Goal: Transaction & Acquisition: Purchase product/service

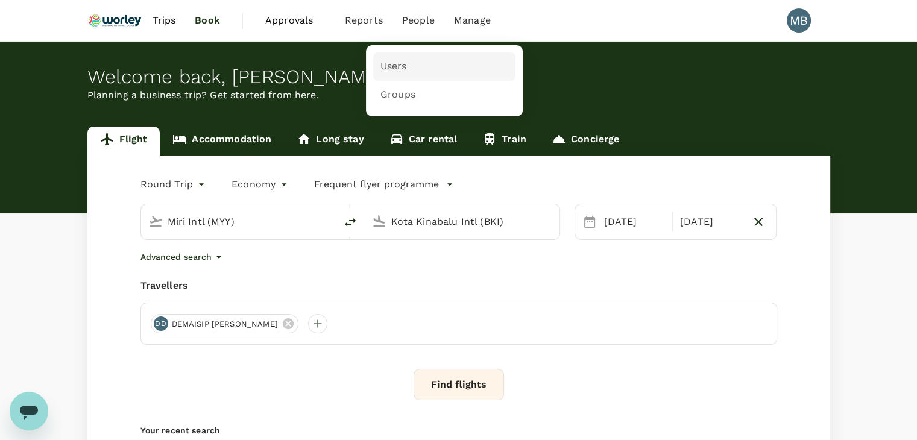
click at [385, 60] on span "Users" at bounding box center [393, 67] width 27 height 14
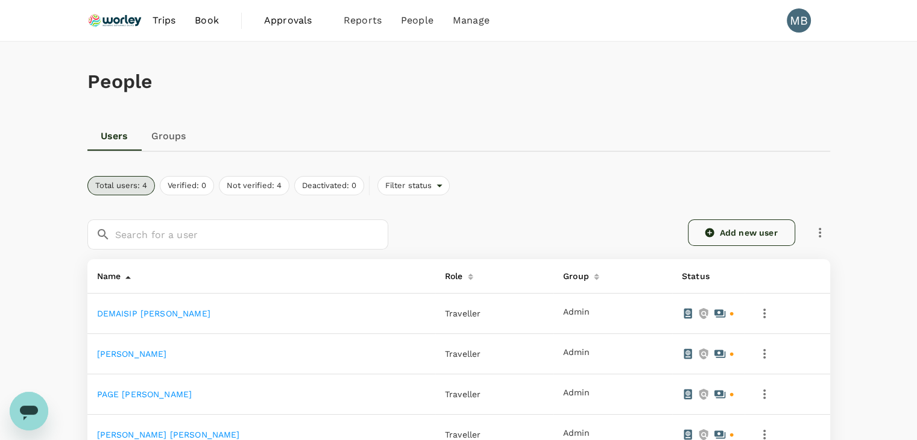
click at [760, 227] on link "Add new user" at bounding box center [741, 232] width 107 height 27
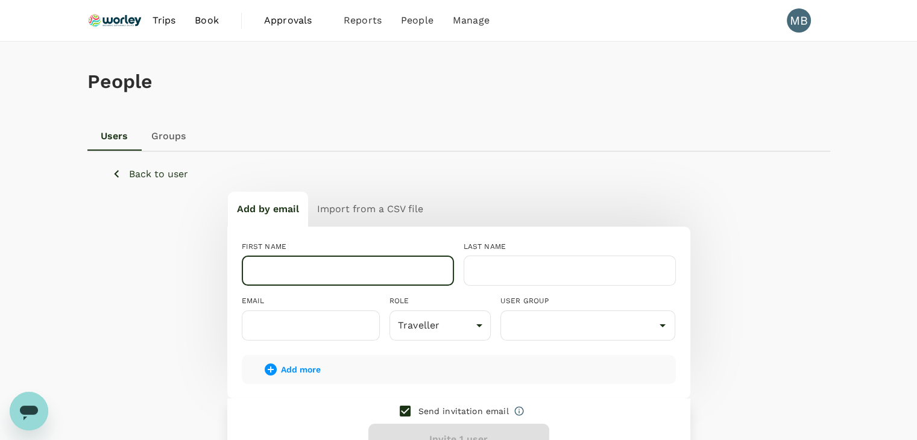
click at [322, 263] on input "text" at bounding box center [348, 271] width 212 height 30
paste input "Jentera Anak Barang"
drag, startPoint x: 362, startPoint y: 273, endPoint x: 290, endPoint y: 266, distance: 72.0
click at [290, 266] on input "Jentera Anak Barang" at bounding box center [348, 271] width 212 height 30
type input "Jentera"
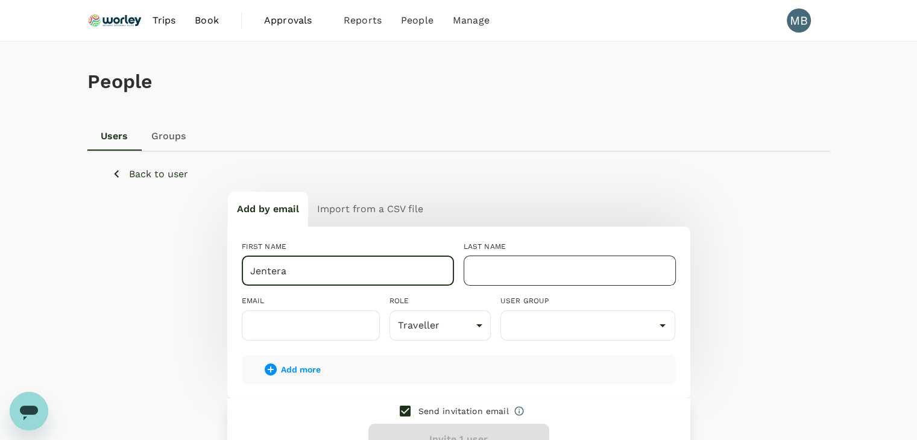
click at [482, 274] on input "text" at bounding box center [569, 271] width 212 height 30
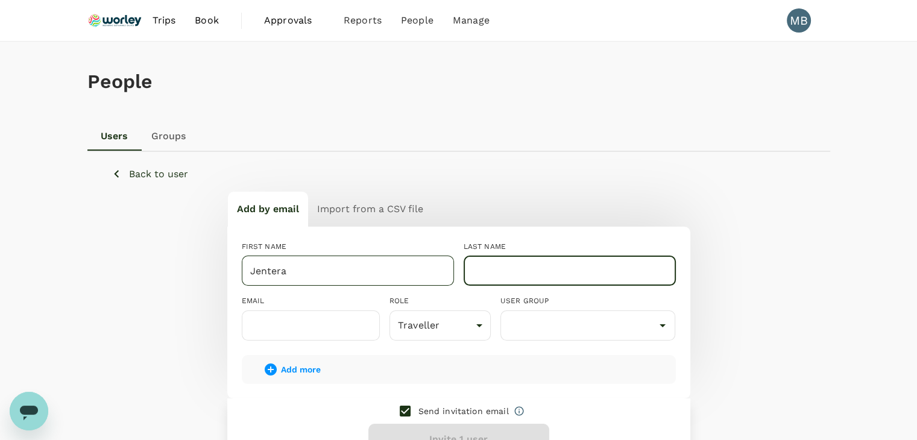
paste input "Anak Barang"
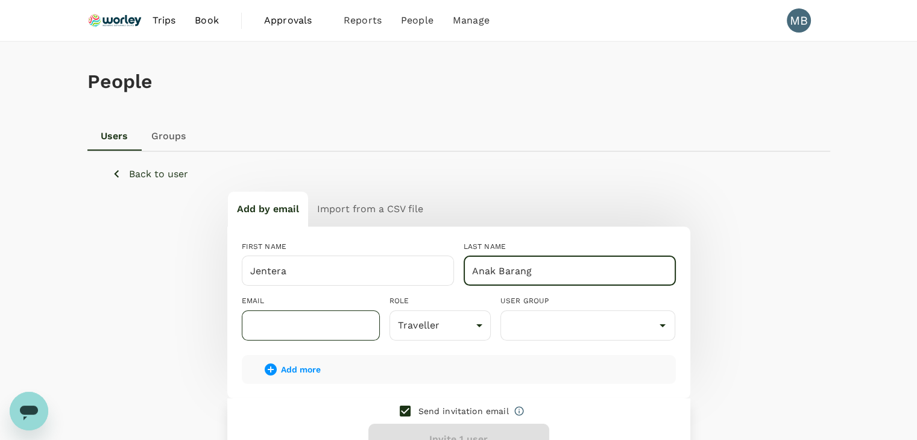
type input "Anak Barang"
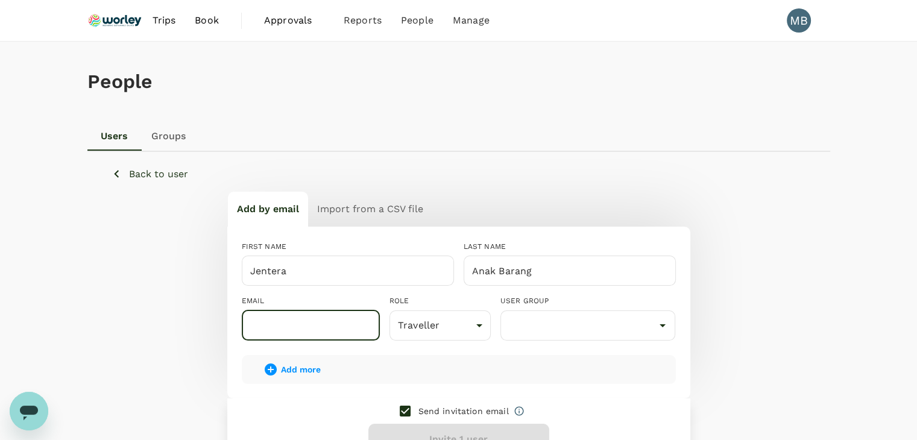
click at [324, 316] on input "text" at bounding box center [311, 325] width 138 height 30
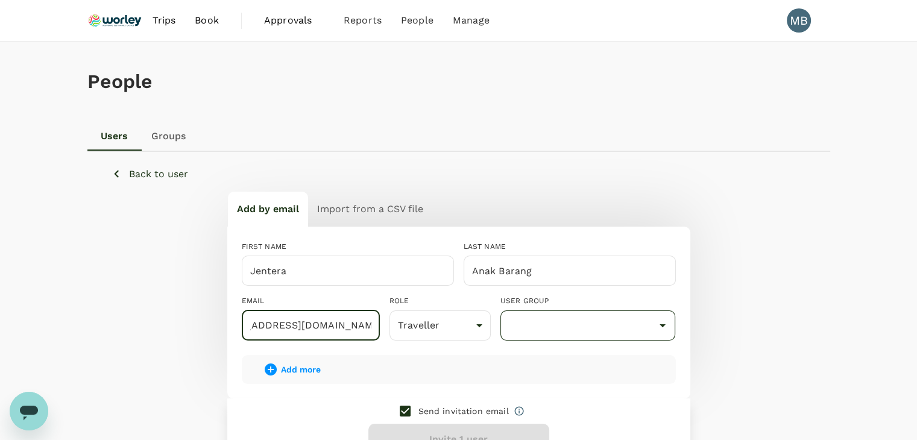
type input "dayat+jentera@genotrips.com.my"
click at [624, 325] on input "text" at bounding box center [587, 325] width 169 height 23
click at [552, 361] on li "Admin" at bounding box center [588, 359] width 174 height 19
type input "Admin"
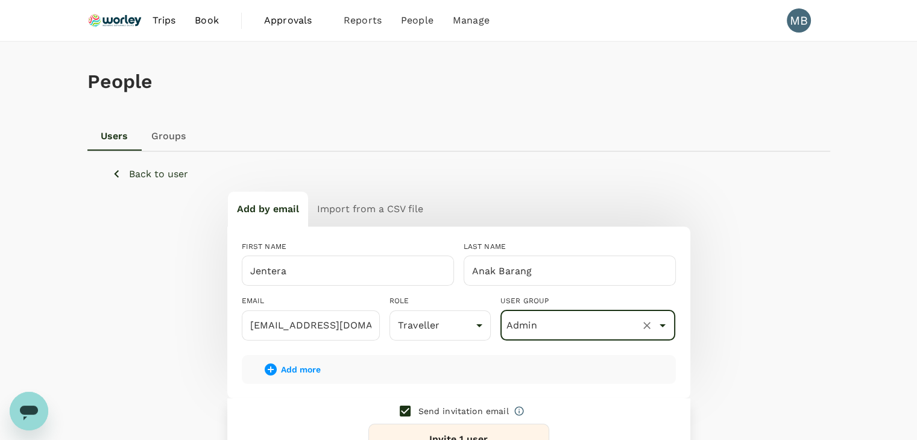
click at [407, 409] on input "checkbox" at bounding box center [404, 410] width 25 height 25
checkbox input "false"
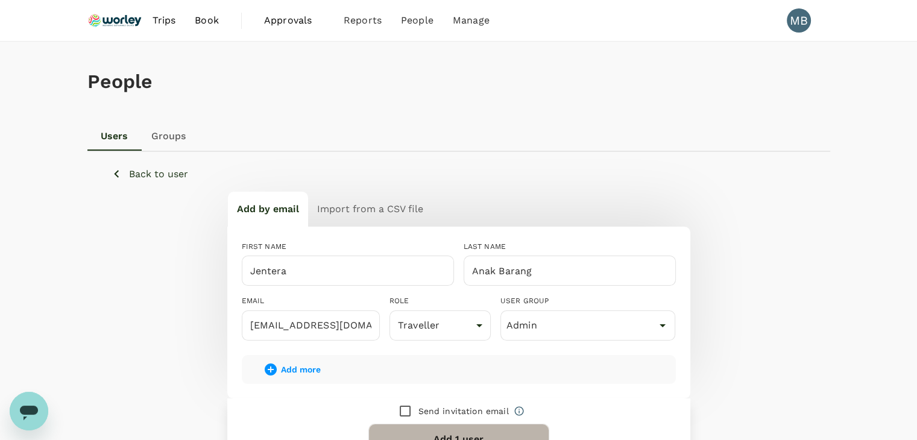
click at [410, 425] on button "Add 1 user" at bounding box center [458, 439] width 181 height 31
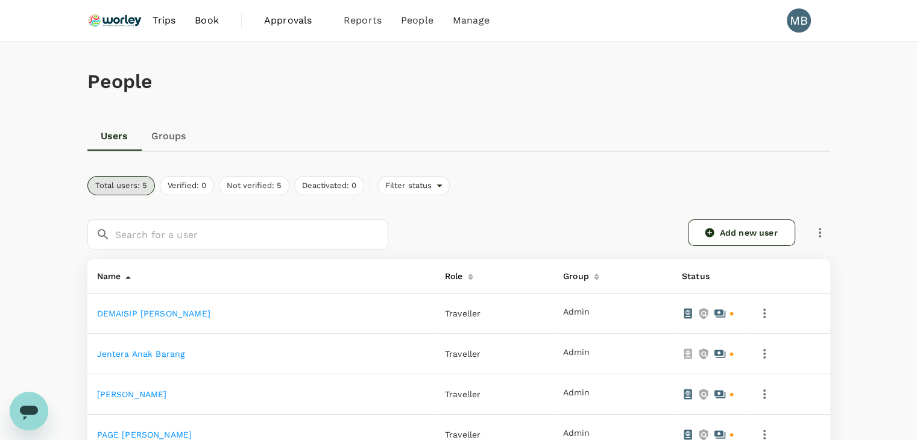
click at [152, 350] on link "Jentera Anak Barang" at bounding box center [141, 354] width 88 height 10
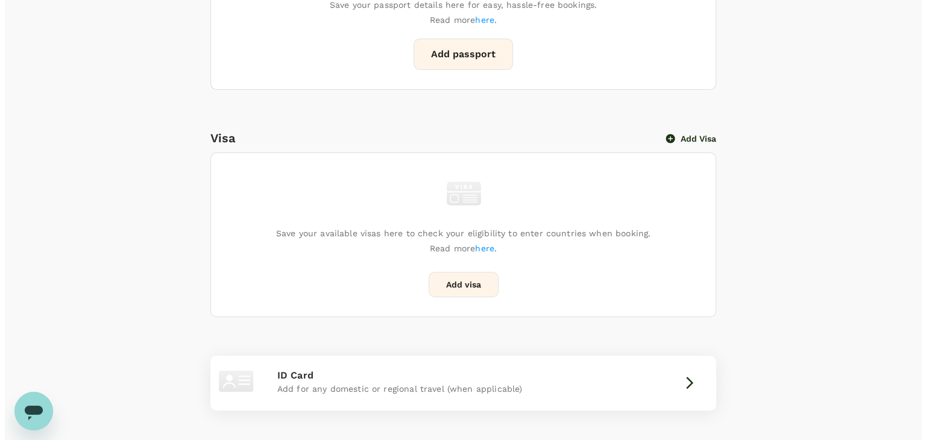
scroll to position [482, 0]
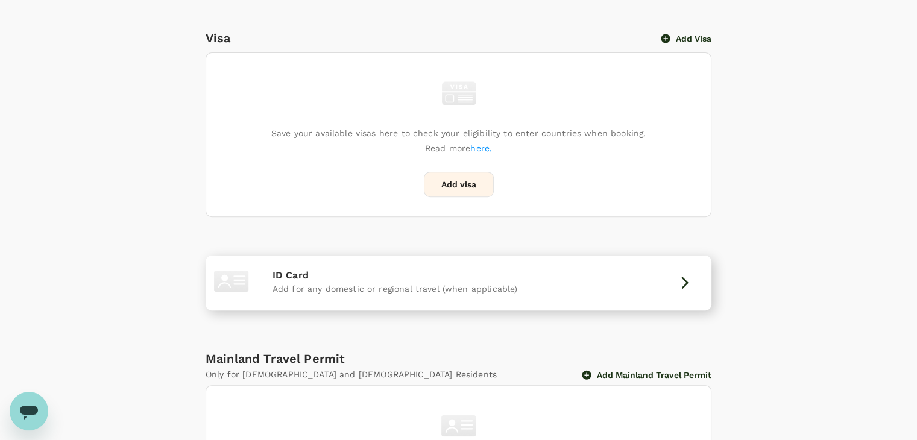
click at [629, 300] on div "ID Card Add for any domestic or regional travel (when applicable)" at bounding box center [458, 282] width 496 height 45
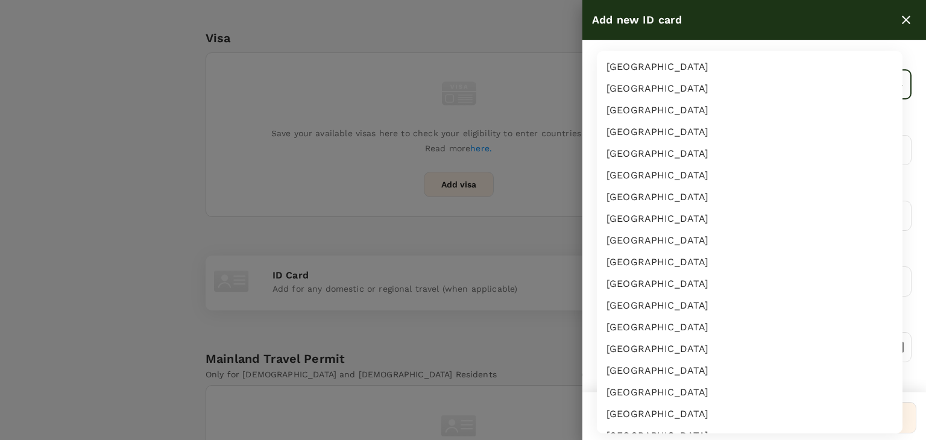
click at [679, 86] on body "Trips Book Approvals 0 Reports People Manage MB Back to users Last edit was on …" at bounding box center [463, 51] width 926 height 1067
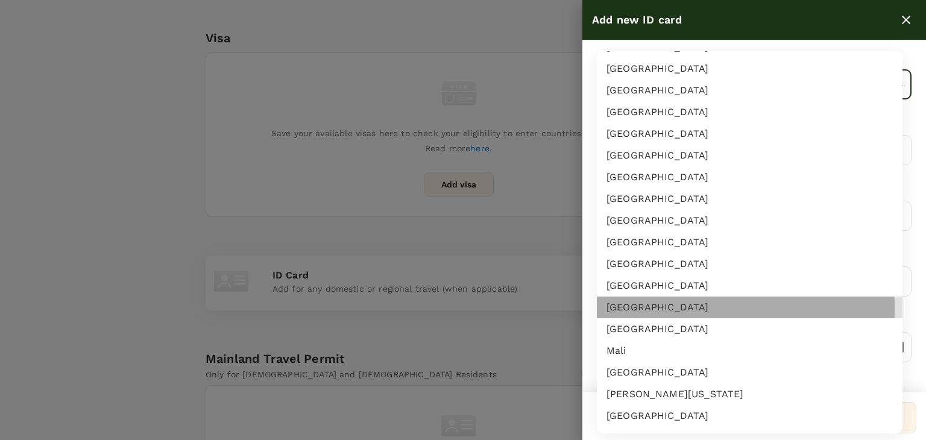
click at [626, 308] on li "[GEOGRAPHIC_DATA]" at bounding box center [750, 308] width 306 height 22
type input "MY"
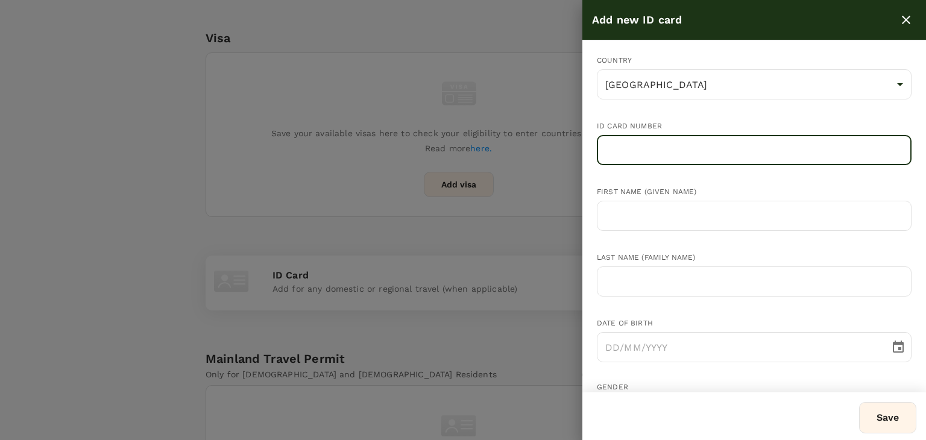
click at [639, 155] on input "text" at bounding box center [754, 150] width 315 height 30
paste input "960619-12-6007"
click at [612, 221] on input "text" at bounding box center [754, 216] width 315 height 30
drag, startPoint x: 699, startPoint y: 150, endPoint x: 592, endPoint y: 166, distance: 107.8
click at [592, 165] on div "ID card number 960619-12-6007 ​" at bounding box center [744, 134] width 334 height 66
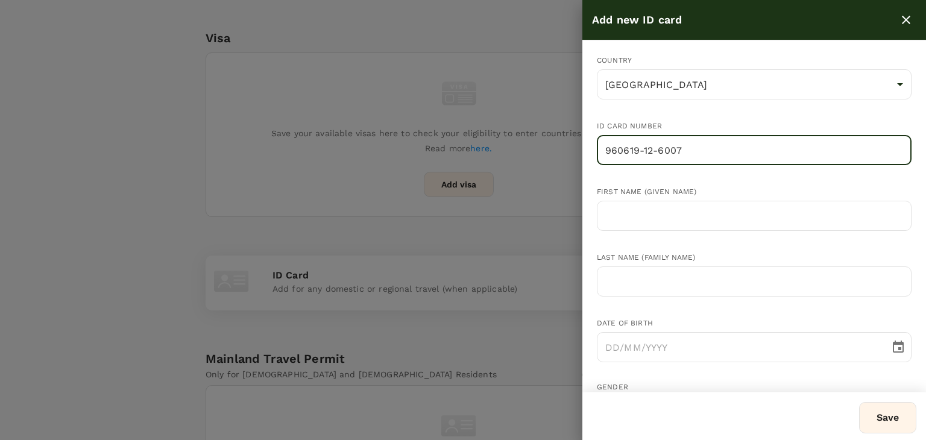
paste input "760711-13-596"
type input "760711-13-5967"
click at [620, 218] on input "text" at bounding box center [754, 216] width 315 height 30
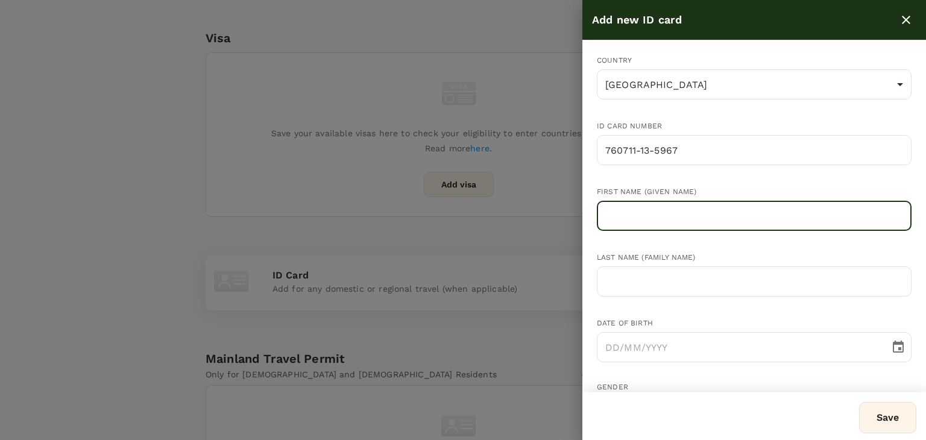
paste input "Jentera Anak Barang"
drag, startPoint x: 706, startPoint y: 215, endPoint x: 648, endPoint y: 213, distance: 57.9
click at [648, 212] on input "Jentera Anak Barang" at bounding box center [754, 216] width 315 height 30
type input "Jentera A"
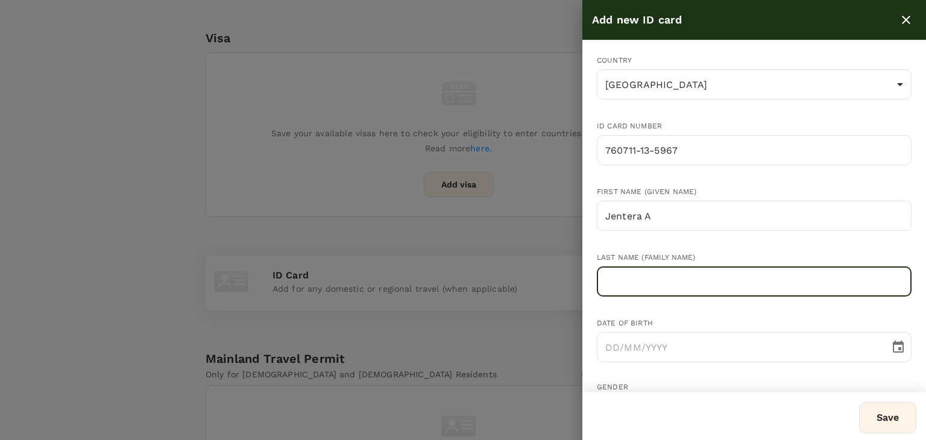
click at [658, 275] on input "text" at bounding box center [754, 281] width 315 height 30
paste input "nak Barang"
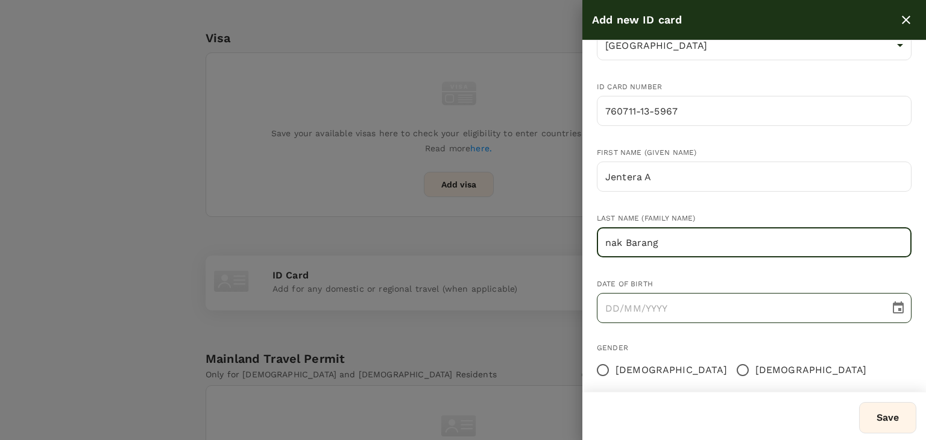
scroll to position [60, 0]
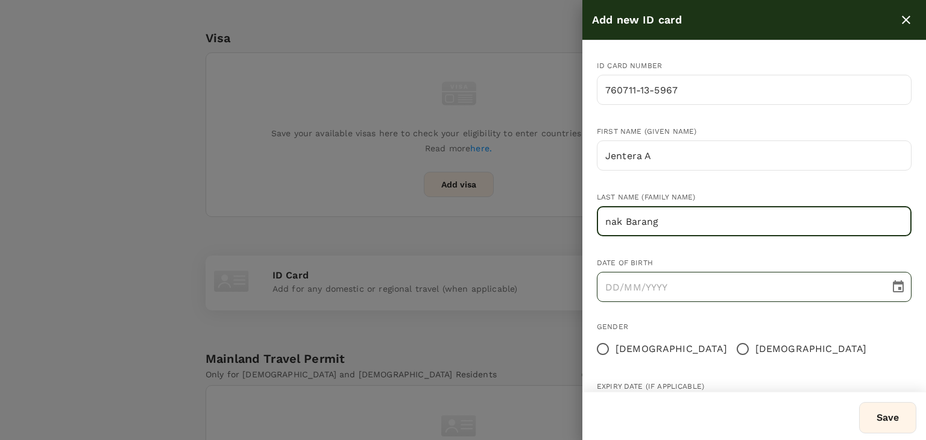
type input "nak Barang"
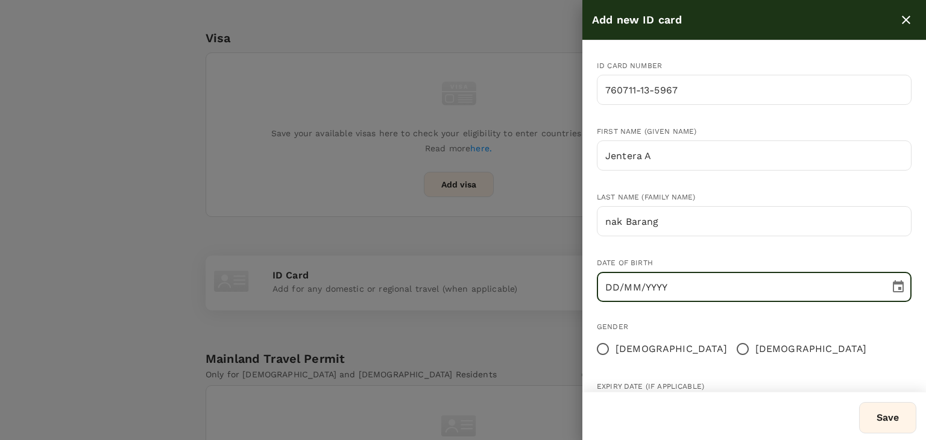
click at [609, 284] on input "DD/MM/YYYY" at bounding box center [739, 287] width 284 height 30
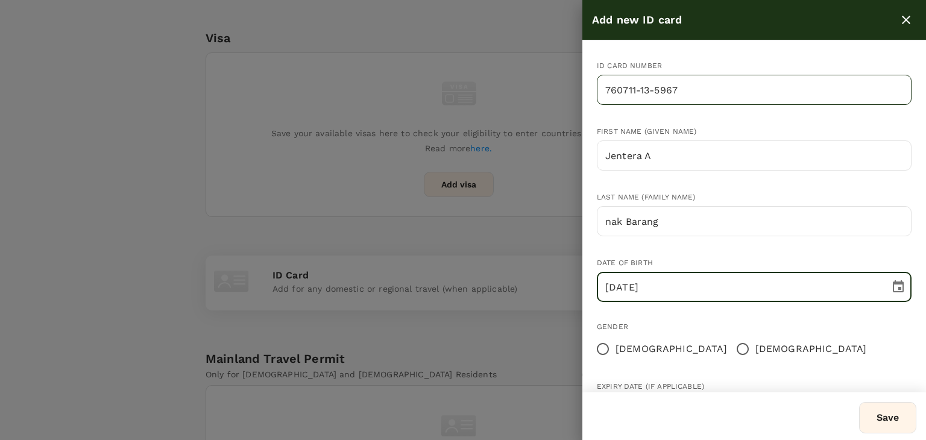
type input "11/07/1976"
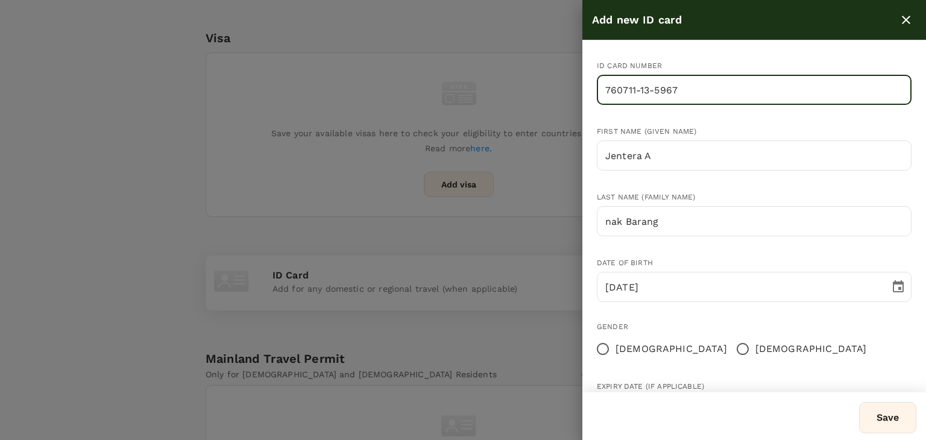
click at [641, 86] on input "760711-13-5967" at bounding box center [754, 90] width 315 height 30
type input "760711135967"
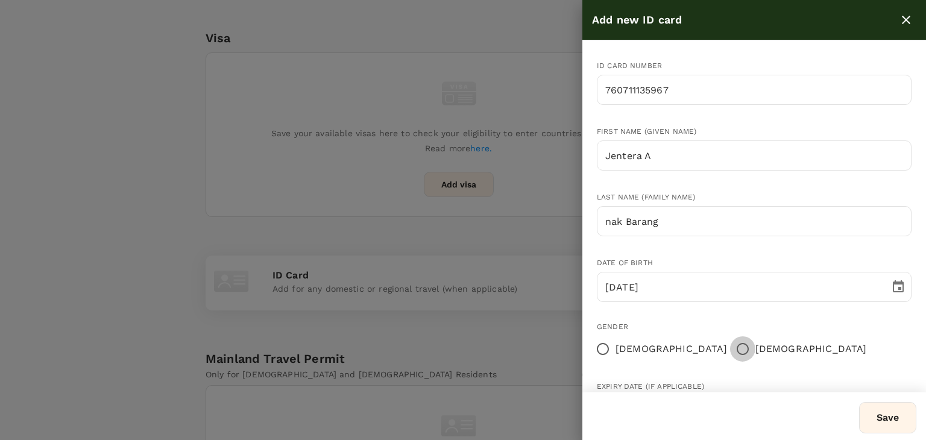
click at [730, 348] on input "[DEMOGRAPHIC_DATA]" at bounding box center [742, 348] width 25 height 25
radio input "true"
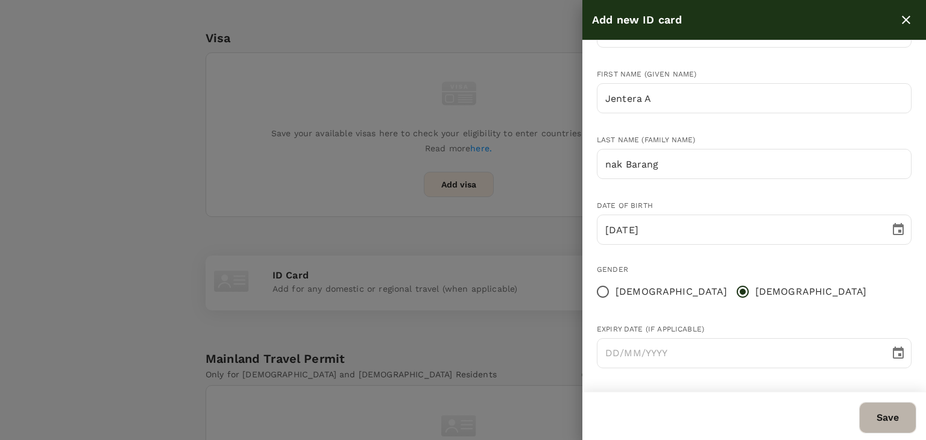
click at [875, 417] on button "Save" at bounding box center [887, 417] width 57 height 31
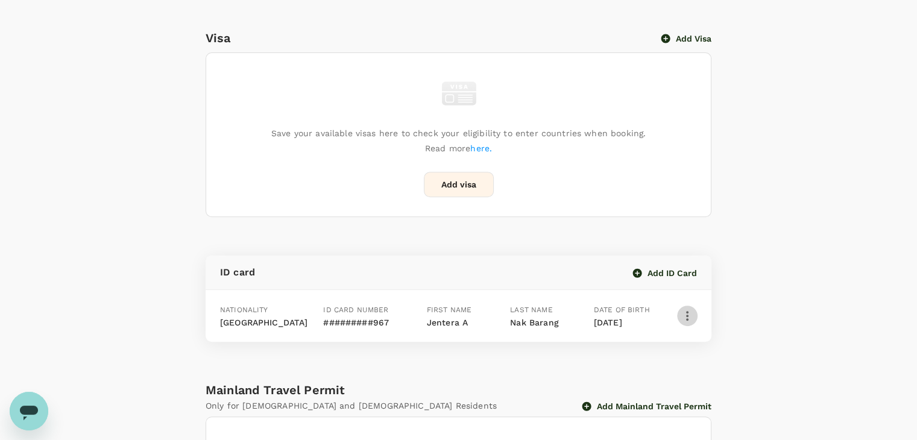
click at [687, 310] on icon "button" at bounding box center [687, 316] width 14 height 14
click at [690, 308] on div at bounding box center [463, 220] width 926 height 440
click at [689, 312] on icon "button" at bounding box center [687, 316] width 14 height 14
click at [668, 350] on span "Delete" at bounding box center [661, 347] width 31 height 14
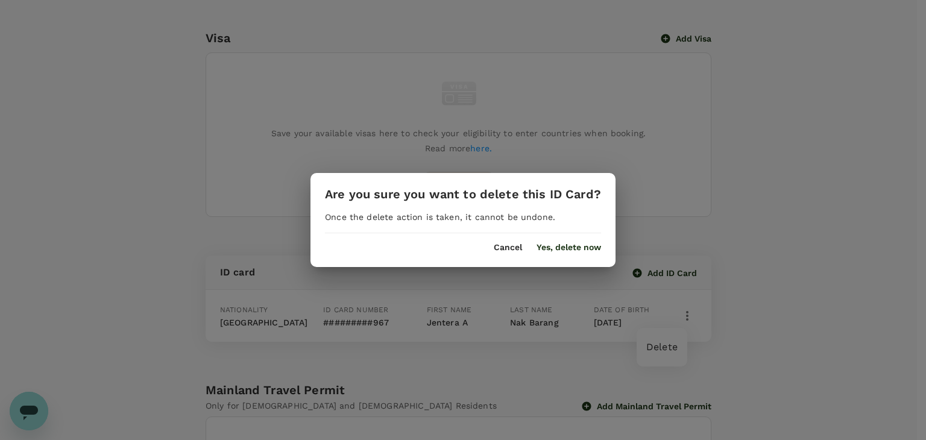
click at [573, 244] on button "Yes, delete now" at bounding box center [568, 248] width 64 height 10
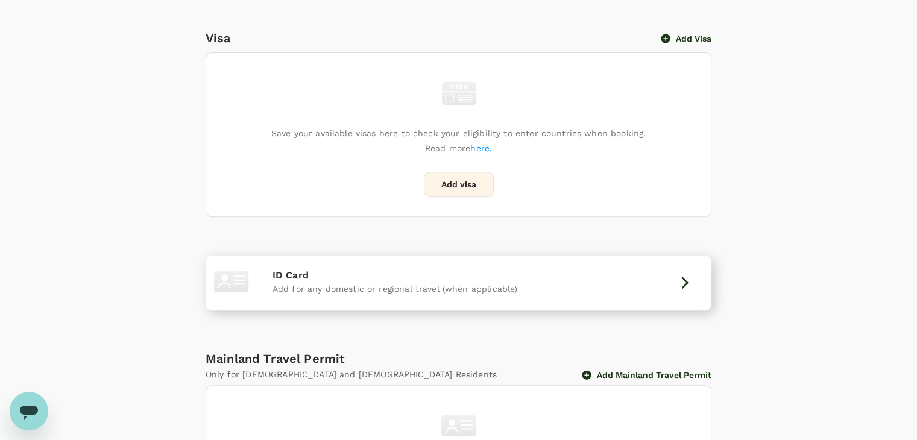
click at [686, 282] on icon "button" at bounding box center [684, 283] width 7 height 12
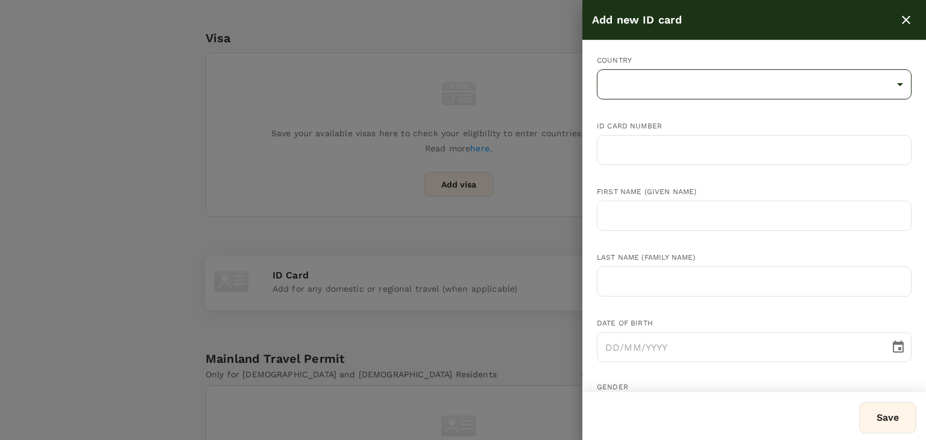
click at [628, 86] on body "Trips Book Approvals 0 Reports People Manage MB Back to users Last edit was on …" at bounding box center [463, 51] width 926 height 1067
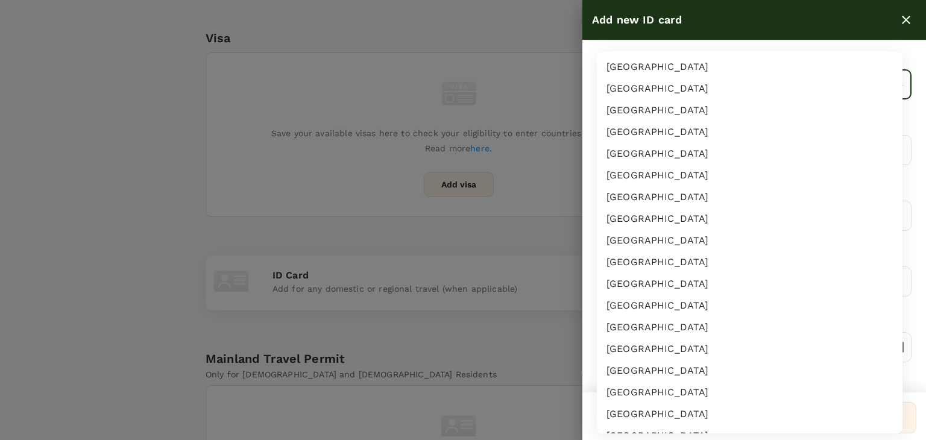
scroll to position [2103, 0]
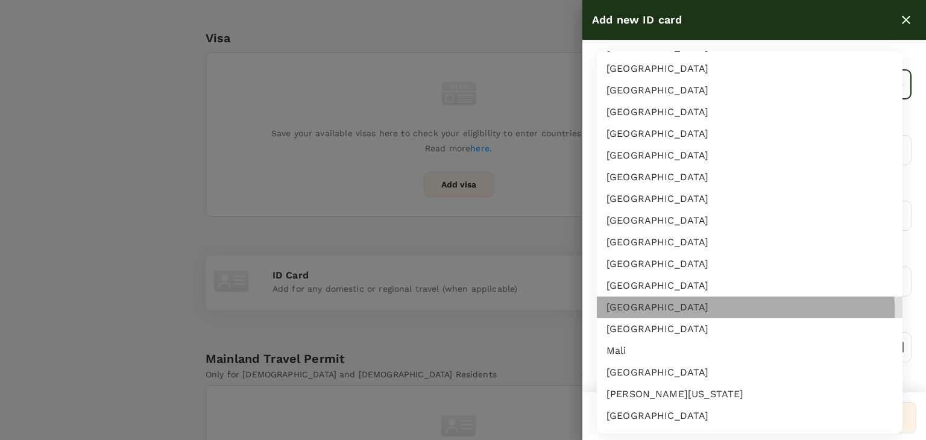
click at [649, 310] on li "[GEOGRAPHIC_DATA]" at bounding box center [750, 308] width 306 height 22
type input "MY"
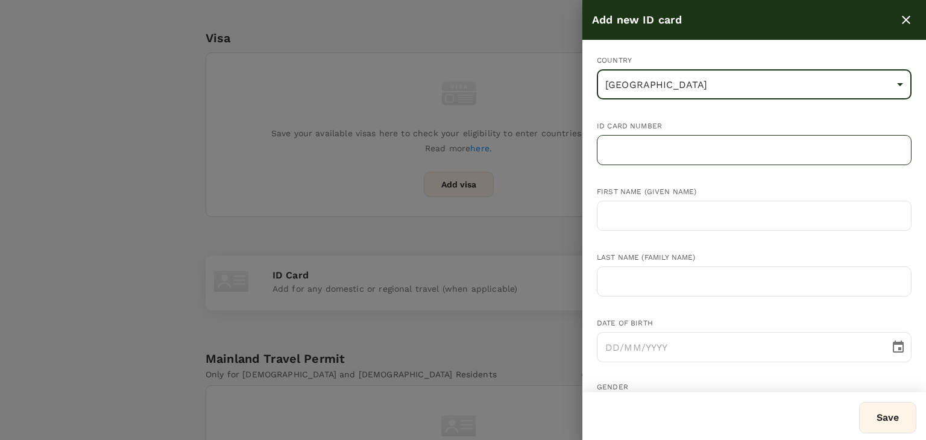
click at [632, 150] on input "text" at bounding box center [754, 150] width 315 height 30
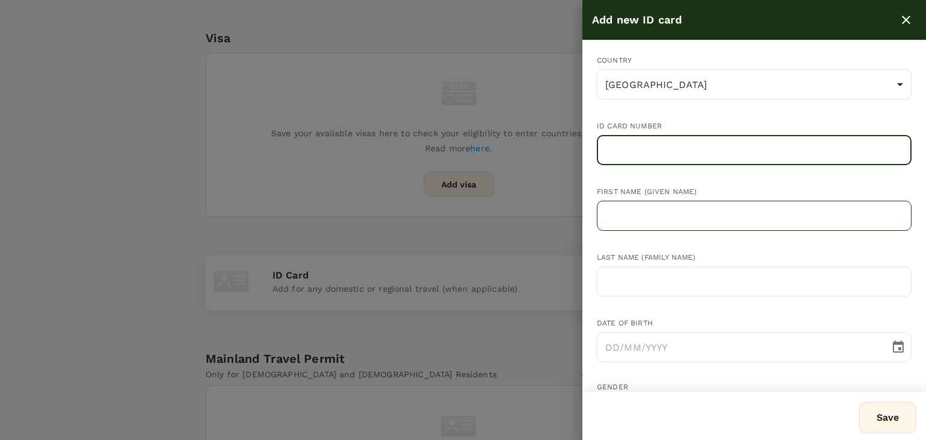
click at [620, 210] on input "text" at bounding box center [754, 216] width 315 height 30
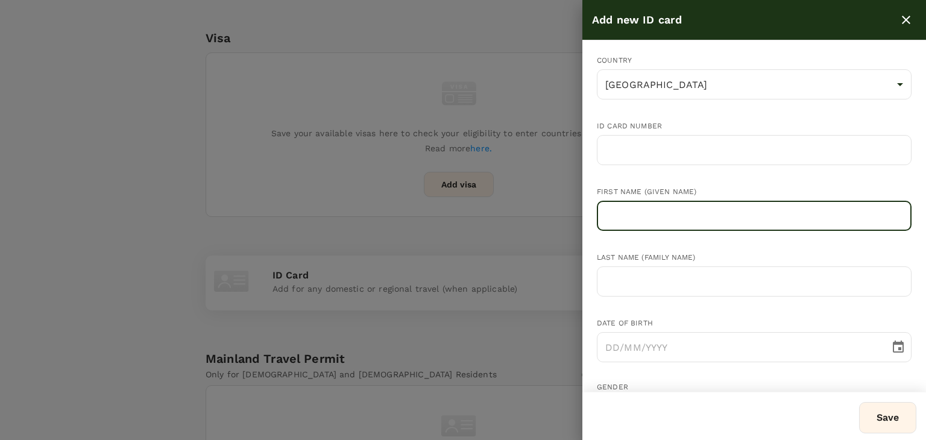
paste input "nak Barang"
type input "n"
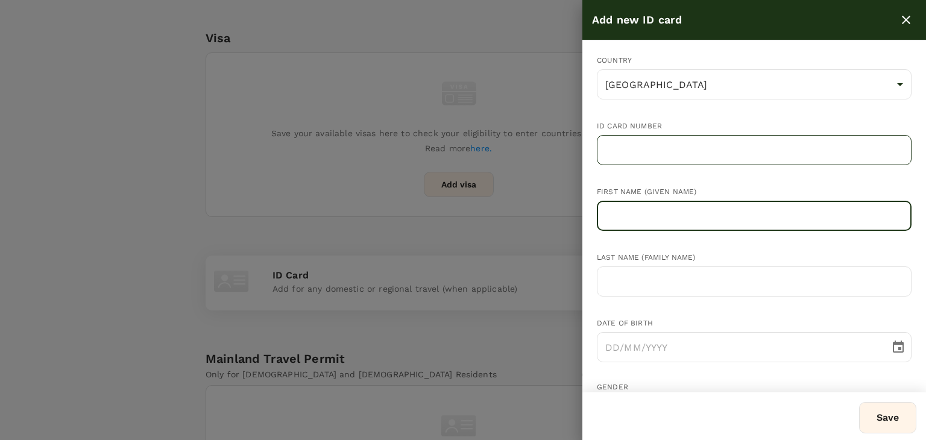
click at [644, 155] on input "text" at bounding box center [754, 150] width 315 height 30
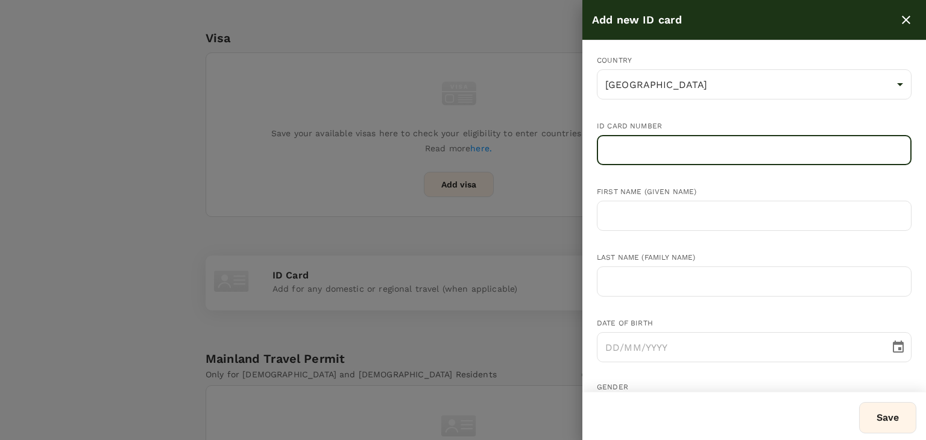
paste input "760711-13-5967"
type input "760711-13-5967"
click at [644, 213] on input "text" at bounding box center [754, 216] width 315 height 30
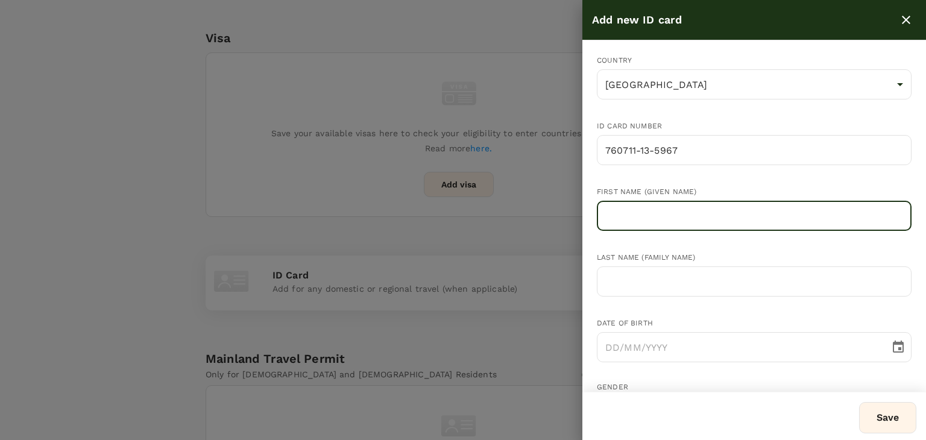
paste input "Jentera Anak Barang"
drag, startPoint x: 645, startPoint y: 215, endPoint x: 700, endPoint y: 224, distance: 54.9
click at [703, 218] on input "Jentera Anak Barang" at bounding box center [754, 216] width 315 height 30
type input "Jentera"
click at [653, 278] on input "text" at bounding box center [754, 281] width 315 height 30
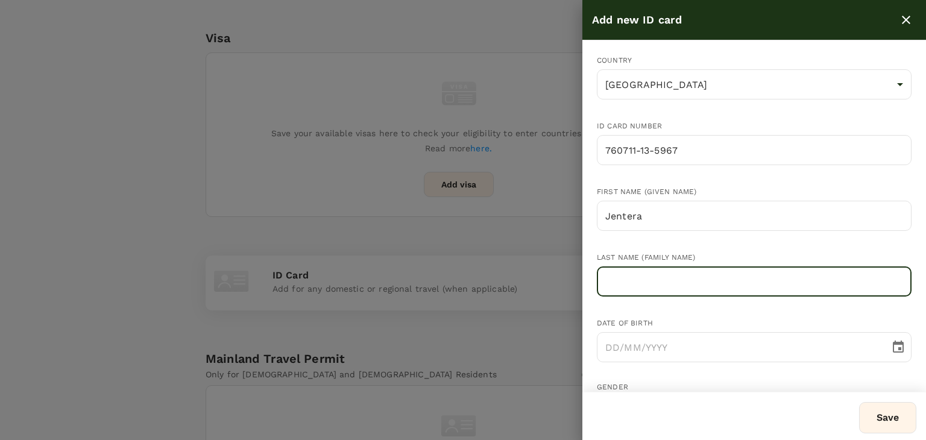
paste input "Anak Barang"
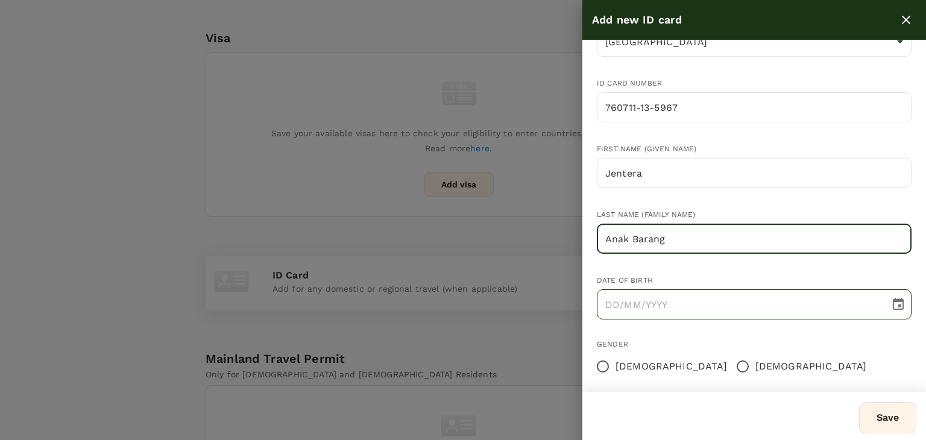
scroll to position [60, 0]
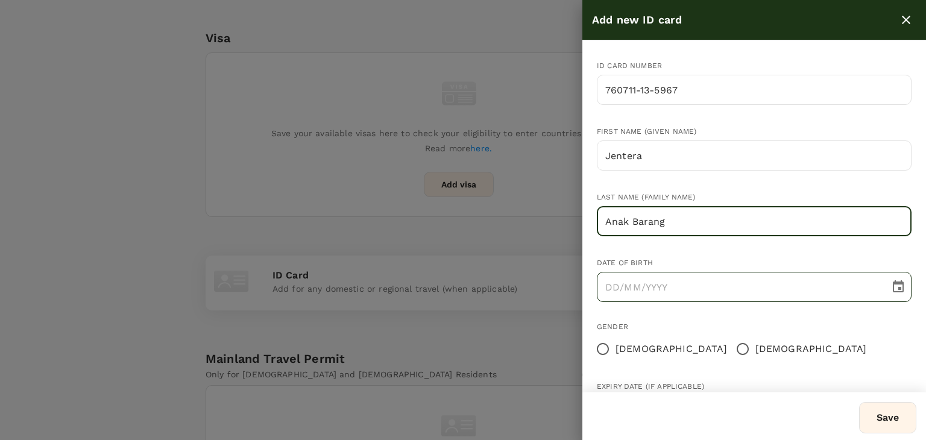
type input "Anak Barang"
click at [603, 286] on input "DD/MM/YYYY" at bounding box center [739, 287] width 284 height 30
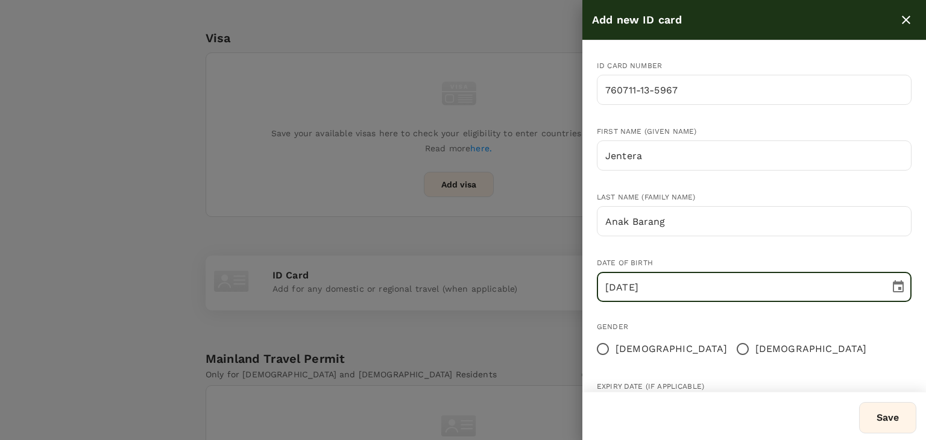
type input "11/07/1976"
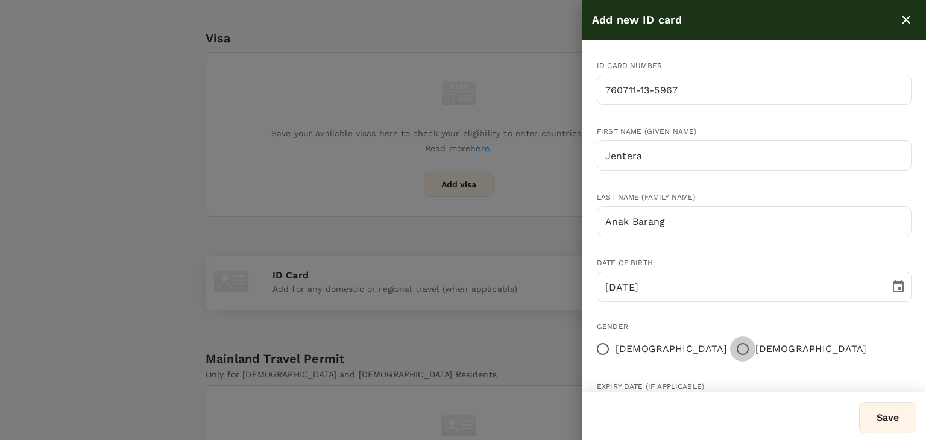
drag, startPoint x: 668, startPoint y: 351, endPoint x: 658, endPoint y: 318, distance: 34.9
click at [730, 350] on input "[DEMOGRAPHIC_DATA]" at bounding box center [742, 348] width 25 height 25
radio input "true"
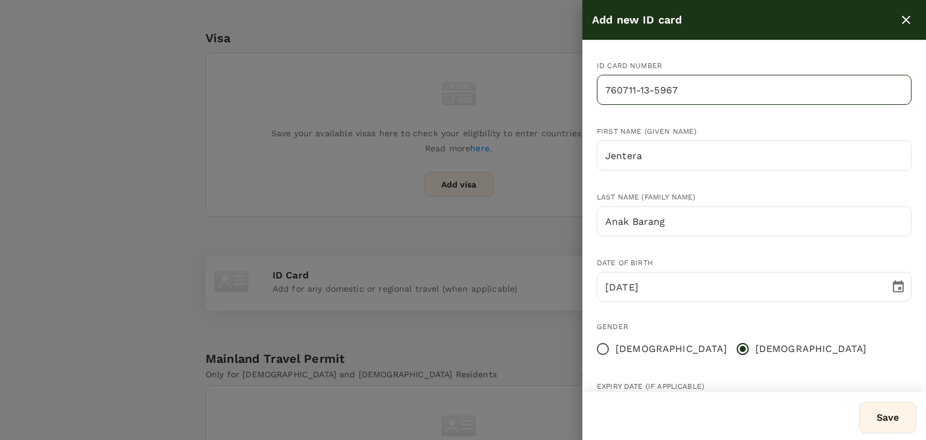
click at [639, 92] on input "760711-13-5967" at bounding box center [754, 90] width 315 height 30
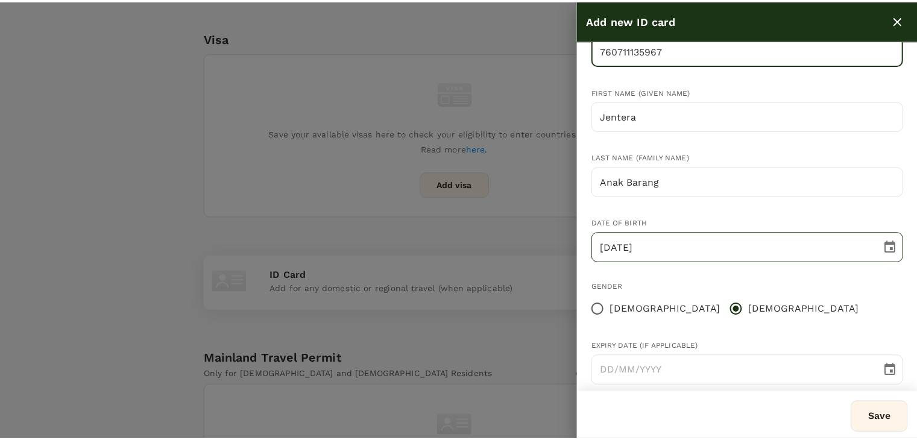
scroll to position [118, 0]
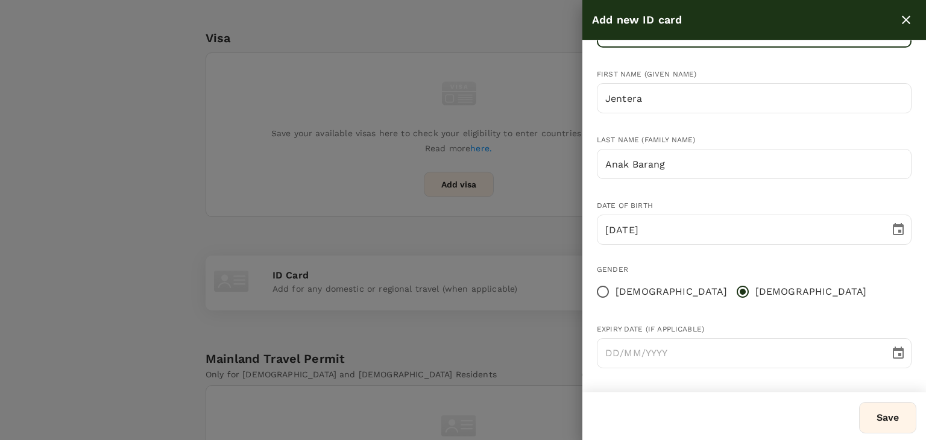
type input "760711135967"
click at [874, 409] on button "Save" at bounding box center [887, 417] width 57 height 31
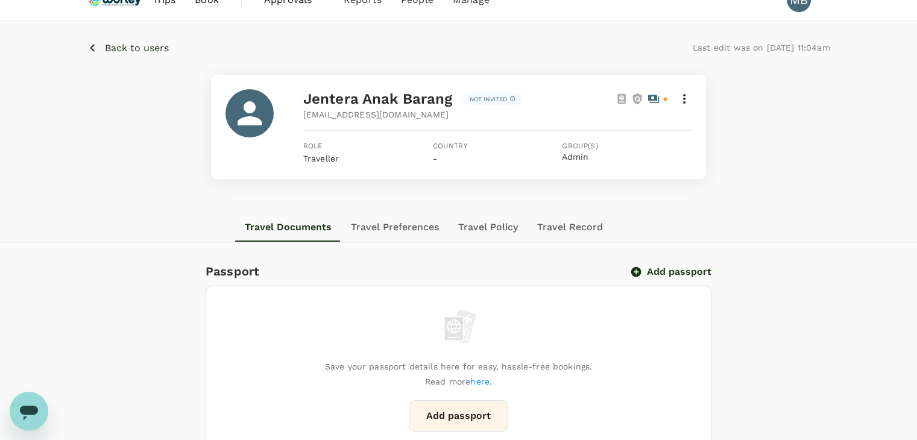
scroll to position [0, 0]
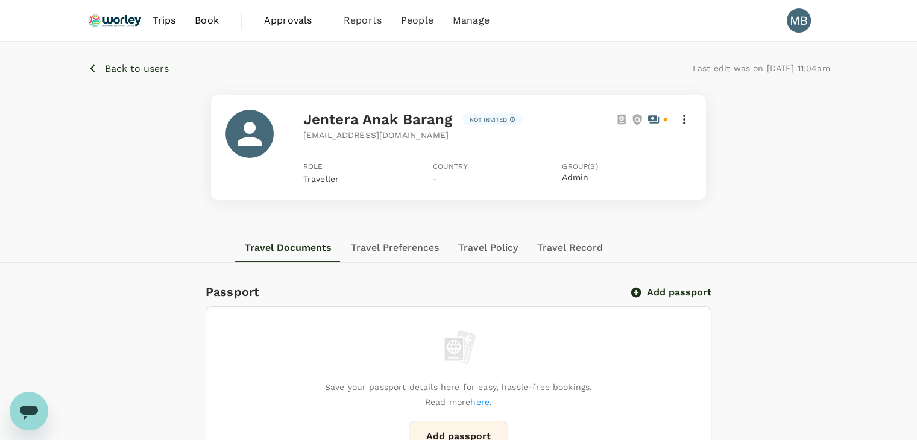
click at [92, 63] on icon "button" at bounding box center [92, 68] width 15 height 15
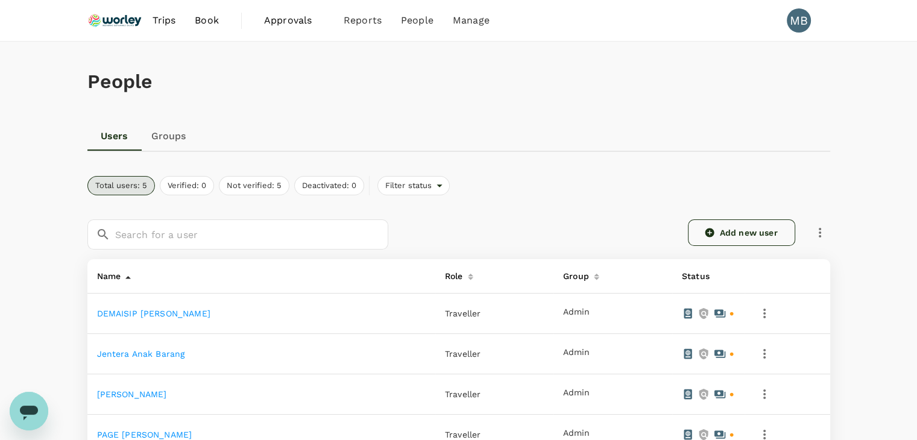
click at [738, 234] on link "Add new user" at bounding box center [741, 232] width 107 height 27
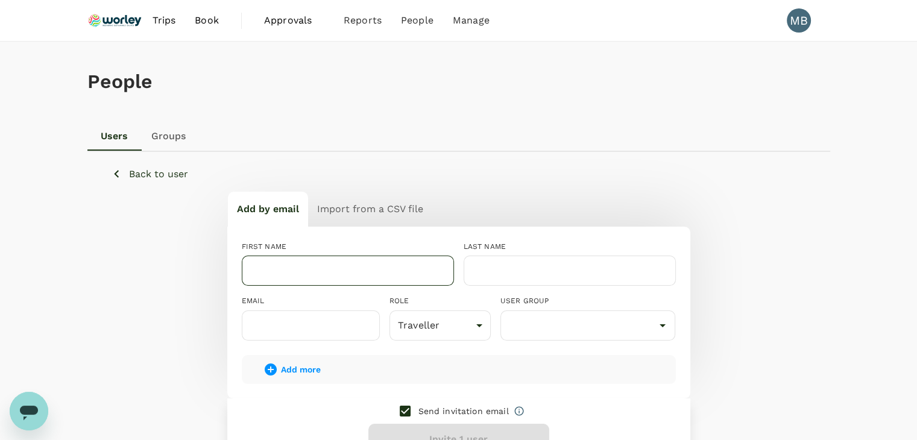
click at [352, 275] on input "text" at bounding box center [348, 271] width 212 height 30
paste input "[PERSON_NAME]"
drag, startPoint x: 294, startPoint y: 271, endPoint x: 277, endPoint y: 269, distance: 16.4
click at [277, 269] on input "[PERSON_NAME]" at bounding box center [348, 271] width 212 height 30
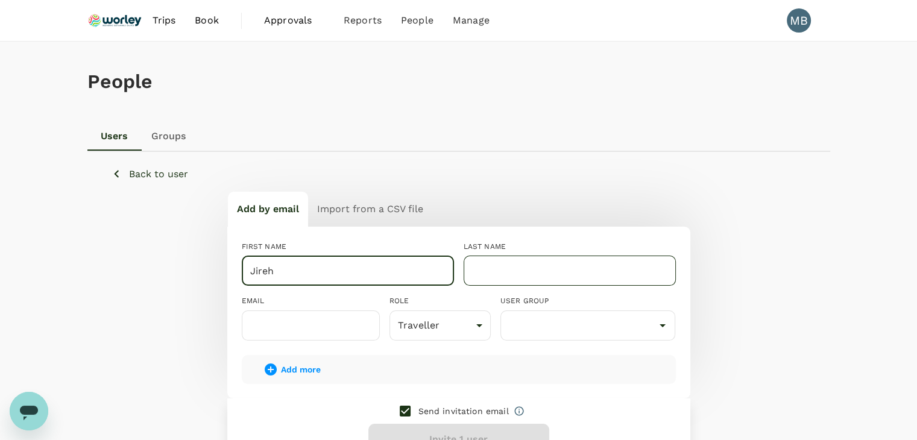
type input "Jireh"
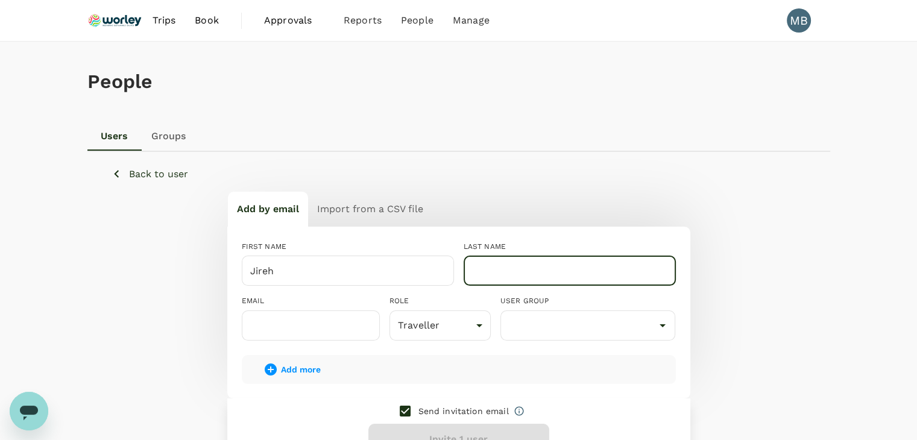
click at [487, 260] on input "text" at bounding box center [569, 271] width 212 height 30
paste input "Tan"
type input "Tan"
click at [272, 325] on input "text" at bounding box center [311, 325] width 138 height 30
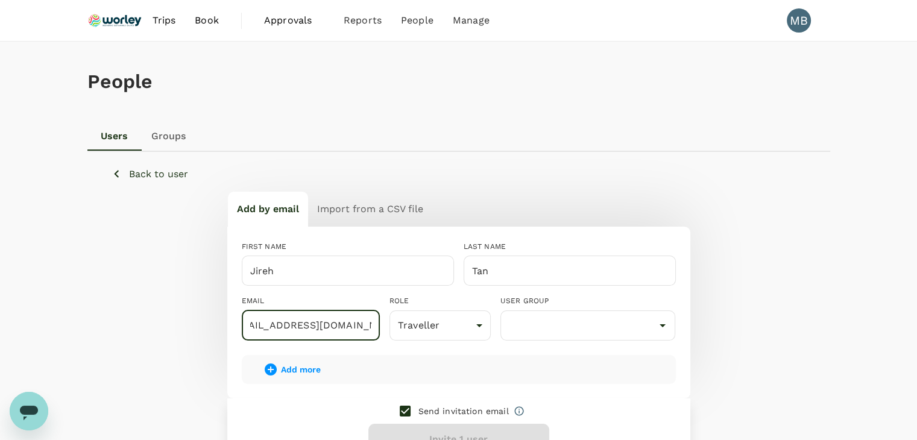
scroll to position [0, 25]
type input "dayat+jireh@genotrips.com.my"
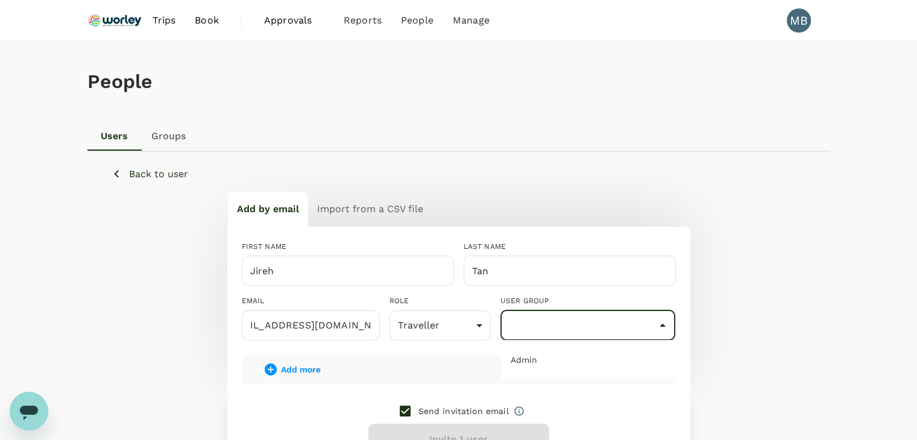
click at [513, 315] on input "text" at bounding box center [587, 325] width 169 height 23
click at [532, 361] on li "Admin" at bounding box center [588, 359] width 174 height 19
type input "Admin"
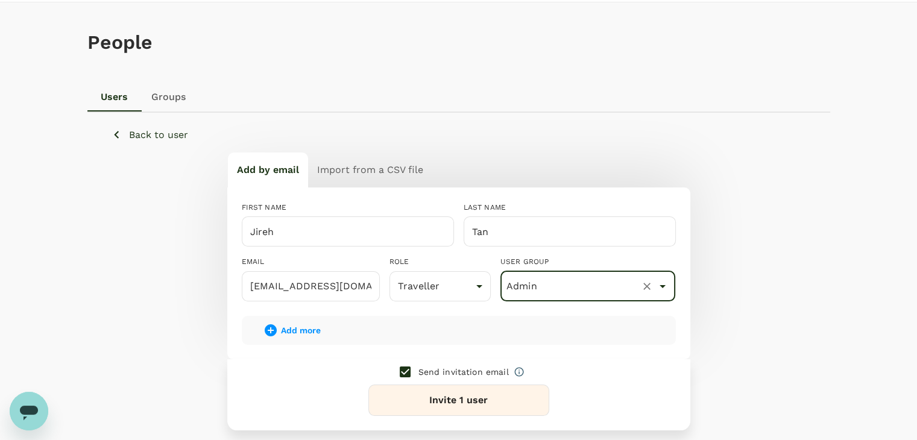
scroll to position [60, 0]
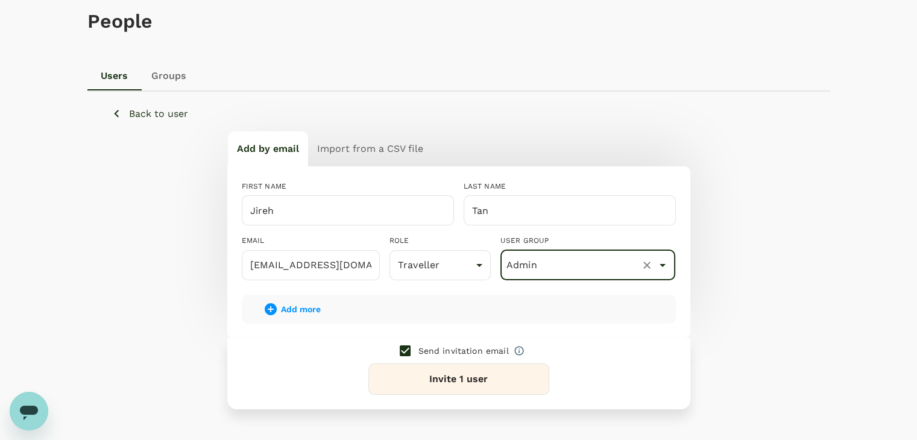
drag, startPoint x: 402, startPoint y: 353, endPoint x: 407, endPoint y: 365, distance: 13.0
click at [403, 354] on input "checkbox" at bounding box center [404, 350] width 25 height 25
checkbox input "false"
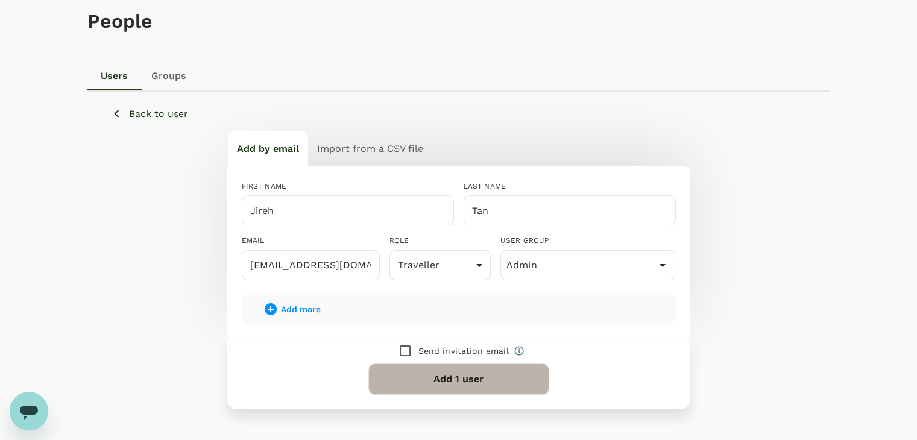
click at [409, 378] on button "Add 1 user" at bounding box center [458, 378] width 181 height 31
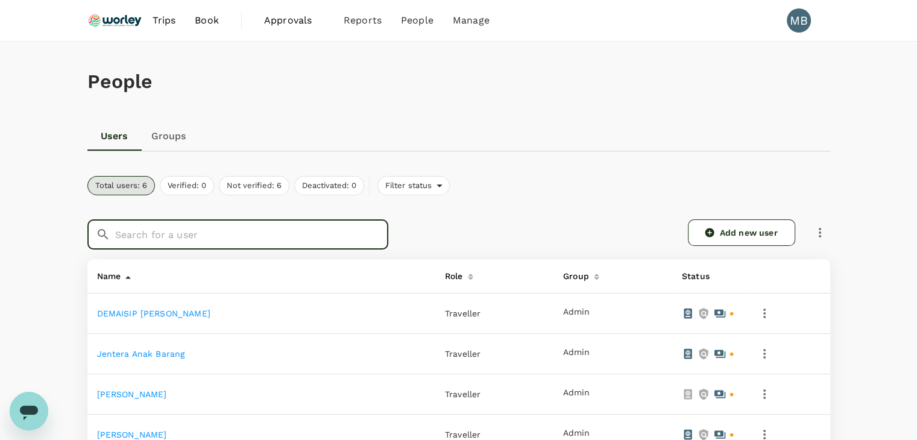
click at [253, 230] on input "text" at bounding box center [251, 234] width 273 height 30
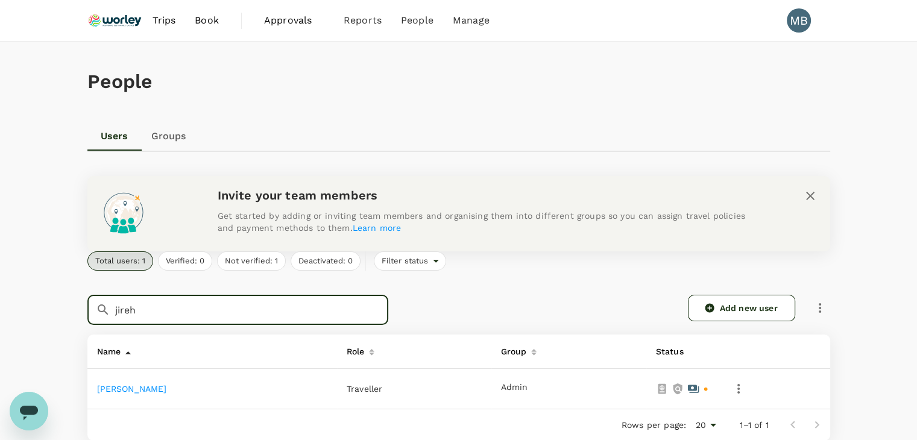
type input "jireh"
click at [731, 394] on icon "button" at bounding box center [738, 389] width 14 height 14
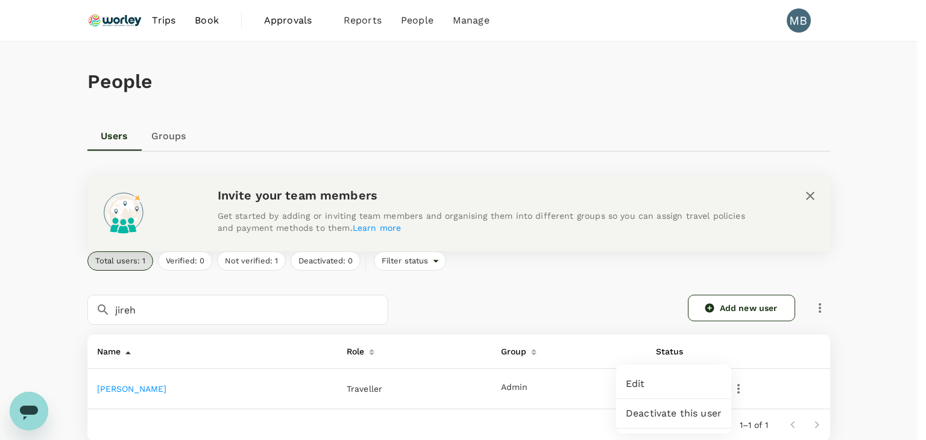
click at [706, 394] on link "Edit" at bounding box center [673, 383] width 115 height 29
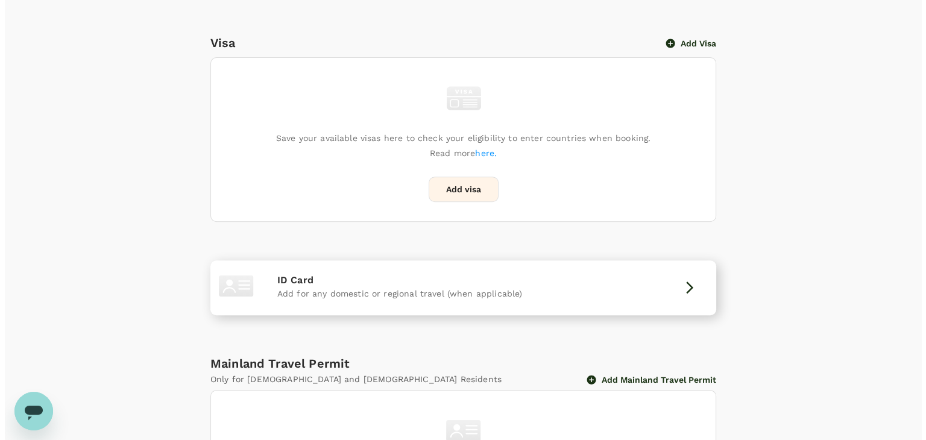
scroll to position [485, 0]
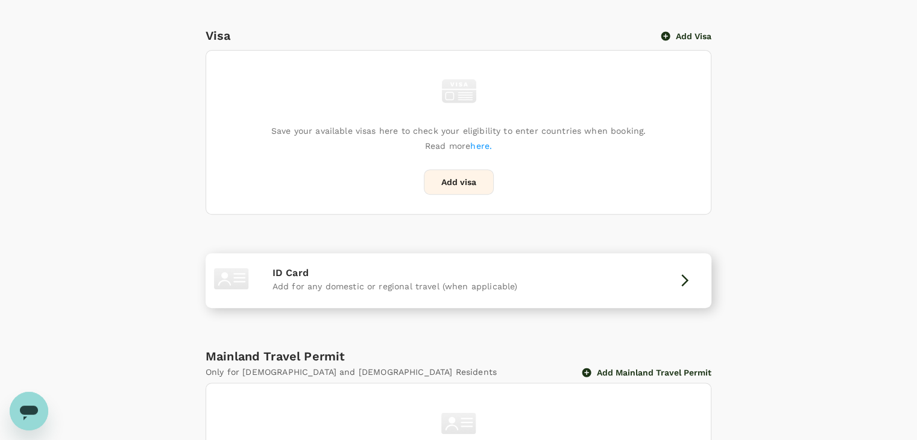
click at [633, 273] on p "ID Card" at bounding box center [458, 273] width 372 height 14
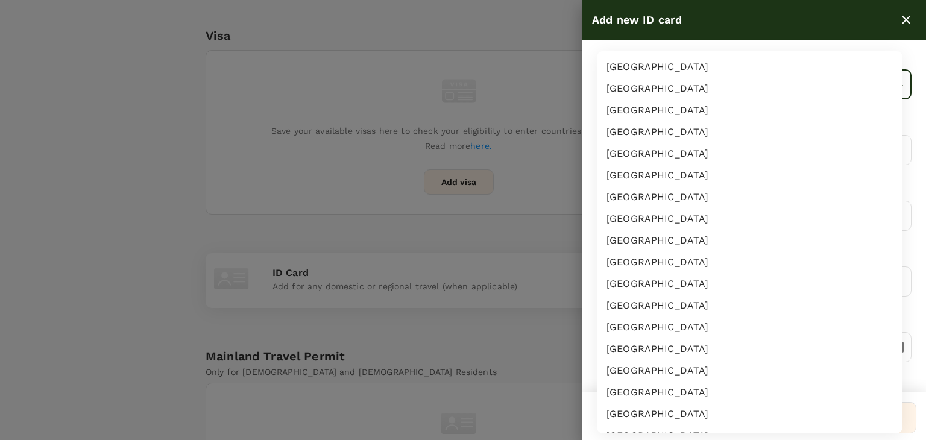
click at [618, 77] on body "Trips Book Approvals 0 Reports People Manage MB Back to users Last edit was on …" at bounding box center [463, 48] width 926 height 1067
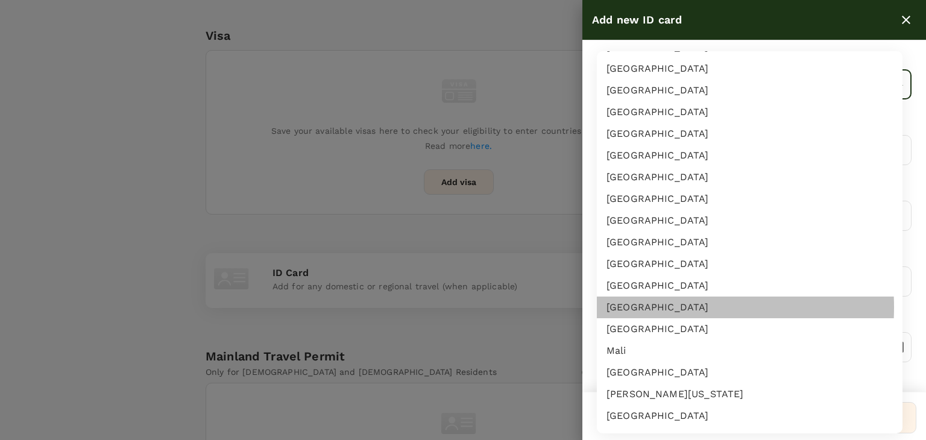
click at [645, 307] on li "[GEOGRAPHIC_DATA]" at bounding box center [750, 308] width 306 height 22
type input "MY"
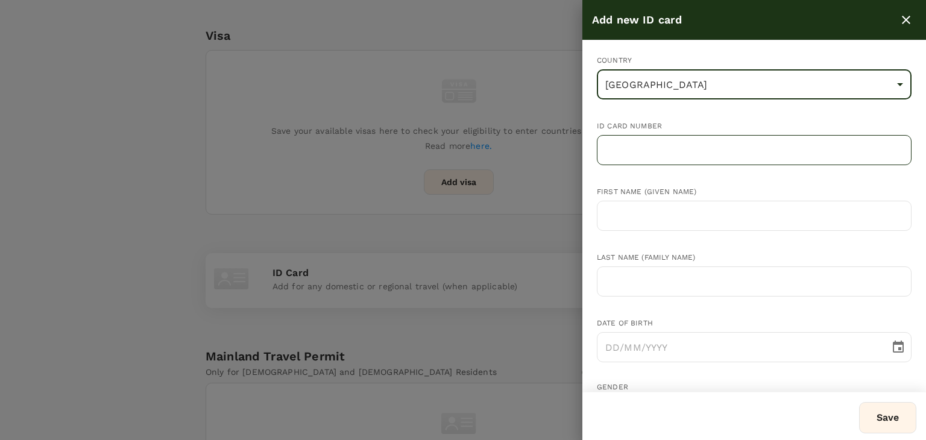
click at [623, 154] on input "text" at bounding box center [754, 150] width 315 height 30
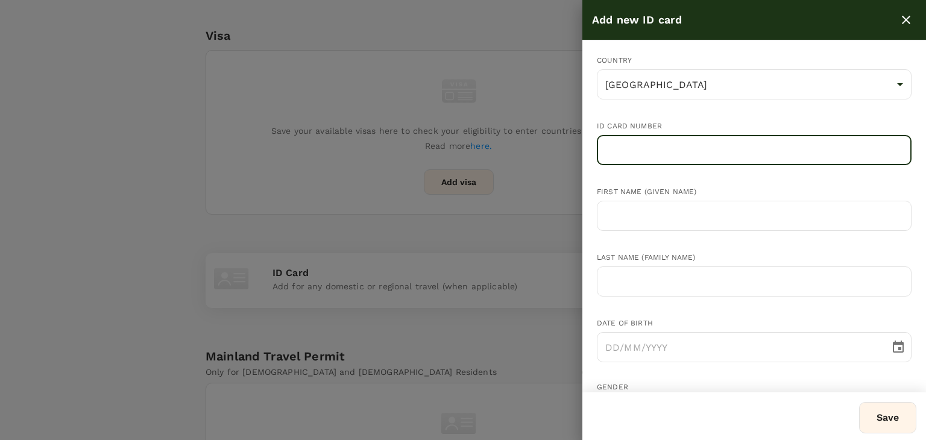
paste input "970514-13-5189"
type input "970514-13-5189"
click at [632, 218] on input "text" at bounding box center [754, 216] width 315 height 30
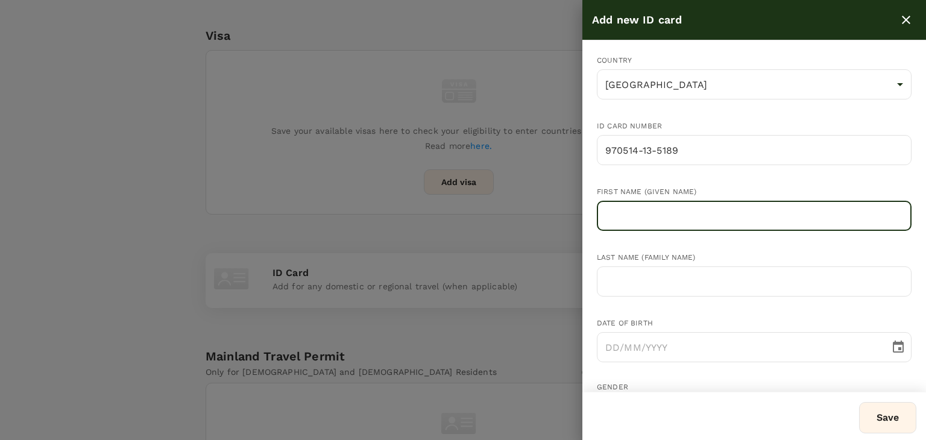
paste input "[PERSON_NAME]"
drag, startPoint x: 656, startPoint y: 214, endPoint x: 634, endPoint y: 217, distance: 21.9
click at [634, 215] on input "[PERSON_NAME]" at bounding box center [754, 216] width 315 height 30
click at [656, 217] on input "[PERSON_NAME]" at bounding box center [754, 216] width 315 height 30
click at [655, 215] on input "[PERSON_NAME]" at bounding box center [754, 216] width 315 height 30
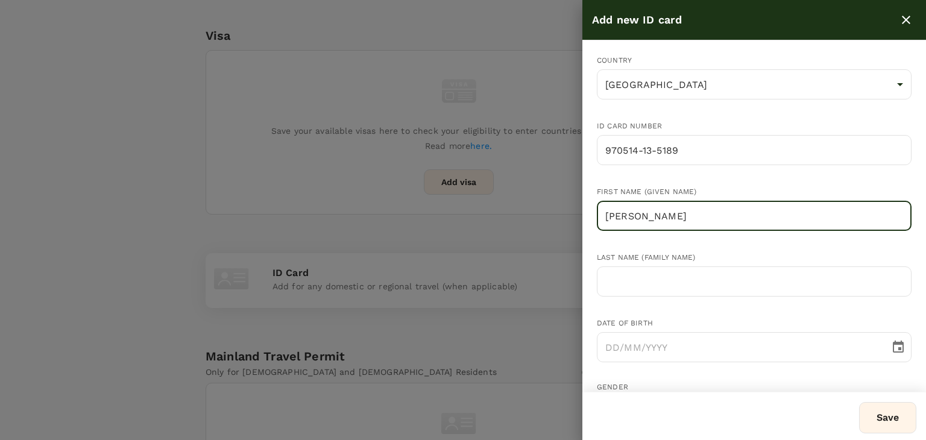
click at [630, 216] on input "[PERSON_NAME]" at bounding box center [754, 216] width 315 height 30
drag, startPoint x: 632, startPoint y: 215, endPoint x: 645, endPoint y: 216, distance: 13.3
click at [646, 215] on input "[PERSON_NAME]" at bounding box center [754, 216] width 315 height 30
type input "Jireh"
click at [632, 286] on input "text" at bounding box center [754, 281] width 315 height 30
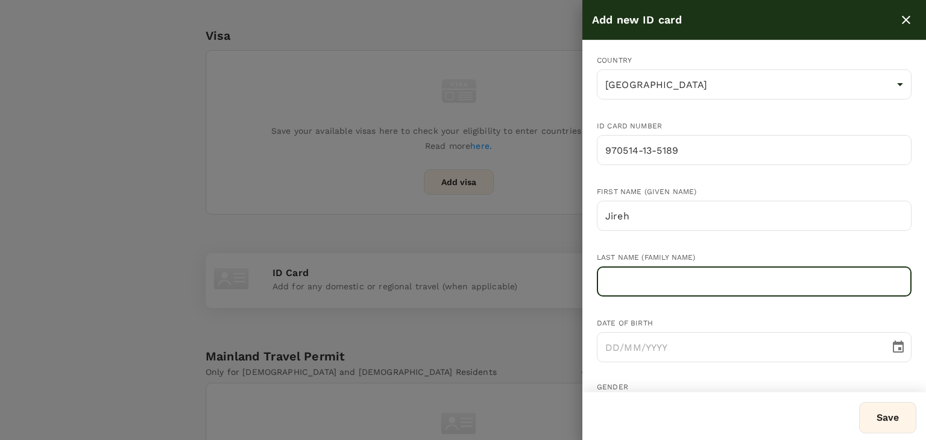
paste input "Tan"
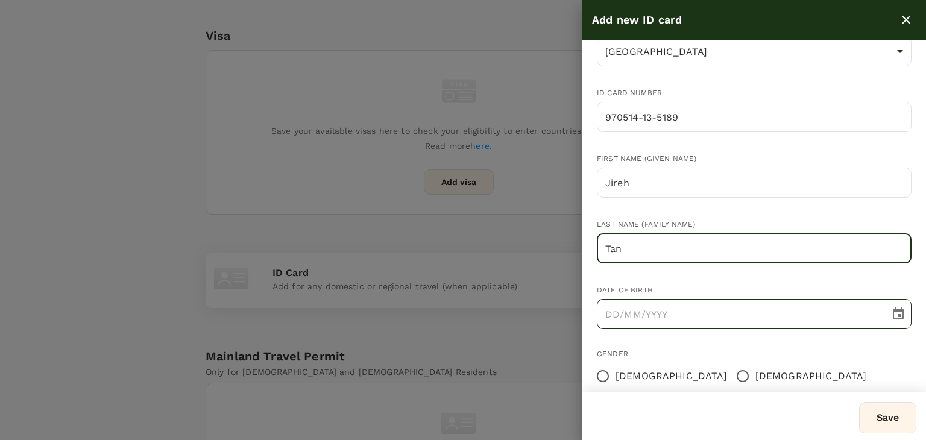
scroll to position [60, 0]
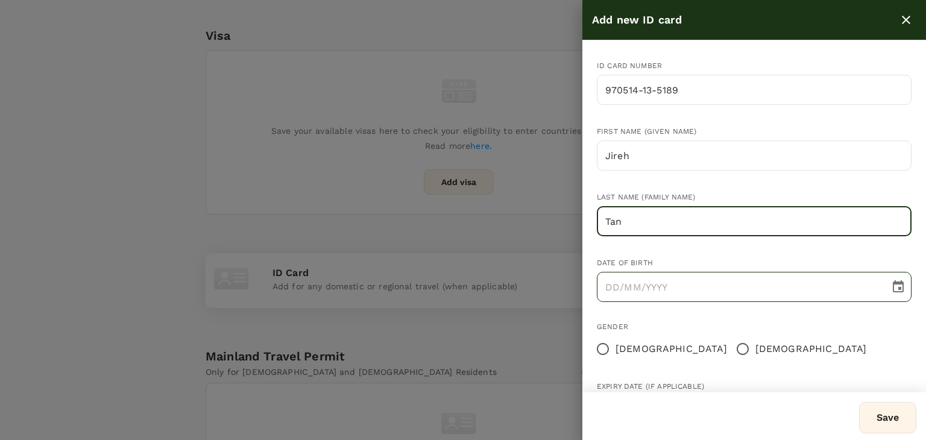
type input "Tan"
click at [605, 290] on input "DD/MM/YYYY" at bounding box center [739, 287] width 284 height 30
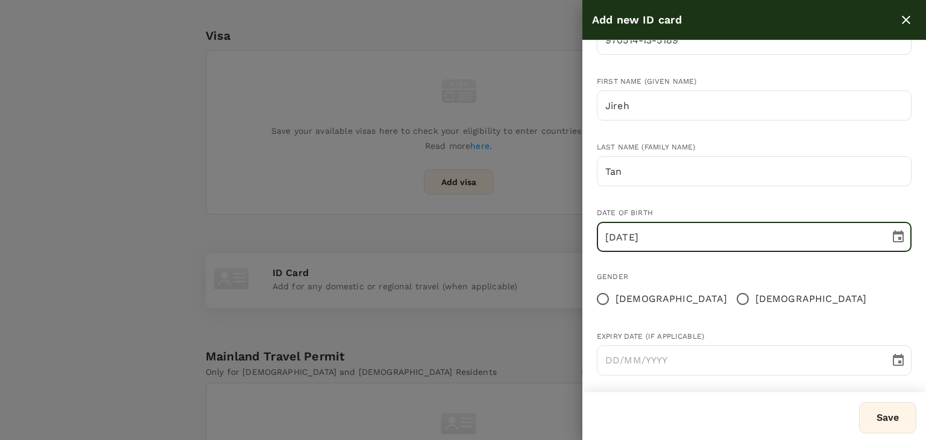
scroll to position [118, 0]
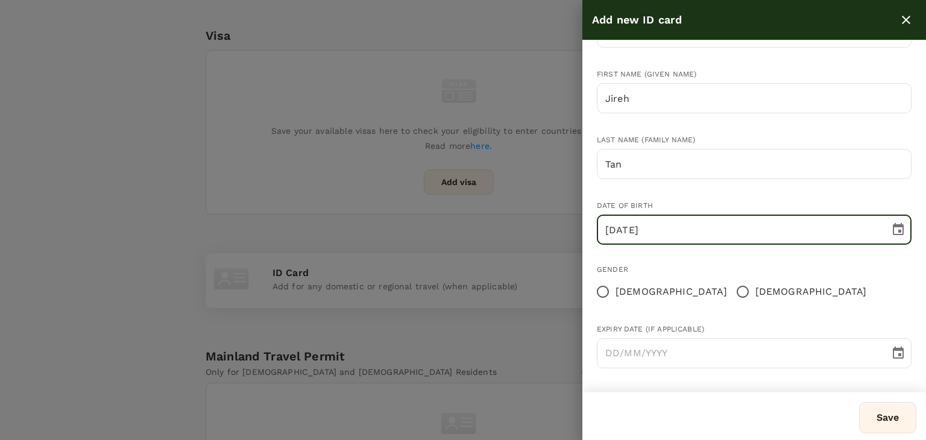
type input "14/05/1997"
click at [730, 289] on input "[DEMOGRAPHIC_DATA]" at bounding box center [742, 291] width 25 height 25
radio input "true"
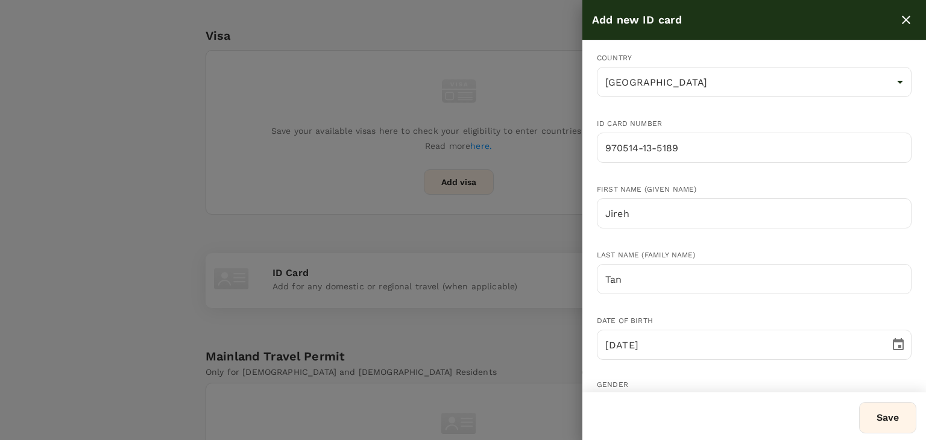
scroll to position [0, 0]
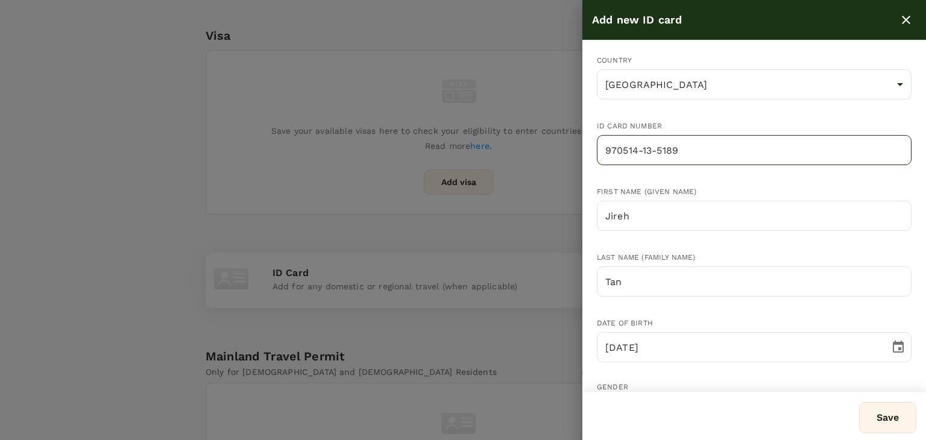
click at [658, 149] on input "970514-13-5189" at bounding box center [754, 150] width 315 height 30
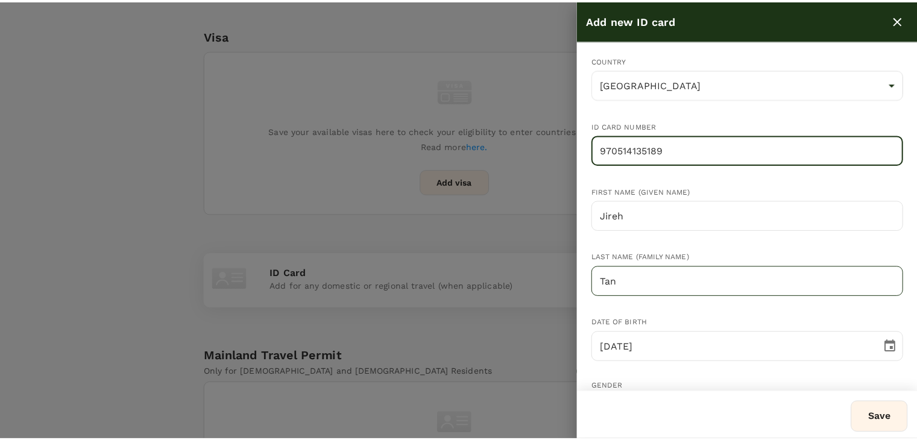
scroll to position [118, 0]
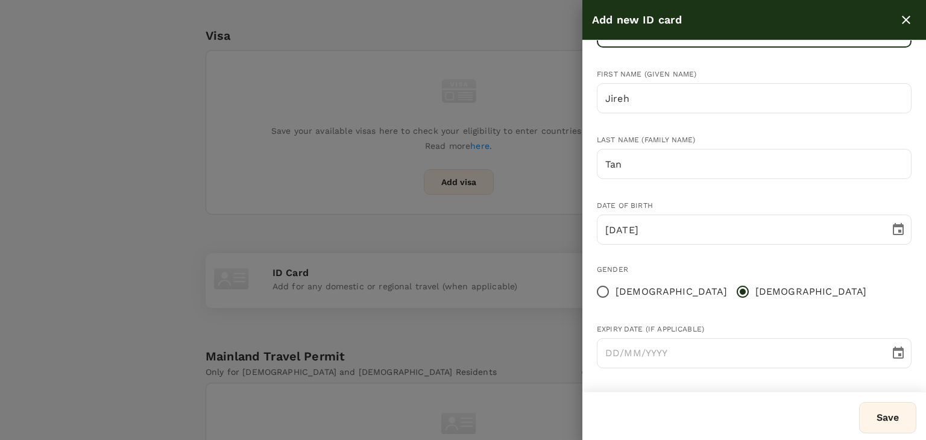
type input "970514135189"
drag, startPoint x: 871, startPoint y: 408, endPoint x: 863, endPoint y: 409, distance: 7.9
click at [871, 407] on button "Save" at bounding box center [887, 417] width 57 height 31
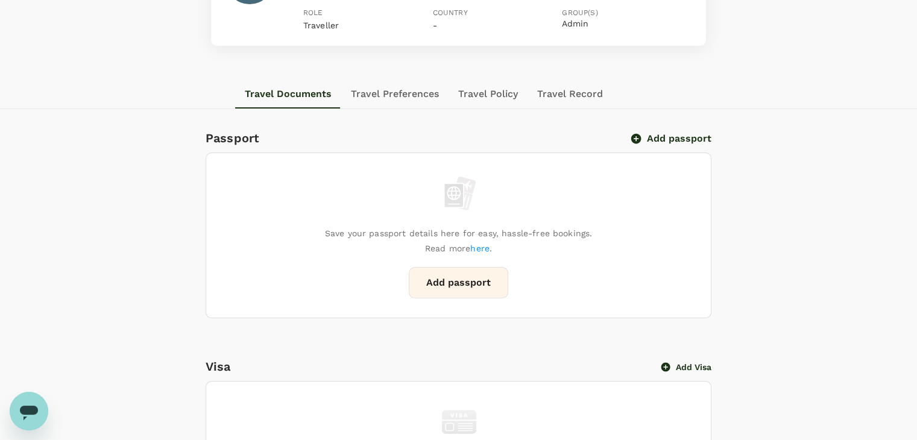
scroll to position [2, 0]
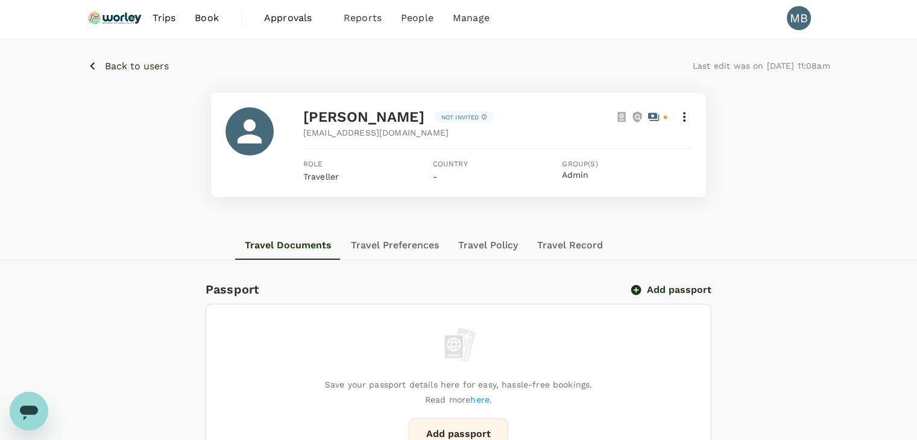
click at [131, 63] on p "Back to users" at bounding box center [137, 66] width 64 height 14
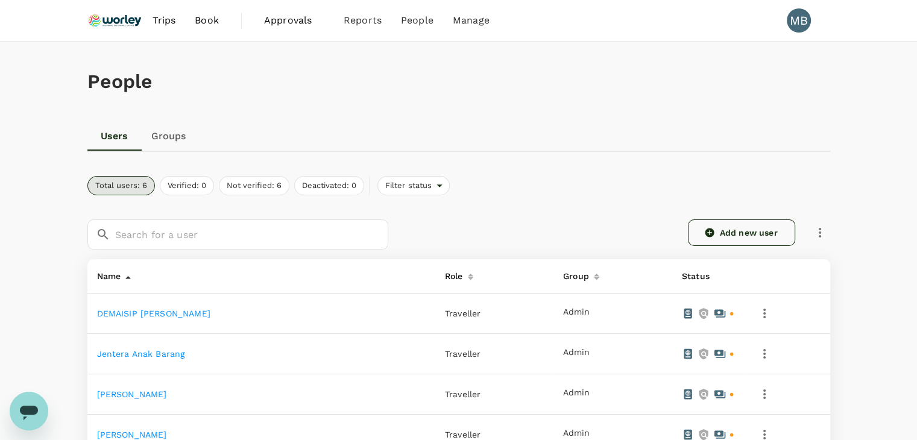
click at [728, 228] on link "Add new user" at bounding box center [741, 232] width 107 height 27
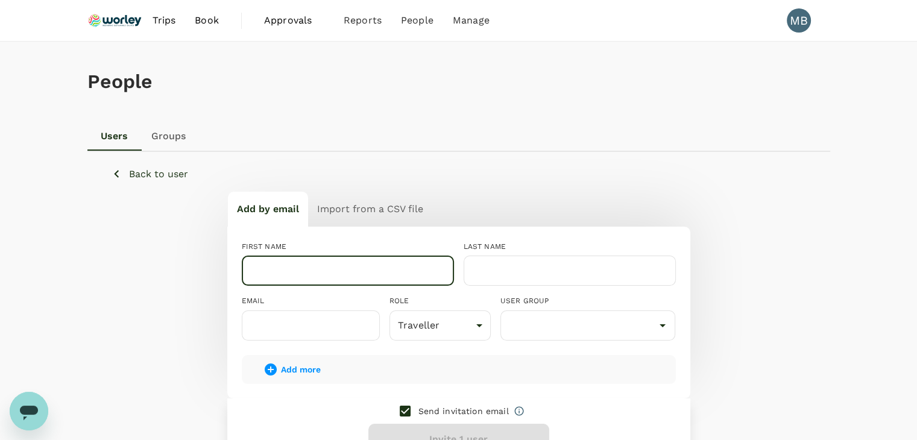
click at [415, 271] on input "text" at bounding box center [348, 271] width 212 height 30
paste input "[PERSON_NAME]"
drag, startPoint x: 314, startPoint y: 271, endPoint x: 405, endPoint y: 274, distance: 91.1
click at [406, 273] on input "[PERSON_NAME]" at bounding box center [348, 271] width 212 height 30
type input "[PERSON_NAME]"
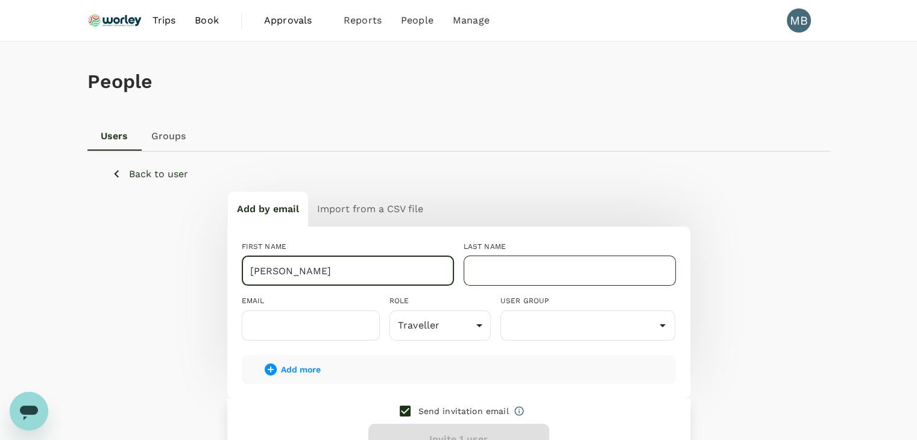
click at [488, 263] on input "text" at bounding box center [569, 271] width 212 height 30
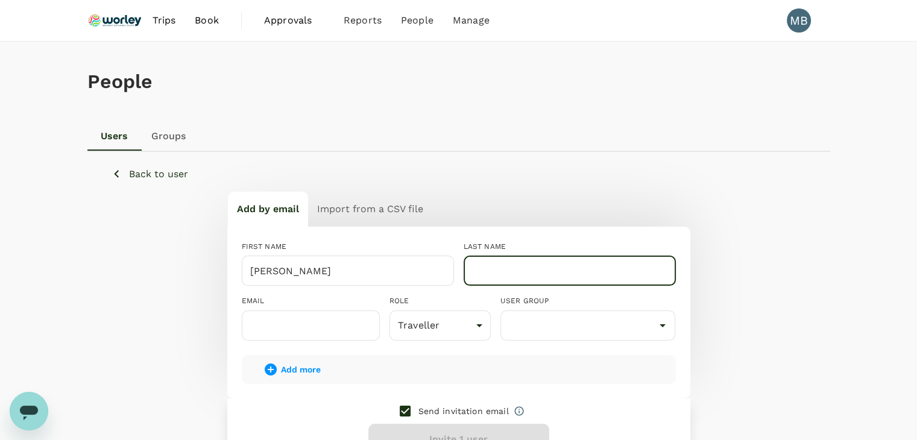
paste input "[PERSON_NAME]"
type input "[PERSON_NAME]"
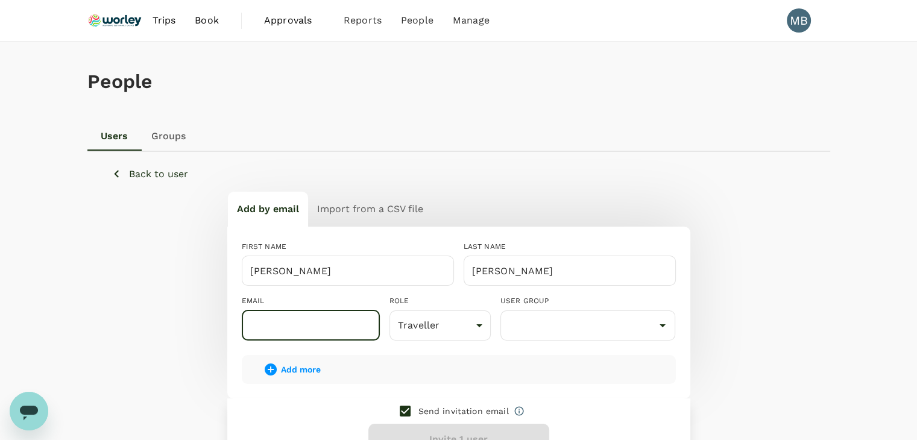
click at [333, 335] on input "text" at bounding box center [311, 325] width 138 height 30
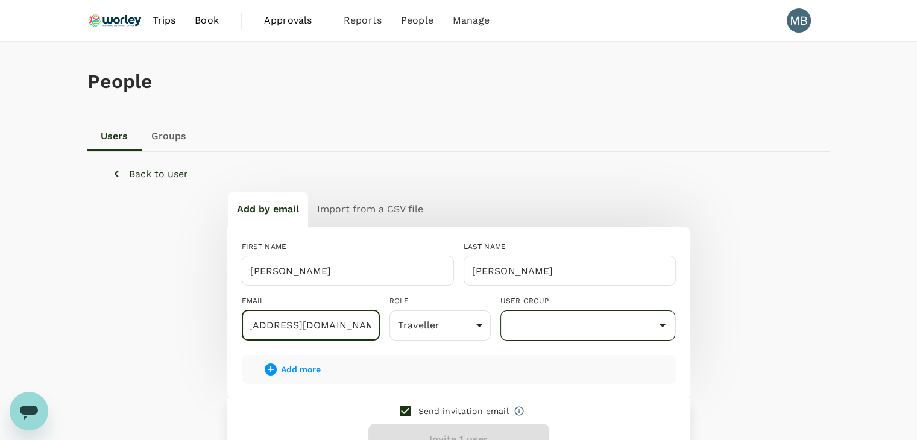
type input "dayat+khairol@genotrips.com.my"
click at [518, 325] on input "text" at bounding box center [587, 325] width 169 height 23
click at [526, 356] on li "Admin" at bounding box center [588, 359] width 174 height 19
type input "Admin"
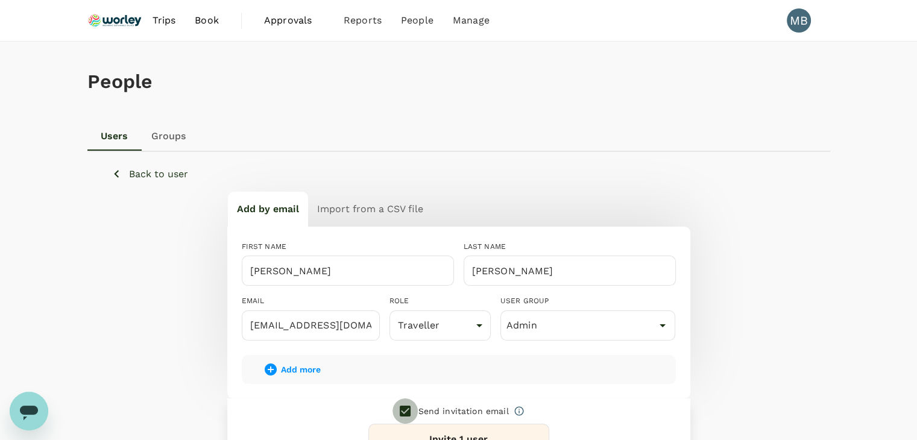
drag, startPoint x: 406, startPoint y: 413, endPoint x: 417, endPoint y: 421, distance: 13.9
click at [407, 415] on input "checkbox" at bounding box center [404, 410] width 25 height 25
checkbox input "false"
click at [419, 424] on button "Add 1 user" at bounding box center [458, 439] width 181 height 31
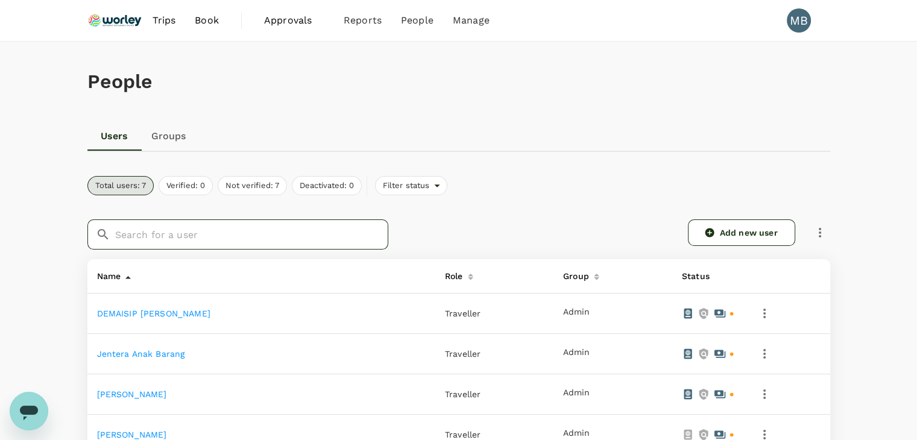
click at [299, 239] on input "text" at bounding box center [251, 234] width 273 height 30
paste input "[PERSON_NAME]"
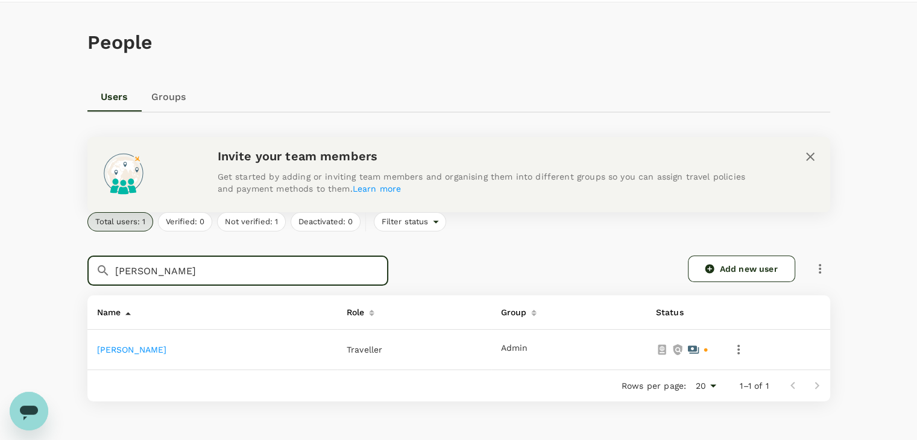
scroll to position [60, 0]
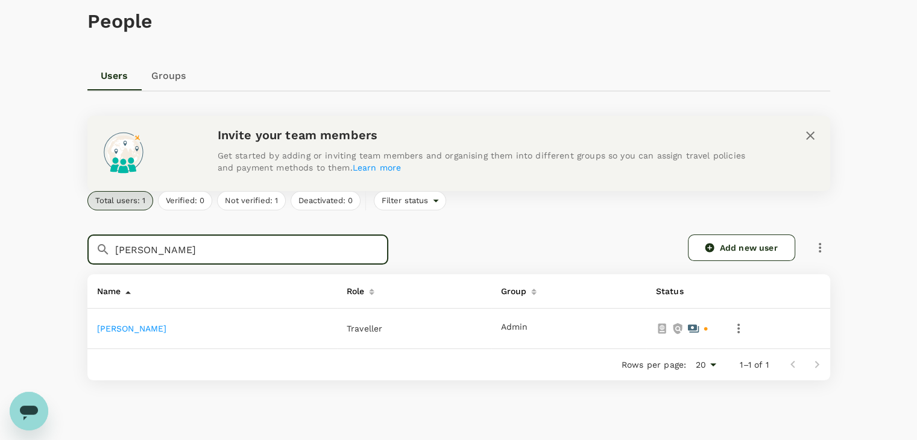
type input "[PERSON_NAME]"
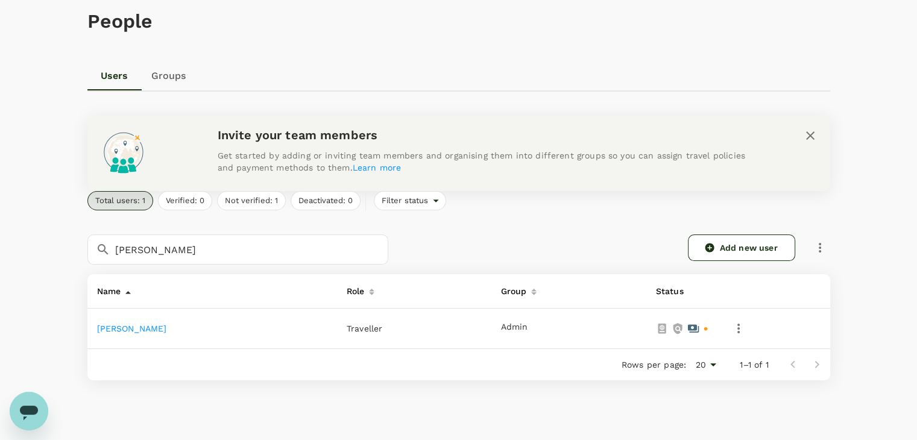
click at [217, 333] on td "[PERSON_NAME]" at bounding box center [212, 329] width 250 height 40
drag, startPoint x: 338, startPoint y: 328, endPoint x: 322, endPoint y: 328, distance: 15.7
click at [337, 328] on td "[PERSON_NAME]" at bounding box center [212, 329] width 250 height 40
click at [167, 326] on link "[PERSON_NAME]" at bounding box center [132, 329] width 70 height 10
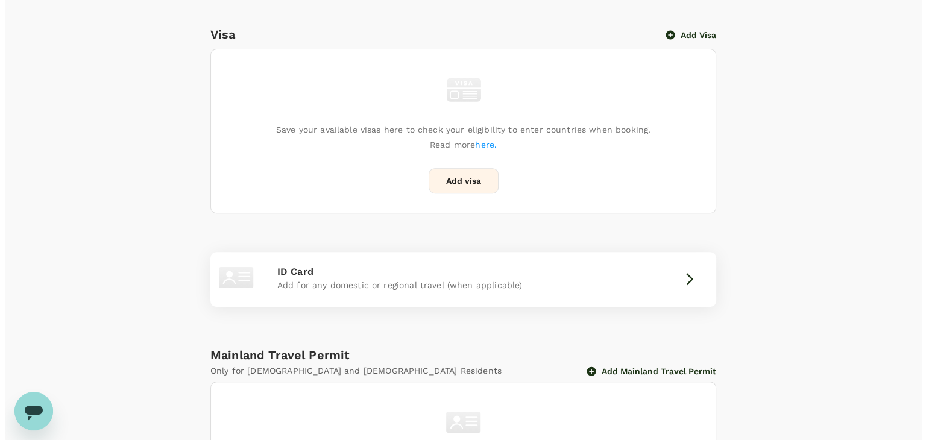
scroll to position [542, 0]
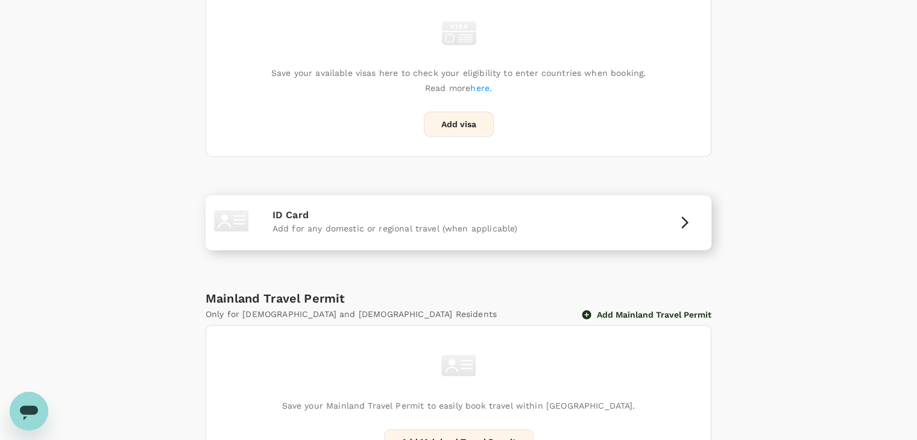
click at [603, 221] on div "ID Card Add for any domestic or regional travel (when applicable)" at bounding box center [458, 223] width 372 height 30
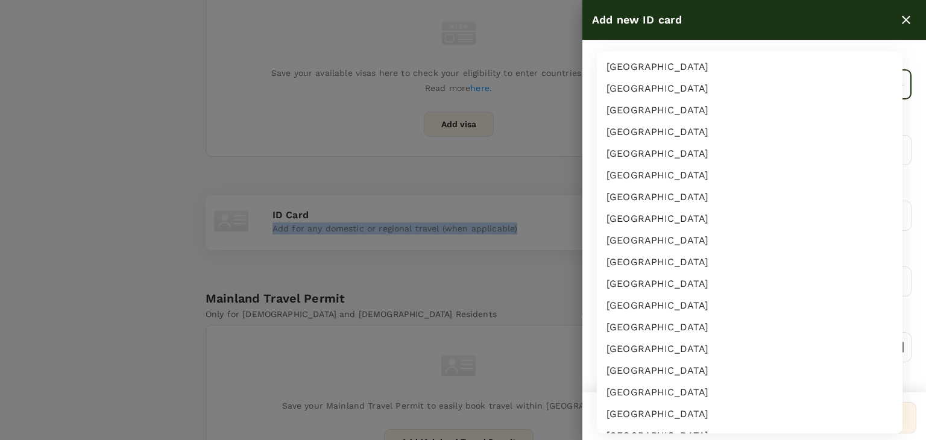
scroll to position [2103, 0]
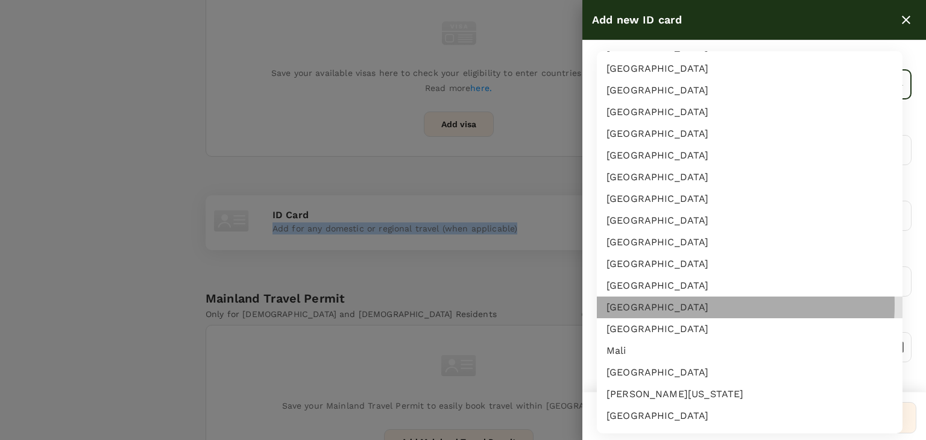
click at [663, 304] on li "[GEOGRAPHIC_DATA]" at bounding box center [750, 308] width 306 height 22
type input "MY"
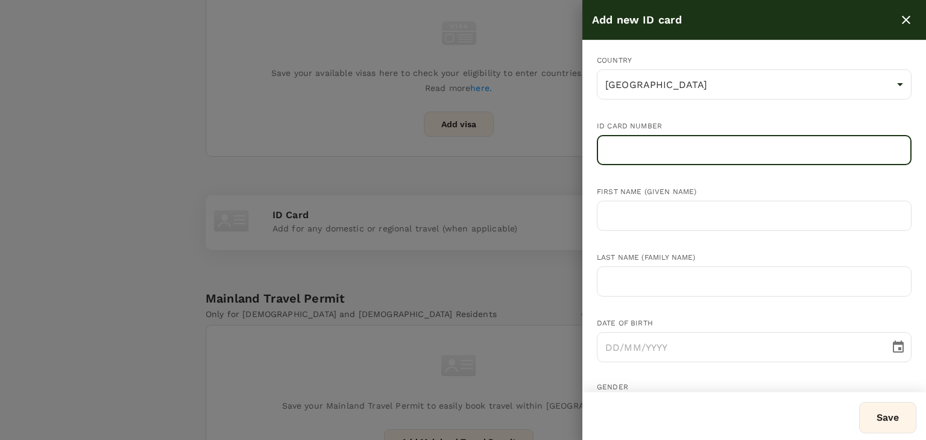
click at [617, 157] on input "text" at bounding box center [754, 150] width 315 height 30
paste input "861218-52-5307"
type input "861218-52-5307"
drag, startPoint x: 635, startPoint y: 218, endPoint x: 627, endPoint y: 211, distance: 10.7
click at [635, 216] on input "text" at bounding box center [754, 216] width 315 height 30
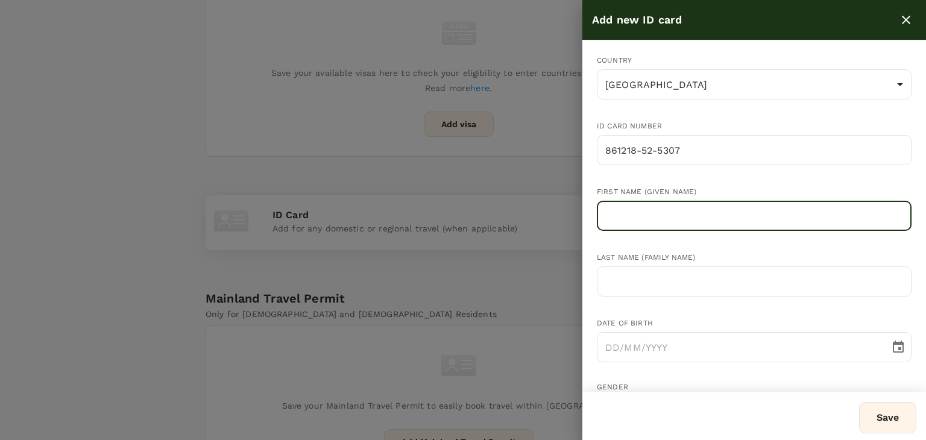
paste input "[PERSON_NAME]"
drag, startPoint x: 677, startPoint y: 211, endPoint x: 760, endPoint y: 223, distance: 84.0
click at [760, 223] on input "[PERSON_NAME]" at bounding box center [754, 216] width 315 height 30
type input "[PERSON_NAME]"
click at [686, 278] on input "text" at bounding box center [754, 281] width 315 height 30
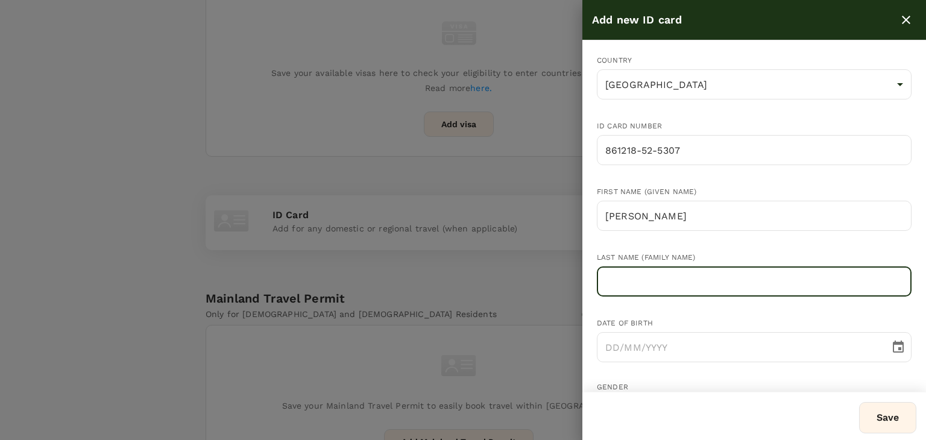
paste input "[PERSON_NAME]"
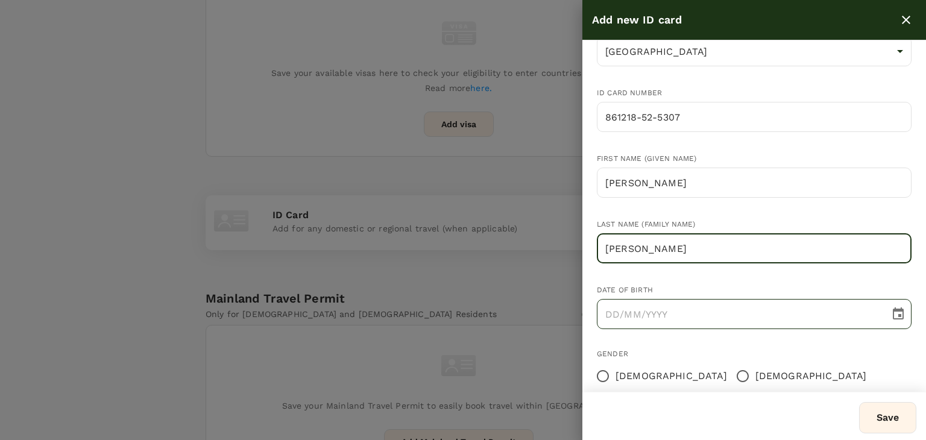
scroll to position [60, 0]
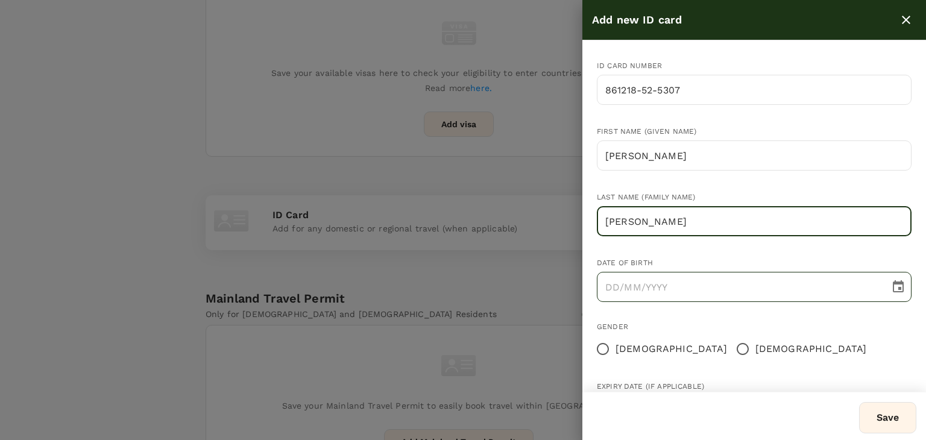
type input "[PERSON_NAME]"
click at [608, 280] on input "DD/MM/YYYY" at bounding box center [739, 287] width 284 height 30
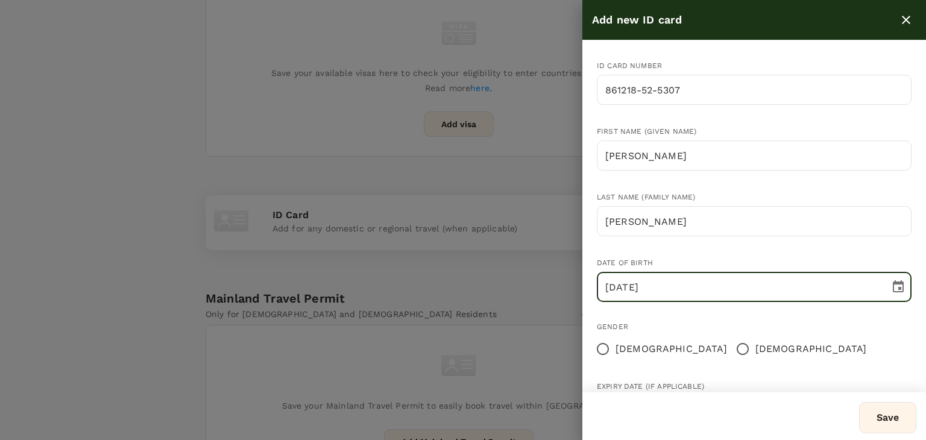
type input "18/12/1986"
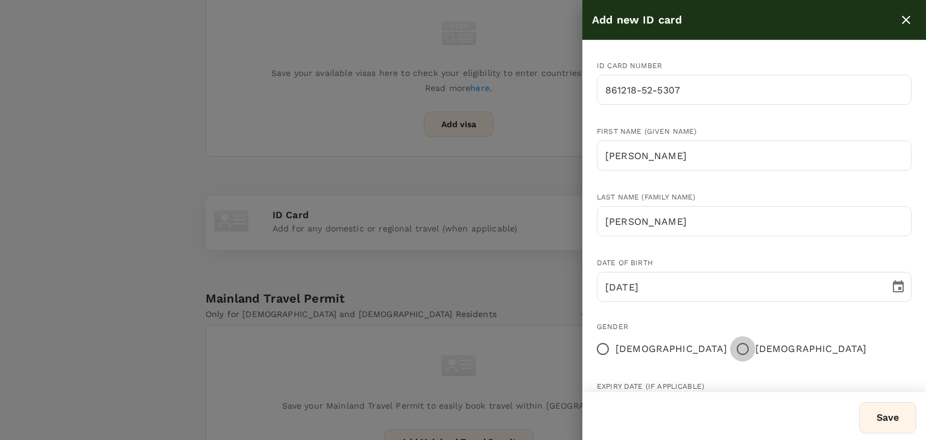
click at [730, 348] on input "[DEMOGRAPHIC_DATA]" at bounding box center [742, 348] width 25 height 25
radio input "true"
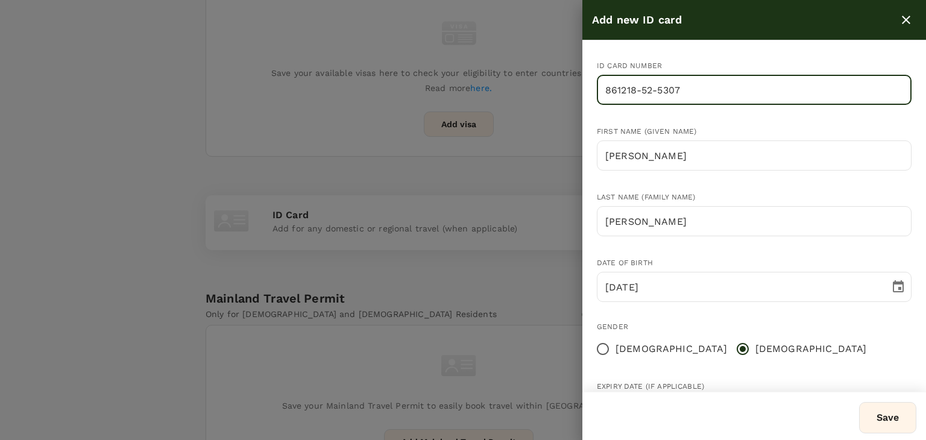
click at [642, 89] on input "861218-52-5307" at bounding box center [754, 90] width 315 height 30
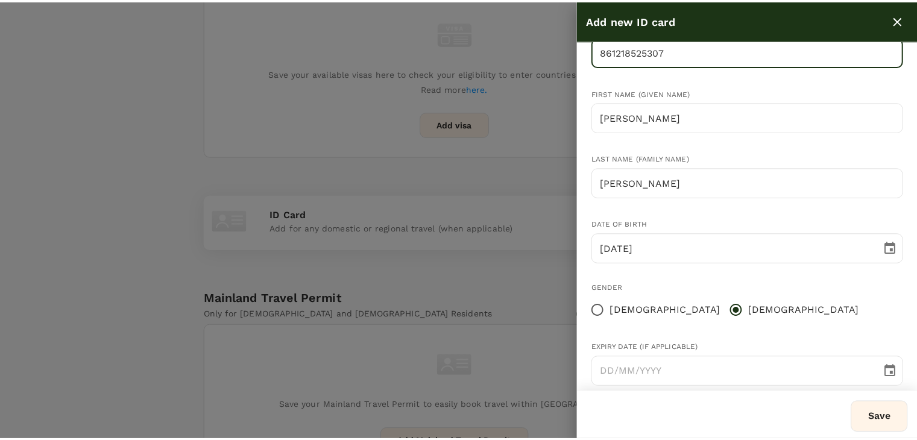
scroll to position [118, 0]
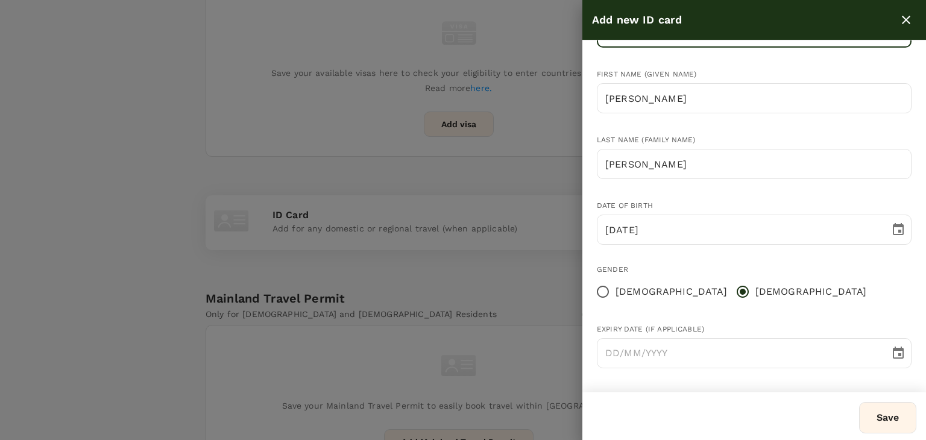
type input "861218525307"
click at [905, 410] on button "Save" at bounding box center [887, 417] width 57 height 31
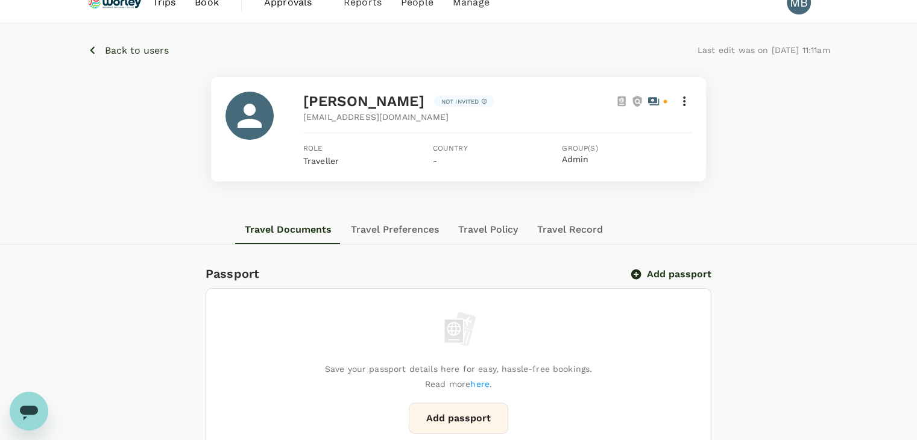
scroll to position [0, 0]
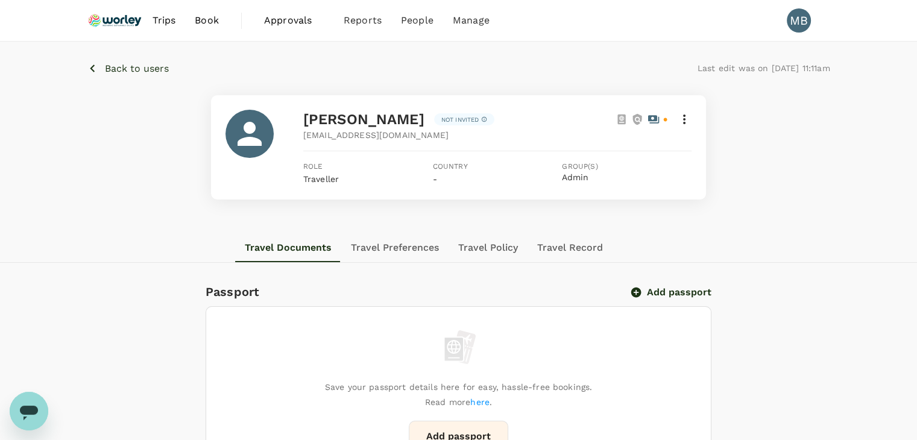
click at [118, 67] on p "Back to users" at bounding box center [137, 68] width 64 height 14
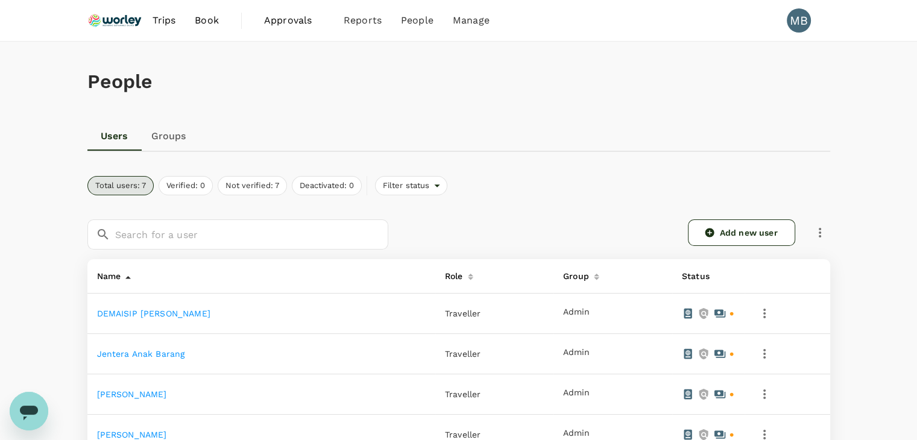
drag, startPoint x: 683, startPoint y: 227, endPoint x: 704, endPoint y: 236, distance: 22.4
click at [686, 229] on div "Add new user" at bounding box center [616, 232] width 427 height 27
click at [709, 232] on icon at bounding box center [709, 232] width 11 height 11
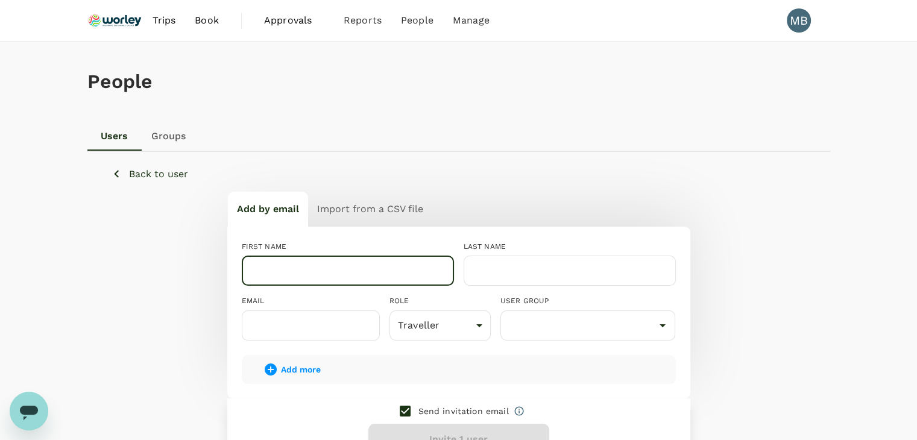
click at [395, 261] on input "text" at bounding box center [348, 271] width 212 height 30
paste input "Anthony Chai Ann Dao"
drag, startPoint x: 292, startPoint y: 271, endPoint x: 353, endPoint y: 274, distance: 61.5
click at [354, 271] on input "Anthony Chai Ann Dao" at bounding box center [348, 271] width 212 height 30
type input "Anthony"
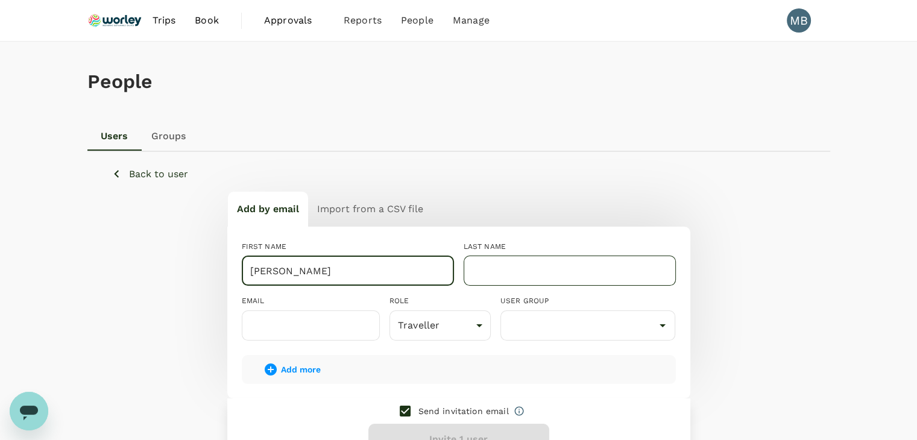
click at [491, 278] on input "text" at bounding box center [569, 271] width 212 height 30
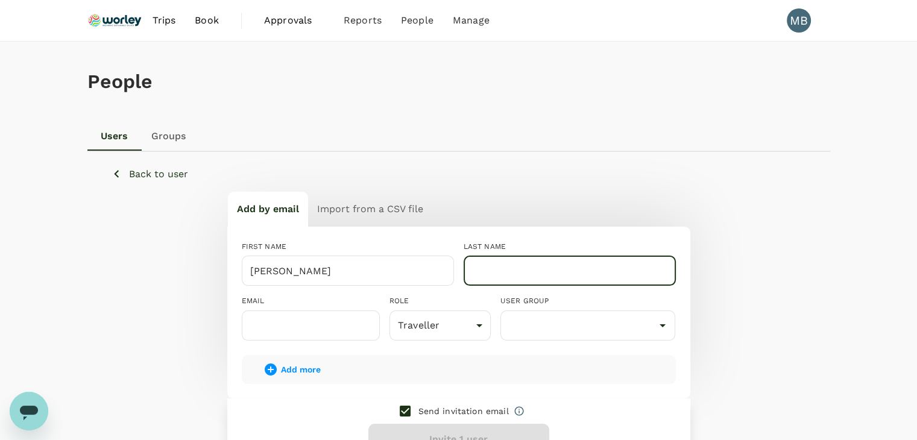
paste input "Chai Ann Dao"
type input "Chai Ann Dao"
click at [319, 319] on input "text" at bounding box center [311, 325] width 138 height 30
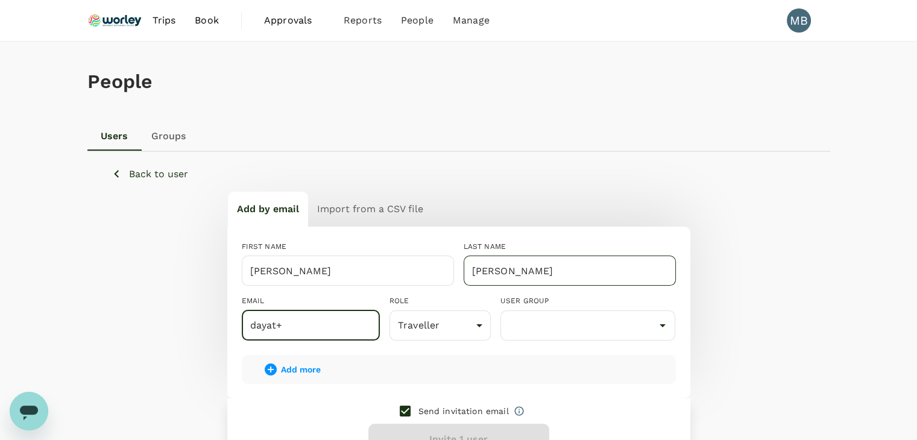
type input "dayat+"
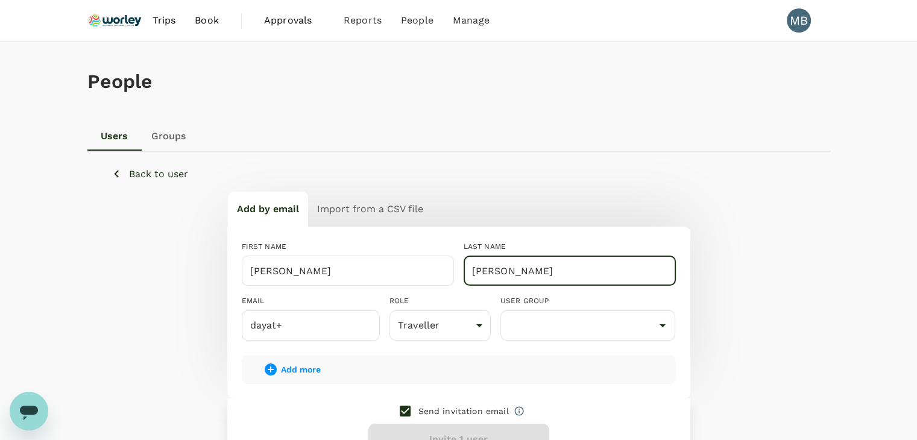
drag, startPoint x: 515, startPoint y: 271, endPoint x: 470, endPoint y: 275, distance: 44.9
click at [470, 275] on input "Chai Ann Dao" at bounding box center [569, 271] width 212 height 30
click at [494, 271] on input "Chai Ann Dao" at bounding box center [569, 271] width 212 height 30
click at [523, 237] on div "LAST NAME Chai Ann Dao ​" at bounding box center [565, 258] width 222 height 54
drag, startPoint x: 494, startPoint y: 270, endPoint x: 473, endPoint y: 271, distance: 21.1
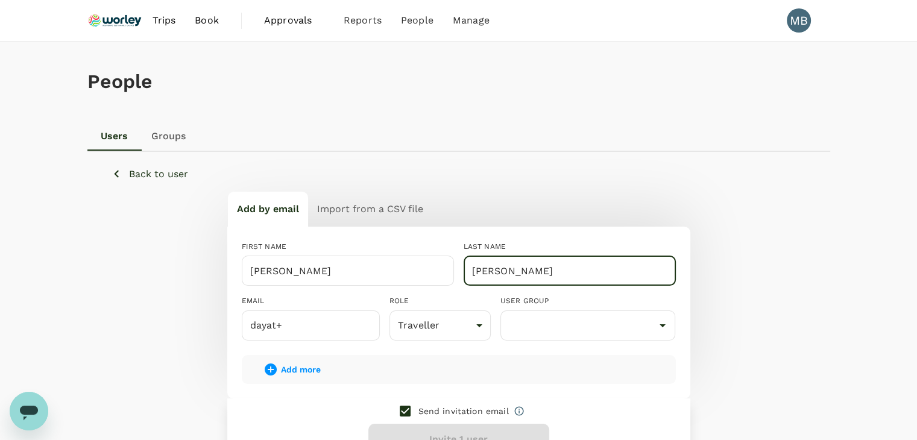
click at [473, 271] on input "Chai Ann Dao" at bounding box center [569, 271] width 212 height 30
type input "Ann Dao"
click at [405, 277] on input "Anthony" at bounding box center [348, 271] width 212 height 30
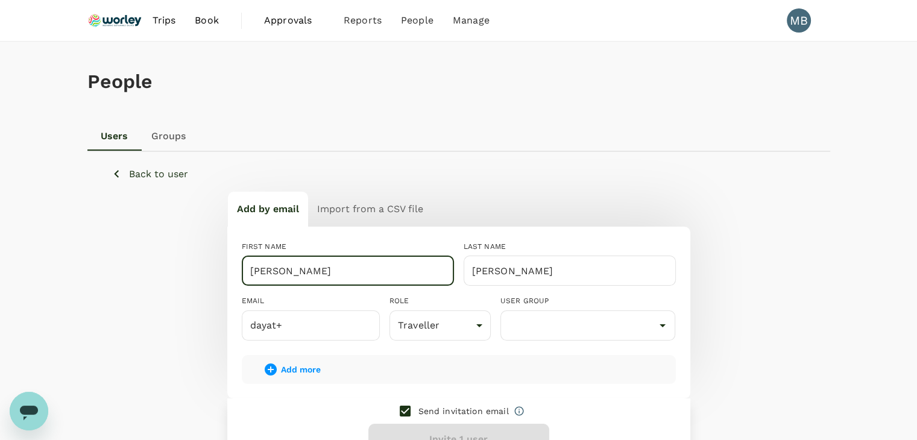
paste input "Chai"
type input "[PERSON_NAME]"
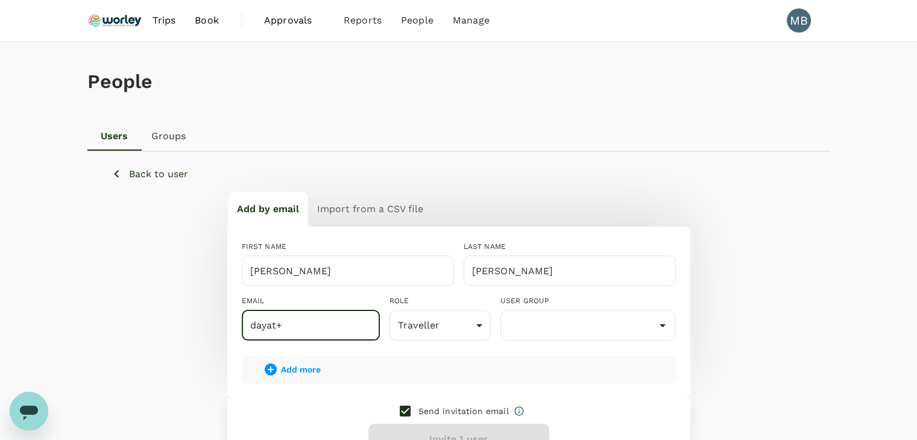
click at [352, 325] on input "dayat+" at bounding box center [311, 325] width 138 height 30
type input "dayat+anthony@genotrips.com.my"
click at [407, 410] on input "checkbox" at bounding box center [404, 410] width 25 height 25
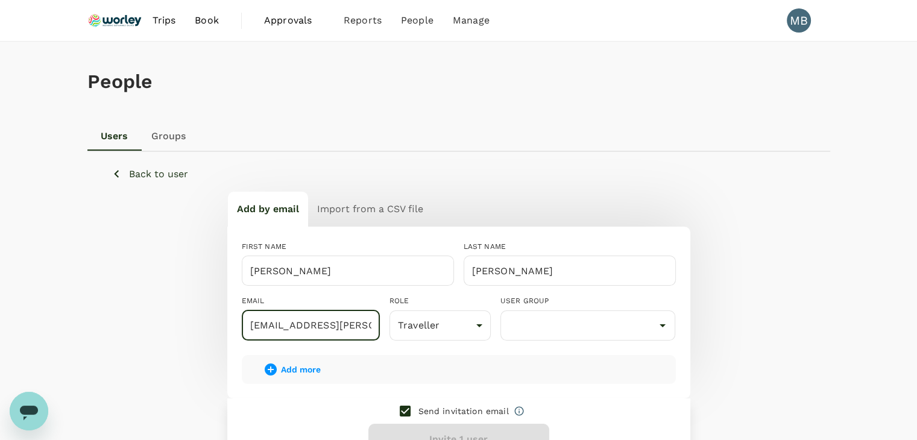
checkbox input "false"
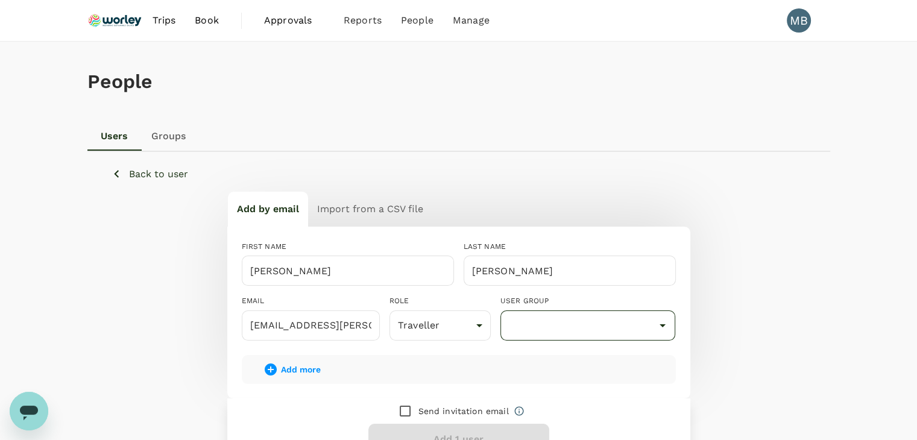
click at [542, 324] on input "text" at bounding box center [587, 325] width 169 height 23
click at [539, 361] on li "Admin" at bounding box center [588, 359] width 174 height 19
type input "Admin"
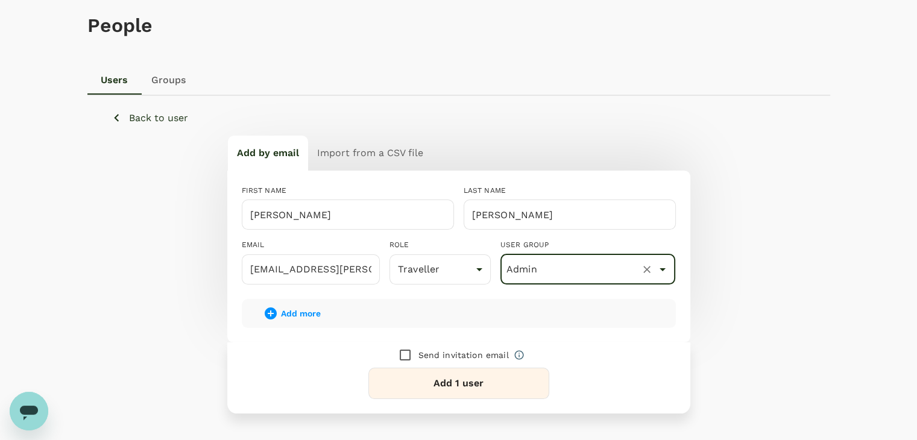
scroll to position [121, 0]
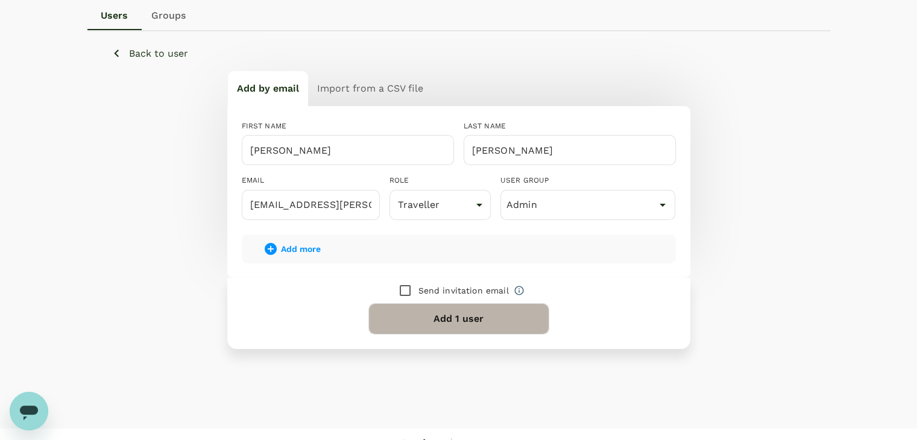
click at [463, 324] on button "Add 1 user" at bounding box center [458, 318] width 181 height 31
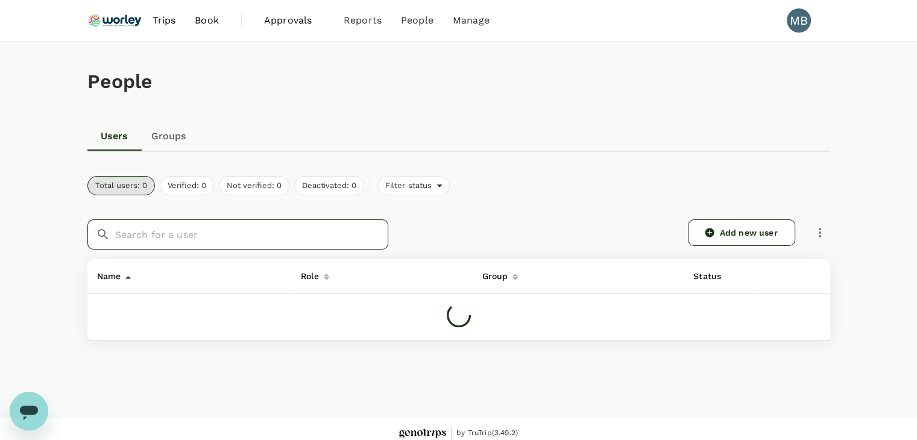
click at [254, 233] on input "text" at bounding box center [251, 234] width 273 height 30
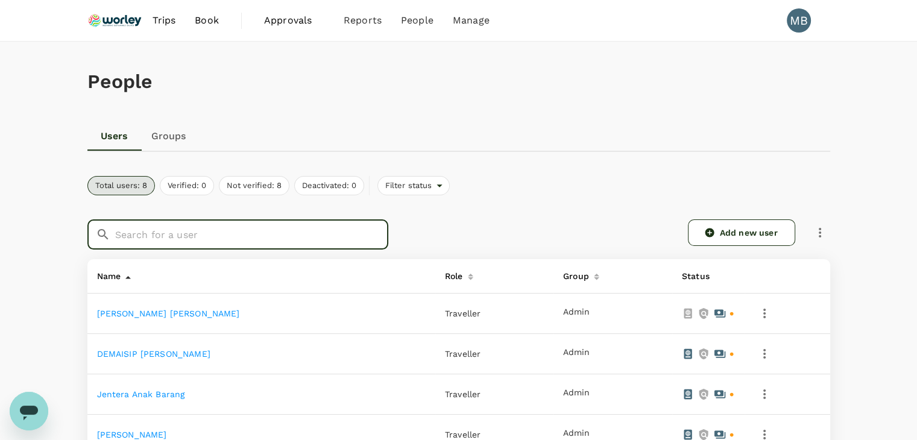
type input "a"
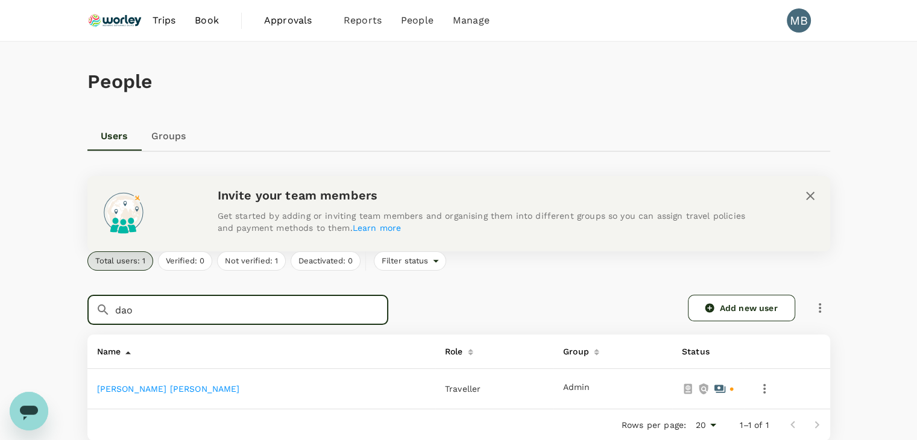
type input "dao"
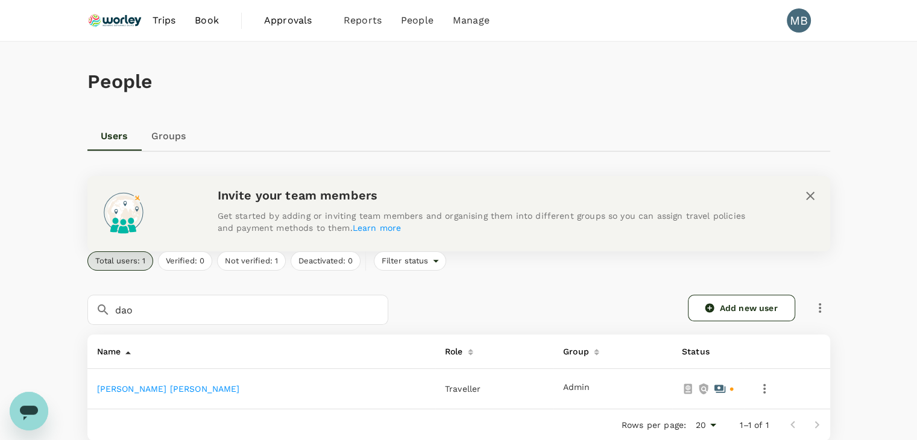
click at [184, 394] on td "[PERSON_NAME] [PERSON_NAME]" at bounding box center [261, 389] width 348 height 40
click at [757, 391] on icon "button" at bounding box center [764, 389] width 14 height 14
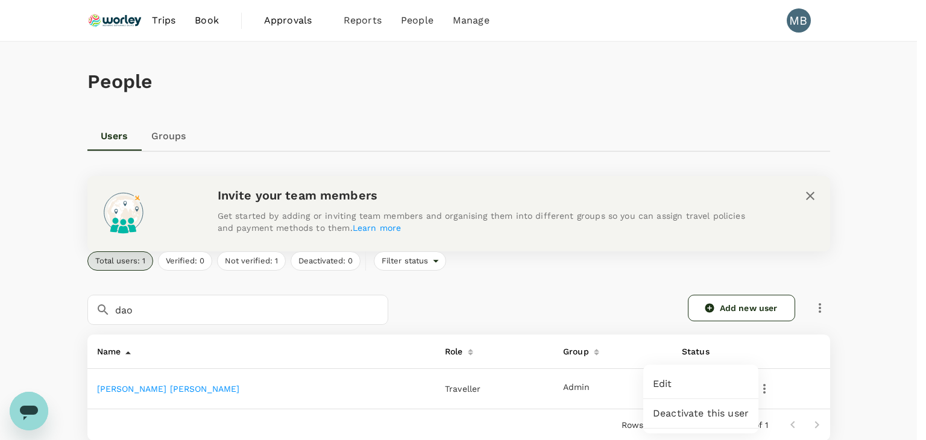
click at [729, 389] on span "Edit" at bounding box center [701, 384] width 96 height 14
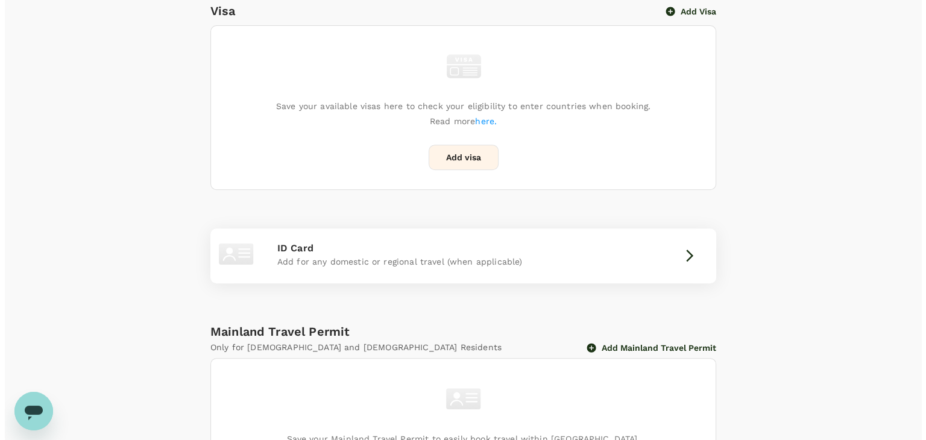
scroll to position [545, 0]
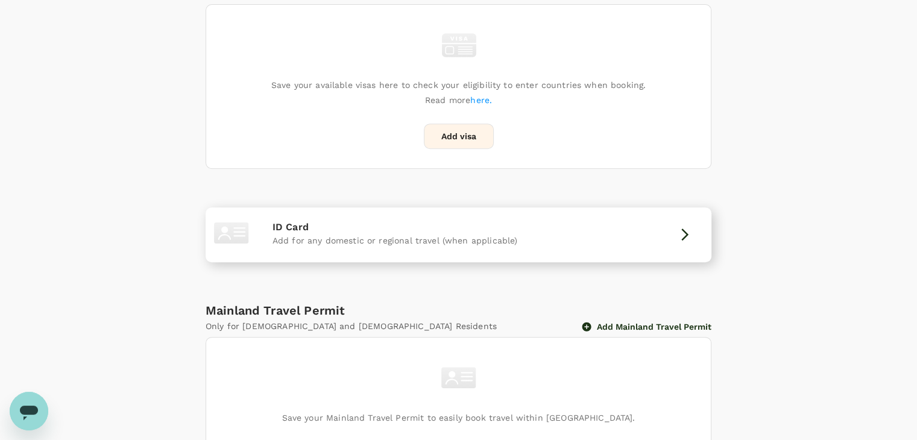
click at [601, 236] on div "ID Card Add for any domestic or regional travel (when applicable)" at bounding box center [458, 234] width 496 height 45
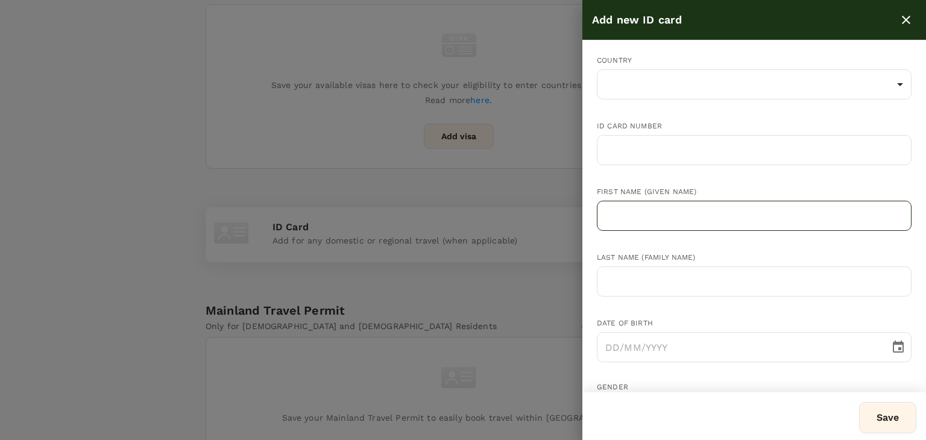
click at [627, 214] on input "text" at bounding box center [754, 216] width 315 height 30
paste input "[PERSON_NAME] [PERSON_NAME]"
drag, startPoint x: 715, startPoint y: 216, endPoint x: 677, endPoint y: 225, distance: 38.3
click at [675, 224] on input "[PERSON_NAME] [PERSON_NAME]" at bounding box center [754, 216] width 315 height 30
drag, startPoint x: 670, startPoint y: 215, endPoint x: 706, endPoint y: 218, distance: 36.3
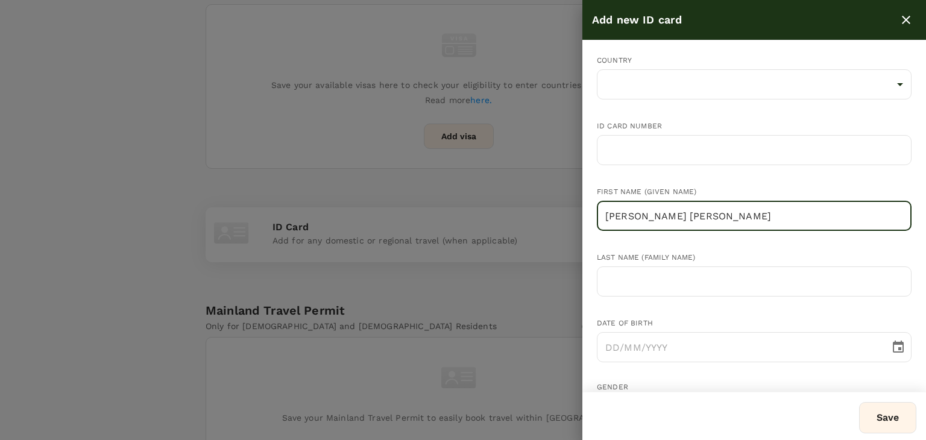
click at [708, 218] on input "[PERSON_NAME] [PERSON_NAME]" at bounding box center [754, 216] width 315 height 30
click at [711, 219] on input "[PERSON_NAME] [PERSON_NAME]" at bounding box center [754, 216] width 315 height 30
drag, startPoint x: 711, startPoint y: 216, endPoint x: 674, endPoint y: 218, distance: 36.8
click at [674, 218] on input "[PERSON_NAME] [PERSON_NAME]" at bounding box center [754, 216] width 315 height 30
type input "[PERSON_NAME]"
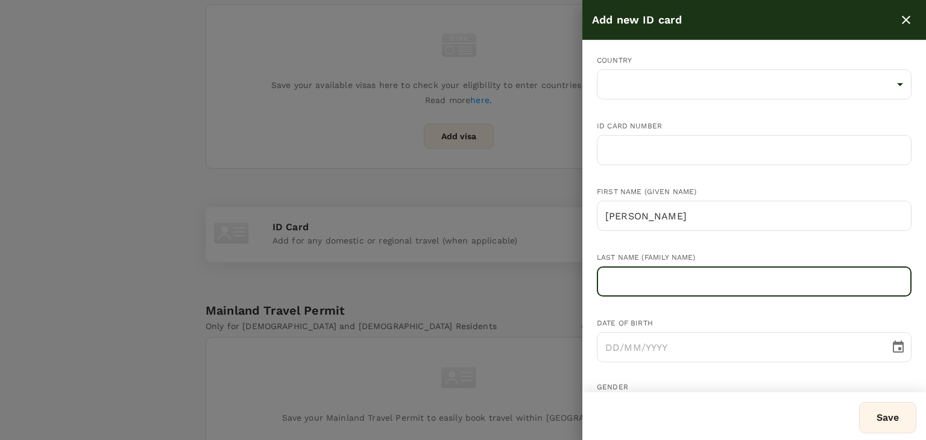
click at [642, 286] on input "text" at bounding box center [754, 281] width 315 height 30
paste input "[PERSON_NAME]"
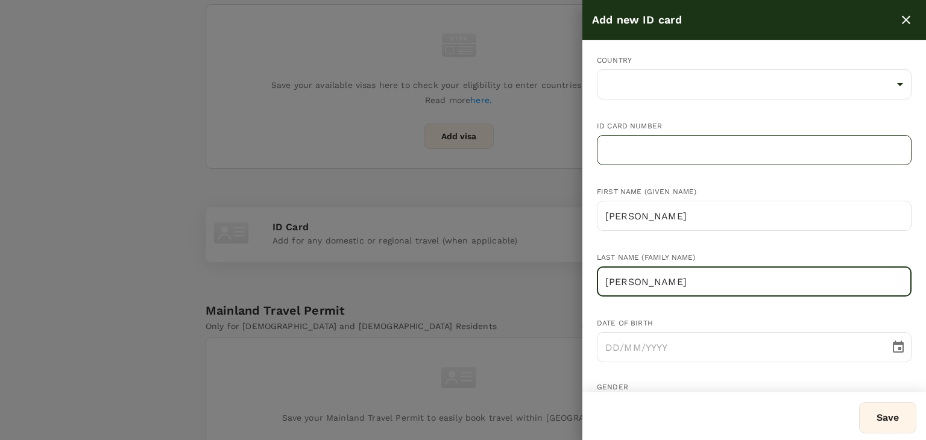
type input "[PERSON_NAME]"
click at [603, 160] on input "text" at bounding box center [754, 150] width 315 height 30
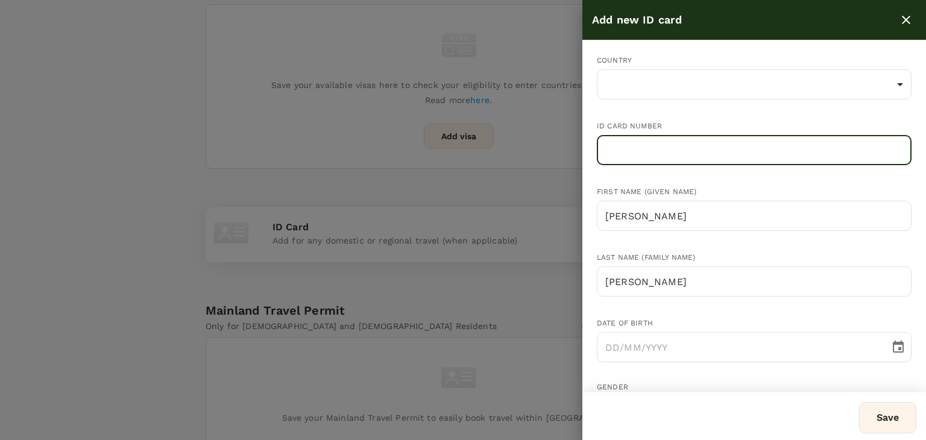
paste input "960619-12-6007"
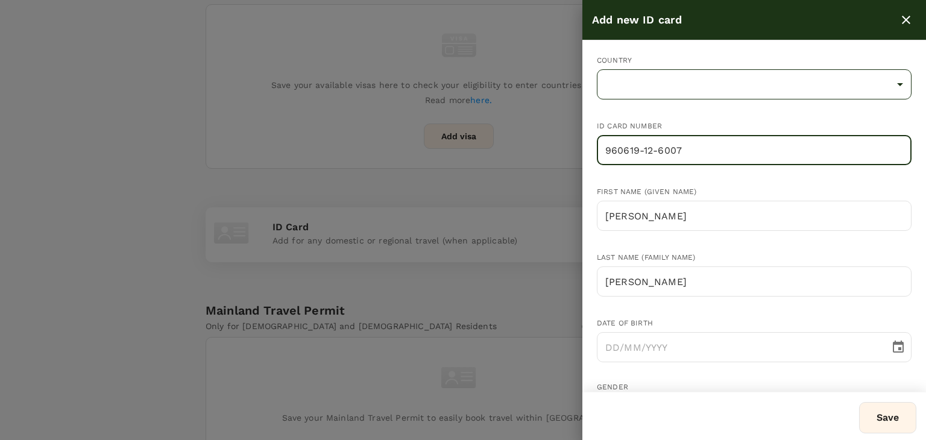
type input "960619-12-6007"
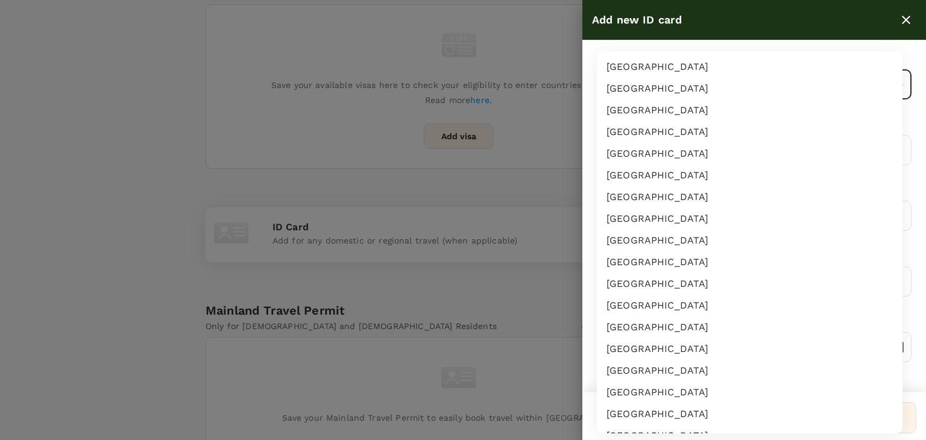
scroll to position [2103, 0]
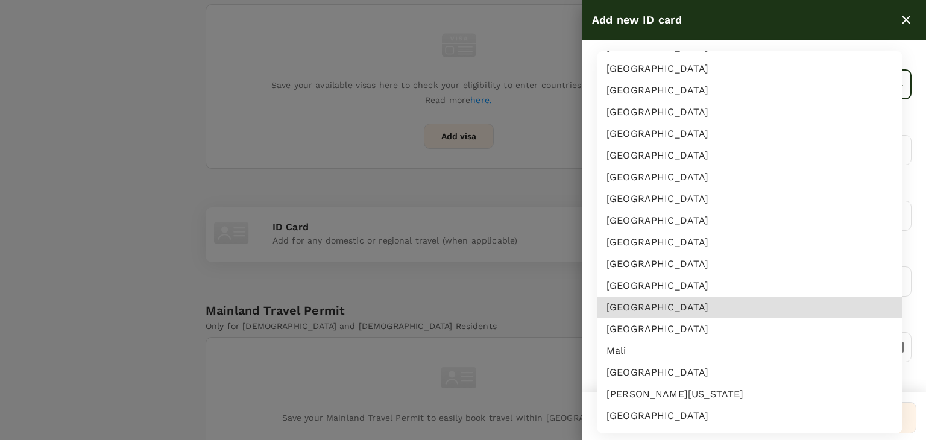
click at [689, 309] on li "[GEOGRAPHIC_DATA]" at bounding box center [750, 308] width 306 height 22
type input "MY"
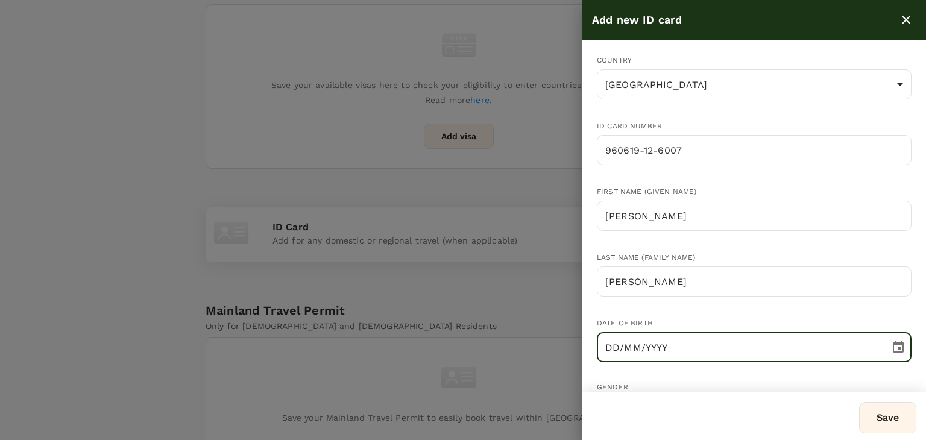
drag, startPoint x: 617, startPoint y: 348, endPoint x: 594, endPoint y: 325, distance: 32.4
click at [617, 348] on input "DD/MM/YYYY" at bounding box center [739, 347] width 284 height 30
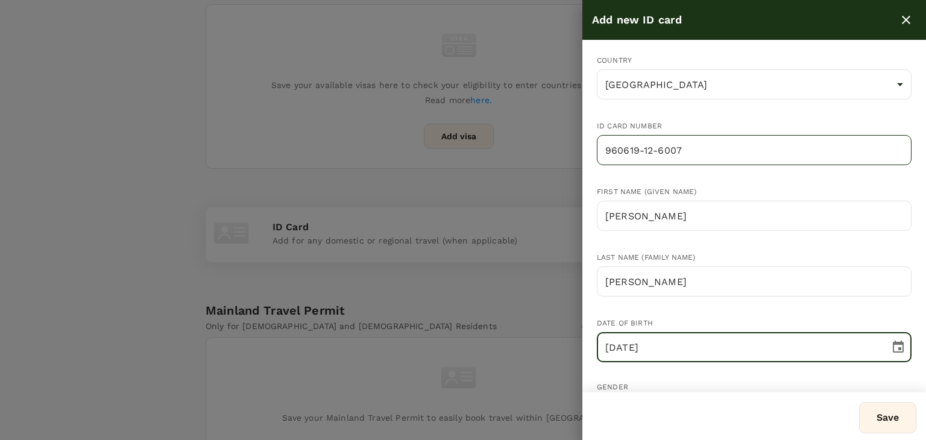
type input "[DATE]"
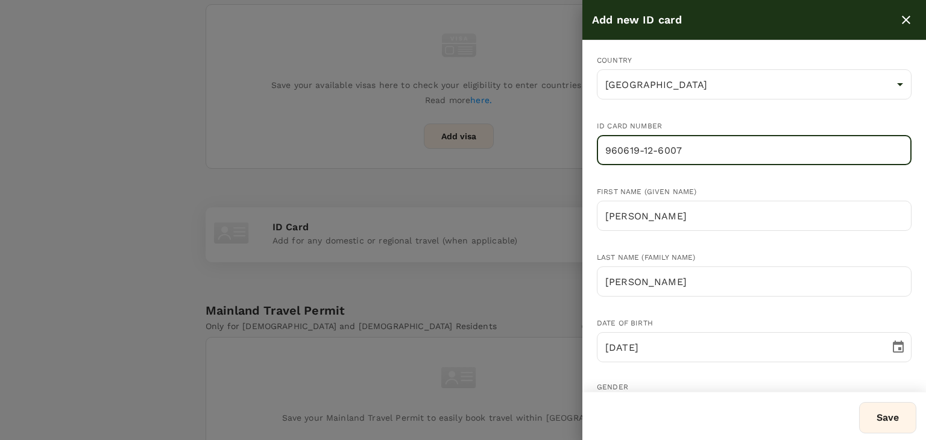
click at [646, 147] on input "960619-12-6007" at bounding box center [754, 150] width 315 height 30
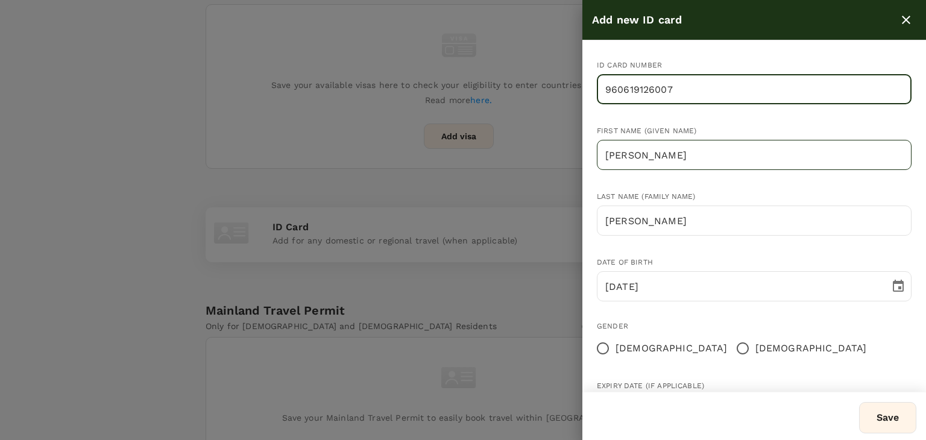
scroll to position [118, 0]
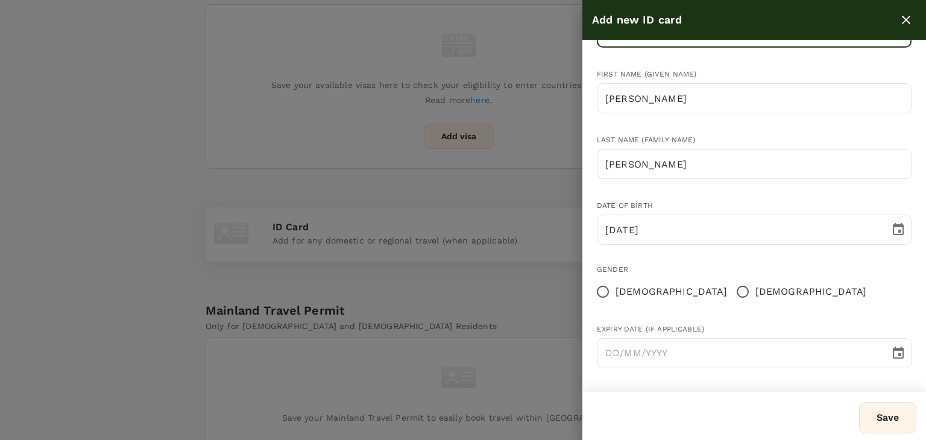
type input "960619126007"
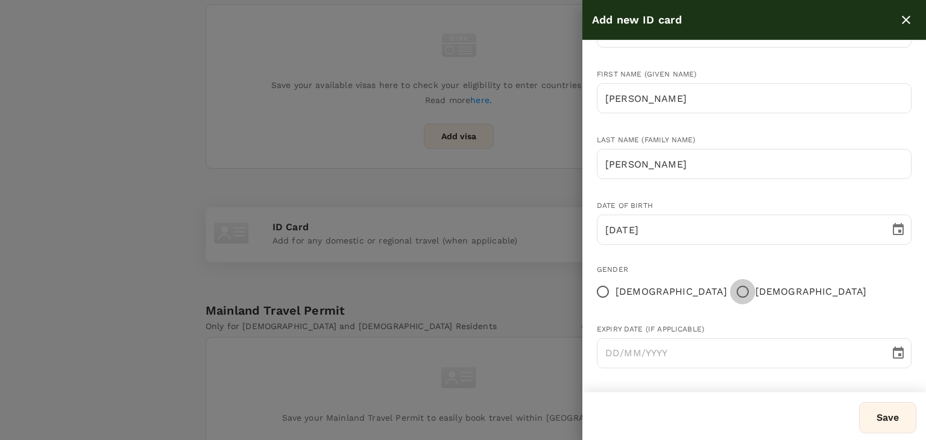
click at [730, 294] on input "[DEMOGRAPHIC_DATA]" at bounding box center [742, 291] width 25 height 25
radio input "true"
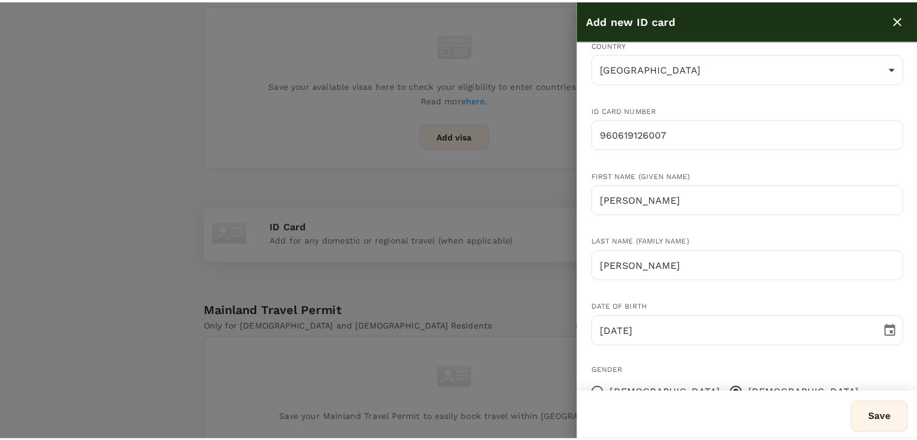
scroll to position [0, 0]
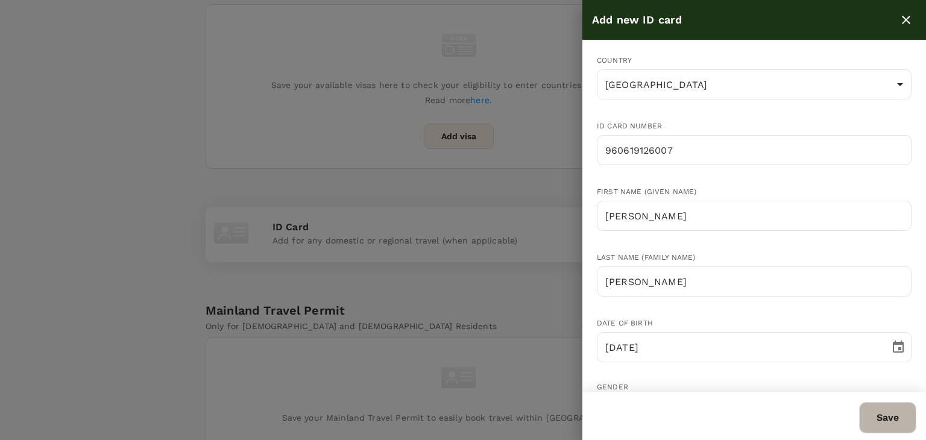
click at [877, 419] on button "Save" at bounding box center [887, 417] width 57 height 31
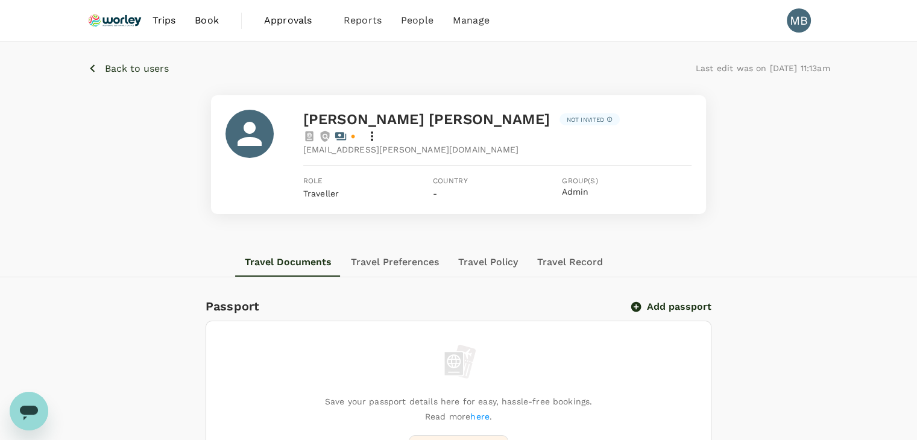
click at [152, 64] on p "Back to users" at bounding box center [137, 68] width 64 height 14
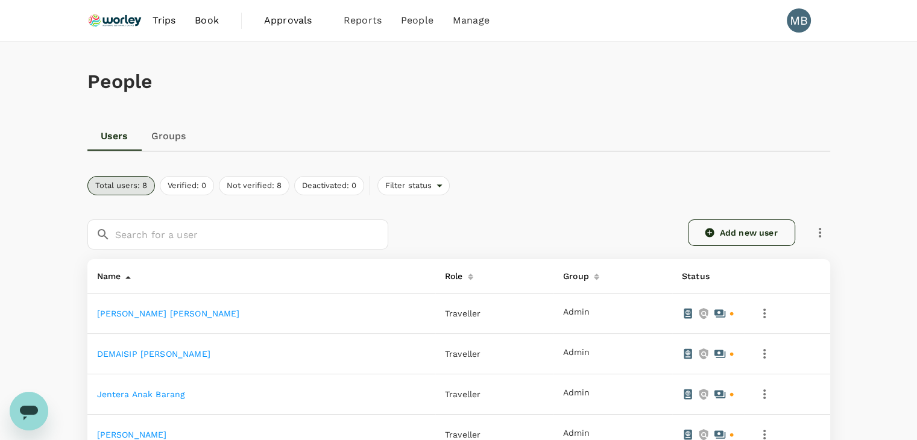
click at [706, 225] on link "Add new user" at bounding box center [741, 232] width 107 height 27
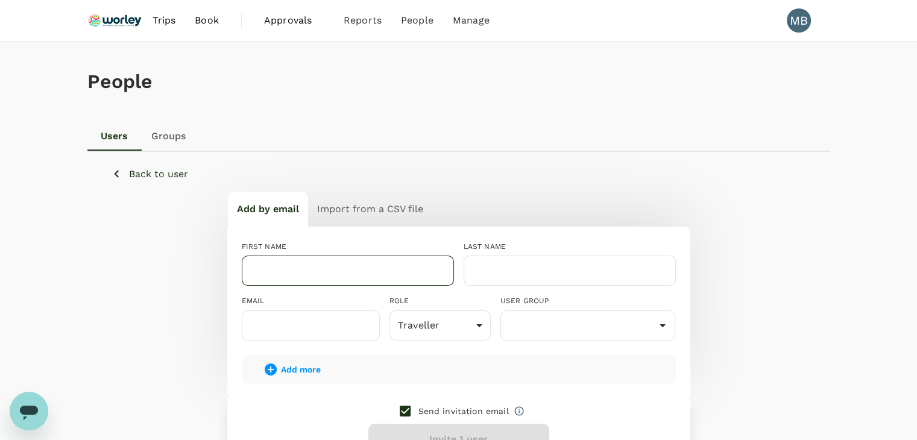
click at [385, 268] on input "text" at bounding box center [348, 271] width 212 height 30
paste input "[PERSON_NAME] Jun"
drag, startPoint x: 322, startPoint y: 271, endPoint x: 304, endPoint y: 270, distance: 18.1
click at [304, 270] on input "[PERSON_NAME] Jun" at bounding box center [348, 271] width 212 height 30
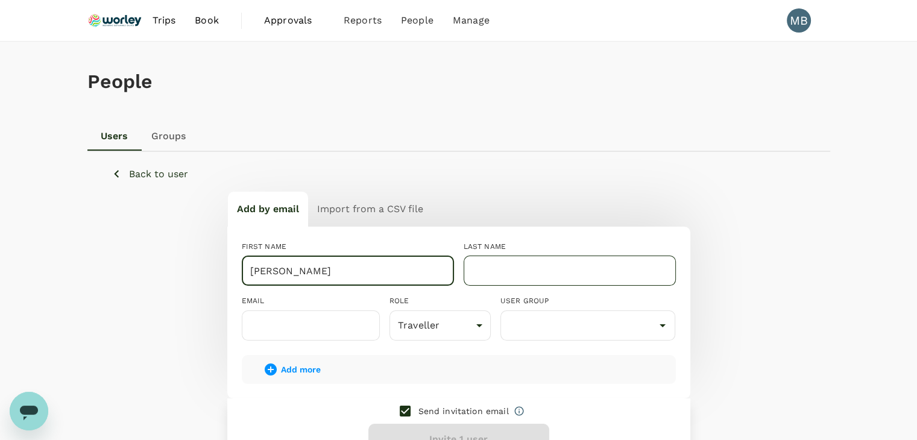
type input "[PERSON_NAME]"
drag, startPoint x: 482, startPoint y: 256, endPoint x: 476, endPoint y: 263, distance: 9.0
click at [480, 257] on input "text" at bounding box center [569, 271] width 212 height 30
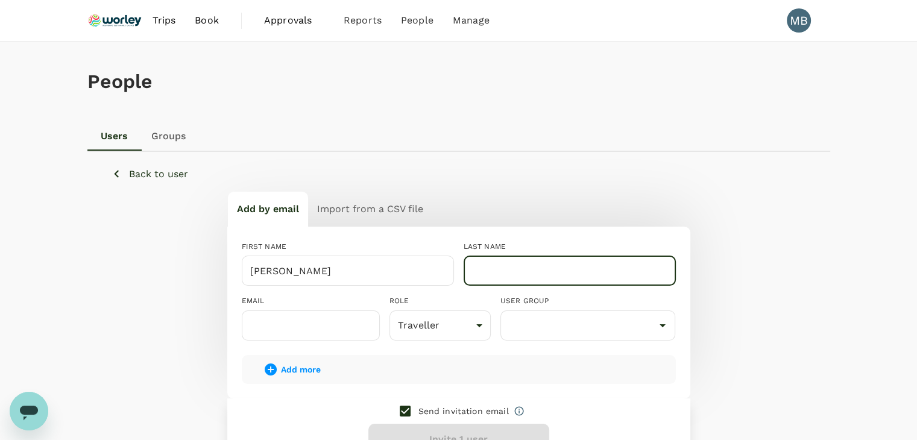
paste input "Jun"
type input "Jun"
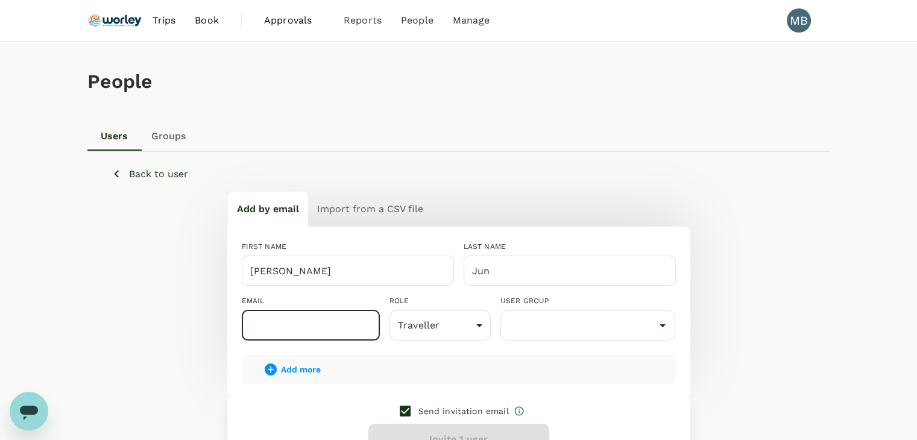
click at [317, 323] on input "text" at bounding box center [311, 325] width 138 height 30
type input "[EMAIL_ADDRESS][PERSON_NAME][DOMAIN_NAME]"
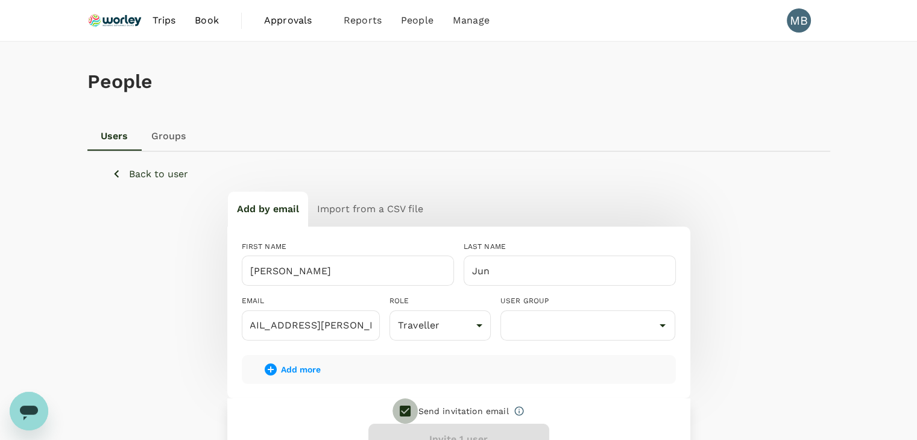
scroll to position [0, 0]
click at [405, 404] on input "checkbox" at bounding box center [404, 410] width 25 height 25
checkbox input "false"
click at [526, 322] on input "text" at bounding box center [587, 325] width 169 height 23
click at [526, 358] on li "Admin" at bounding box center [588, 359] width 174 height 19
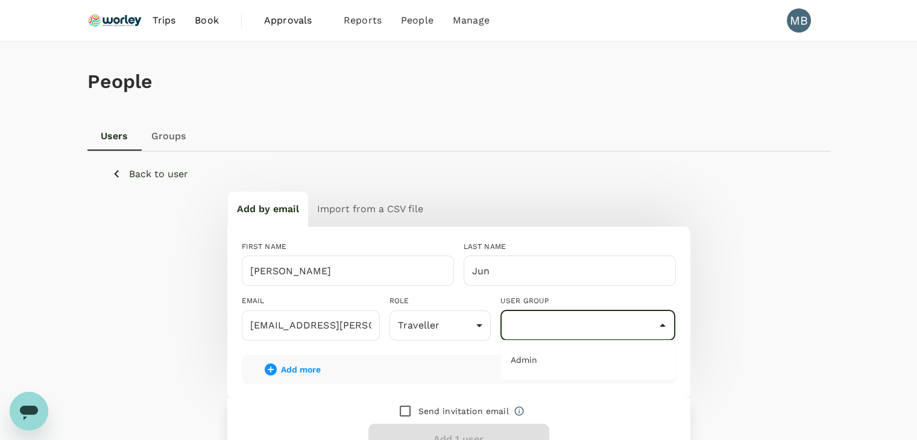
type input "Admin"
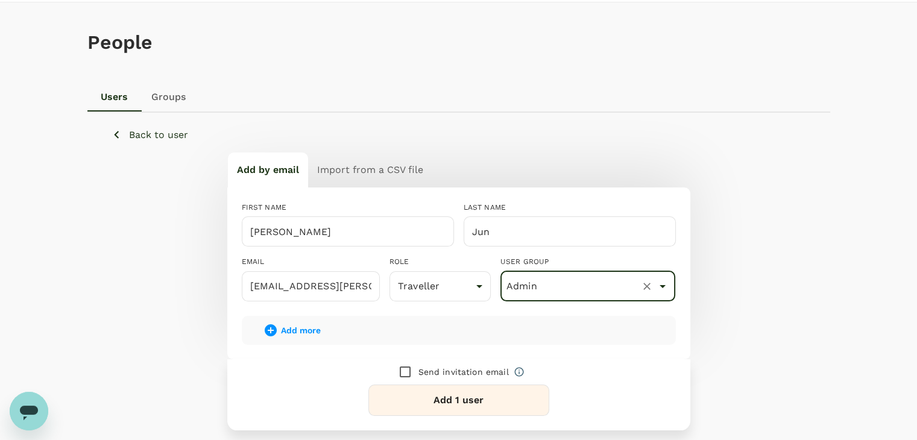
scroll to position [60, 0]
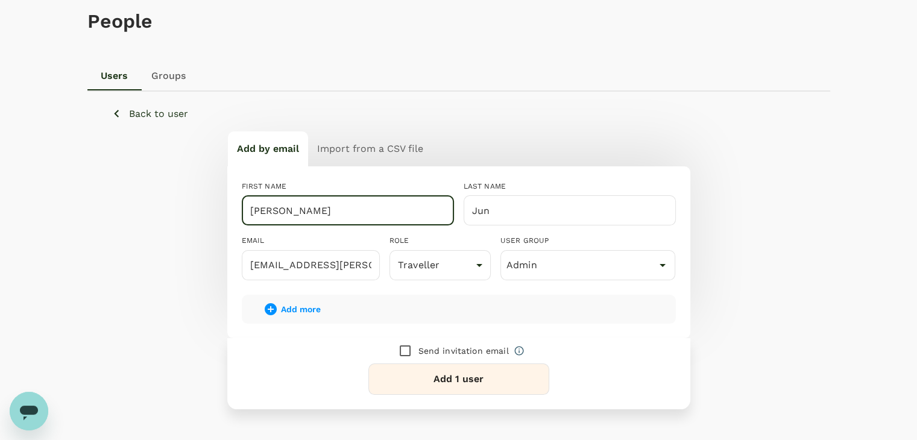
drag, startPoint x: 266, startPoint y: 212, endPoint x: 252, endPoint y: 212, distance: 14.5
click at [252, 212] on input "[PERSON_NAME]" at bounding box center [348, 210] width 212 height 30
click at [316, 209] on input "[PERSON_NAME]" at bounding box center [348, 210] width 212 height 30
type input "L"
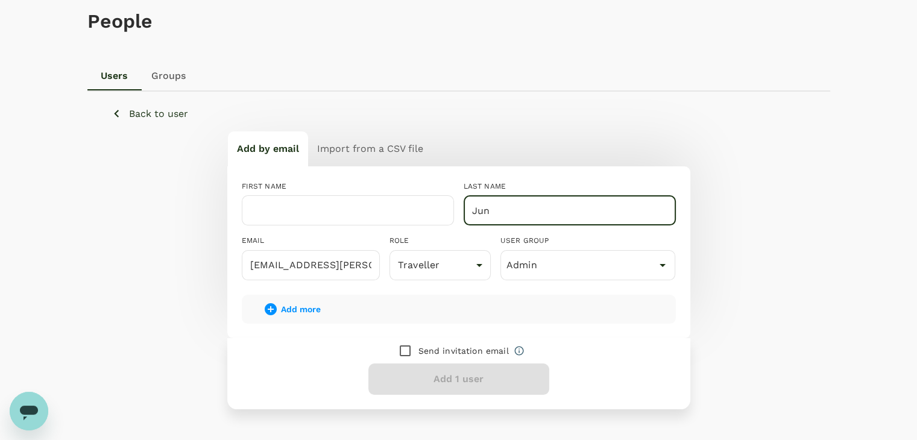
drag, startPoint x: 495, startPoint y: 208, endPoint x: 469, endPoint y: 215, distance: 27.3
click at [469, 215] on input "Jun" at bounding box center [569, 210] width 212 height 30
paste input "[PERSON_NAME] Jun"
drag, startPoint x: 545, startPoint y: 210, endPoint x: 492, endPoint y: 218, distance: 53.0
click at [492, 218] on input "[PERSON_NAME] Jun" at bounding box center [569, 210] width 212 height 30
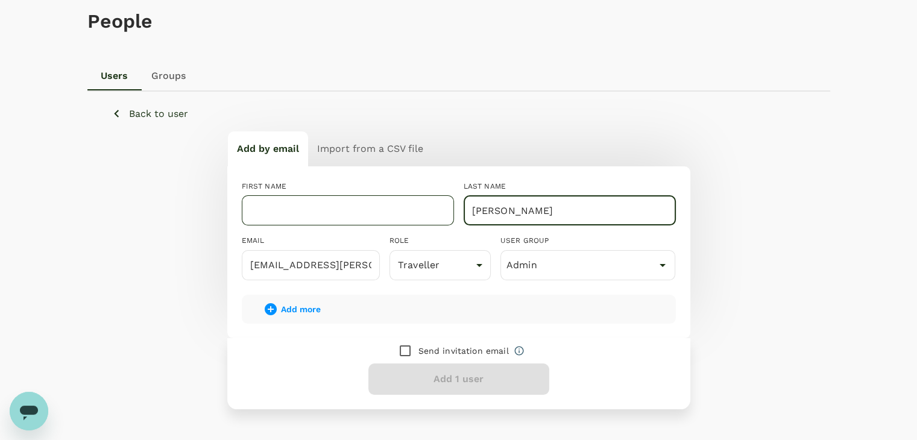
type input "[PERSON_NAME]"
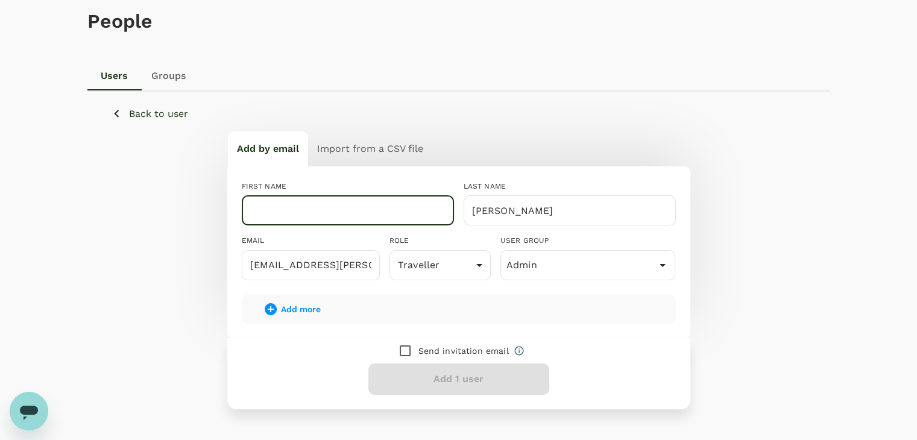
click at [410, 213] on input "text" at bounding box center [348, 210] width 212 height 30
paste input "Puong Jun"
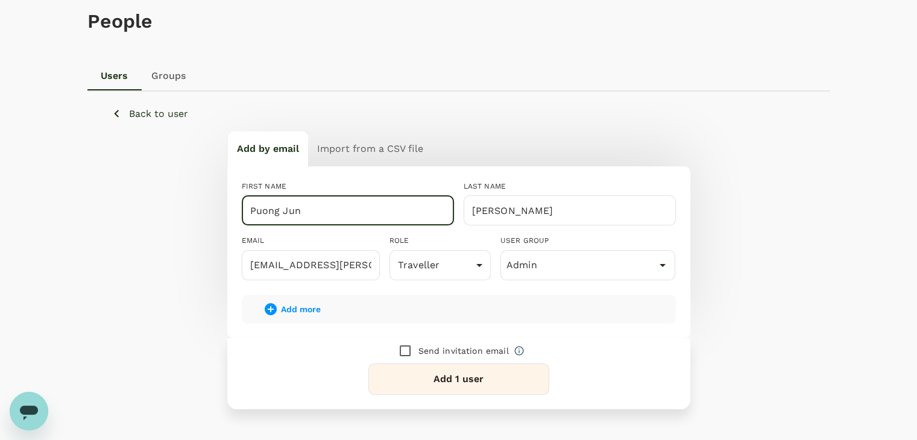
scroll to position [121, 0]
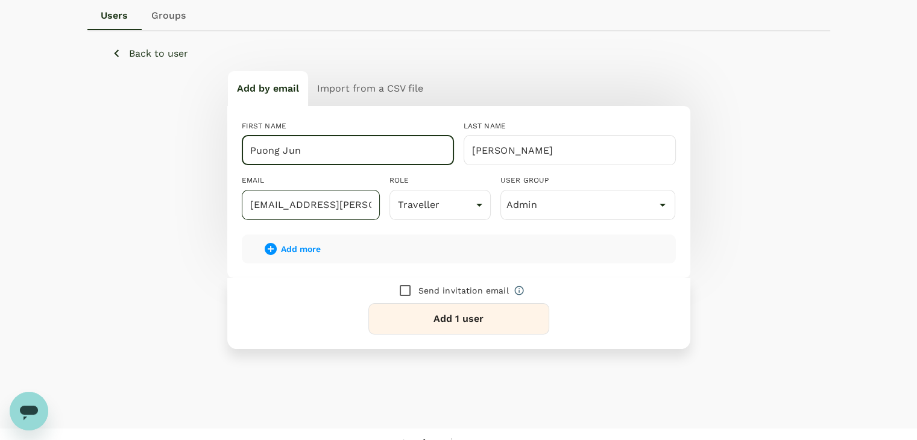
type input "Puong Jun"
click at [294, 204] on input "[EMAIL_ADDRESS][PERSON_NAME][DOMAIN_NAME]" at bounding box center [311, 205] width 138 height 30
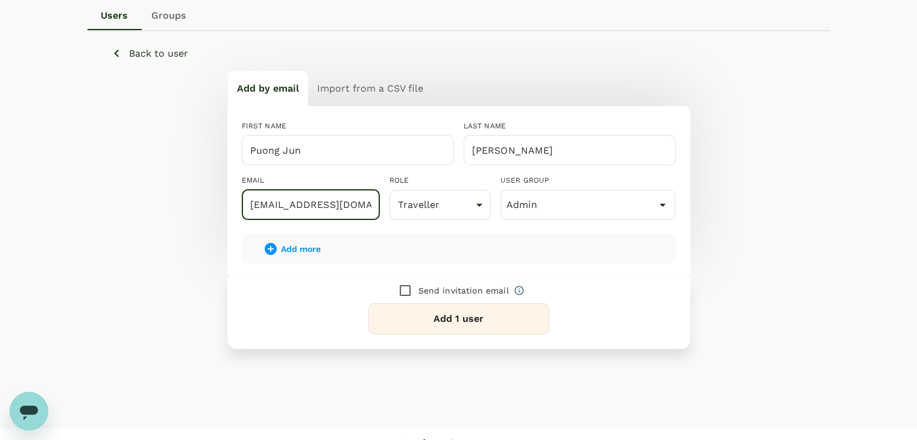
type input "[EMAIL_ADDRESS][DOMAIN_NAME]"
click at [413, 307] on button "Add 1 user" at bounding box center [458, 318] width 181 height 31
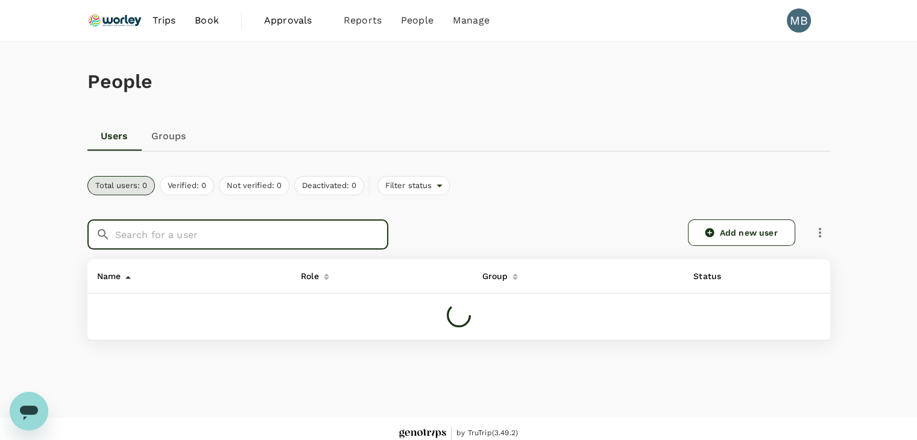
click at [311, 234] on input "text" at bounding box center [251, 234] width 273 height 30
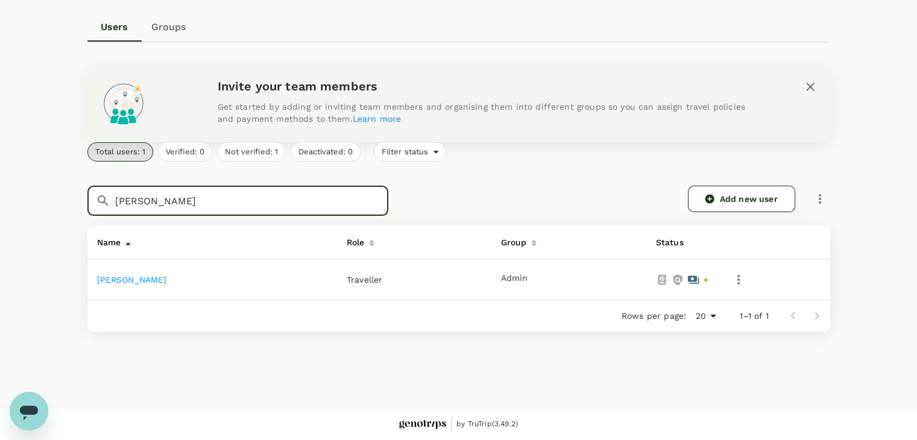
type input "[PERSON_NAME]"
click at [142, 283] on link "[PERSON_NAME]" at bounding box center [132, 280] width 70 height 10
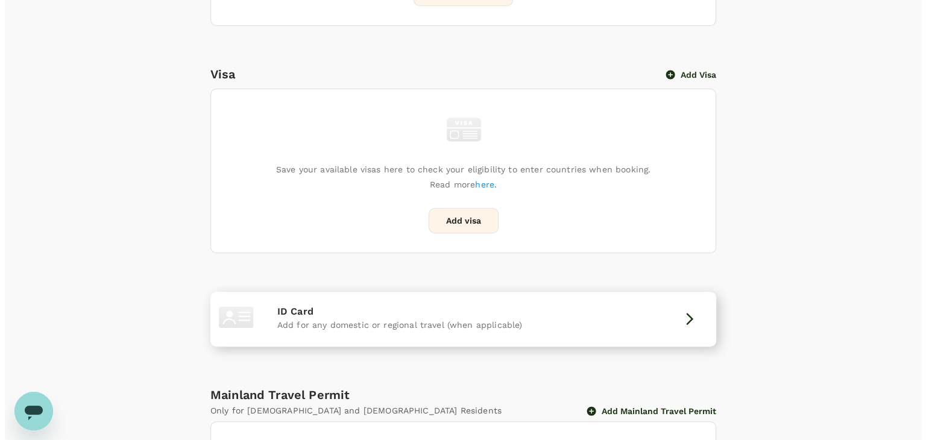
scroll to position [482, 0]
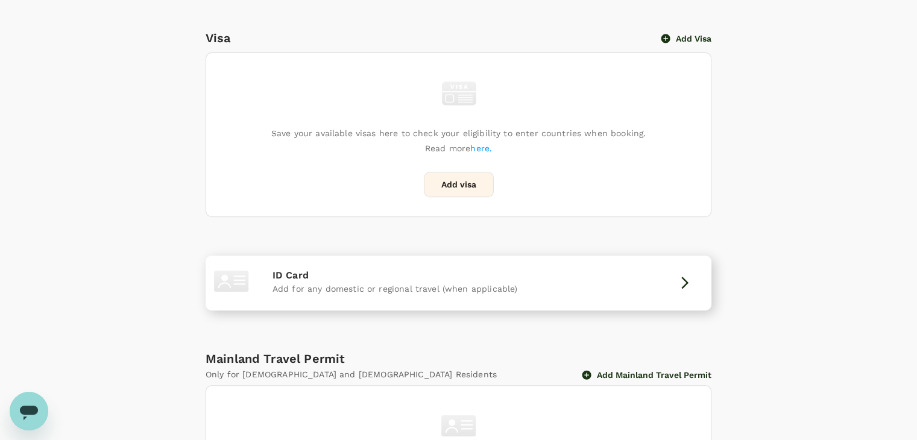
click at [588, 299] on div "ID Card Add for any domestic or regional travel (when applicable)" at bounding box center [458, 282] width 496 height 45
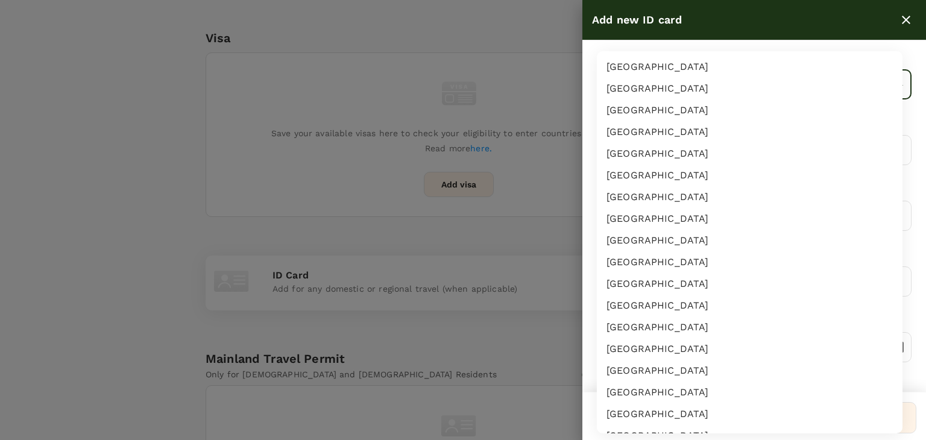
click at [651, 89] on body "Trips Book Approvals 0 Reports People Manage MB Back to users Last edit was on …" at bounding box center [463, 51] width 926 height 1067
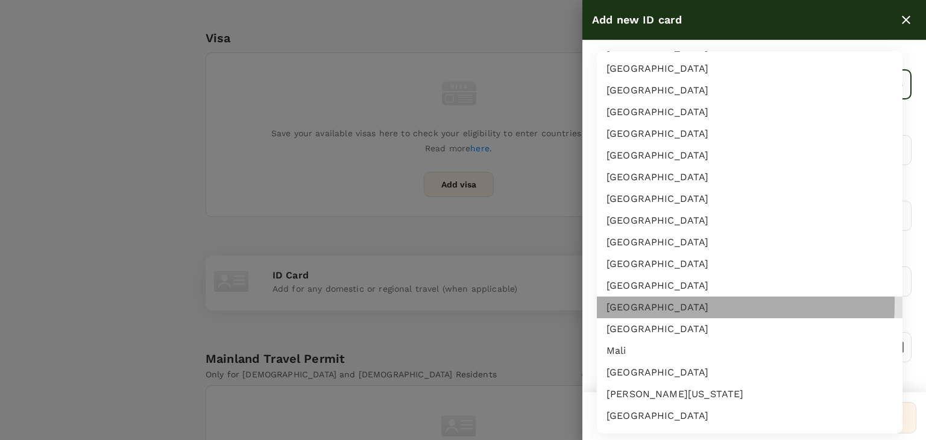
click at [634, 303] on li "[GEOGRAPHIC_DATA]" at bounding box center [750, 308] width 306 height 22
type input "MY"
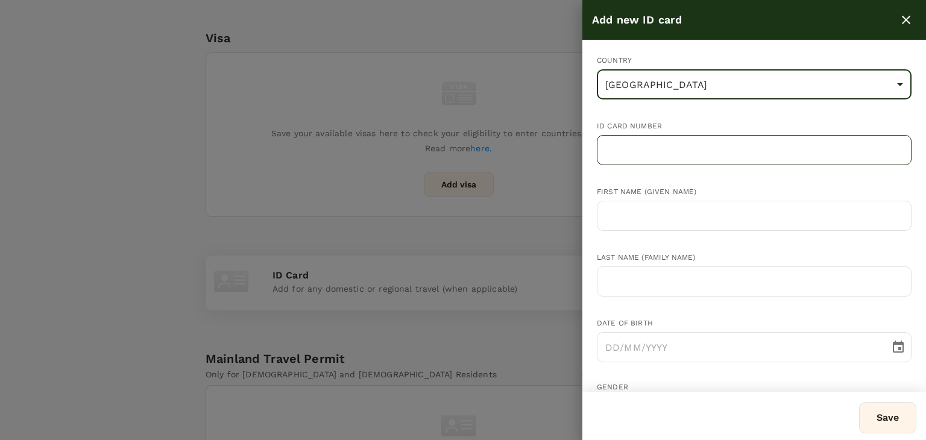
click at [628, 152] on input "text" at bounding box center [754, 150] width 315 height 30
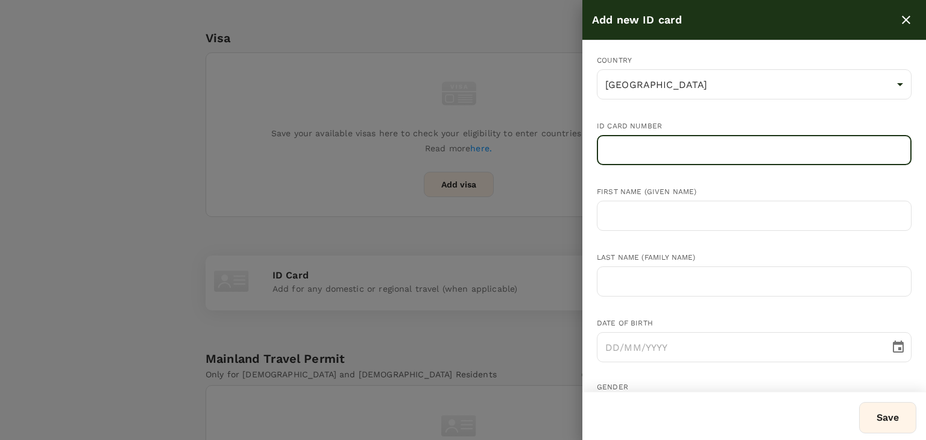
paste input "990331-13-6515"
type input "990331-13-6515"
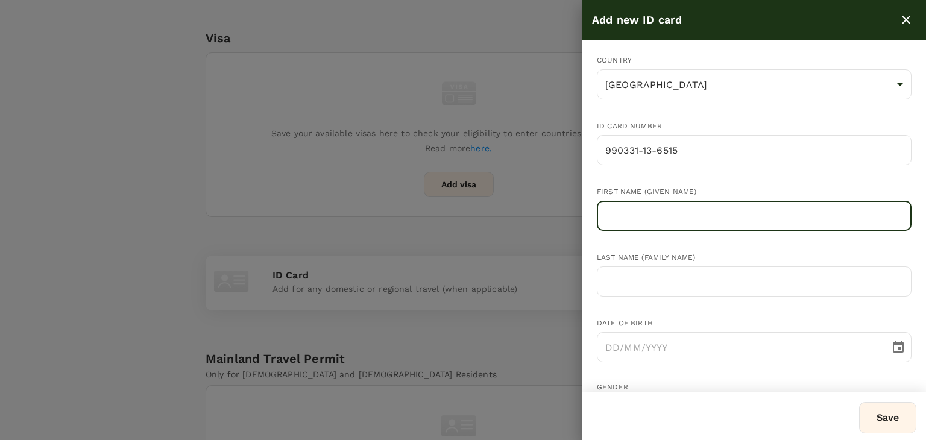
click at [632, 213] on input "text" at bounding box center [754, 216] width 315 height 30
paste input "Lau Puong Jun"
drag, startPoint x: 677, startPoint y: 215, endPoint x: 665, endPoint y: 211, distance: 12.8
click at [673, 213] on input "Lau Puong Jun" at bounding box center [754, 216] width 315 height 30
drag, startPoint x: 626, startPoint y: 216, endPoint x: 602, endPoint y: 221, distance: 24.0
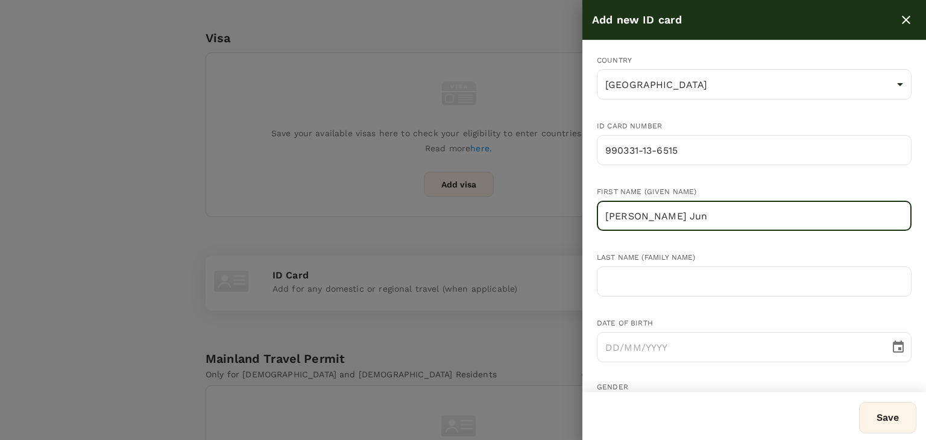
click at [602, 221] on input "Lau Puong Jun" at bounding box center [754, 216] width 315 height 30
type input "Puong Jun"
click at [622, 281] on input "text" at bounding box center [754, 281] width 315 height 30
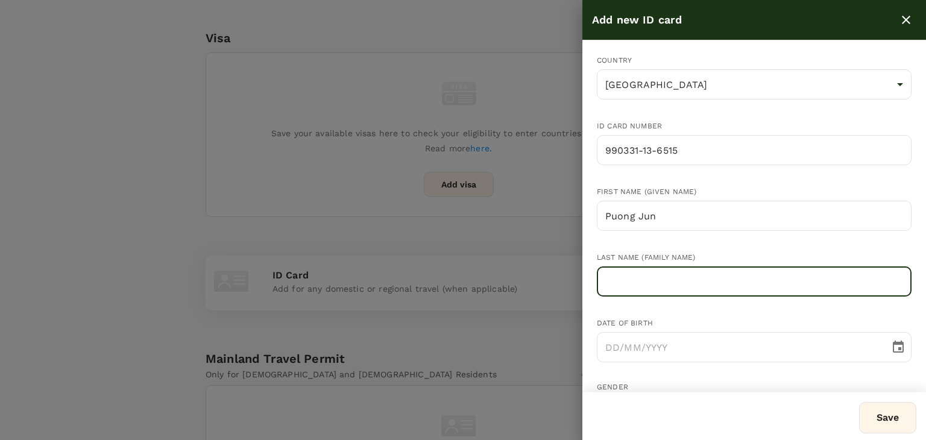
paste input "Lau"
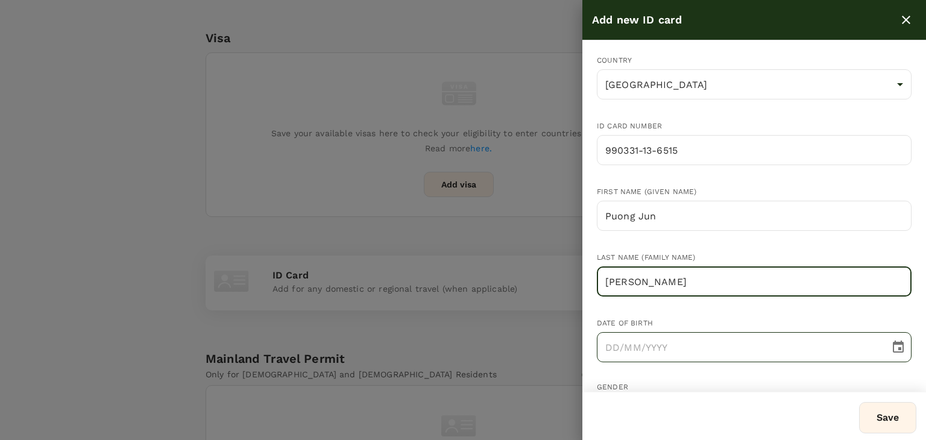
type input "Lau"
click at [614, 348] on input "DD/MM/YYYY" at bounding box center [739, 347] width 284 height 30
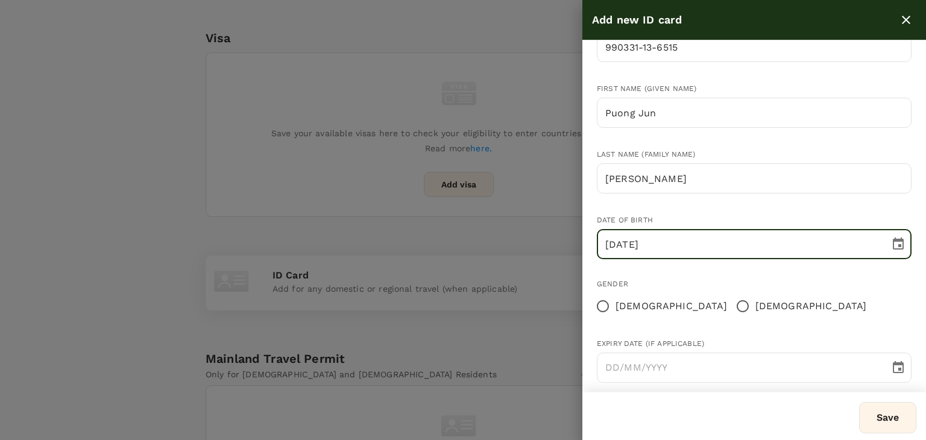
scroll to position [118, 0]
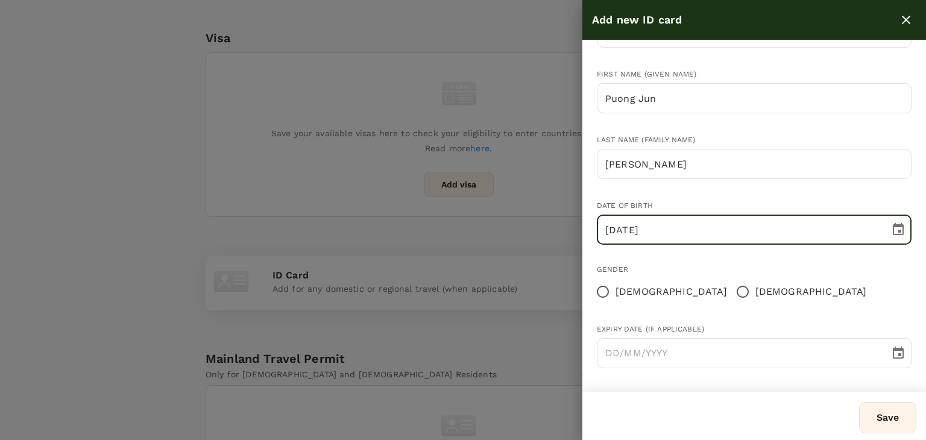
type input "31/03/1999"
click at [730, 292] on input "Male" at bounding box center [742, 291] width 25 height 25
radio input "true"
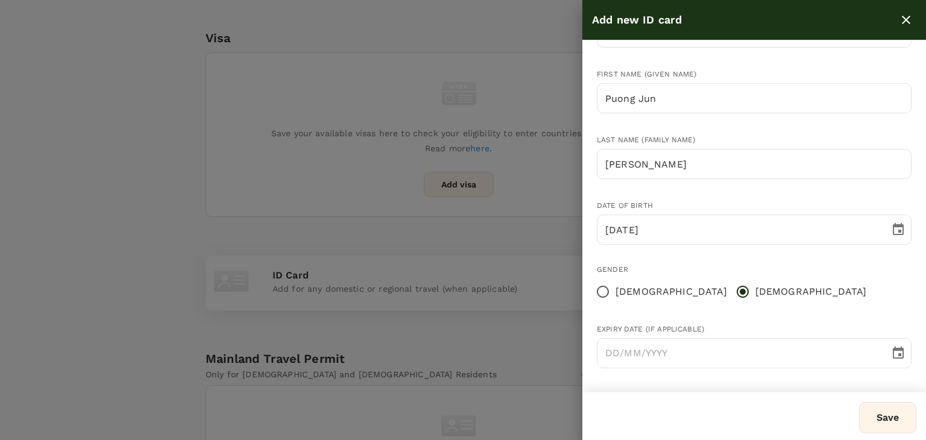
click at [868, 415] on button "Save" at bounding box center [887, 417] width 57 height 31
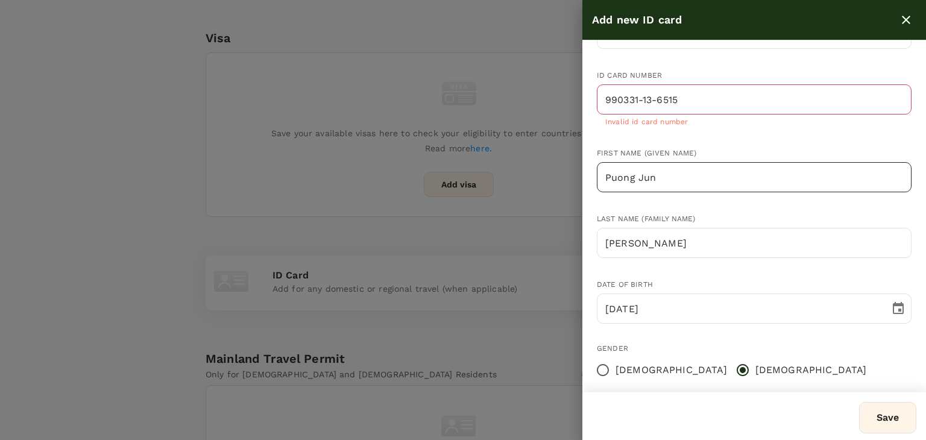
scroll to position [0, 0]
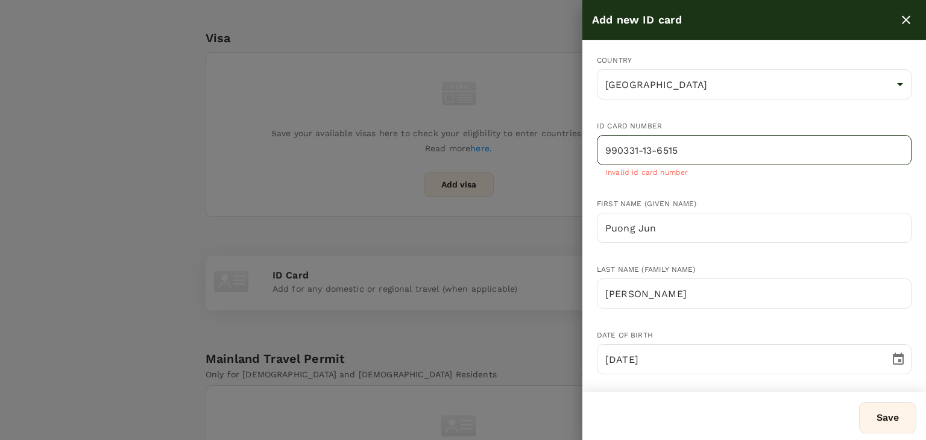
click at [643, 149] on input "990331-13-6515" at bounding box center [754, 150] width 315 height 30
click at [655, 146] on input "99033113-6515" at bounding box center [754, 150] width 315 height 30
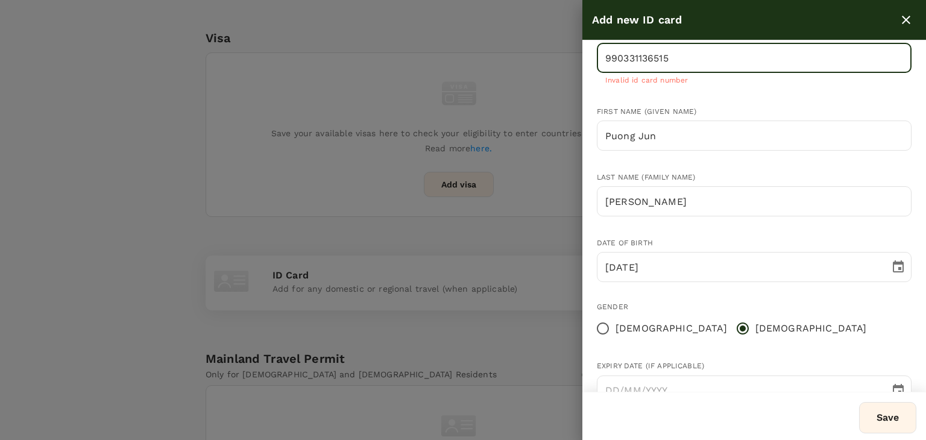
scroll to position [121, 0]
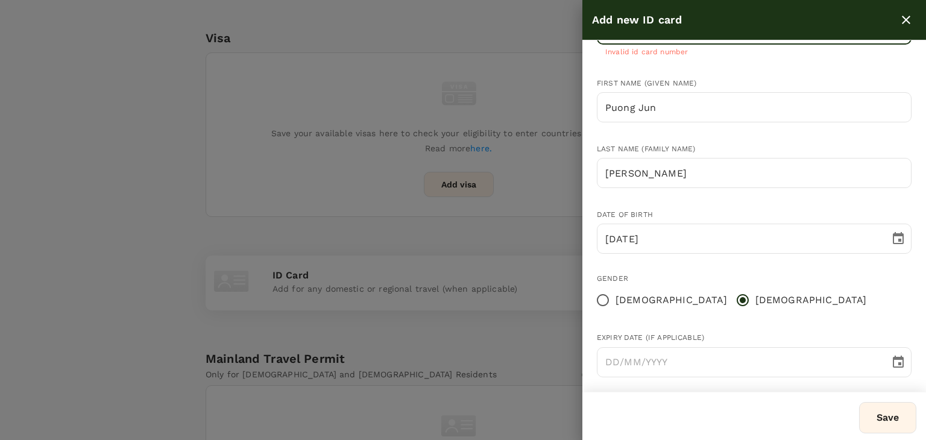
type input "990331136515"
drag, startPoint x: 882, startPoint y: 407, endPoint x: 880, endPoint y: 400, distance: 7.6
click at [882, 406] on button "Save" at bounding box center [887, 417] width 57 height 31
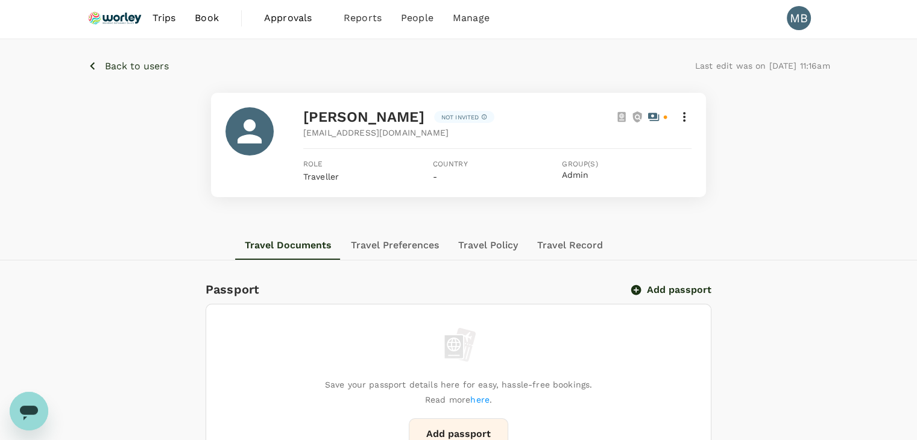
scroll to position [0, 0]
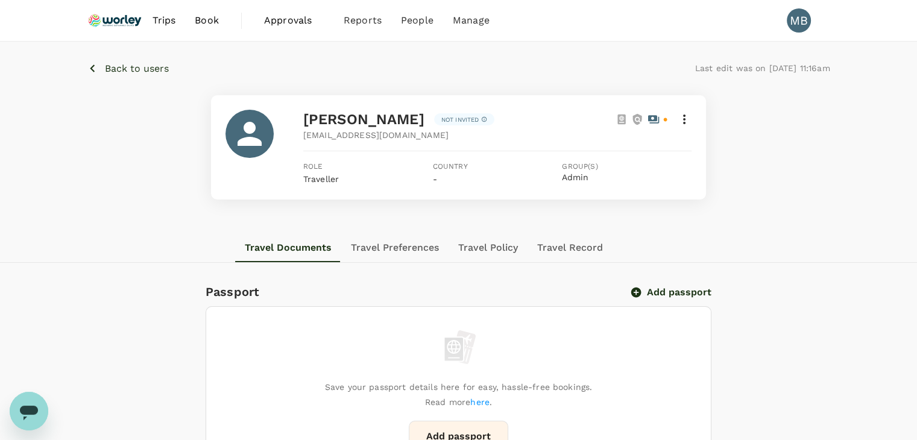
click at [134, 63] on p "Back to users" at bounding box center [137, 68] width 64 height 14
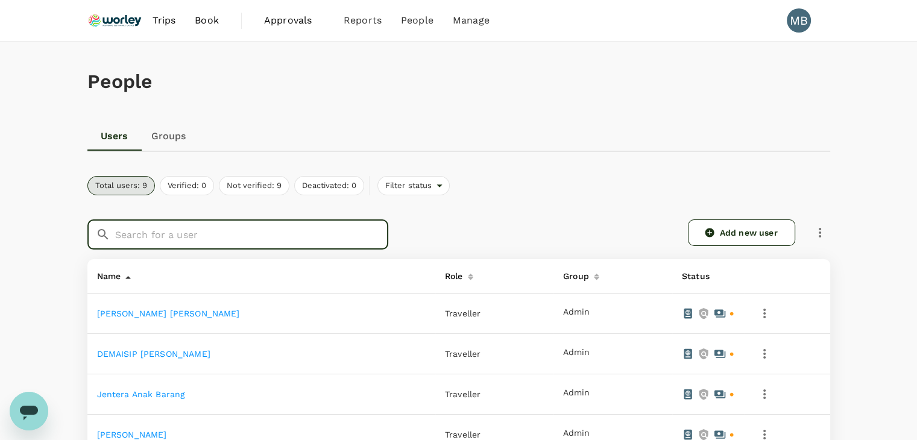
click at [166, 237] on input "text" at bounding box center [251, 234] width 273 height 30
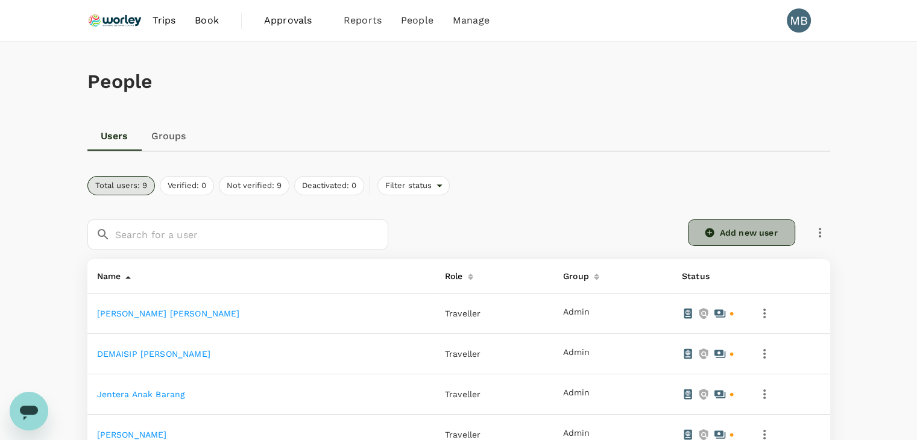
click at [767, 231] on link "Add new user" at bounding box center [741, 232] width 107 height 27
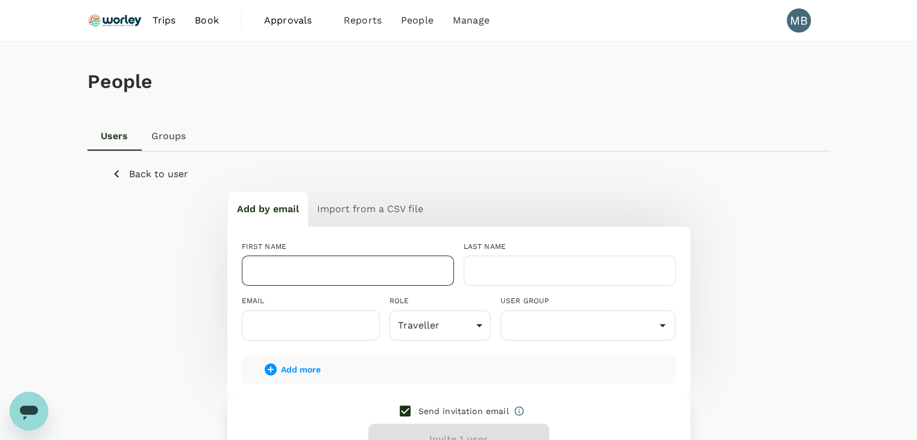
click at [338, 265] on input "text" at bounding box center [348, 271] width 212 height 30
paste input "Caslen Hiu Jiu Haw"
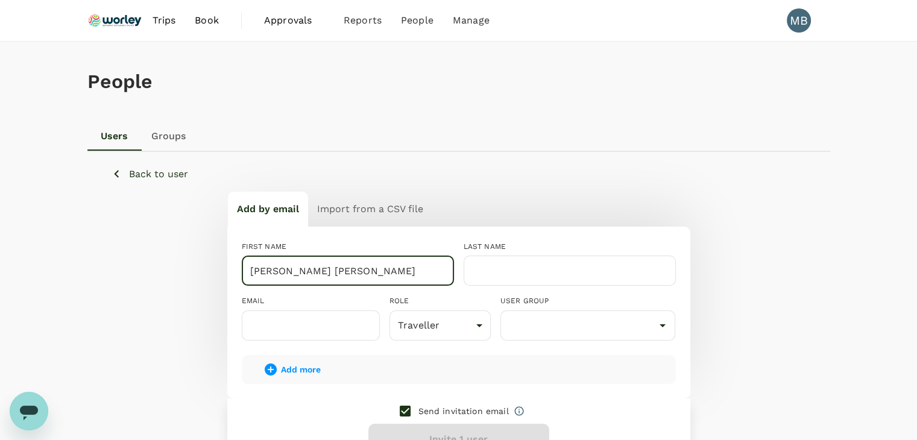
drag, startPoint x: 282, startPoint y: 272, endPoint x: 252, endPoint y: 268, distance: 30.4
click at [251, 268] on input "Caslen Hiu Jiu Haw" at bounding box center [348, 271] width 212 height 30
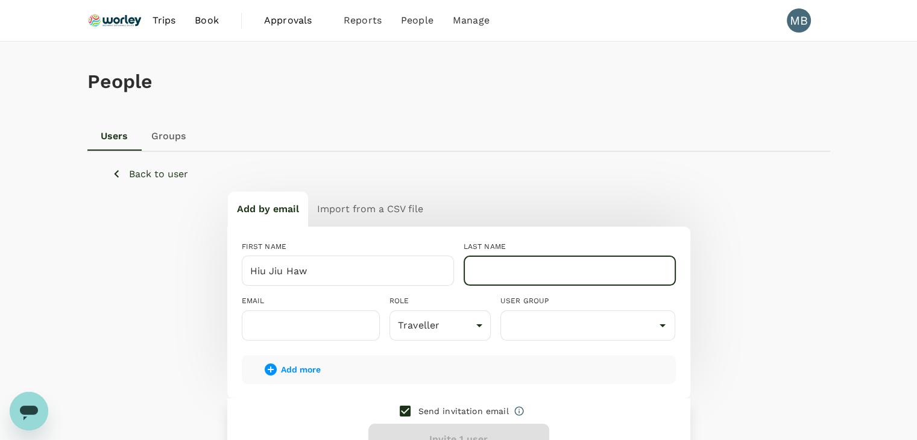
click at [487, 273] on input "text" at bounding box center [569, 271] width 212 height 30
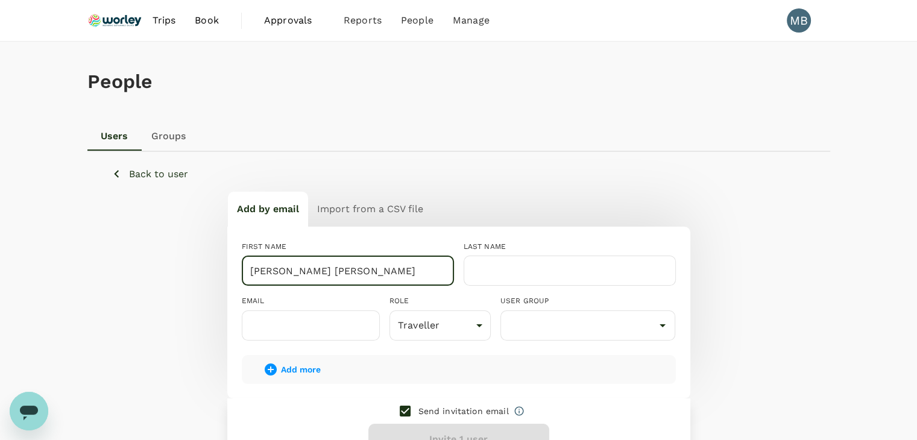
drag, startPoint x: 307, startPoint y: 273, endPoint x: 338, endPoint y: 273, distance: 31.3
click at [338, 273] on input "Caslen Hiu Jiu Haw" at bounding box center [348, 271] width 212 height 30
drag, startPoint x: 346, startPoint y: 272, endPoint x: 306, endPoint y: 268, distance: 40.7
click at [306, 268] on input "Caslen Hiu Jiu Haw" at bounding box center [348, 271] width 212 height 30
type input "Caslen Hiu"
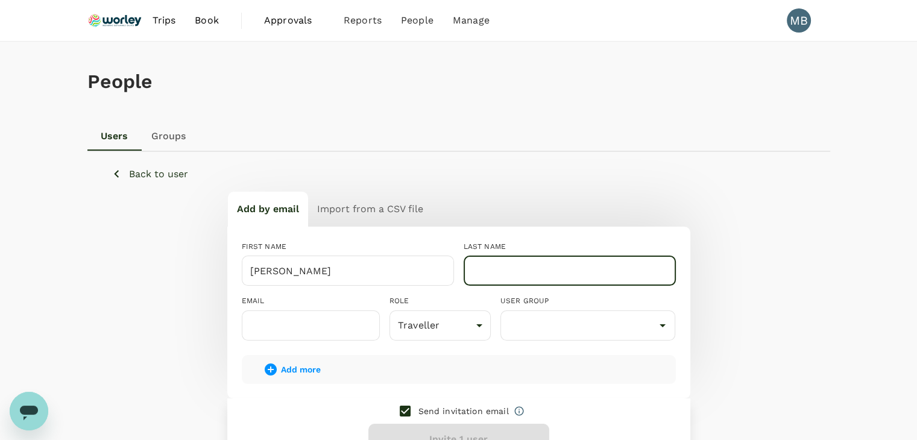
click at [478, 271] on input "text" at bounding box center [569, 271] width 212 height 30
paste input "Jiu Haw"
type input "Jiu Haw"
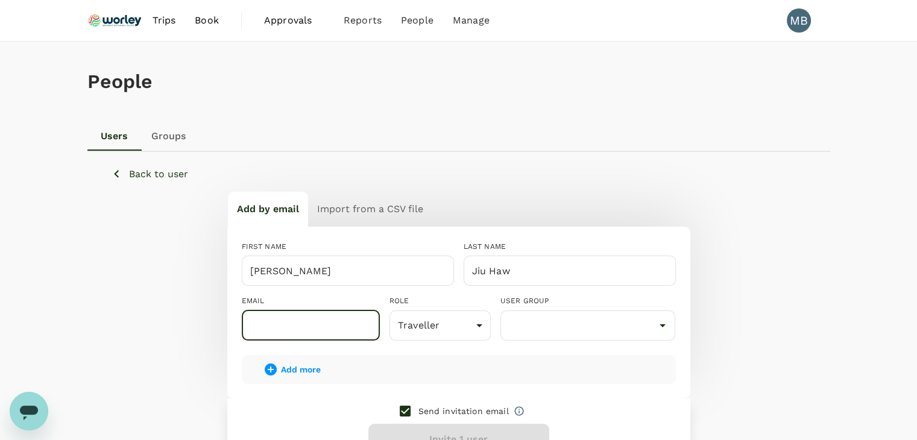
click at [316, 319] on input "text" at bounding box center [311, 325] width 138 height 30
type input "dayat+caslen@genotrips.com.my"
click at [410, 406] on input "checkbox" at bounding box center [404, 410] width 25 height 25
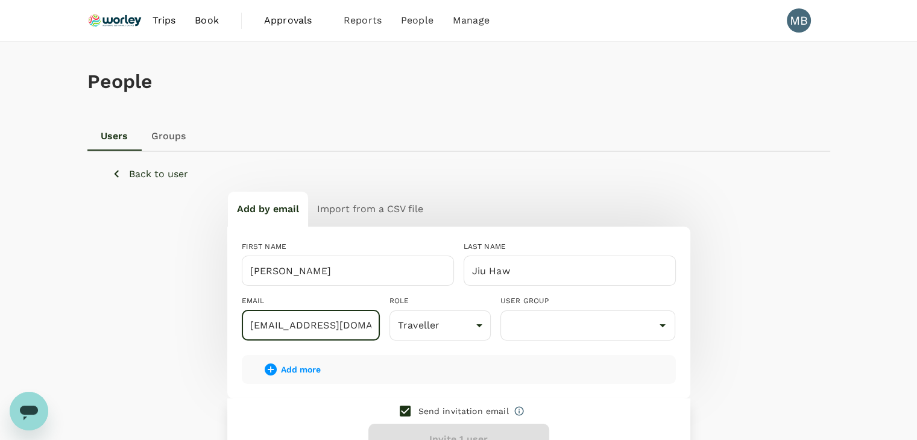
checkbox input "false"
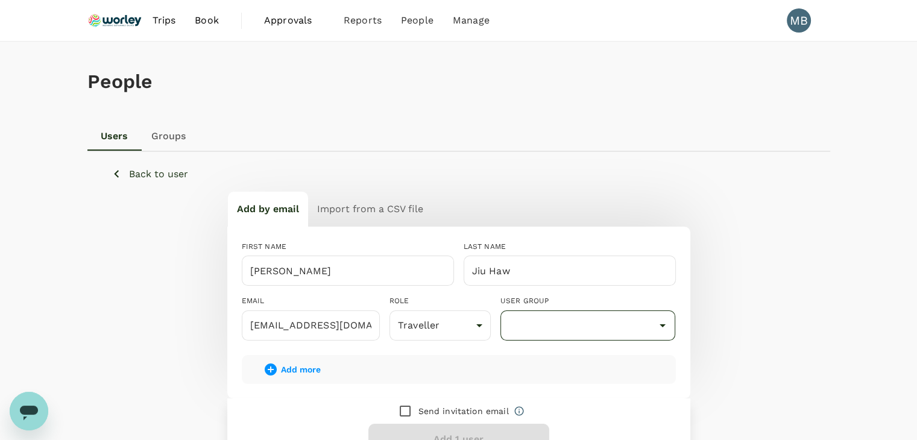
click at [532, 328] on input "text" at bounding box center [587, 325] width 169 height 23
click at [532, 358] on li "Admin" at bounding box center [588, 359] width 174 height 19
type input "Admin"
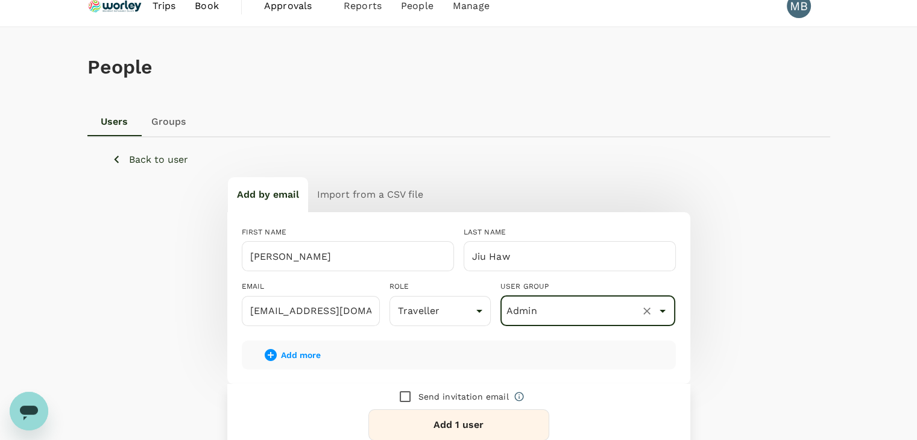
scroll to position [60, 0]
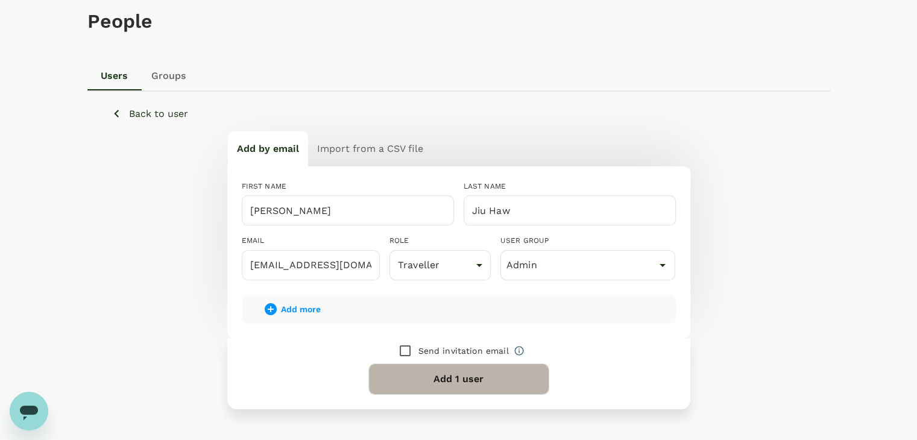
drag, startPoint x: 494, startPoint y: 380, endPoint x: 445, endPoint y: 350, distance: 57.2
click at [493, 380] on button "Add 1 user" at bounding box center [458, 378] width 181 height 31
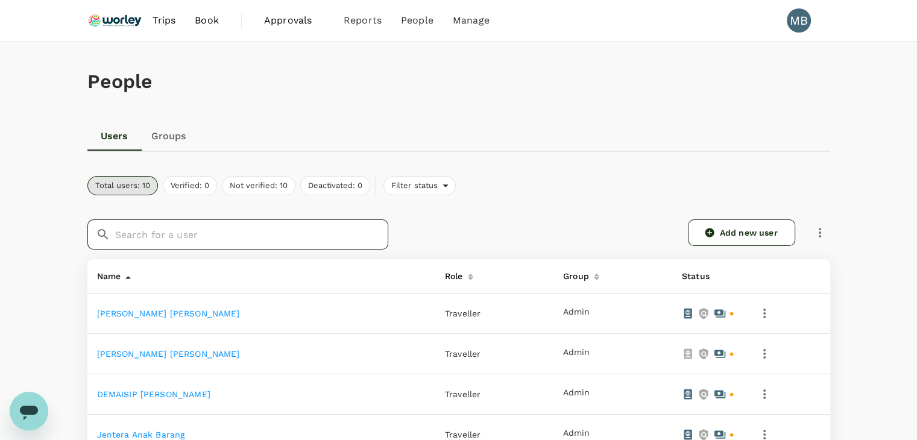
click at [359, 227] on input "text" at bounding box center [251, 234] width 273 height 30
click at [94, 353] on td "[PERSON_NAME] [PERSON_NAME]" at bounding box center [261, 354] width 348 height 40
click at [110, 351] on link "[PERSON_NAME] [PERSON_NAME]" at bounding box center [168, 354] width 143 height 10
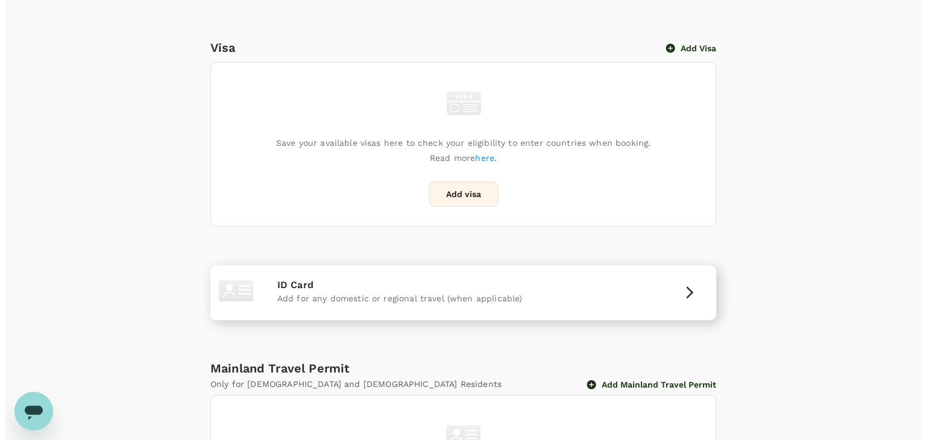
scroll to position [489, 0]
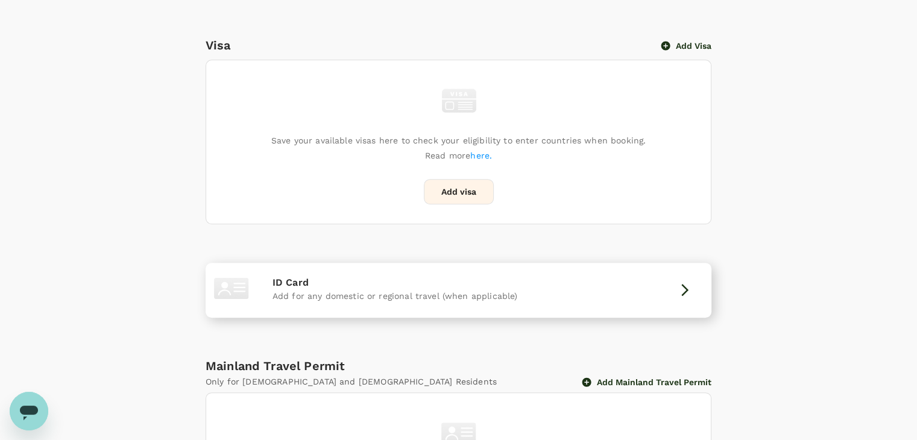
click at [648, 271] on div "ID Card Add for any domestic or regional travel (when applicable)" at bounding box center [458, 290] width 496 height 45
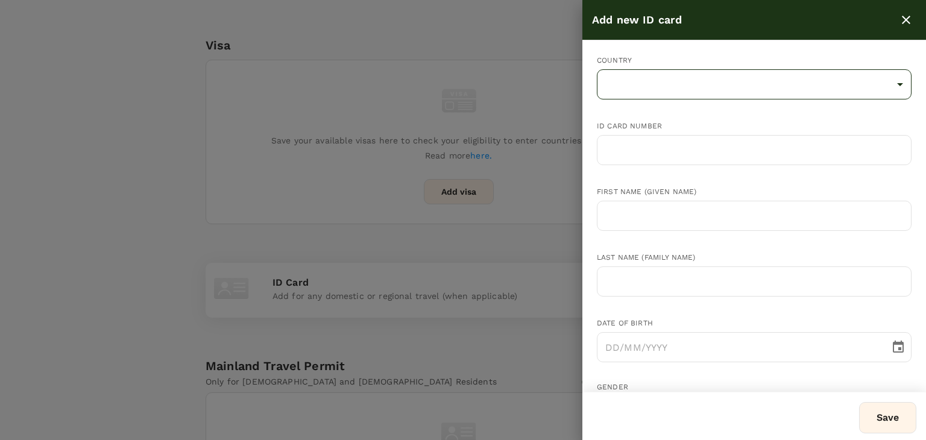
click at [626, 90] on body "Trips Book Approvals 0 Reports People Manage MB Back to users Last edit was on …" at bounding box center [463, 51] width 926 height 1081
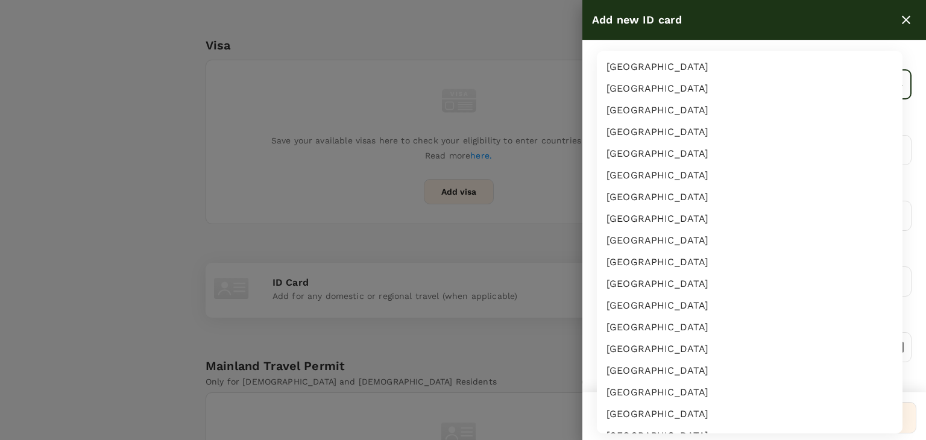
scroll to position [2103, 0]
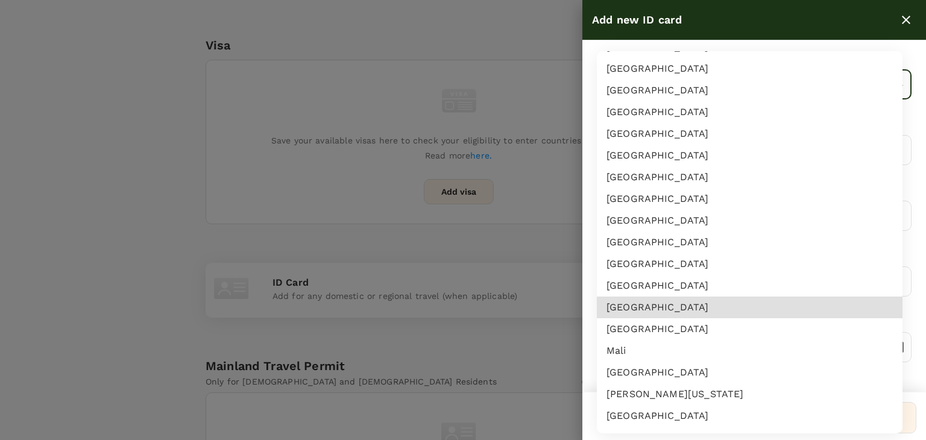
click at [646, 307] on li "[GEOGRAPHIC_DATA]" at bounding box center [750, 308] width 306 height 22
type input "MY"
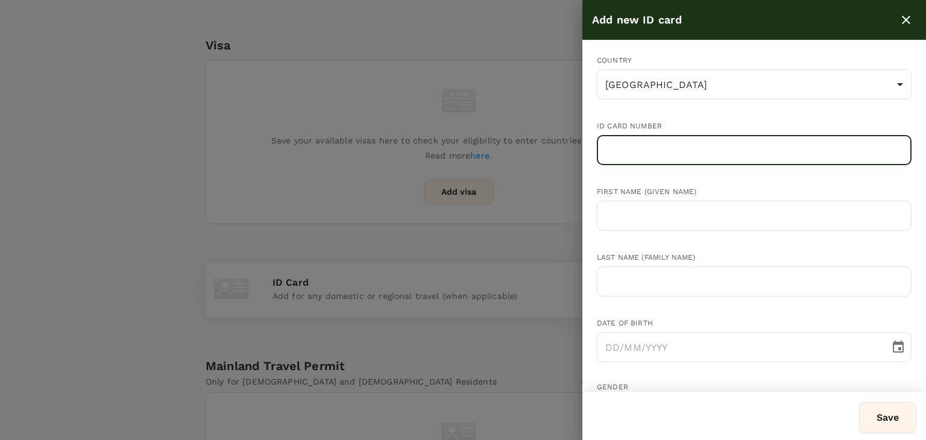
click at [638, 147] on input "text" at bounding box center [754, 150] width 315 height 30
paste input "[PHONE_NUMBER]"
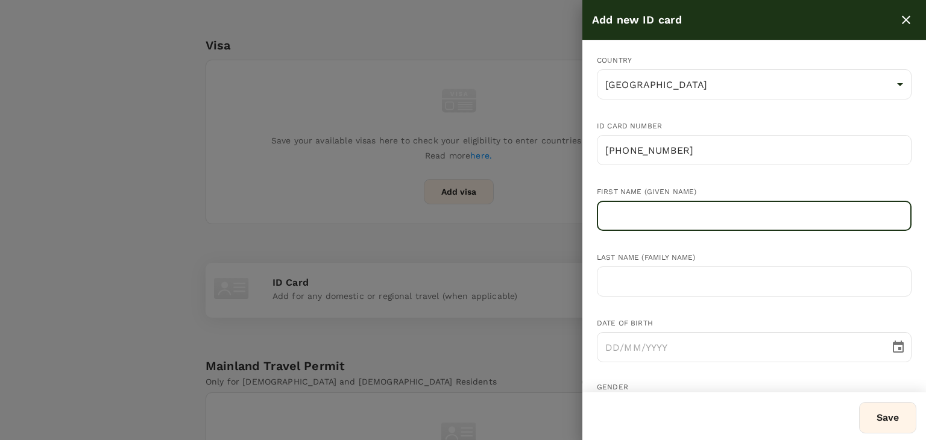
drag, startPoint x: 624, startPoint y: 211, endPoint x: 612, endPoint y: 193, distance: 21.2
click at [623, 208] on input "text" at bounding box center [754, 216] width 315 height 30
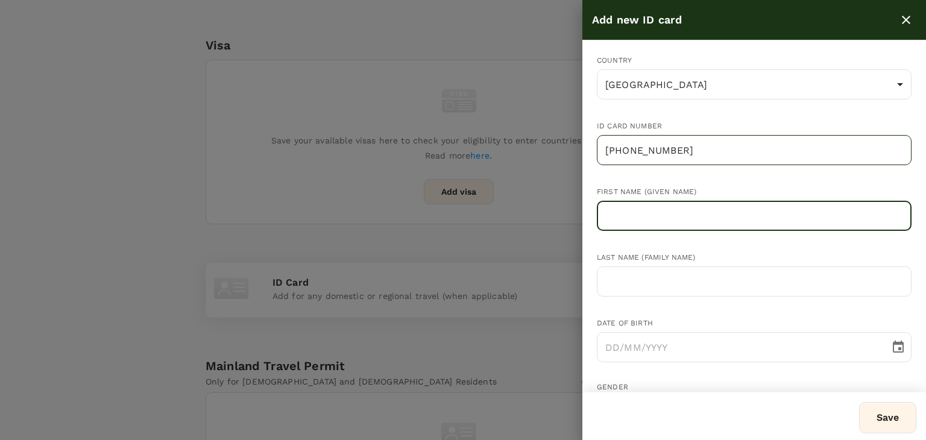
click at [605, 152] on input "[PHONE_NUMBER]" at bounding box center [754, 150] width 315 height 30
type input "981126-13-6327"
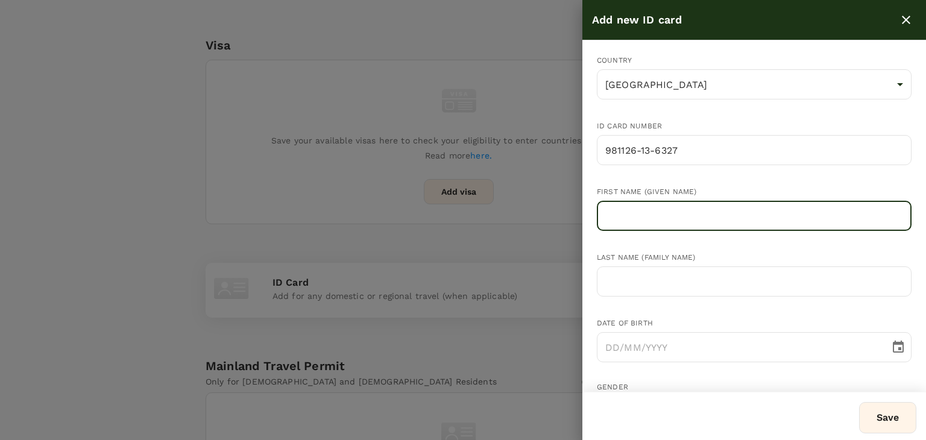
click at [611, 218] on input "text" at bounding box center [754, 216] width 315 height 30
paste input "[PERSON_NAME] [PERSON_NAME]"
drag, startPoint x: 659, startPoint y: 218, endPoint x: 607, endPoint y: 217, distance: 51.8
click at [607, 217] on input "[PERSON_NAME] [PERSON_NAME]" at bounding box center [754, 216] width 315 height 30
click at [661, 213] on input "[PERSON_NAME] [PERSON_NAME]" at bounding box center [754, 216] width 315 height 30
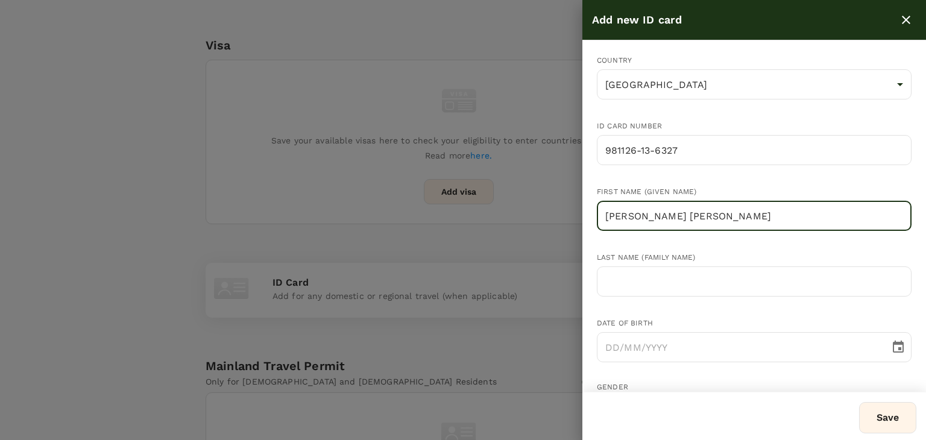
drag, startPoint x: 703, startPoint y: 217, endPoint x: 662, endPoint y: 215, distance: 40.5
click at [661, 215] on input "[PERSON_NAME] [PERSON_NAME]" at bounding box center [754, 216] width 315 height 30
type input "[PERSON_NAME]"
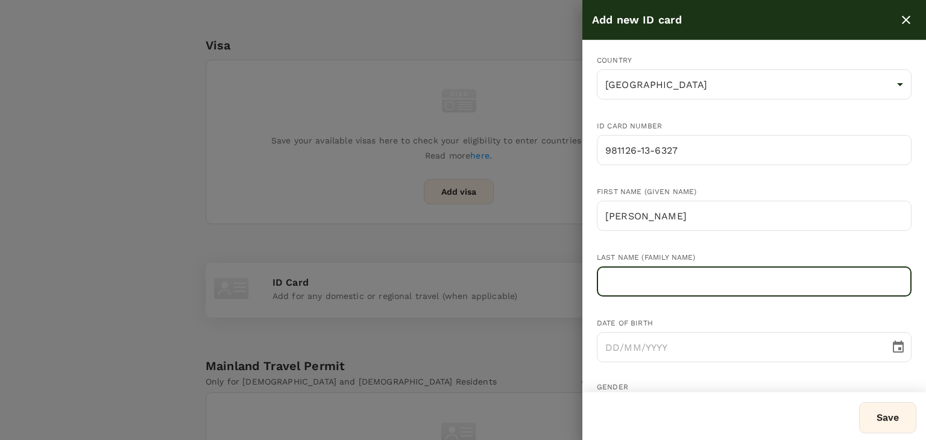
click at [627, 272] on input "text" at bounding box center [754, 281] width 315 height 30
paste input "Jiu Haw"
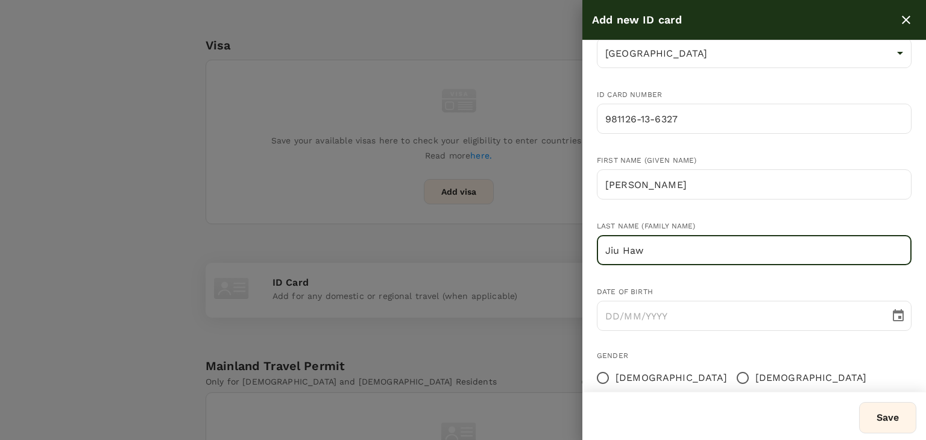
scroll to position [60, 0]
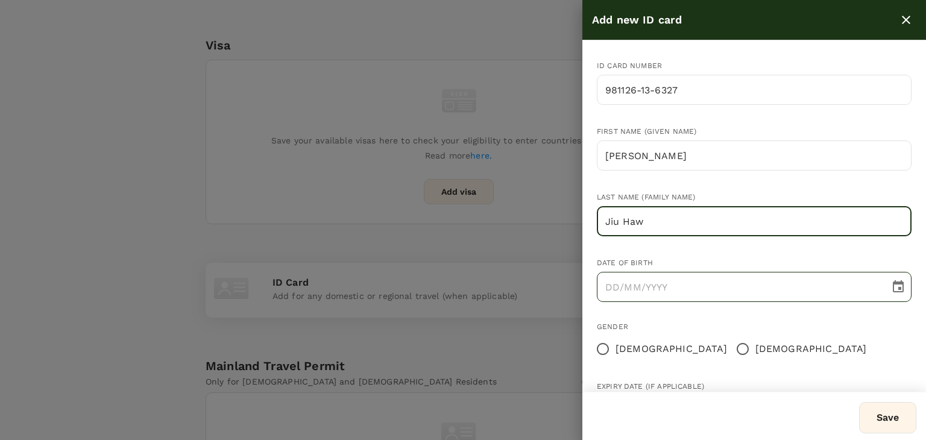
type input "Jiu Haw"
click at [619, 281] on input "DD/MM/YYYY" at bounding box center [739, 287] width 284 height 30
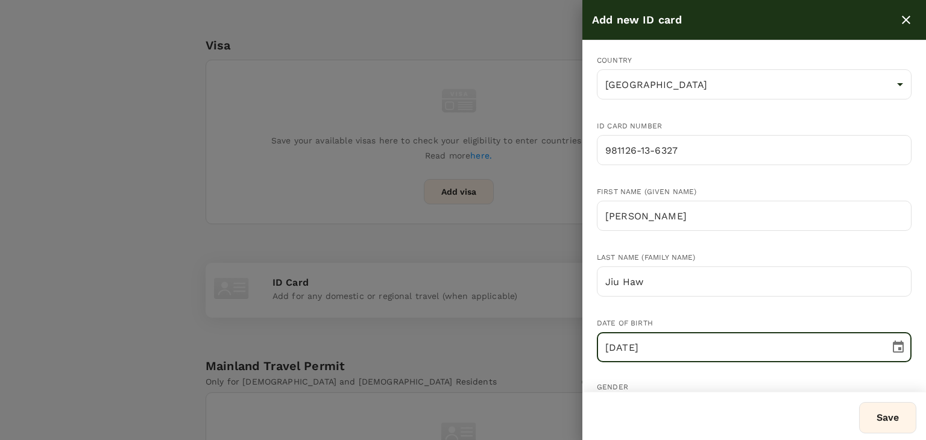
scroll to position [118, 0]
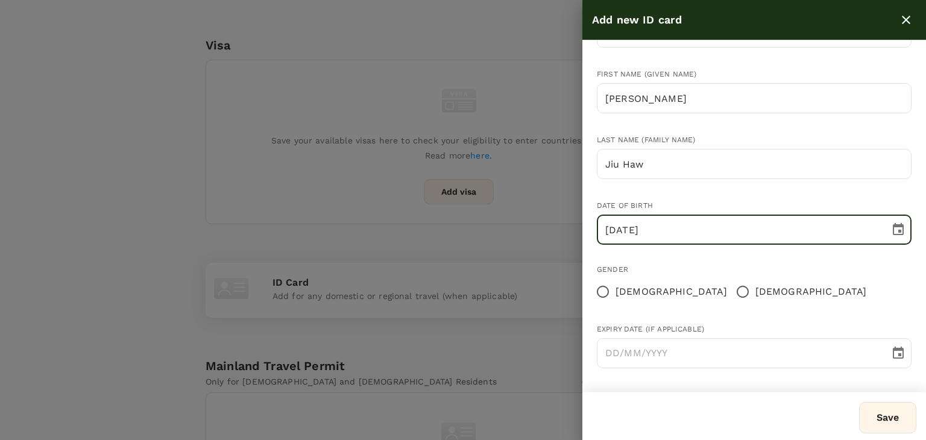
type input "[DATE]"
click at [730, 286] on input "[DEMOGRAPHIC_DATA]" at bounding box center [742, 291] width 25 height 25
radio input "true"
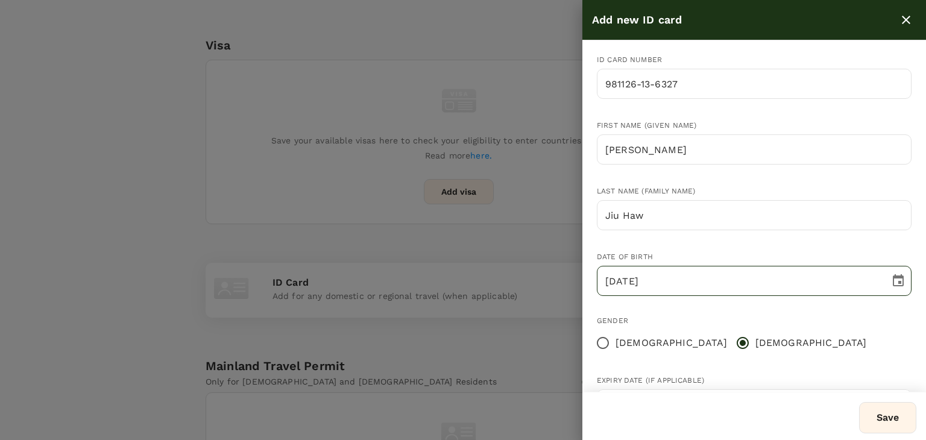
scroll to position [0, 0]
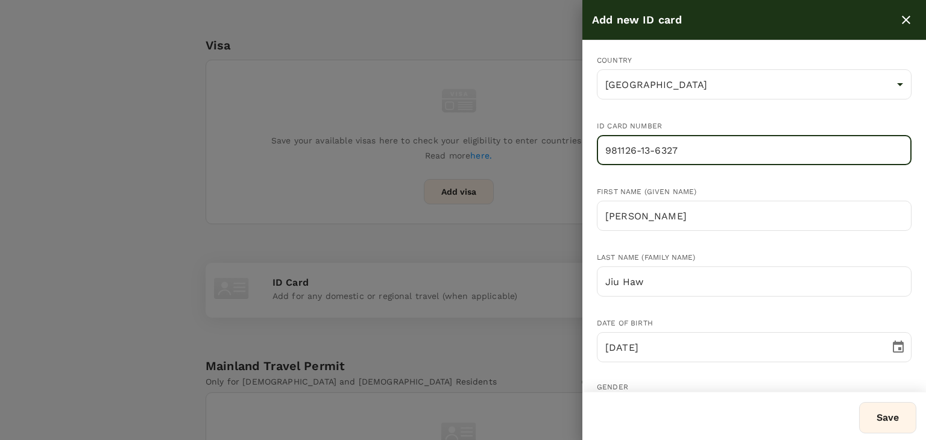
drag, startPoint x: 641, startPoint y: 152, endPoint x: 651, endPoint y: 149, distance: 9.9
click at [642, 152] on input "981126-13-6327" at bounding box center [754, 150] width 315 height 30
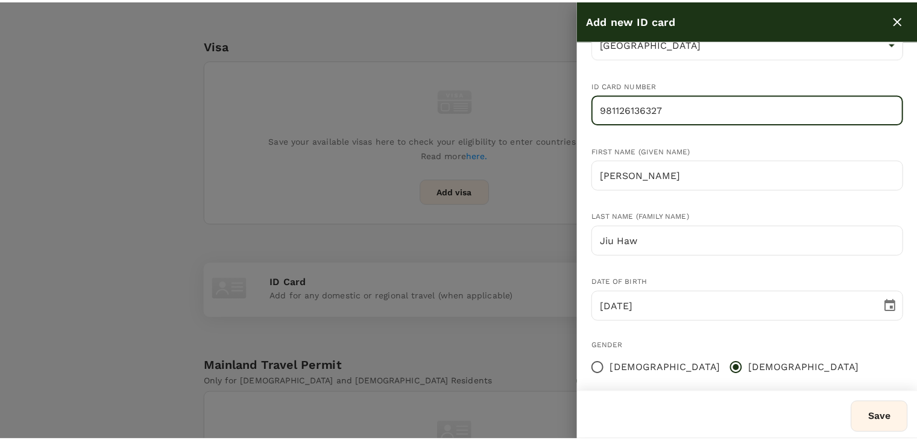
scroll to position [118, 0]
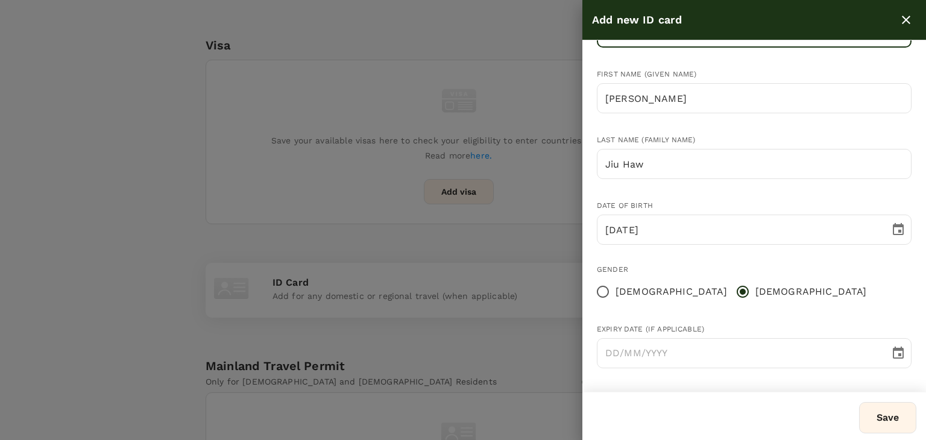
type input "981126136327"
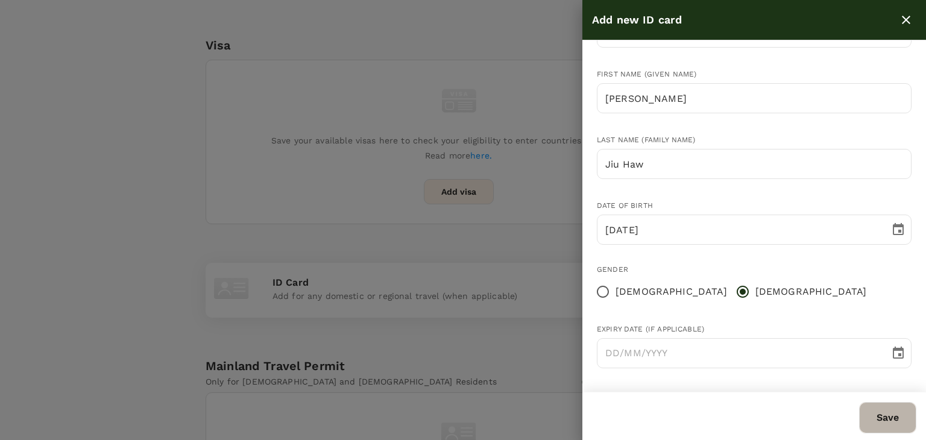
click at [864, 410] on button "Save" at bounding box center [887, 417] width 57 height 31
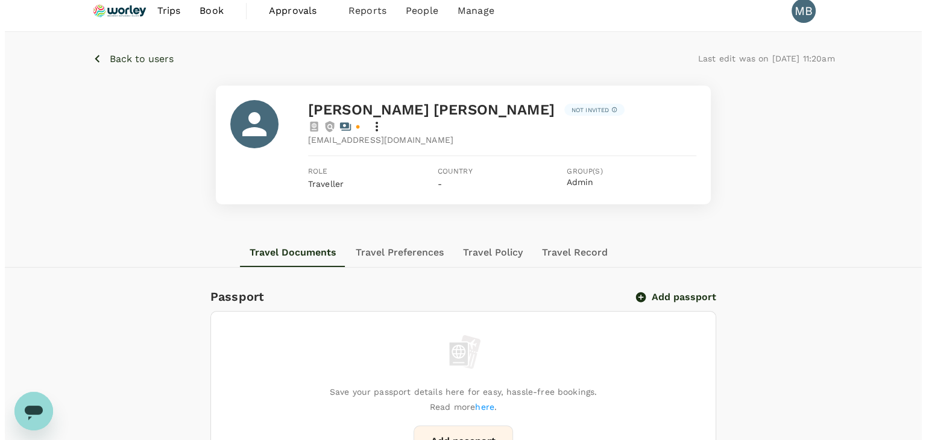
scroll to position [0, 0]
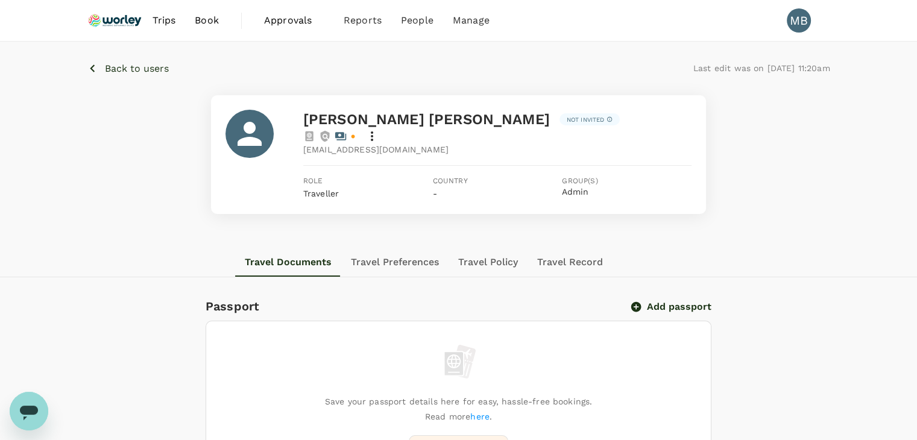
click at [140, 61] on p "Back to users" at bounding box center [137, 68] width 64 height 14
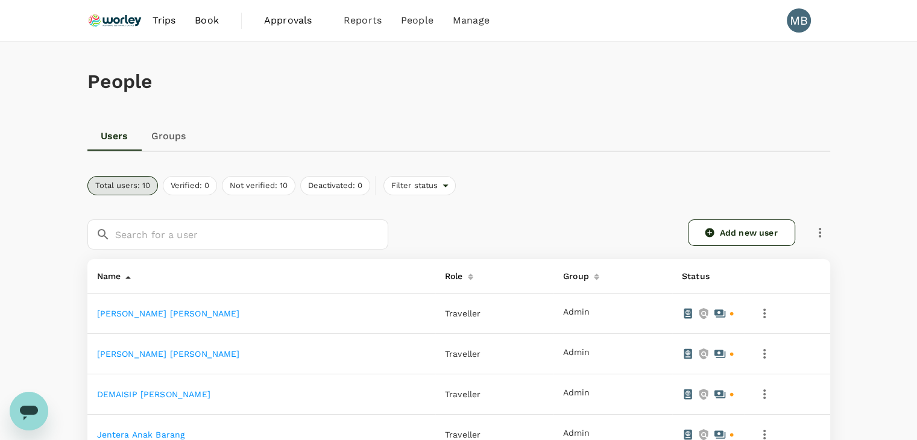
click at [104, 21] on img at bounding box center [114, 20] width 55 height 27
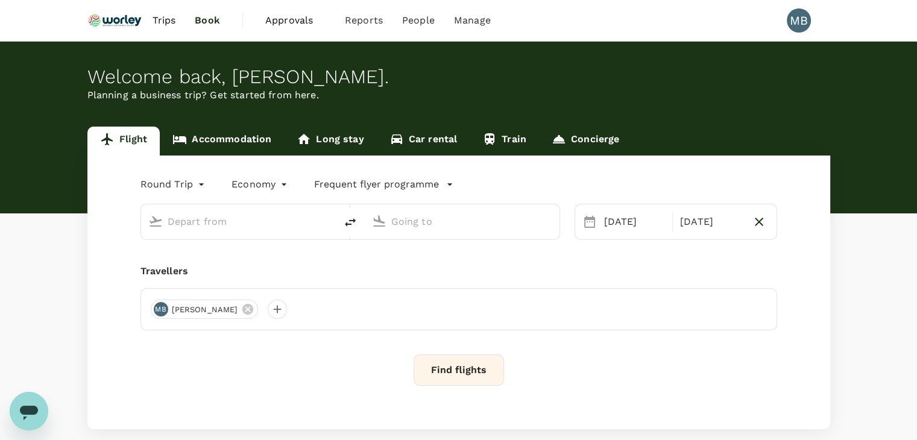
type input "Miri Intl (MYY)"
type input "Kota Kinabalu Intl (BKI)"
type input "Miri Intl (MYY)"
type input "Kota Kinabalu Intl (BKI)"
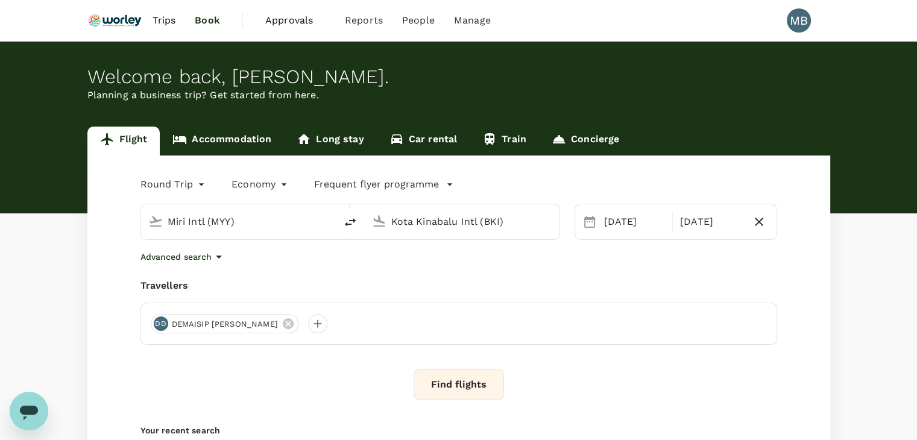
click at [289, 324] on icon at bounding box center [287, 323] width 13 height 13
click at [161, 316] on div at bounding box center [160, 323] width 19 height 19
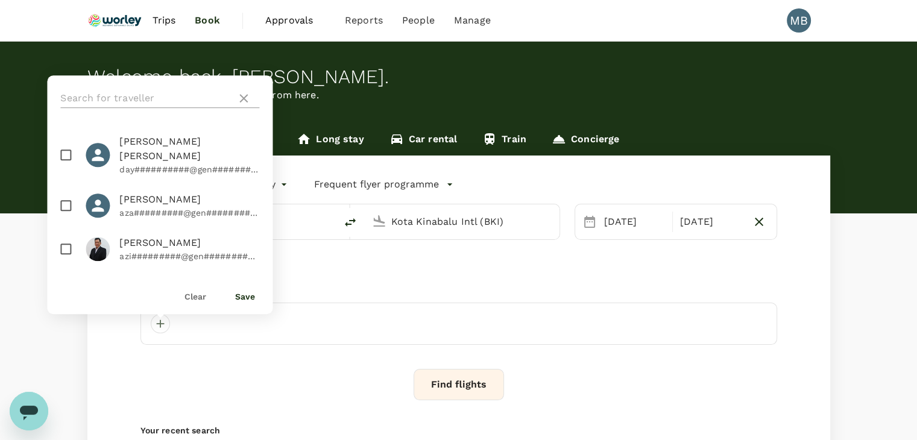
click at [168, 97] on input "text" at bounding box center [145, 98] width 171 height 19
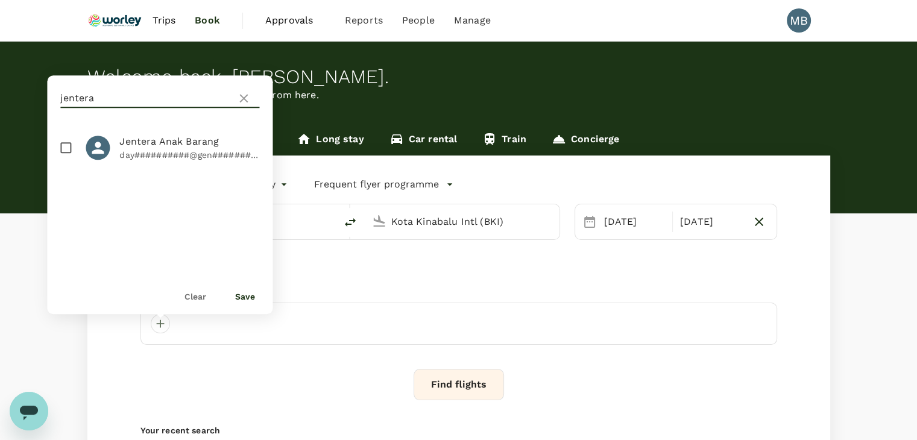
type input "jentera"
click at [63, 143] on input "checkbox" at bounding box center [65, 147] width 25 height 25
checkbox input "true"
click at [243, 298] on button "Save" at bounding box center [245, 297] width 20 height 10
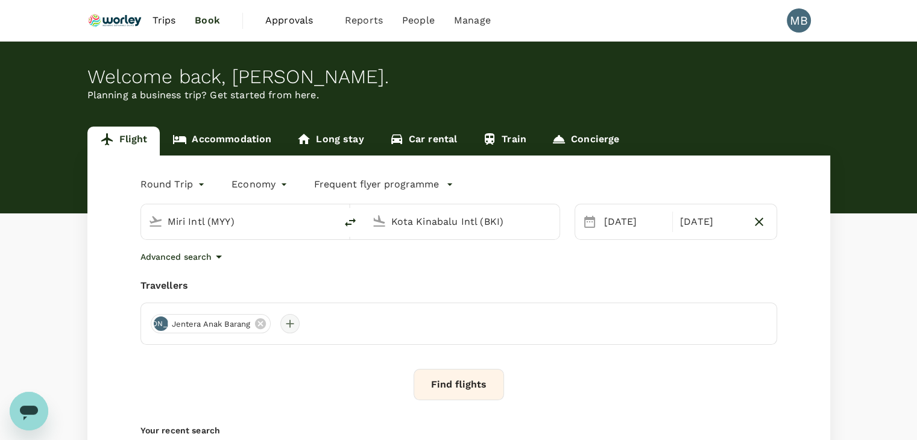
click at [292, 321] on div at bounding box center [289, 323] width 19 height 19
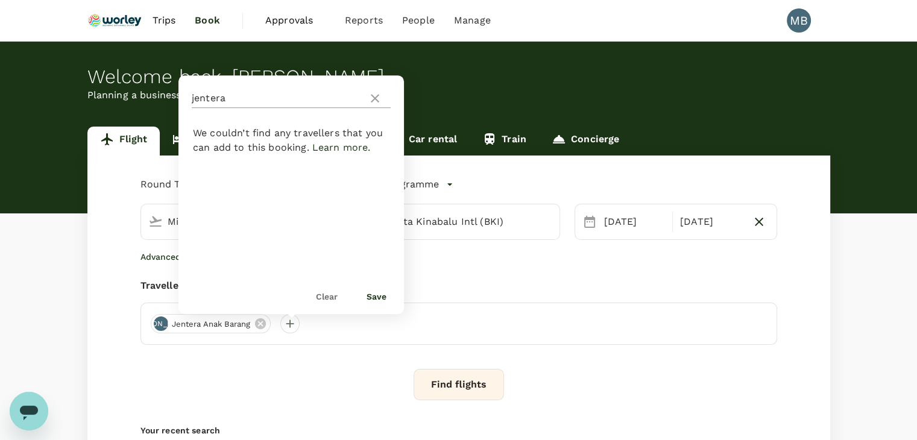
click at [376, 99] on icon at bounding box center [375, 98] width 14 height 14
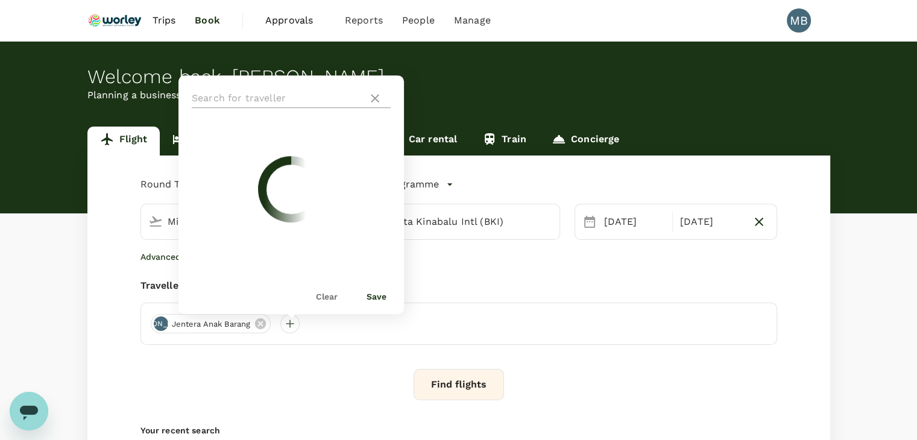
click at [353, 96] on input "text" at bounding box center [277, 98] width 171 height 19
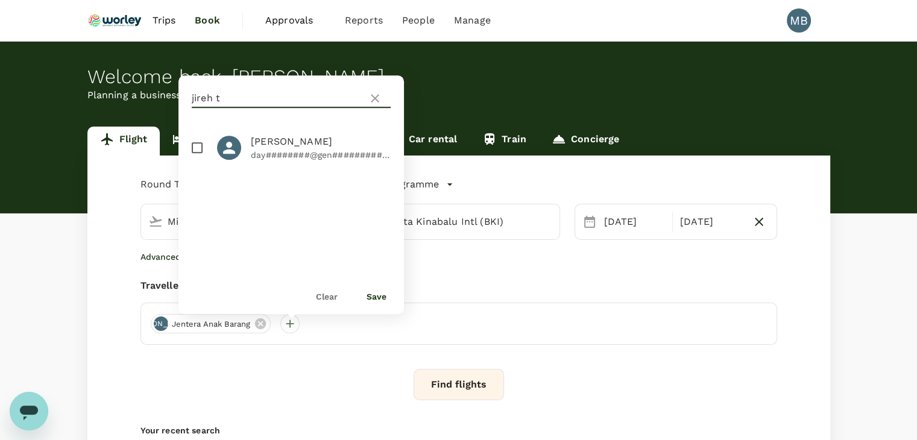
type input "jireh t"
click at [196, 145] on input "checkbox" at bounding box center [196, 147] width 25 height 25
checkbox input "true"
click at [378, 296] on button "Save" at bounding box center [376, 297] width 20 height 10
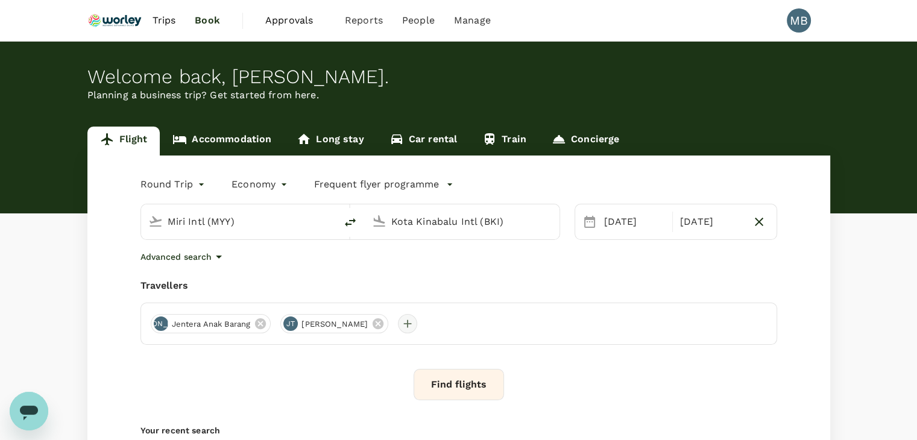
click at [398, 327] on div at bounding box center [407, 323] width 19 height 19
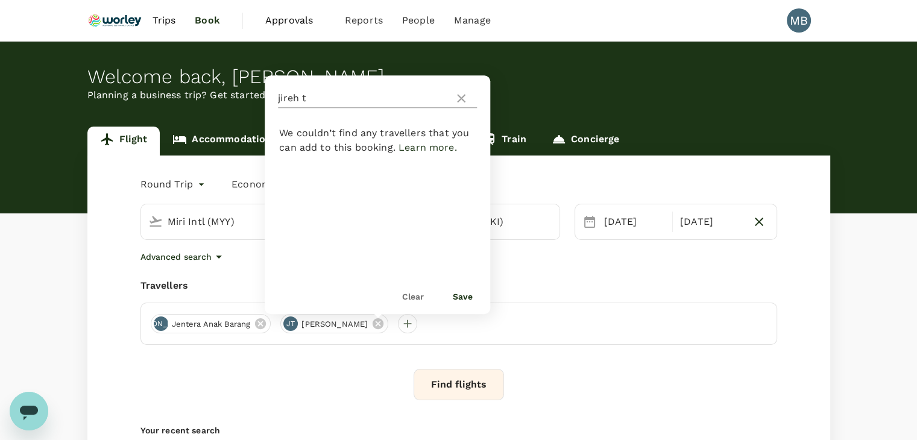
click at [467, 93] on icon at bounding box center [461, 98] width 14 height 14
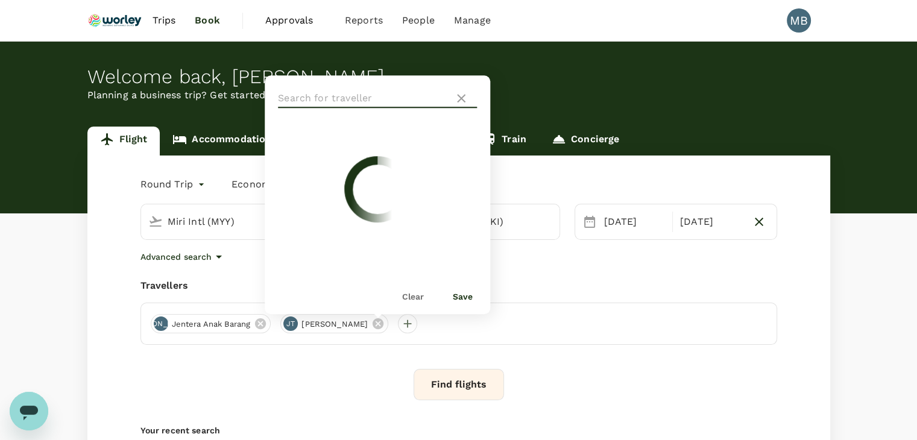
click at [444, 90] on input "text" at bounding box center [363, 98] width 171 height 19
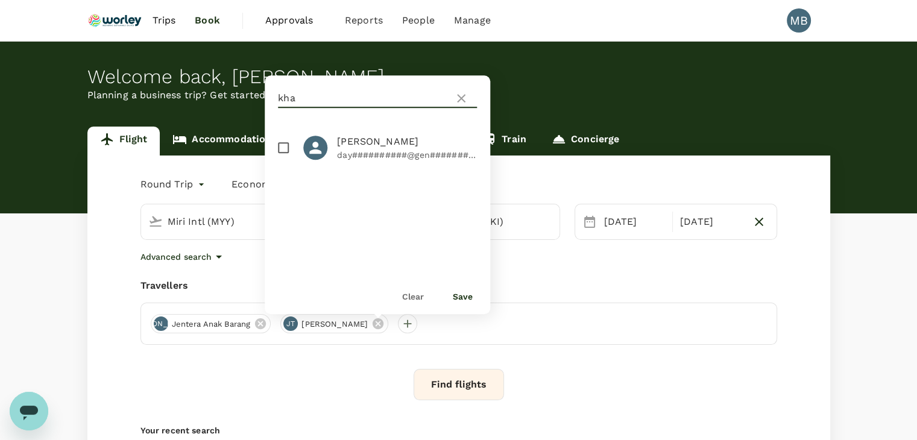
type input "kha"
click at [284, 152] on input "checkbox" at bounding box center [283, 147] width 25 height 25
checkbox input "true"
click at [456, 294] on button "Save" at bounding box center [463, 297] width 20 height 10
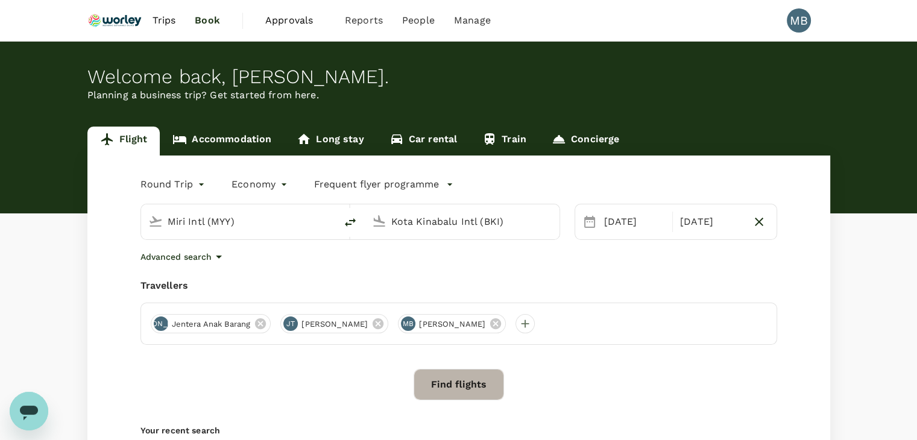
click at [459, 371] on button "Find flights" at bounding box center [458, 384] width 90 height 31
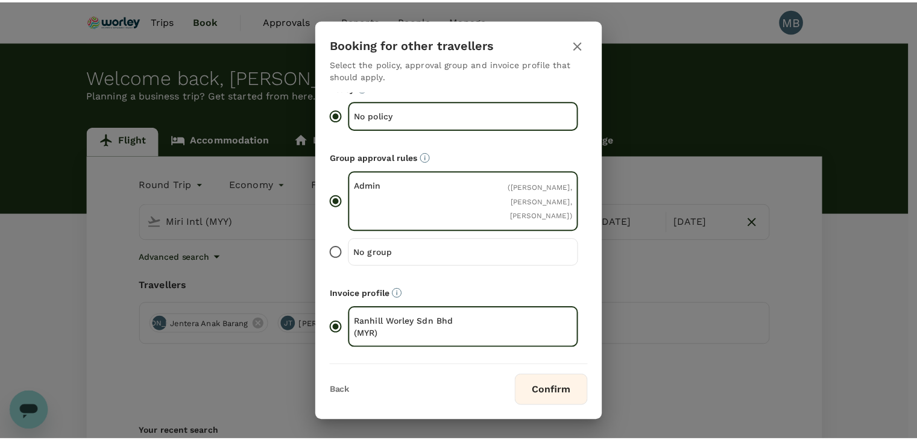
scroll to position [27, 0]
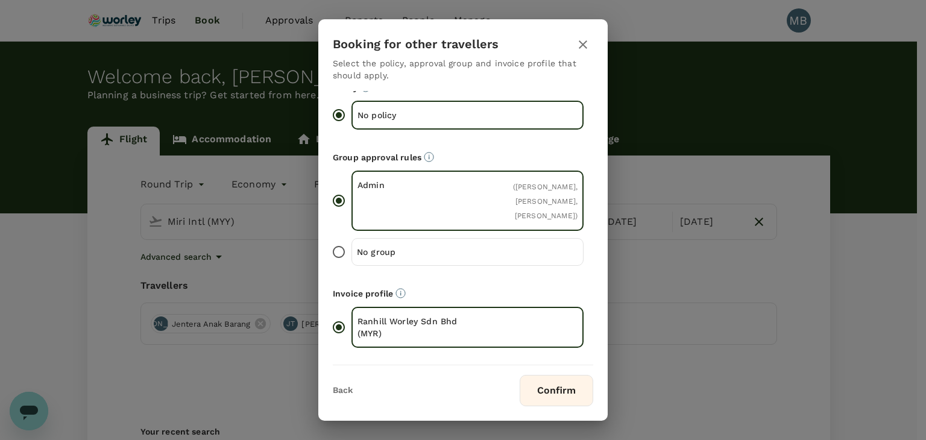
click at [550, 384] on button "Confirm" at bounding box center [557, 390] width 74 height 31
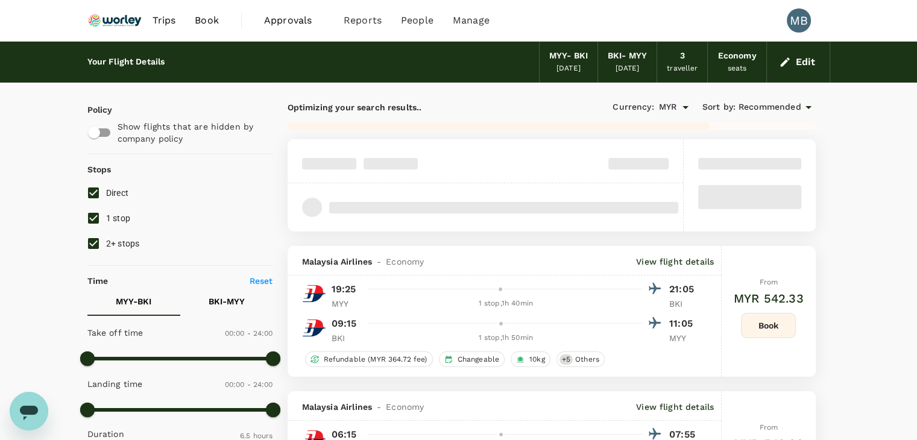
type input "750"
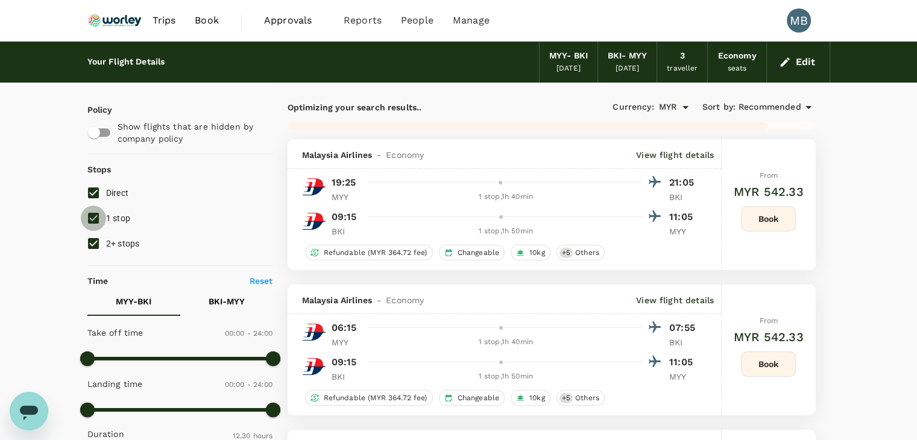
click at [90, 208] on input "1 stop" at bounding box center [93, 218] width 25 height 25
checkbox input "false"
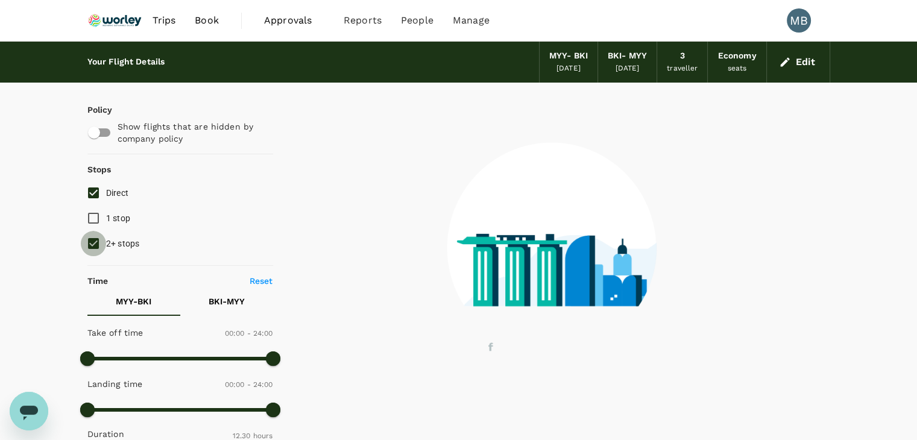
click at [92, 246] on input "2+ stops" at bounding box center [93, 243] width 25 height 25
checkbox input "false"
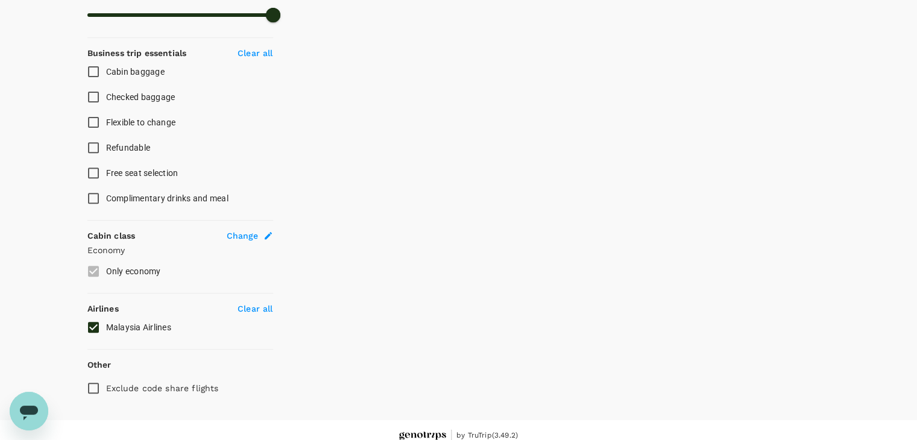
checkbox input "false"
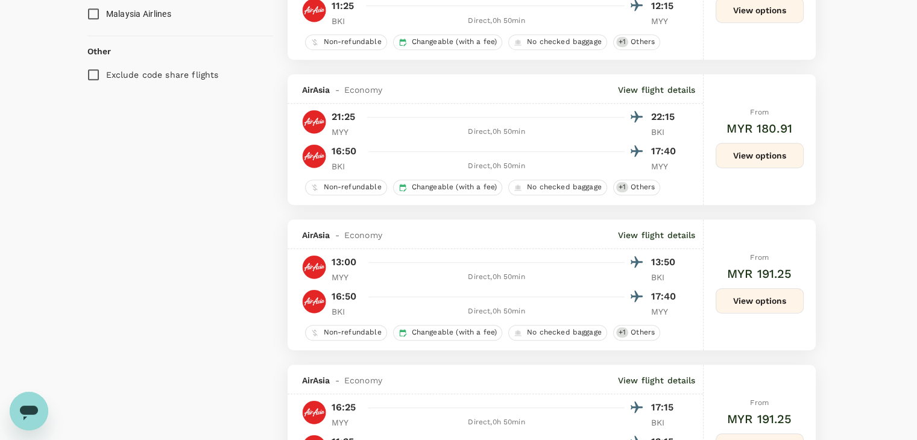
scroll to position [784, 0]
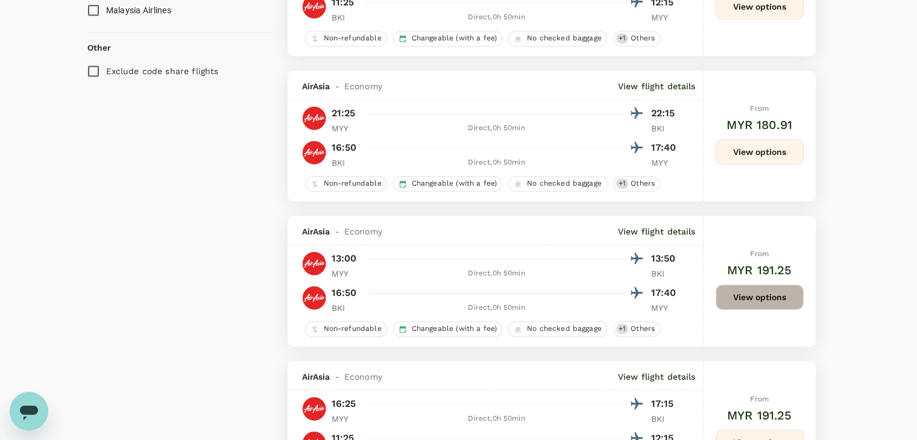
click at [729, 297] on button "View options" at bounding box center [759, 296] width 88 height 25
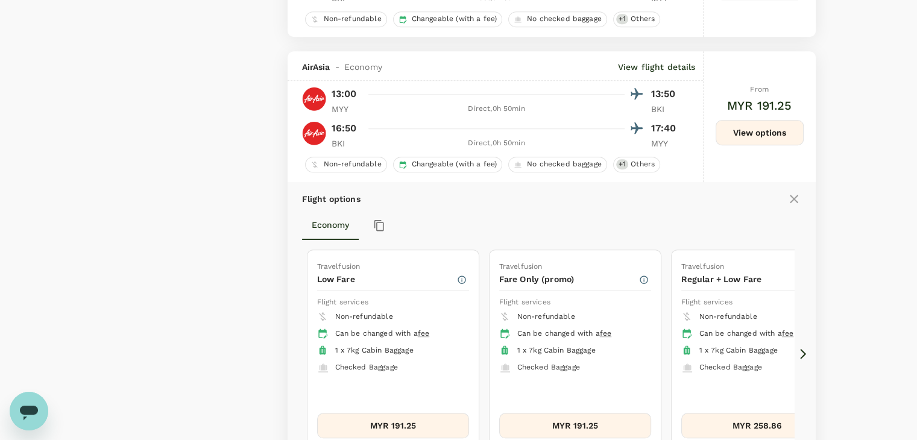
scroll to position [1000, 0]
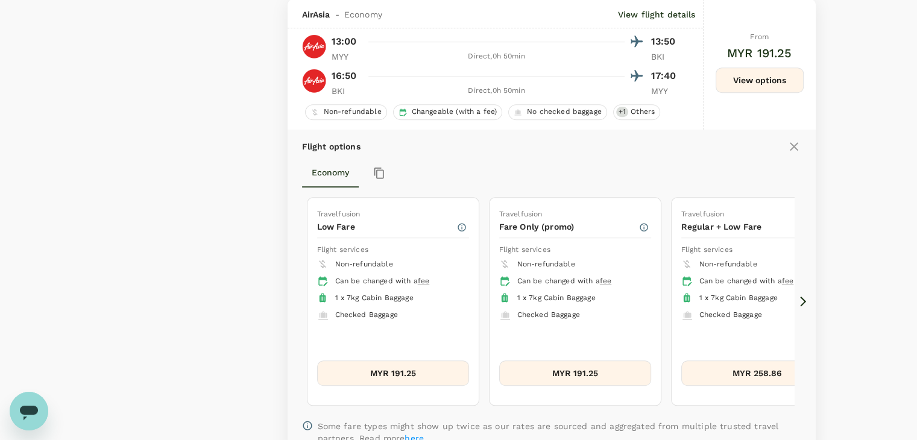
click at [802, 303] on icon at bounding box center [803, 301] width 12 height 12
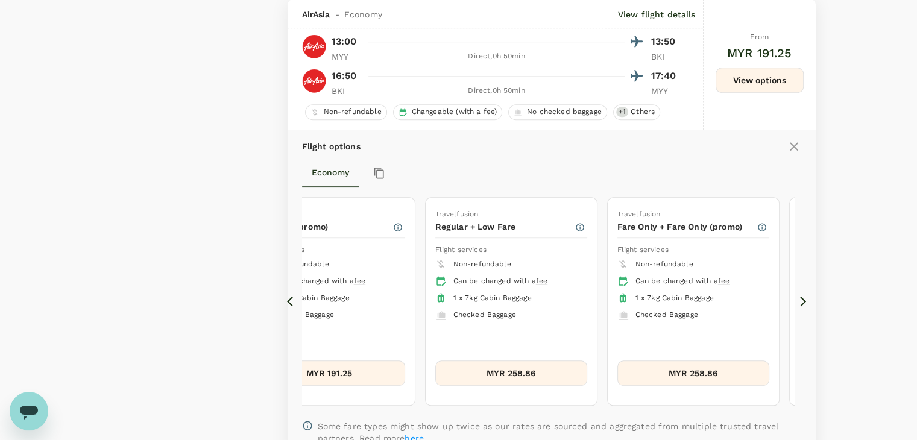
click at [802, 303] on icon at bounding box center [803, 301] width 12 height 12
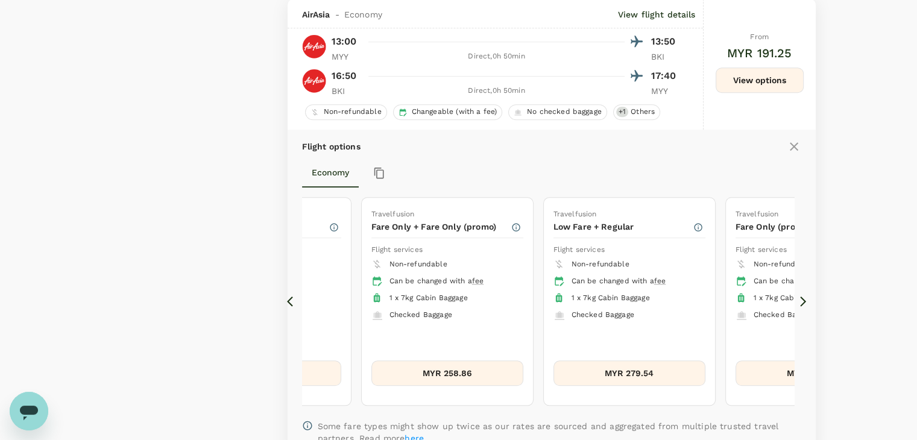
click at [802, 303] on icon at bounding box center [803, 301] width 12 height 12
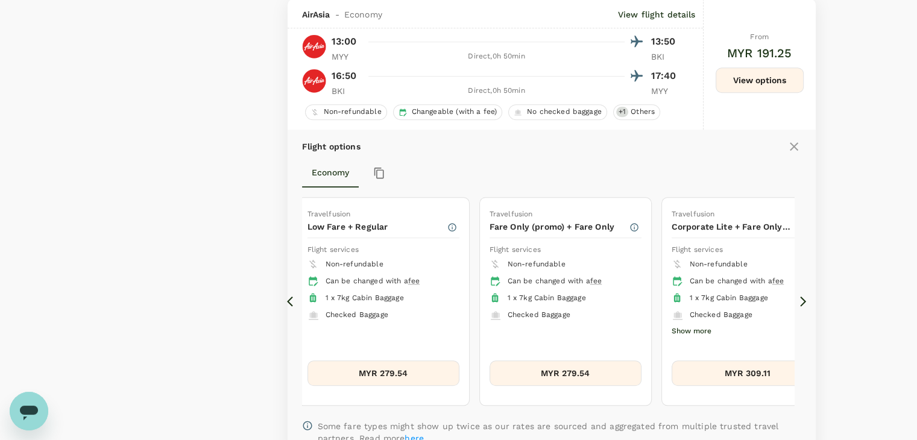
click at [802, 303] on icon at bounding box center [803, 301] width 12 height 12
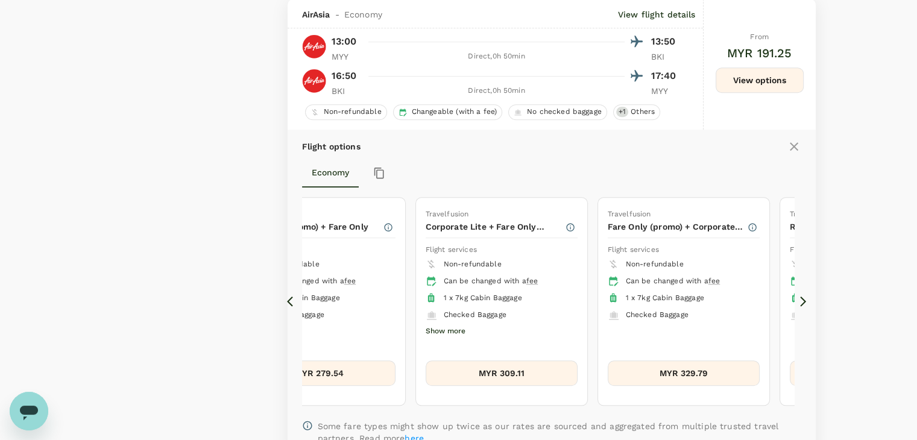
click at [802, 303] on icon at bounding box center [803, 301] width 12 height 12
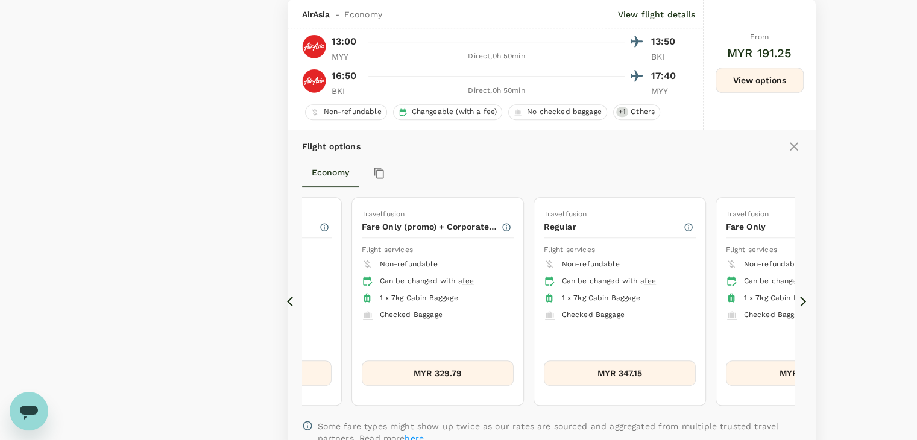
click at [284, 301] on div "12 flights found | 0 hidden by policy Currency : MYR Sort by : Recommended AirA…" at bounding box center [551, 229] width 557 height 2264
click at [287, 301] on icon at bounding box center [290, 302] width 6 height 10
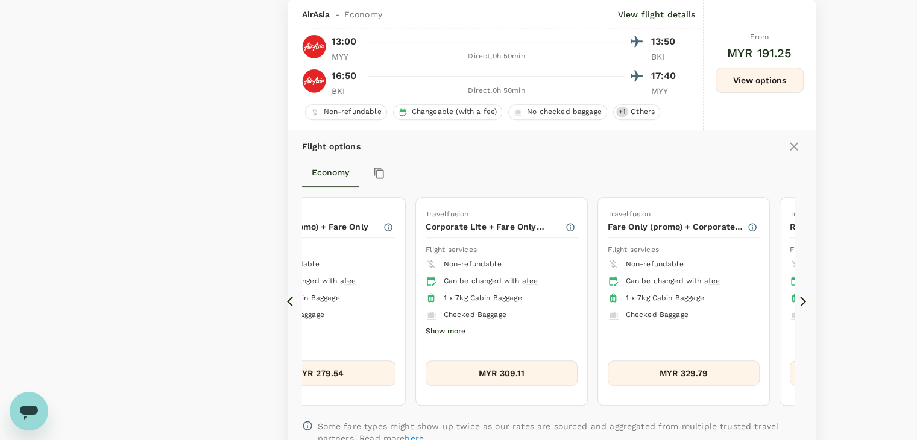
click at [287, 300] on icon at bounding box center [293, 301] width 12 height 12
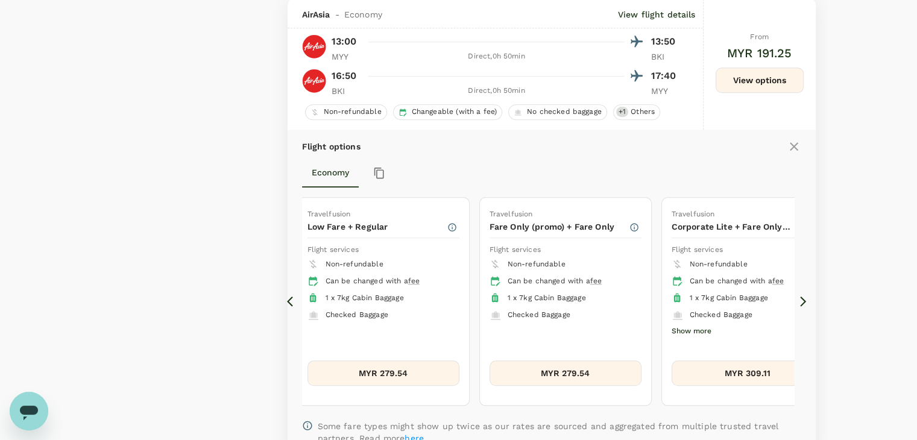
click at [287, 300] on icon at bounding box center [293, 301] width 12 height 12
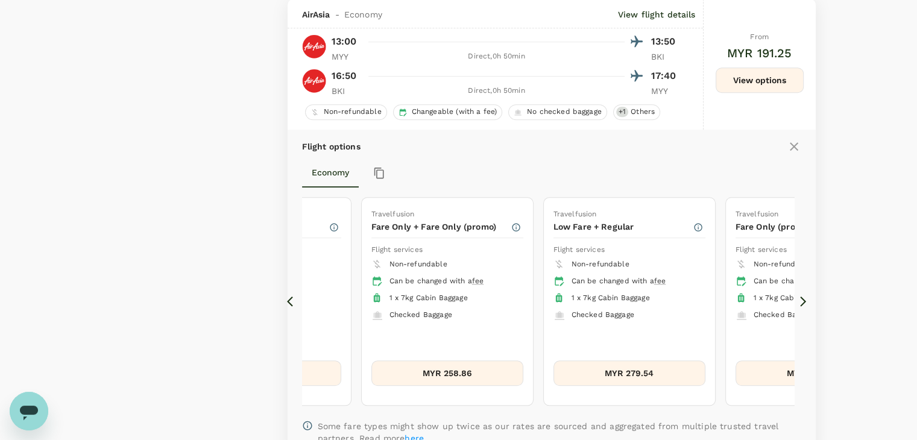
click at [287, 300] on icon at bounding box center [293, 301] width 12 height 12
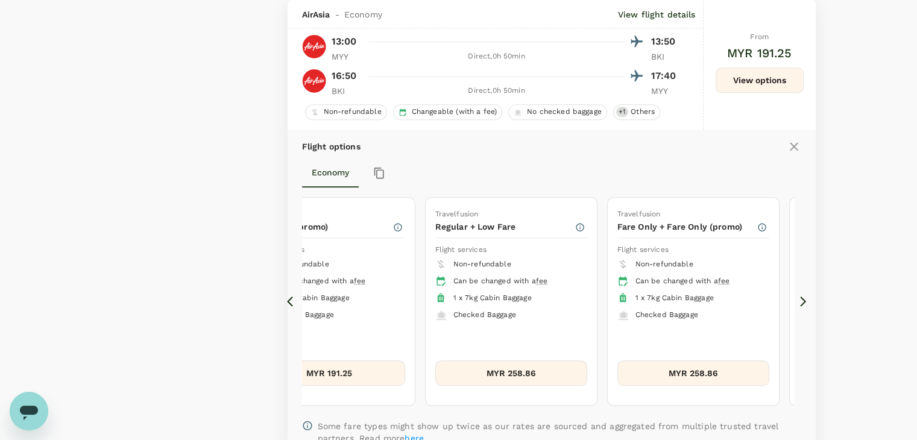
click at [277, 297] on div "12 flights found | 0 hidden by policy Currency : MYR Sort by : Recommended AirA…" at bounding box center [551, 229] width 557 height 2264
click at [287, 300] on icon at bounding box center [293, 301] width 12 height 12
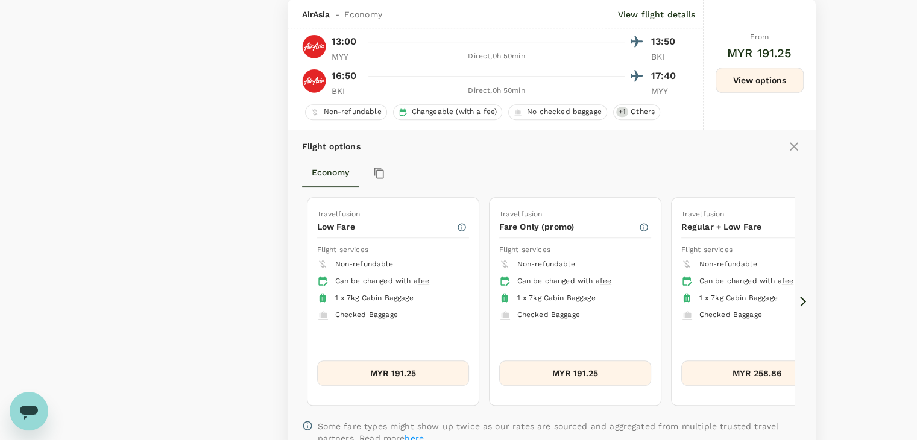
click at [290, 300] on icon at bounding box center [290, 302] width 6 height 10
click at [800, 299] on icon at bounding box center [803, 302] width 6 height 10
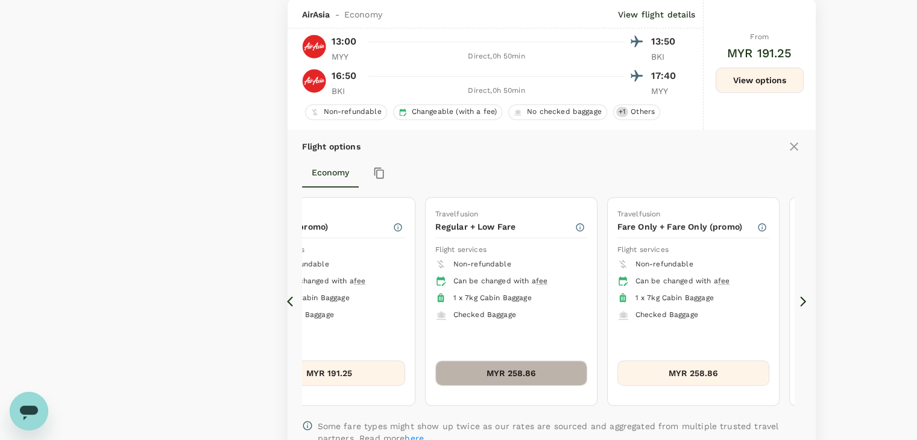
click at [553, 382] on button "MYR 258.86" at bounding box center [511, 372] width 152 height 25
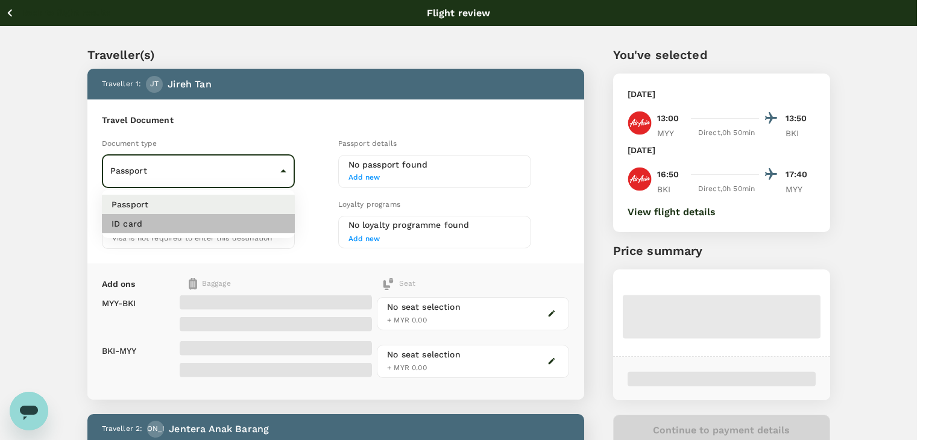
drag, startPoint x: 250, startPoint y: 227, endPoint x: 239, endPoint y: 210, distance: 20.1
click at [250, 227] on li "ID card" at bounding box center [198, 223] width 193 height 19
type input "Id card"
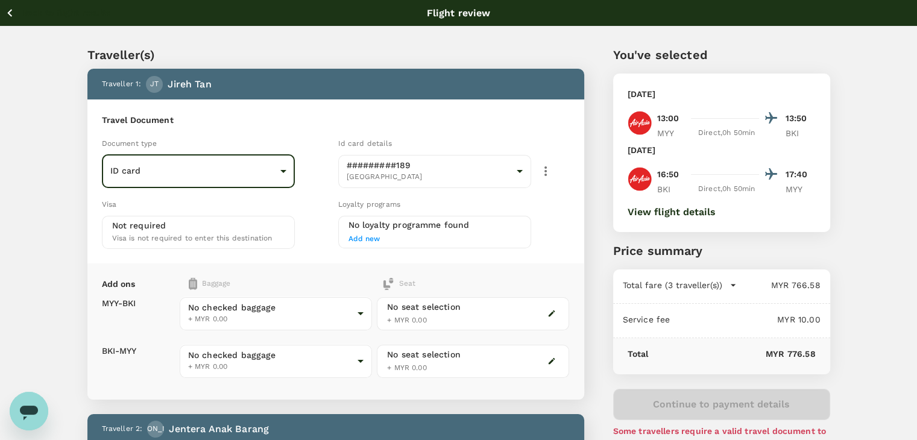
click at [11, 9] on icon "button" at bounding box center [9, 12] width 15 height 15
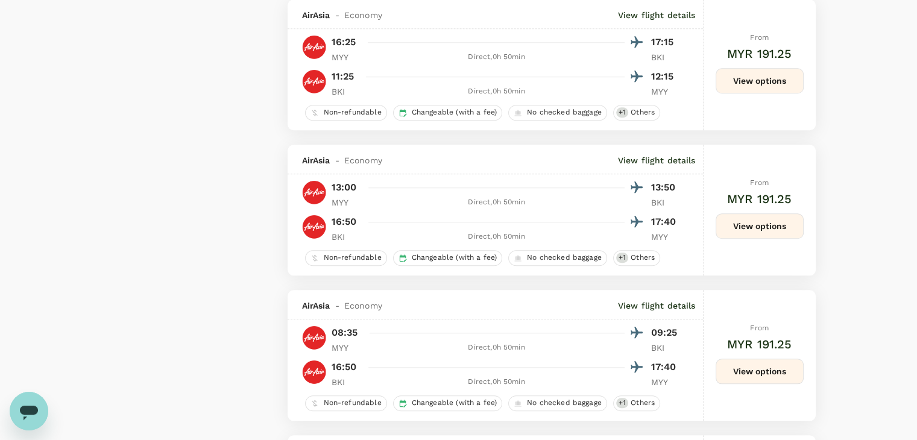
scroll to position [1153, 0]
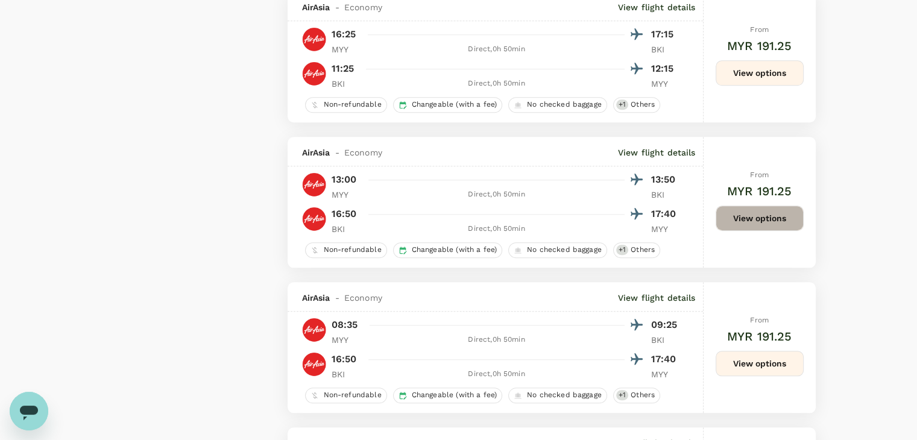
click at [785, 222] on button "View options" at bounding box center [759, 218] width 88 height 25
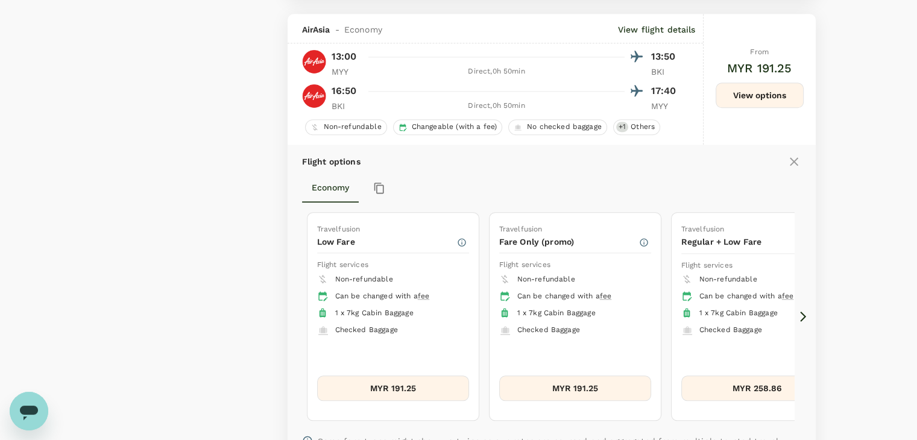
scroll to position [1292, 0]
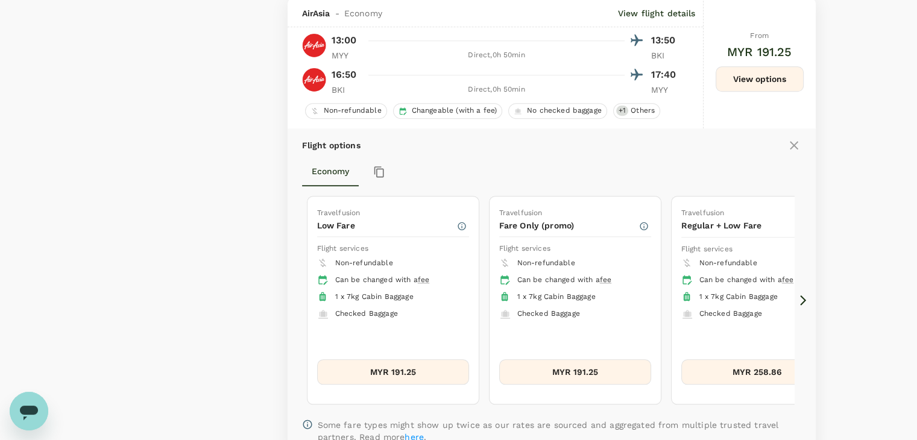
click at [750, 372] on button "MYR 258.86" at bounding box center [757, 371] width 152 height 25
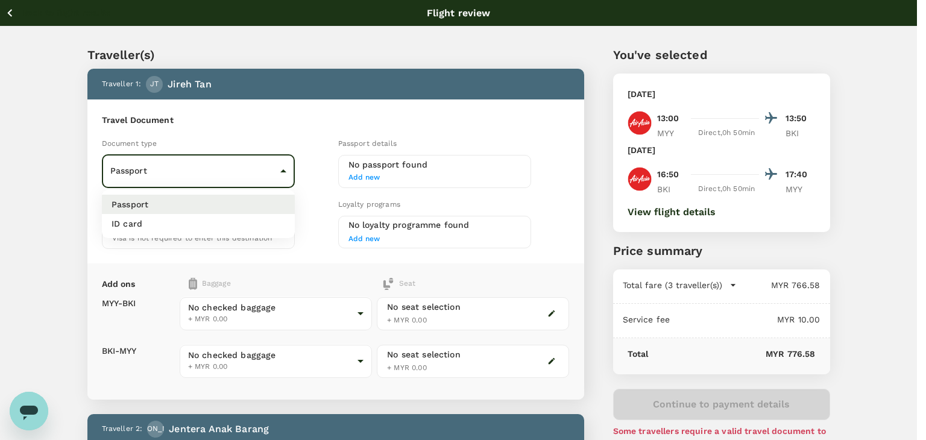
click at [219, 225] on li "ID card" at bounding box center [198, 223] width 193 height 19
type input "Id card"
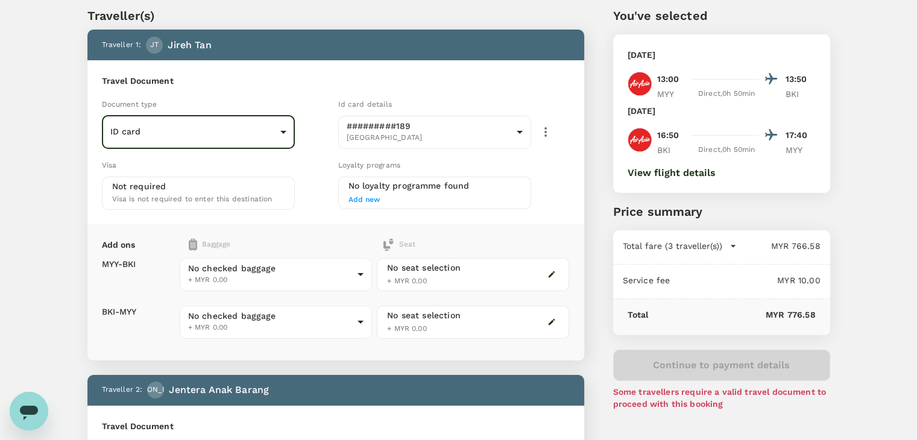
scroll to position [60, 0]
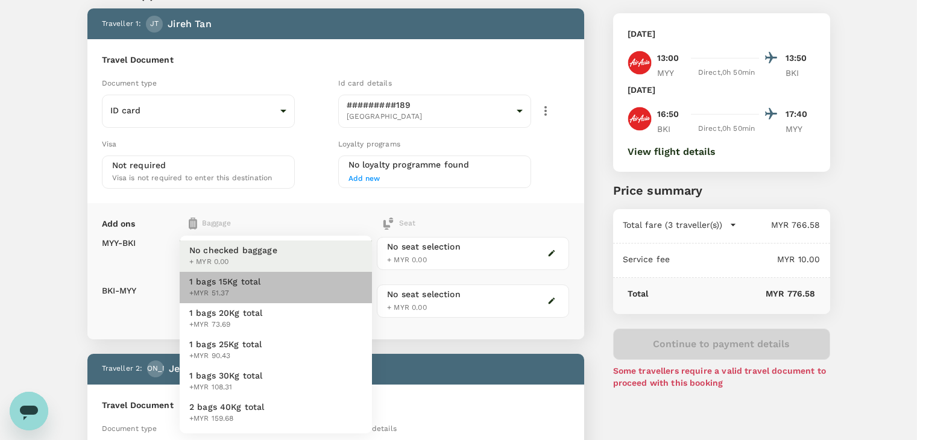
click at [256, 286] on span "1 bags 15Kg total" at bounding box center [225, 281] width 72 height 12
type input "1 - 51.37"
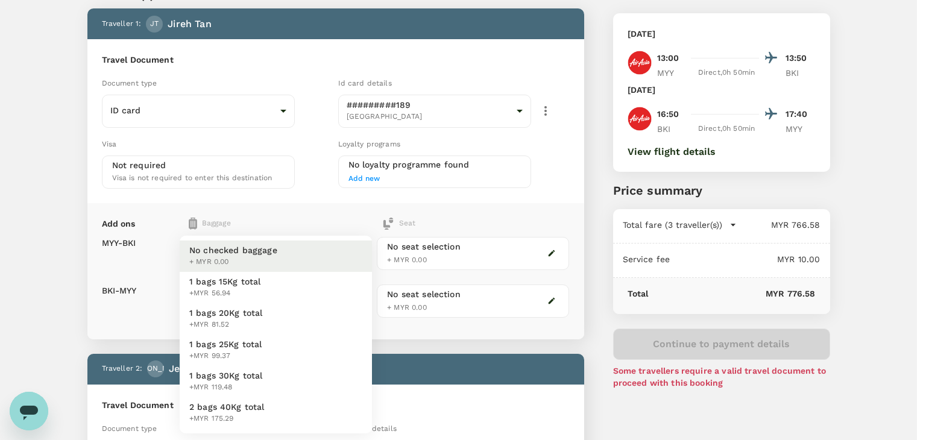
click at [246, 286] on span "1 bags 15Kg total" at bounding box center [225, 281] width 72 height 12
type input "1 - 56.94"
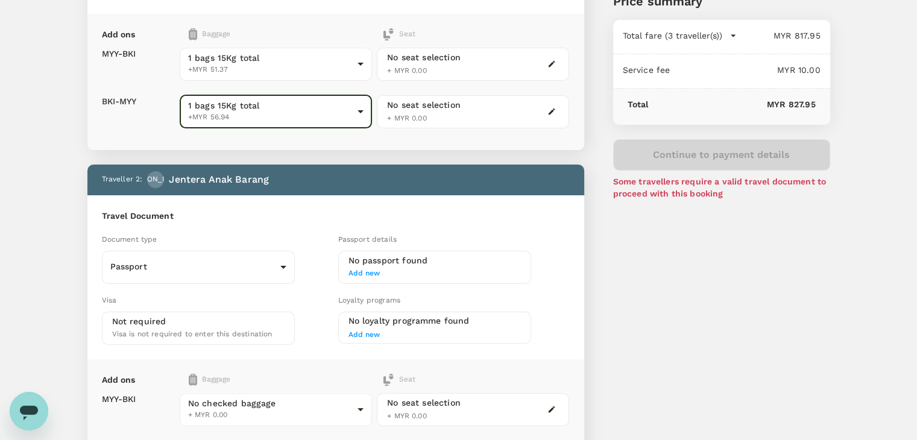
scroll to position [301, 0]
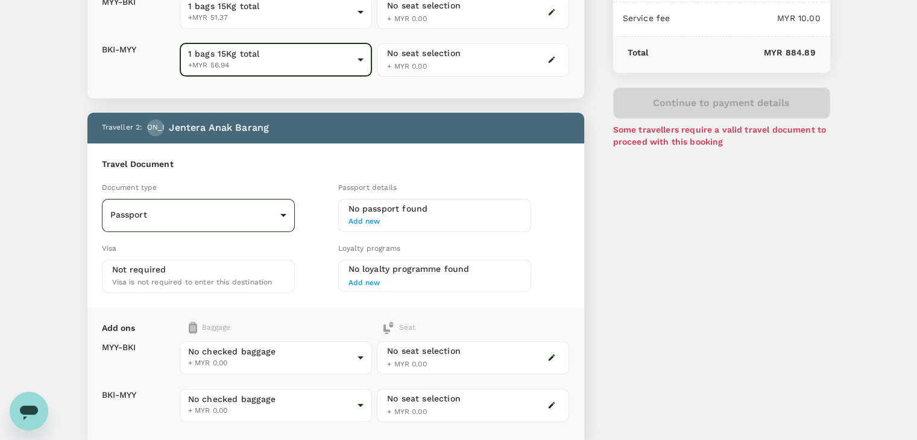
click at [227, 219] on body "Back to flight results Flight review Traveller(s) Traveller 1 : JT Jireh Tan Tr…" at bounding box center [458, 320] width 917 height 1243
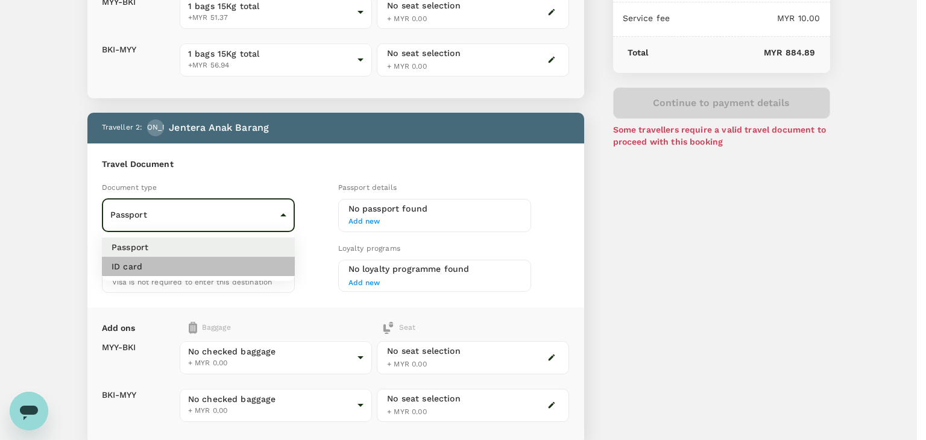
click at [220, 266] on li "ID card" at bounding box center [198, 266] width 193 height 19
type input "Id card"
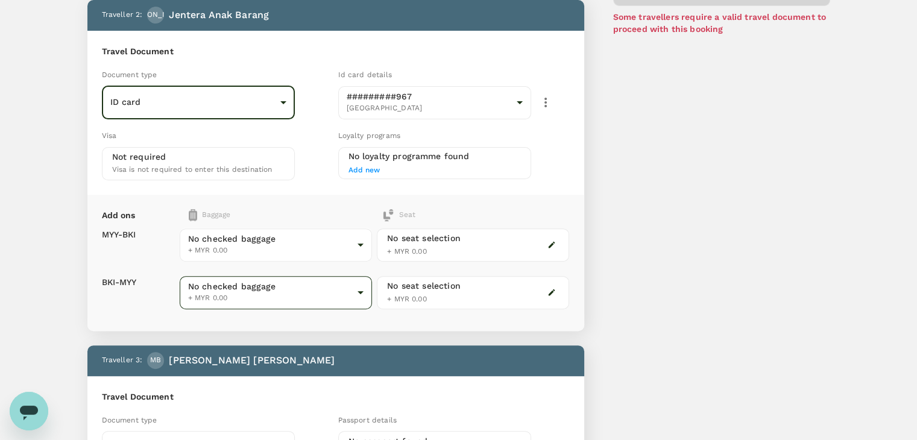
scroll to position [422, 0]
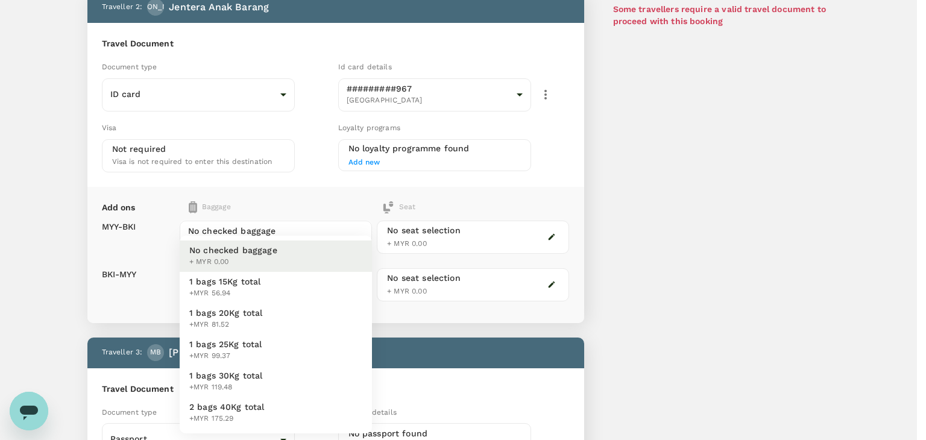
click at [242, 285] on body "Back to flight results Flight review Traveller(s) Traveller 1 : JT Jireh Tan Tr…" at bounding box center [463, 199] width 926 height 1243
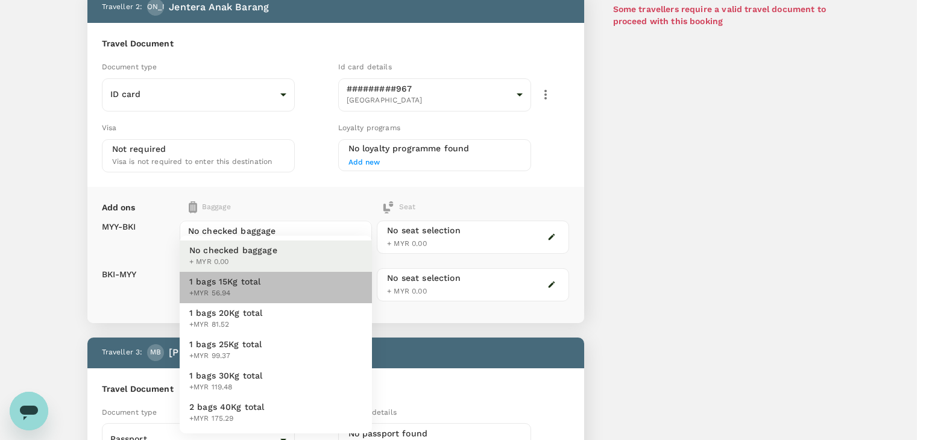
click at [239, 291] on span "+MYR 56.94" at bounding box center [225, 293] width 72 height 12
type input "1 - 56.94"
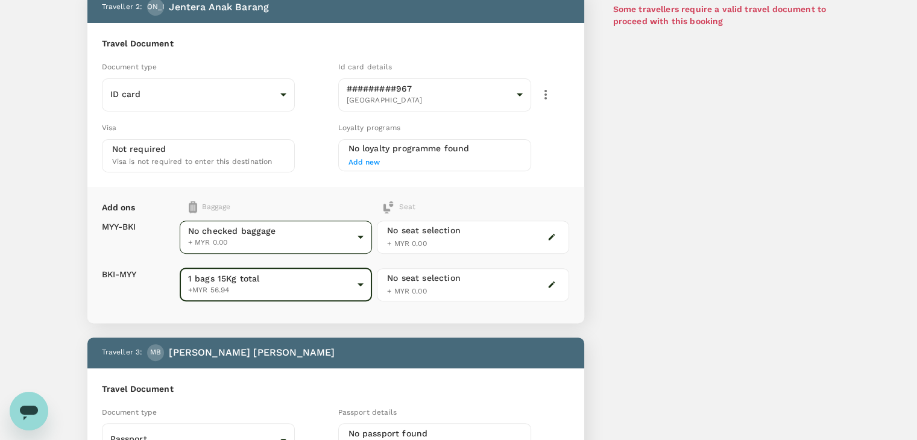
click at [227, 245] on body "Back to flight results Flight review Traveller(s) Traveller 1 : JT Jireh Tan Tr…" at bounding box center [458, 199] width 917 height 1243
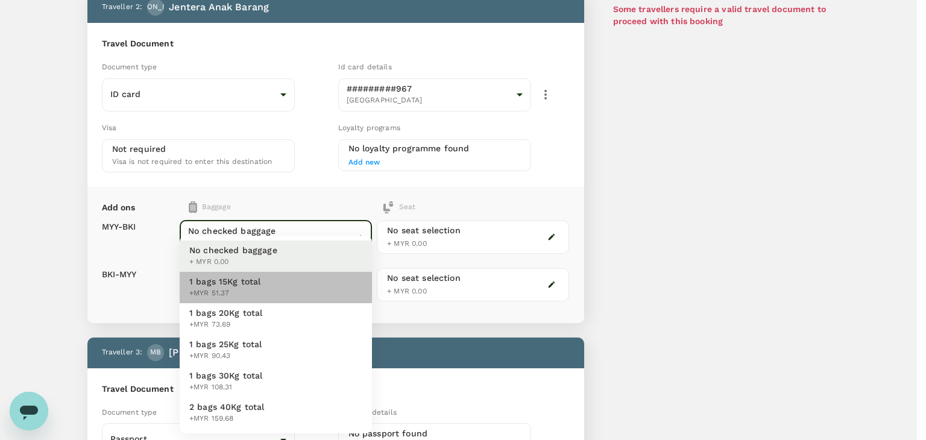
click at [233, 280] on span "1 bags 15Kg total" at bounding box center [225, 281] width 72 height 12
type input "1 - 51.37"
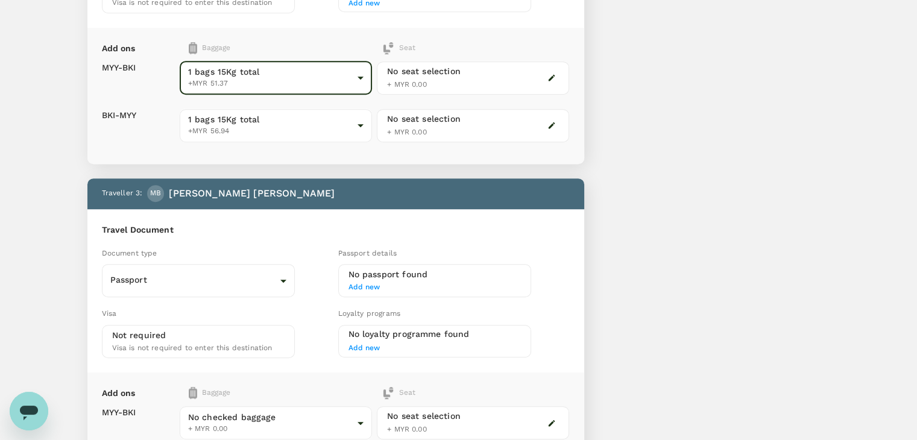
scroll to position [603, 0]
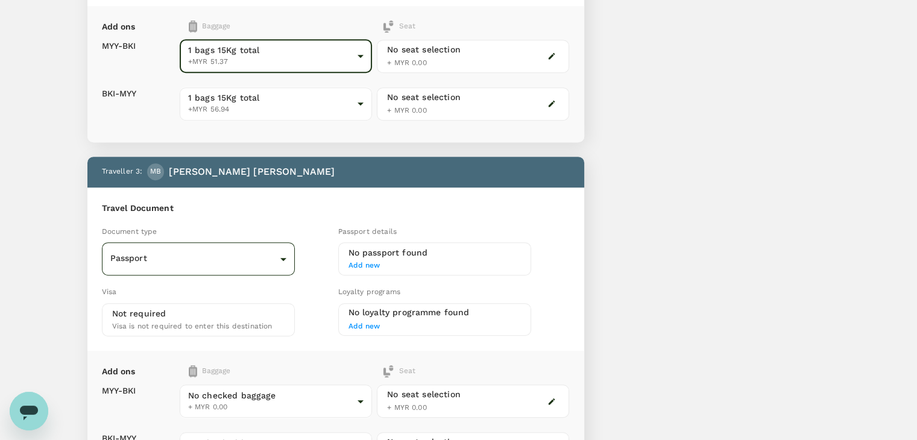
click at [229, 261] on body "Back to flight results Flight review Traveller(s) Traveller 1 : JT Jireh Tan Tr…" at bounding box center [458, 18] width 917 height 1243
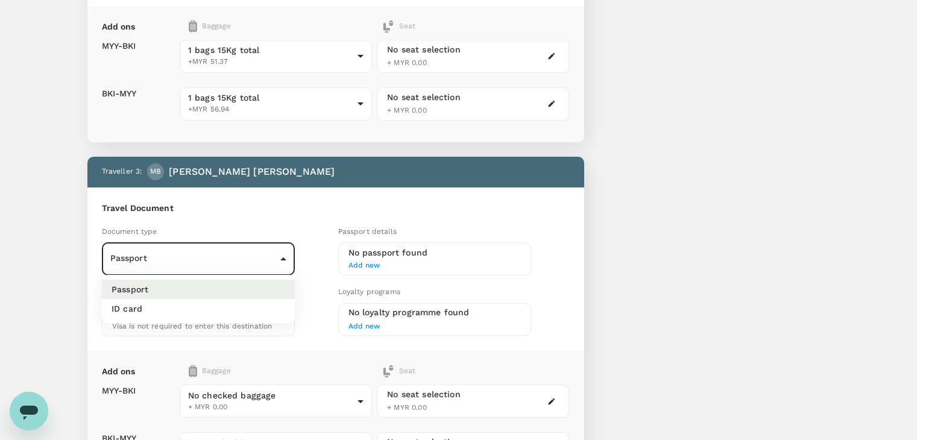
click at [230, 307] on li "ID card" at bounding box center [198, 308] width 193 height 19
type input "Id card"
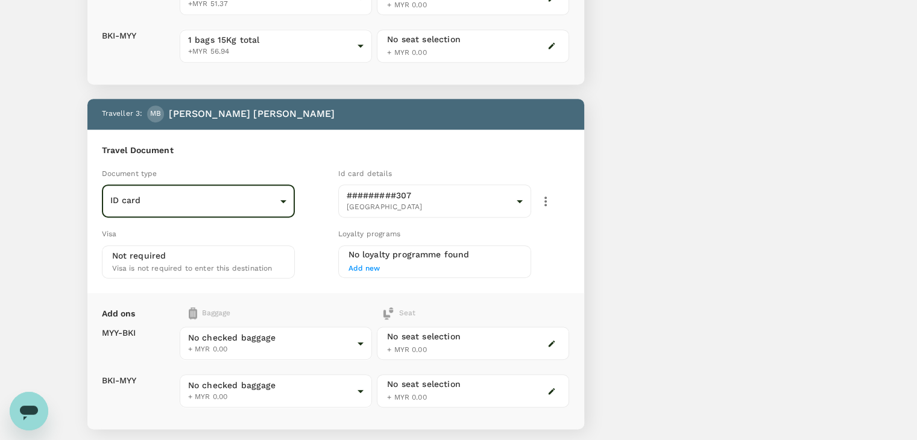
scroll to position [723, 0]
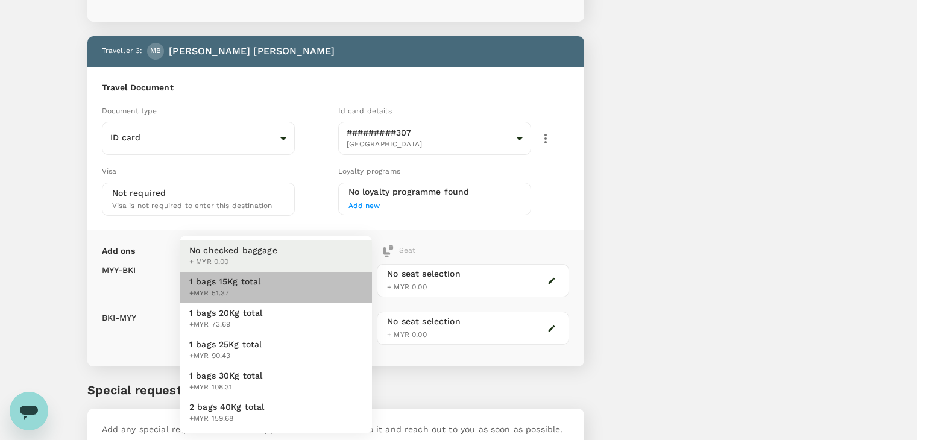
click at [232, 295] on span "+MYR 51.37" at bounding box center [225, 293] width 72 height 12
type input "1 - 51.37"
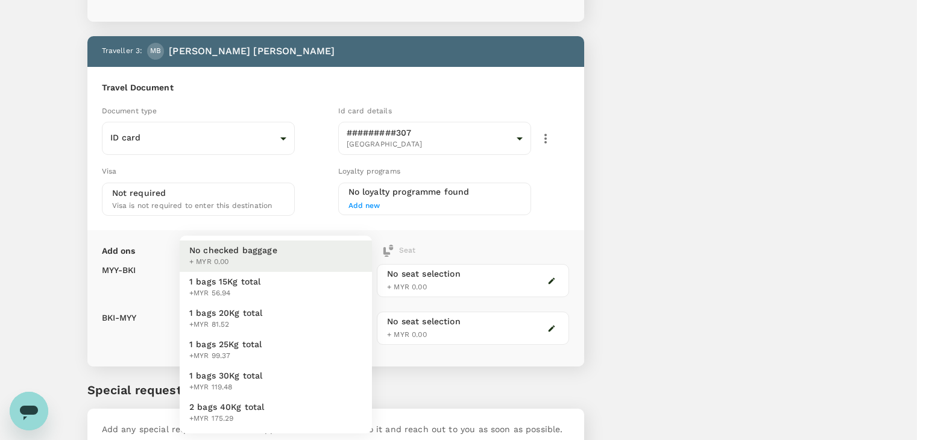
click at [229, 288] on span "+MYR 56.94" at bounding box center [225, 293] width 72 height 12
type input "1 - 56.94"
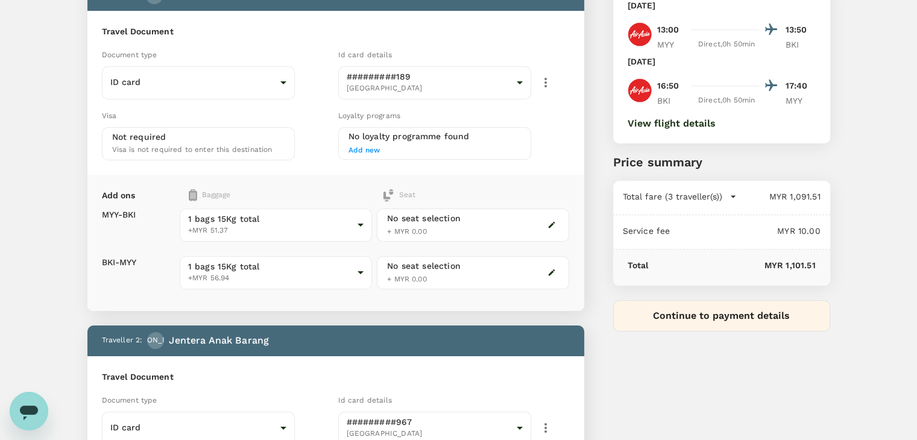
scroll to position [0, 0]
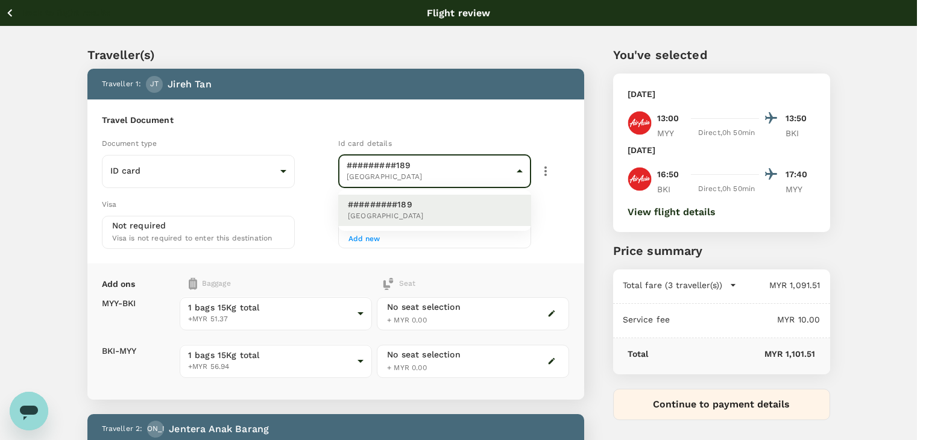
click at [487, 201] on li "#########189 Malaysia" at bounding box center [434, 210] width 193 height 31
click at [542, 176] on div at bounding box center [463, 220] width 926 height 440
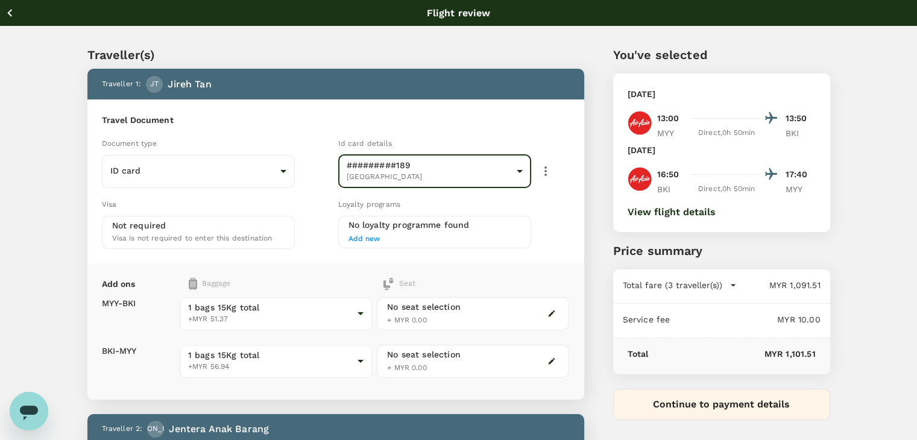
click at [545, 174] on icon "button" at bounding box center [545, 171] width 2 height 10
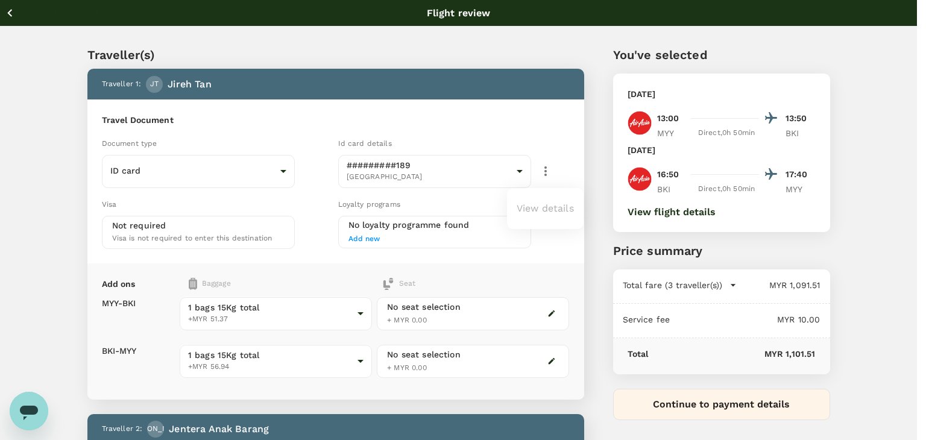
click at [535, 204] on ul "View details" at bounding box center [545, 208] width 77 height 31
click at [535, 209] on ul "View details" at bounding box center [545, 208] width 77 height 31
click at [520, 169] on div at bounding box center [463, 220] width 926 height 440
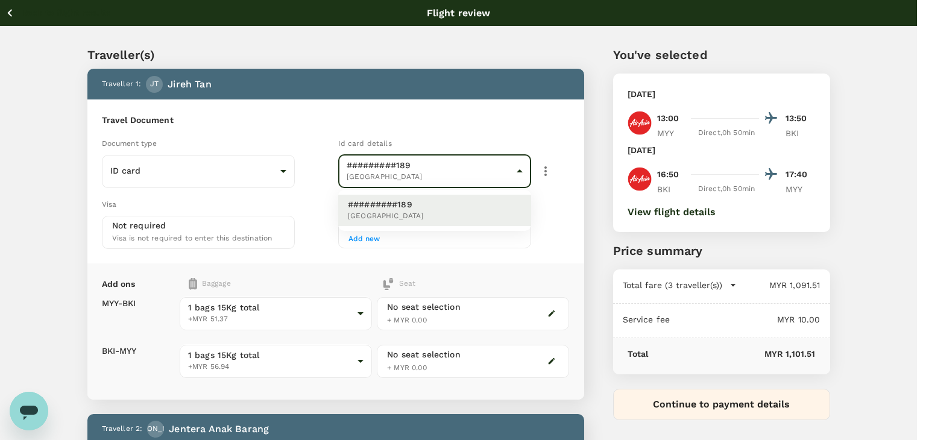
click at [496, 219] on li "#########189 Malaysia" at bounding box center [434, 210] width 193 height 31
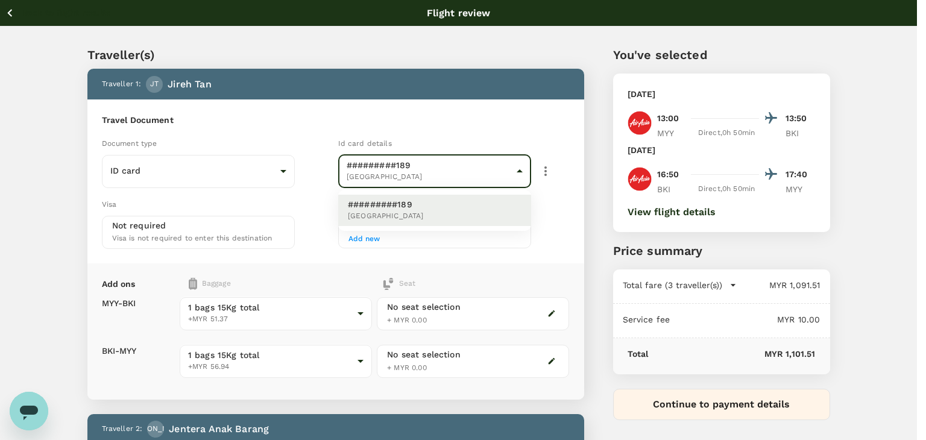
click at [541, 175] on div at bounding box center [463, 220] width 926 height 440
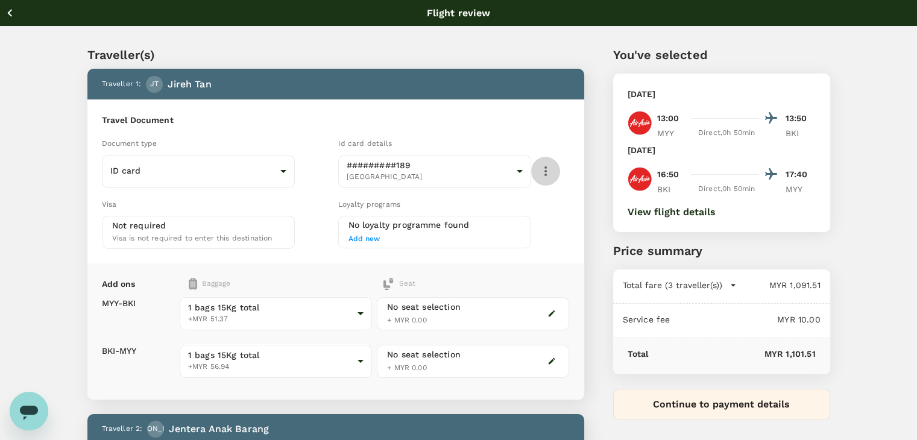
click at [545, 174] on icon "button" at bounding box center [545, 171] width 2 height 10
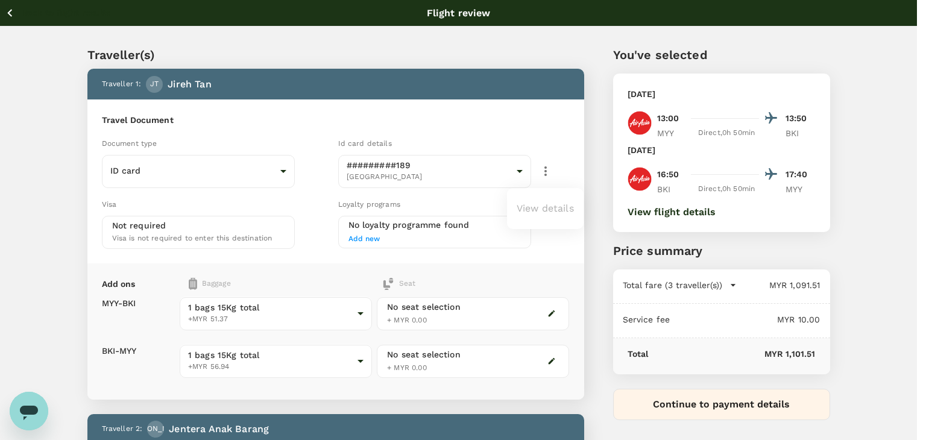
click at [537, 205] on ul "View details" at bounding box center [545, 208] width 77 height 31
click at [537, 204] on ul "View details" at bounding box center [545, 208] width 77 height 31
click at [538, 204] on ul "View details" at bounding box center [545, 208] width 77 height 31
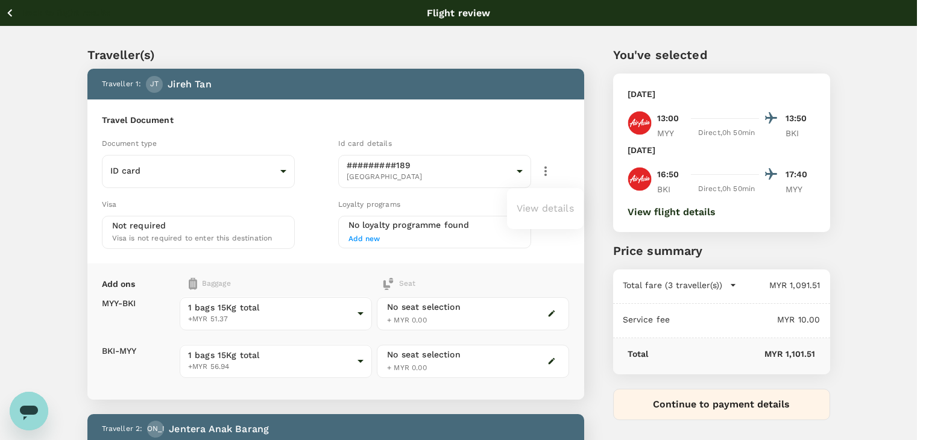
click at [562, 177] on div at bounding box center [463, 220] width 926 height 440
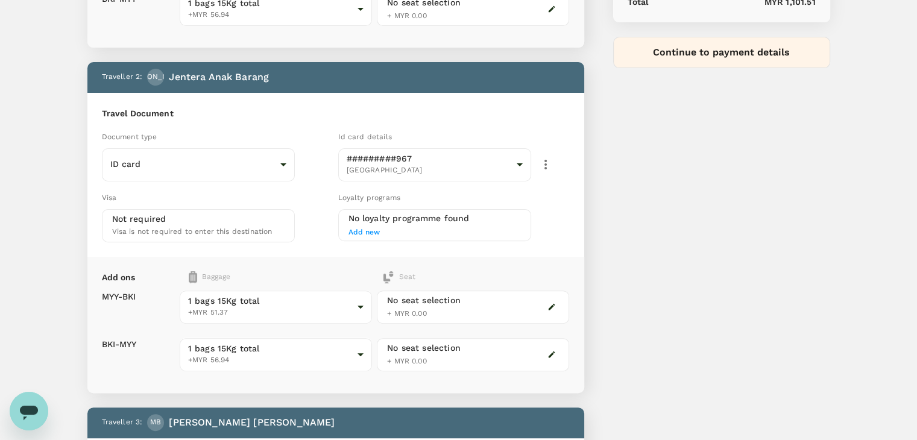
scroll to position [362, 0]
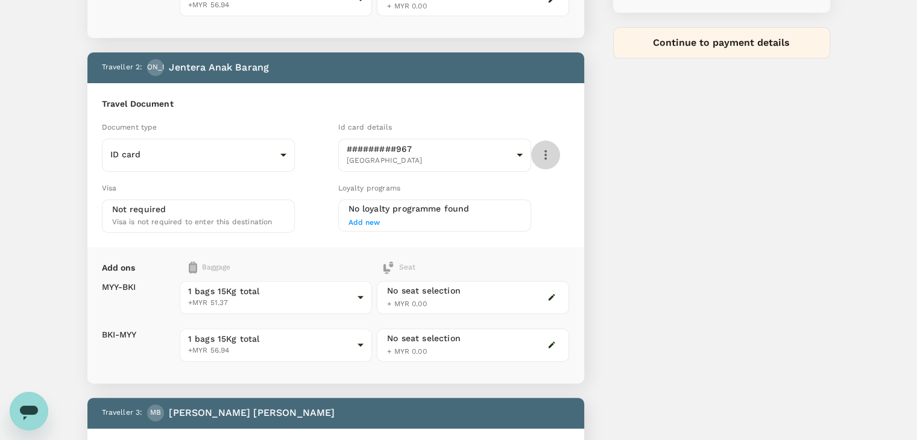
click at [545, 153] on icon "button" at bounding box center [545, 155] width 14 height 14
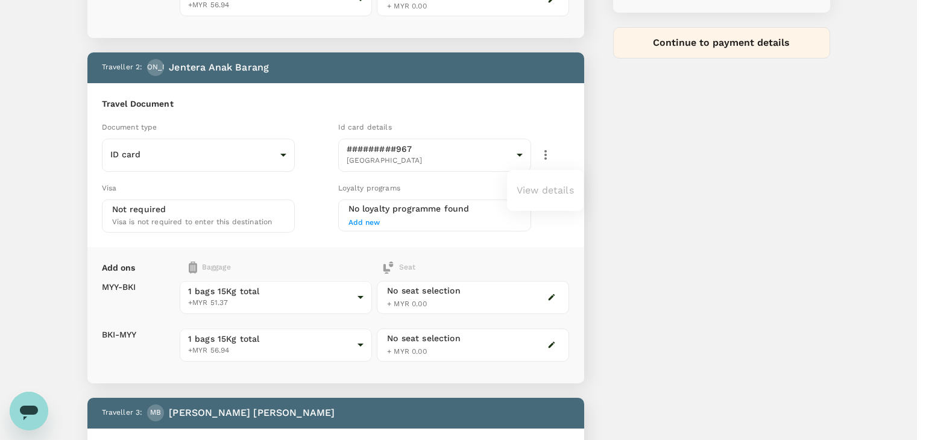
click at [545, 155] on div at bounding box center [463, 220] width 926 height 440
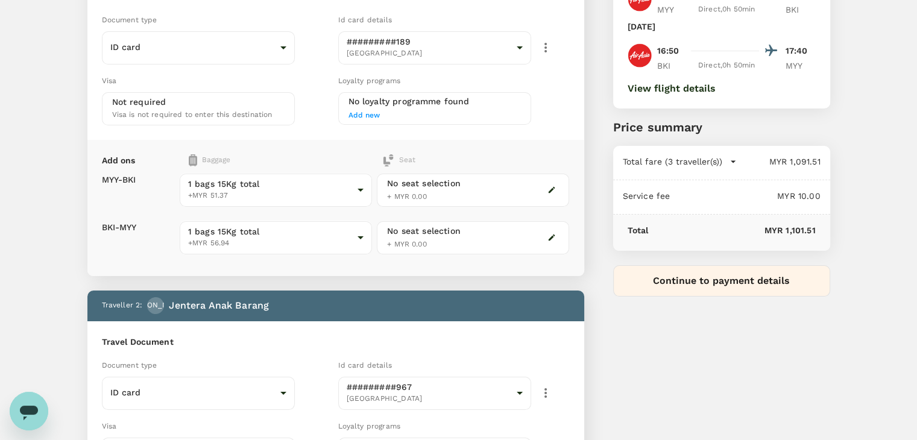
scroll to position [0, 0]
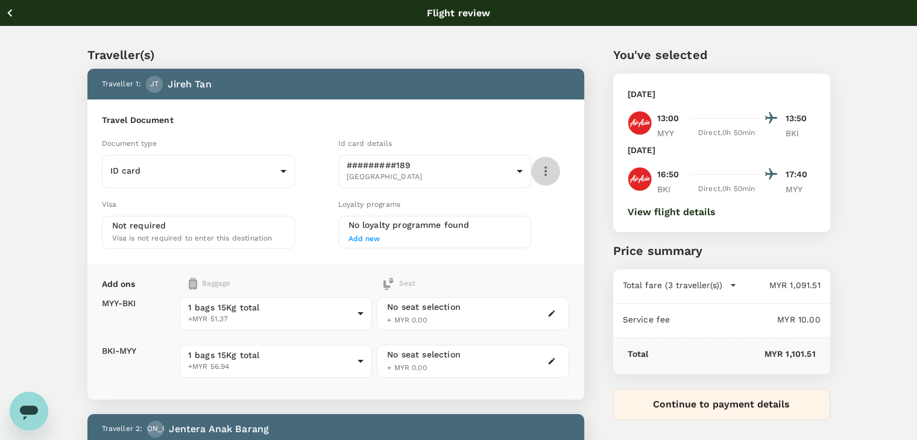
click at [547, 168] on icon "button" at bounding box center [545, 171] width 14 height 14
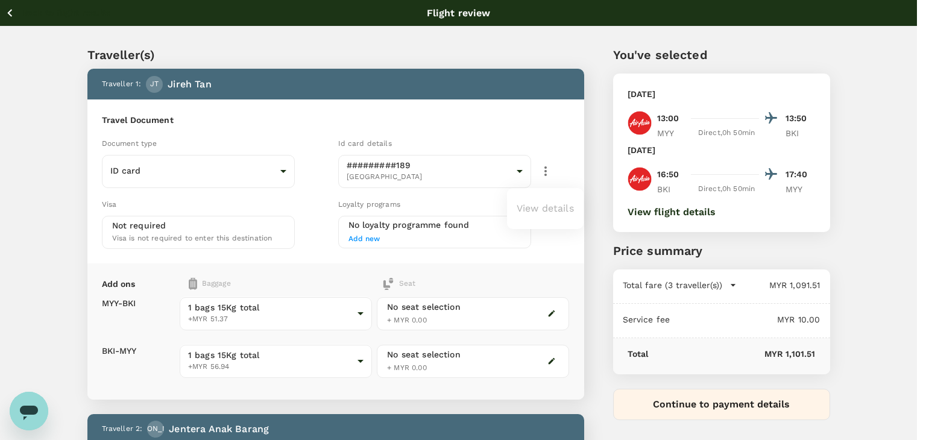
click at [12, 15] on div at bounding box center [463, 220] width 926 height 440
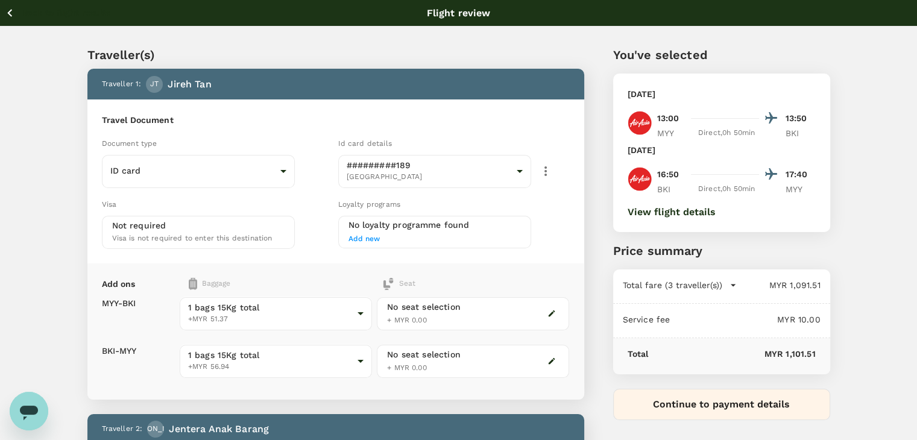
click at [7, 10] on icon "button" at bounding box center [9, 12] width 15 height 15
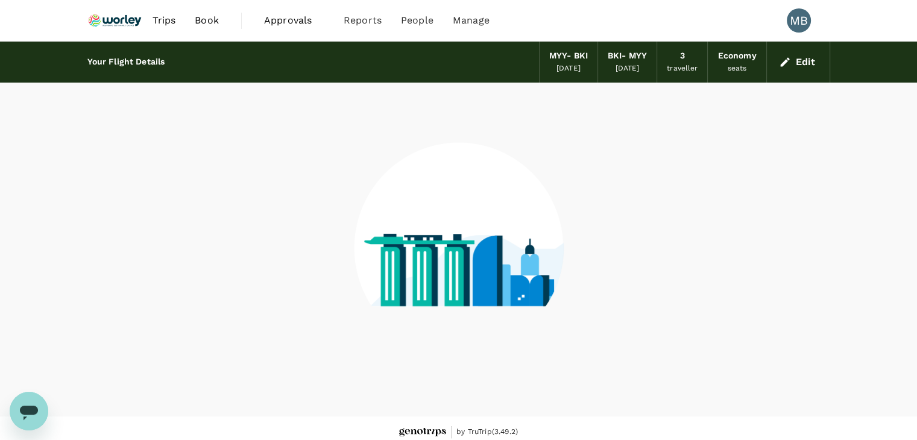
scroll to position [8, 0]
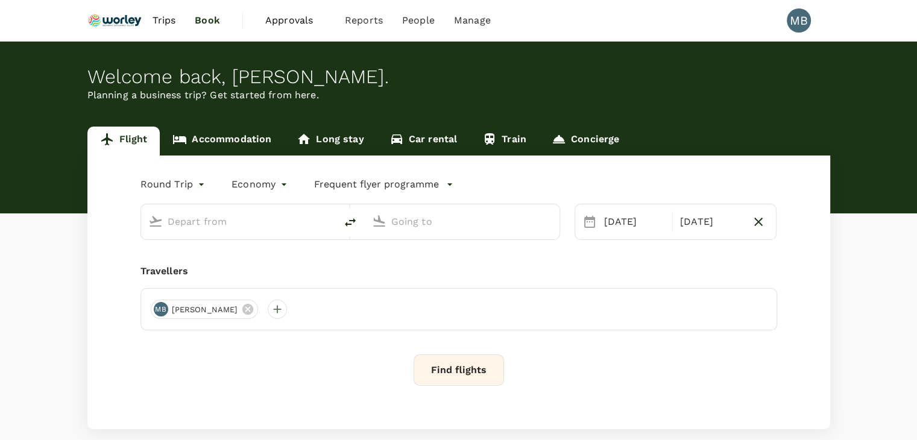
type input "Miri Intl (MYY)"
type input "Kota Kinabalu Intl (BKI)"
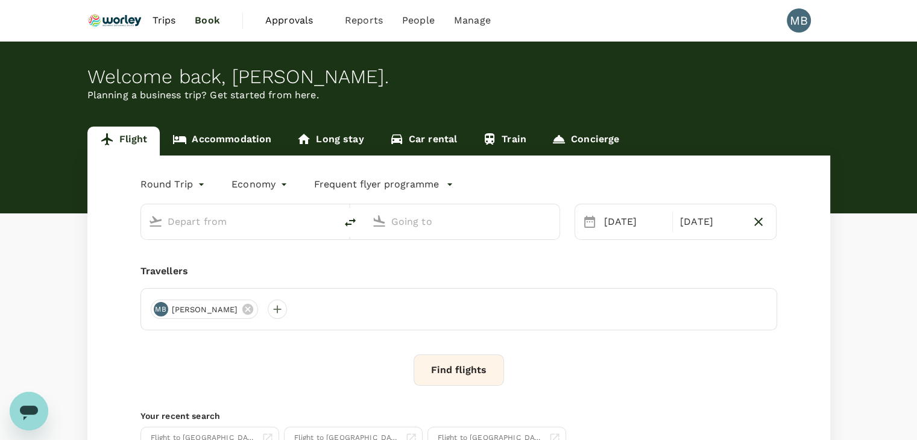
type input "Miri Intl (MYY)"
type input "Kota Kinabalu Intl (BKI)"
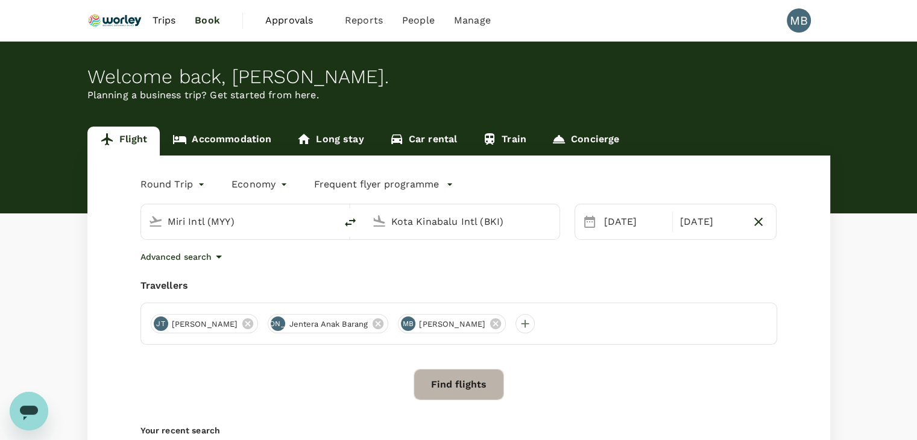
click at [444, 386] on button "Find flights" at bounding box center [458, 384] width 90 height 31
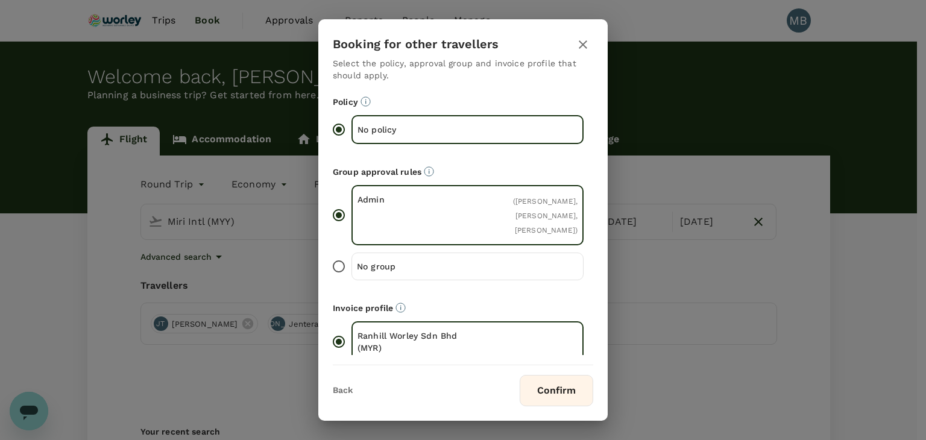
click at [344, 275] on input "No group" at bounding box center [338, 266] width 25 height 25
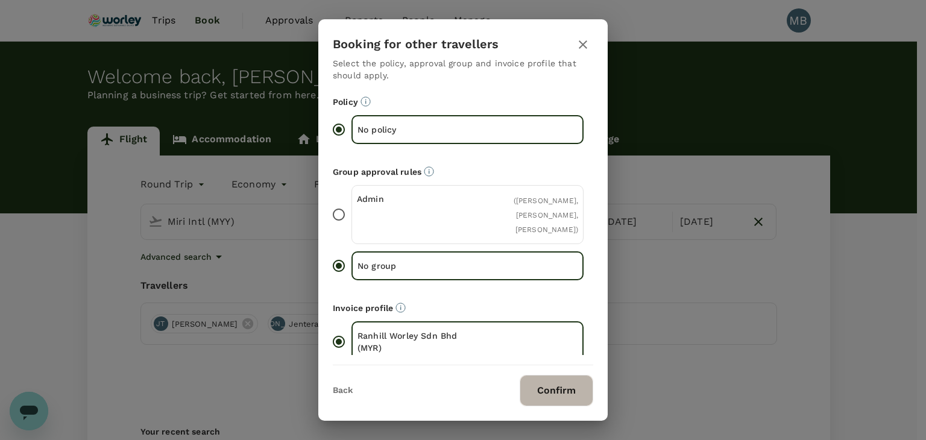
click at [540, 378] on button "Confirm" at bounding box center [557, 390] width 74 height 31
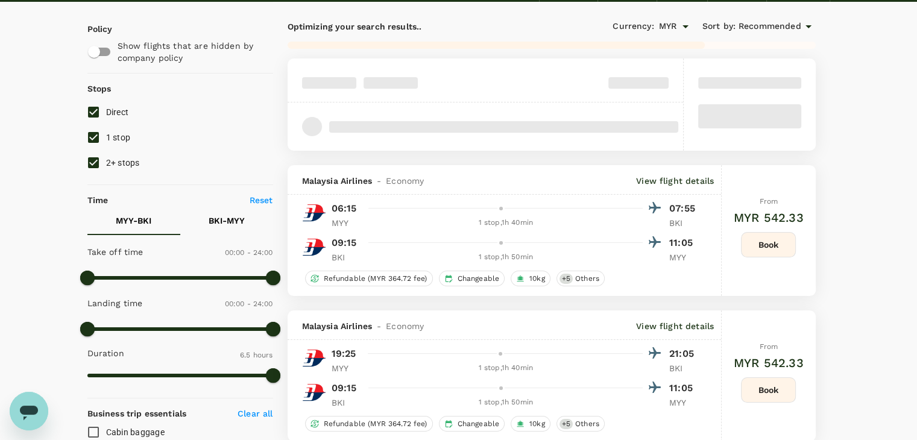
scroll to position [60, 0]
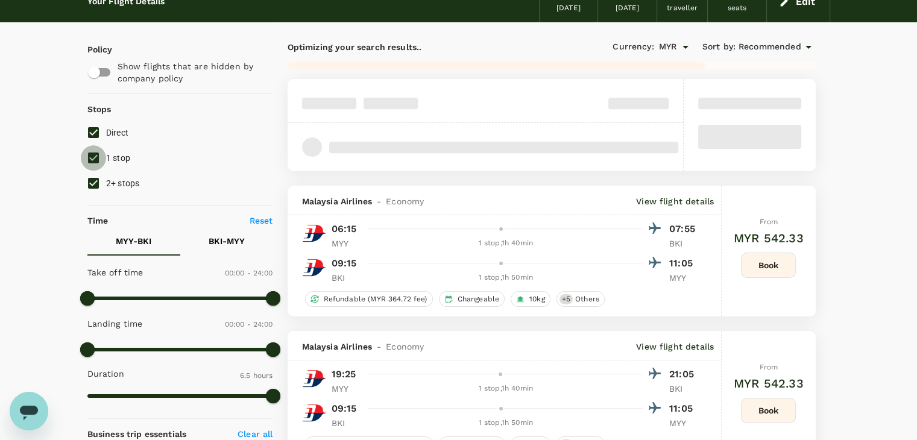
drag, startPoint x: 90, startPoint y: 159, endPoint x: 92, endPoint y: 168, distance: 9.9
click at [90, 160] on input "1 stop" at bounding box center [93, 157] width 25 height 25
checkbox input "false"
click at [95, 187] on input "2+ stops" at bounding box center [93, 183] width 25 height 25
checkbox input "false"
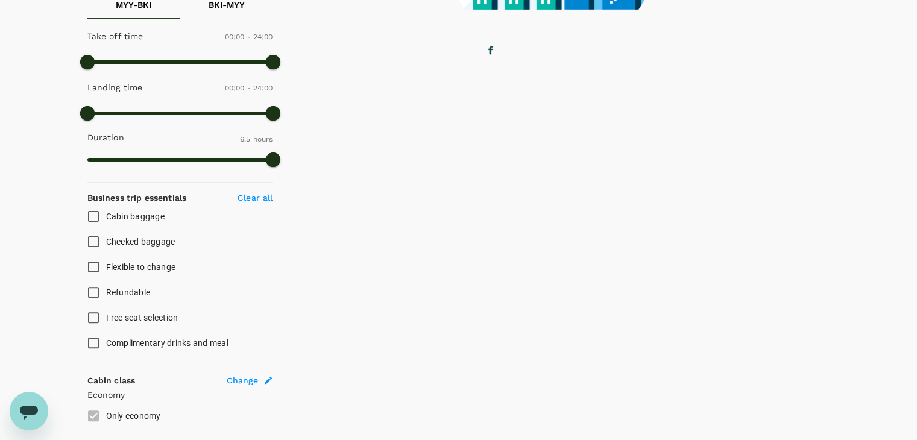
type input "750"
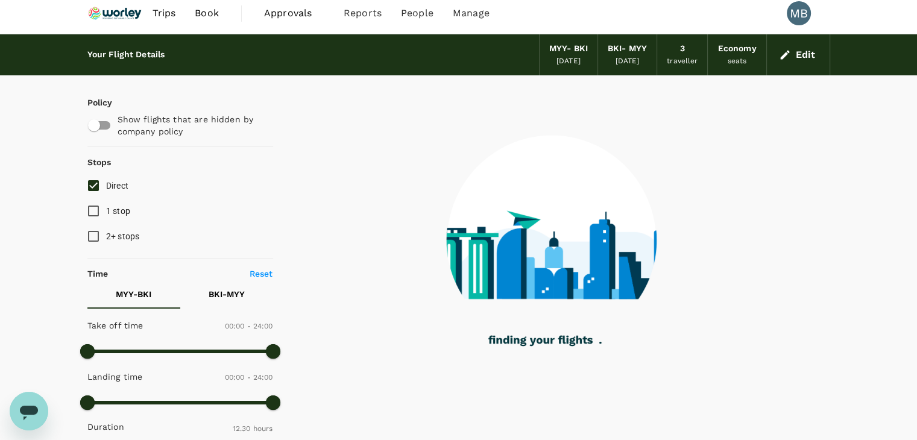
scroll to position [0, 0]
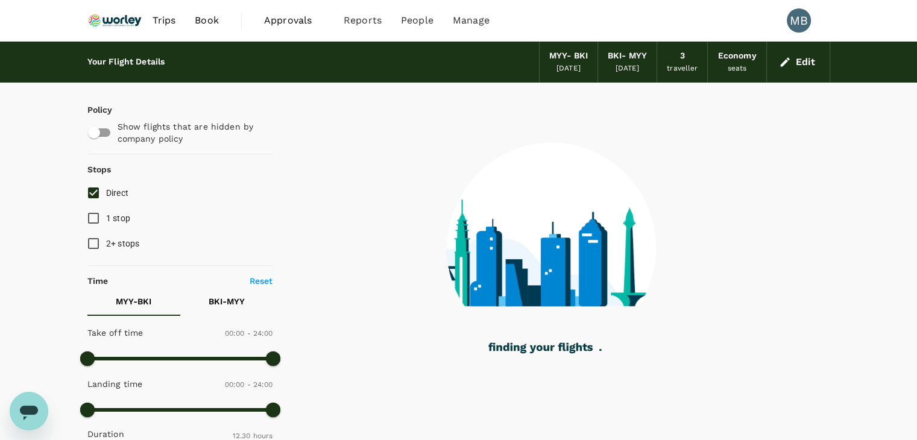
checkbox input "false"
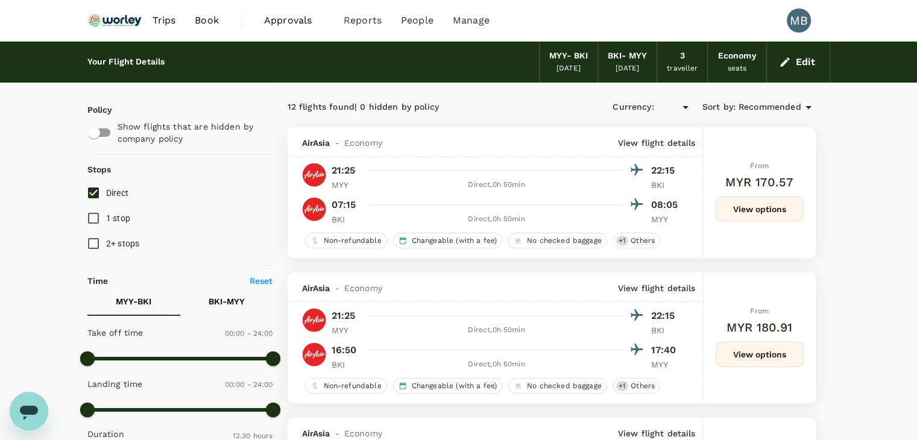
type input "MYR"
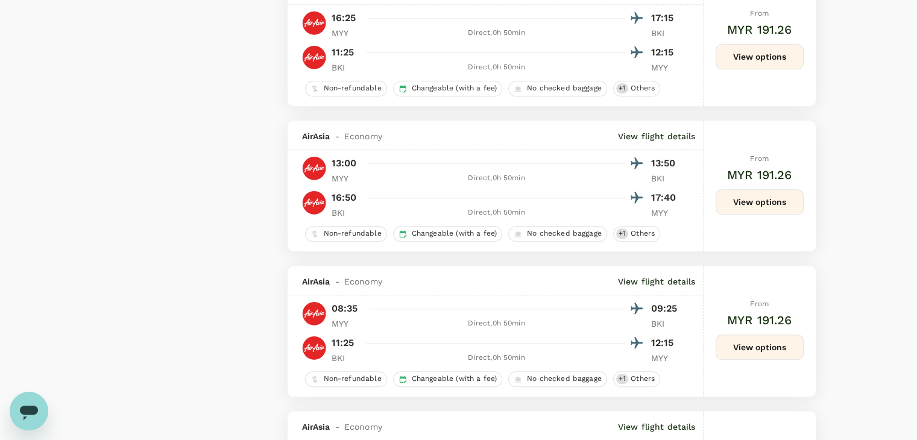
scroll to position [1025, 0]
click at [750, 204] on button "View options" at bounding box center [759, 201] width 88 height 25
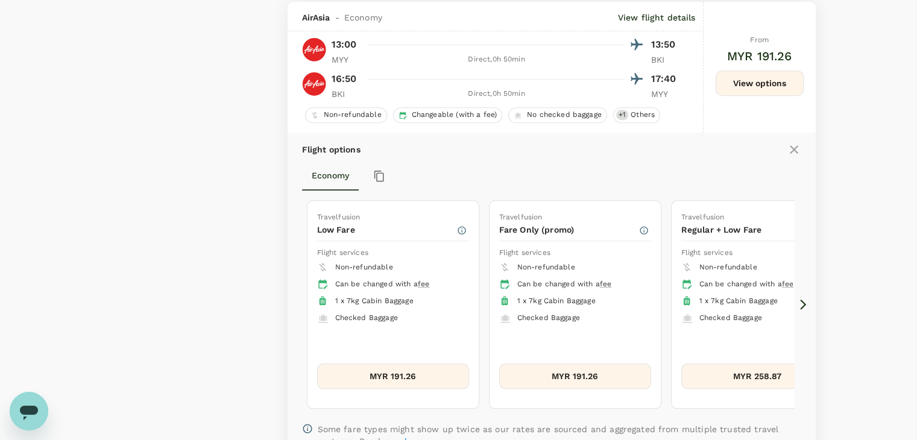
scroll to position [1146, 0]
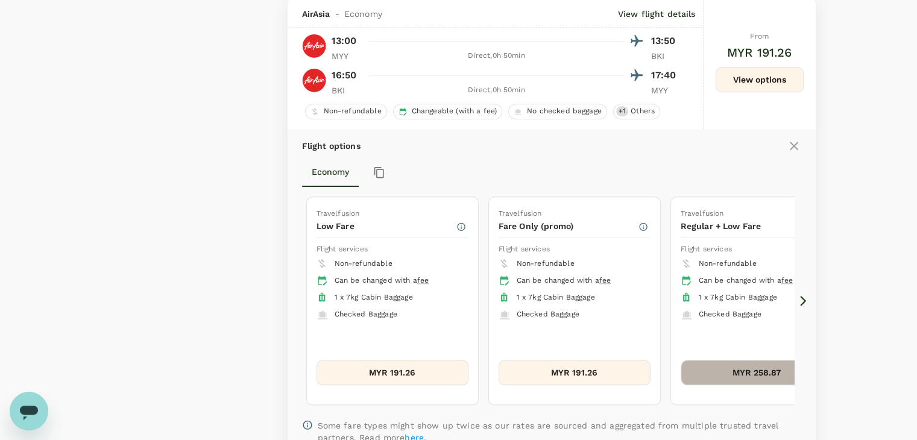
click at [742, 369] on button "MYR 258.87" at bounding box center [756, 372] width 152 height 25
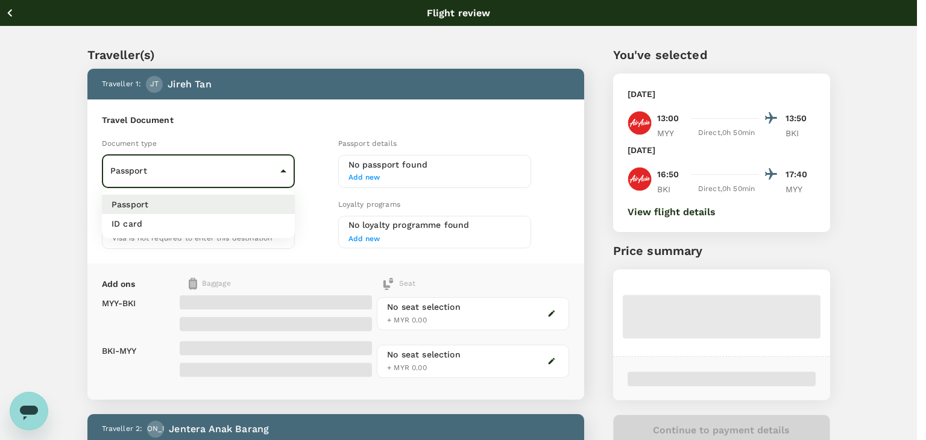
drag, startPoint x: 251, startPoint y: 234, endPoint x: 251, endPoint y: 227, distance: 7.2
click at [251, 234] on ul "Passport ID card" at bounding box center [198, 214] width 193 height 48
click at [249, 225] on li "ID card" at bounding box center [198, 223] width 193 height 19
type input "Id card"
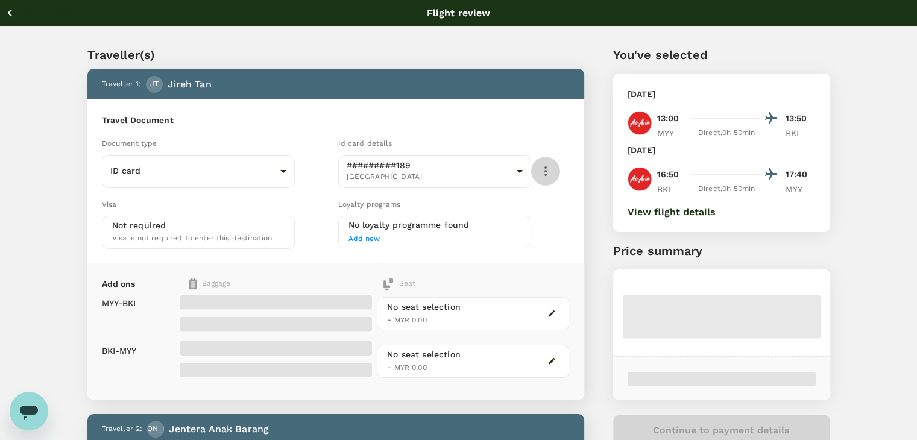
click at [543, 169] on icon "button" at bounding box center [545, 171] width 14 height 14
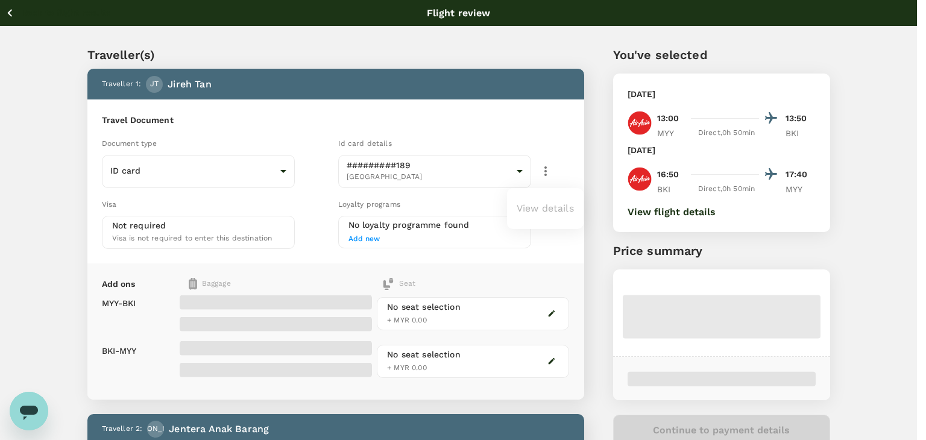
click at [9, 17] on div at bounding box center [463, 220] width 926 height 440
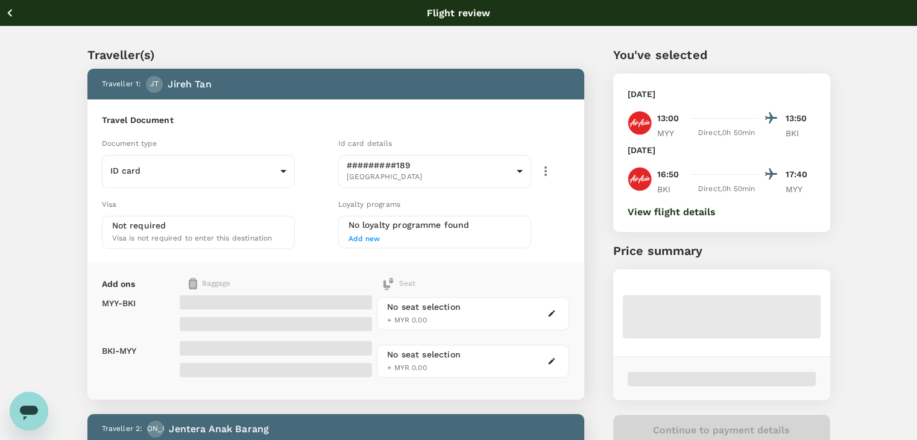
click at [617, 247] on p "Price summary" at bounding box center [721, 251] width 217 height 18
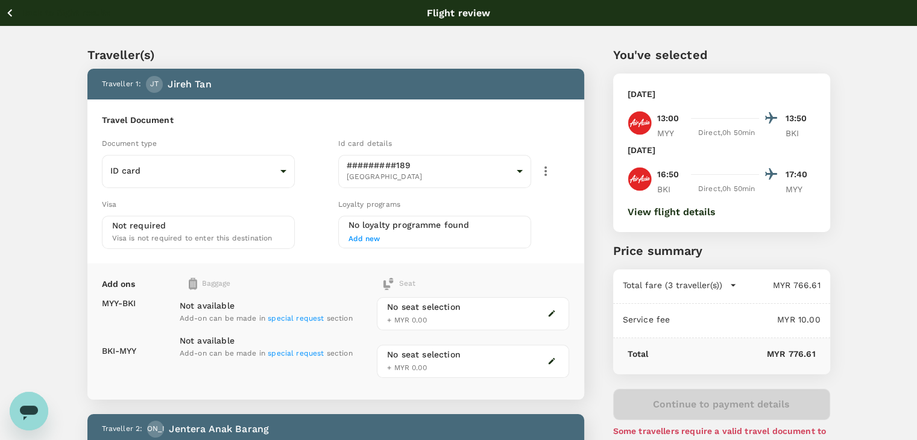
click at [11, 16] on icon "button" at bounding box center [9, 13] width 5 height 8
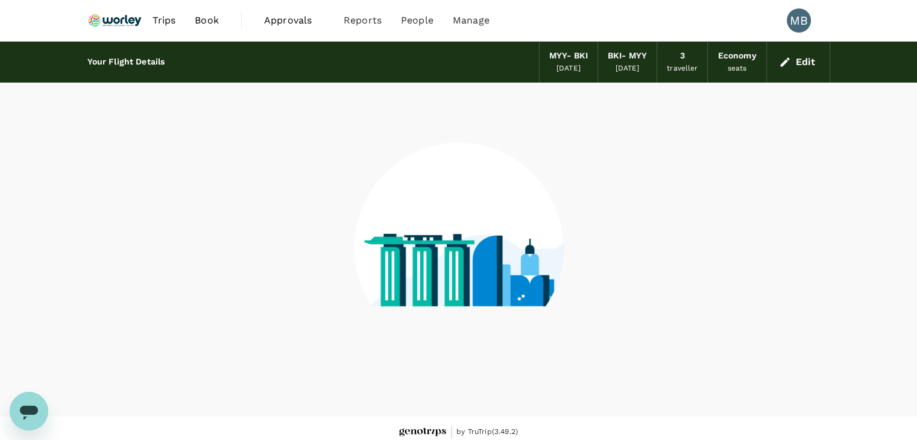
scroll to position [8, 0]
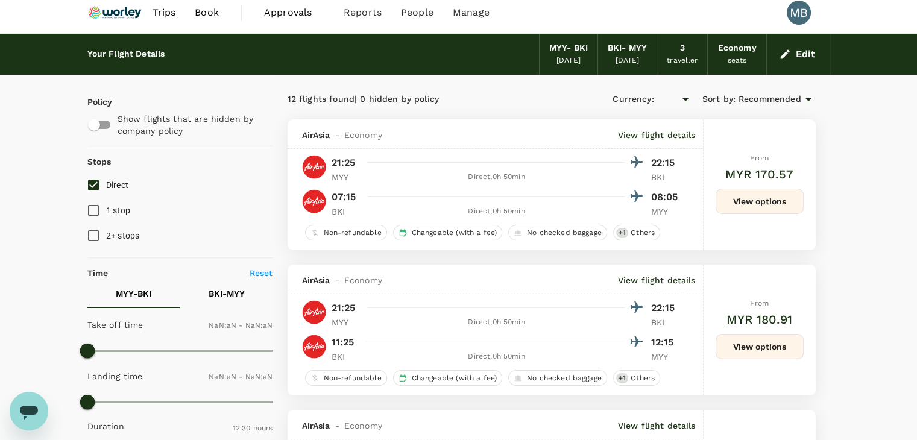
type input "MYR"
type input "1440"
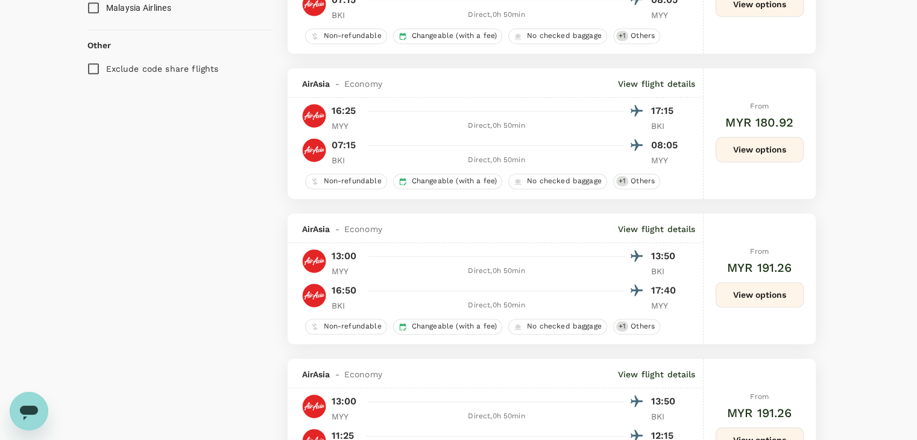
scroll to position [852, 0]
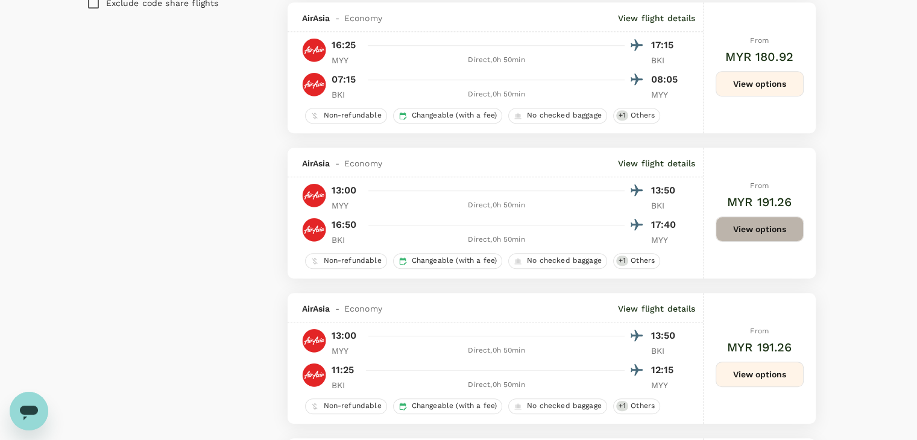
click at [747, 232] on button "View options" at bounding box center [759, 228] width 88 height 25
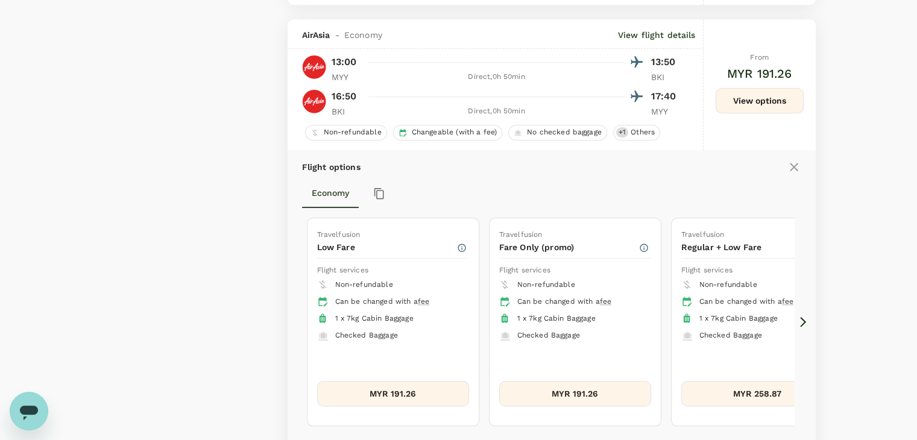
scroll to position [1000, 0]
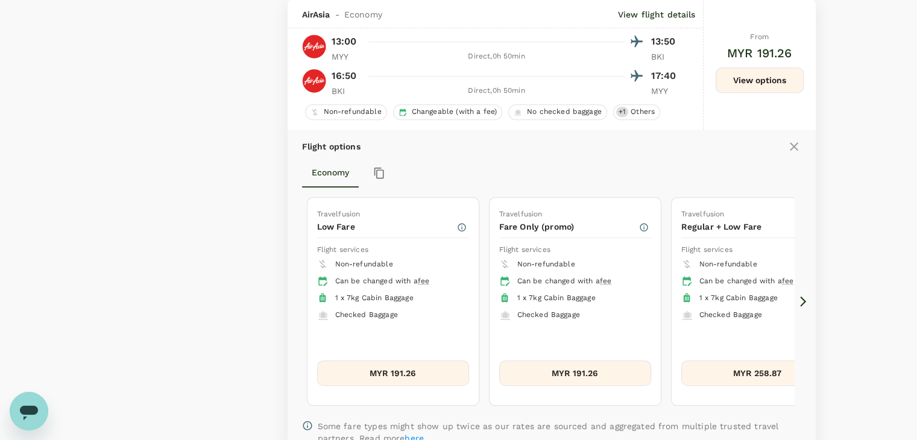
click at [733, 366] on button "MYR 258.87" at bounding box center [757, 372] width 152 height 25
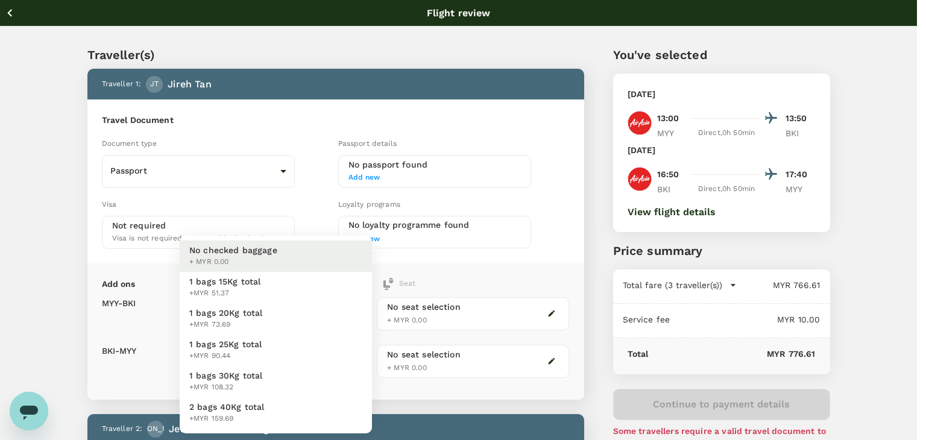
click at [277, 295] on li "1 bags 15Kg total +MYR 51.37" at bounding box center [276, 287] width 192 height 31
type input "1 - 51.37"
click at [301, 291] on li "1 bags 15Kg total +MYR 56.94" at bounding box center [276, 287] width 192 height 31
type input "1 - 56.94"
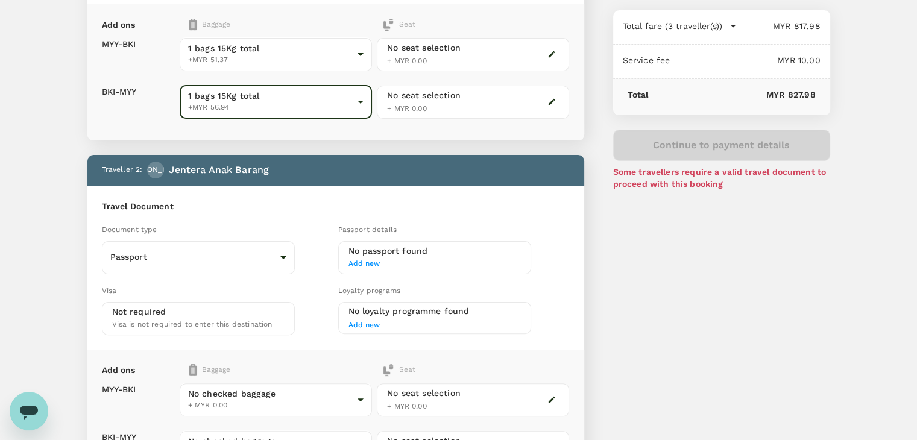
scroll to position [301, 0]
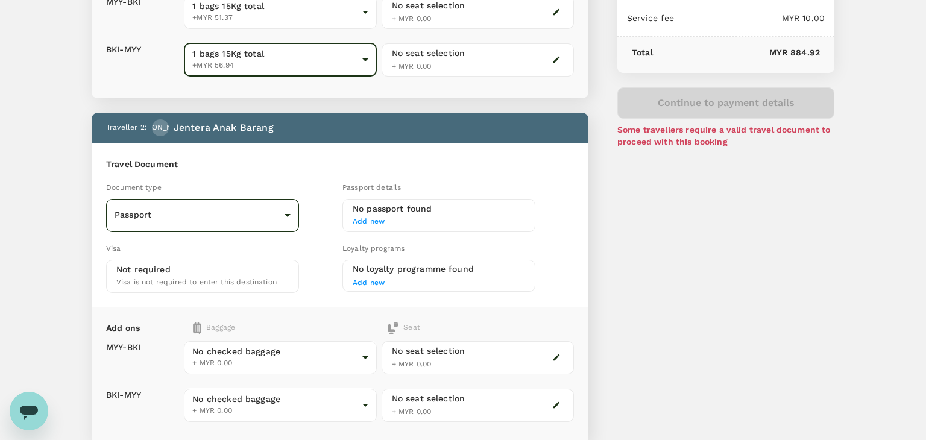
click at [257, 212] on body "Back to flight results Flight review Traveller(s) Traveller 1 : JT Jireh Tan Tr…" at bounding box center [463, 320] width 926 height 1243
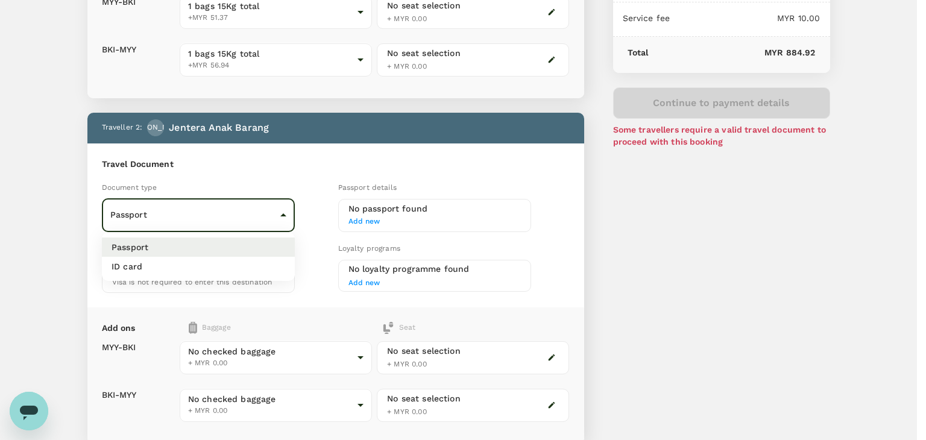
click at [239, 276] on ul "Passport ID card" at bounding box center [198, 257] width 193 height 48
click at [234, 269] on li "ID card" at bounding box center [198, 266] width 193 height 19
type input "Id card"
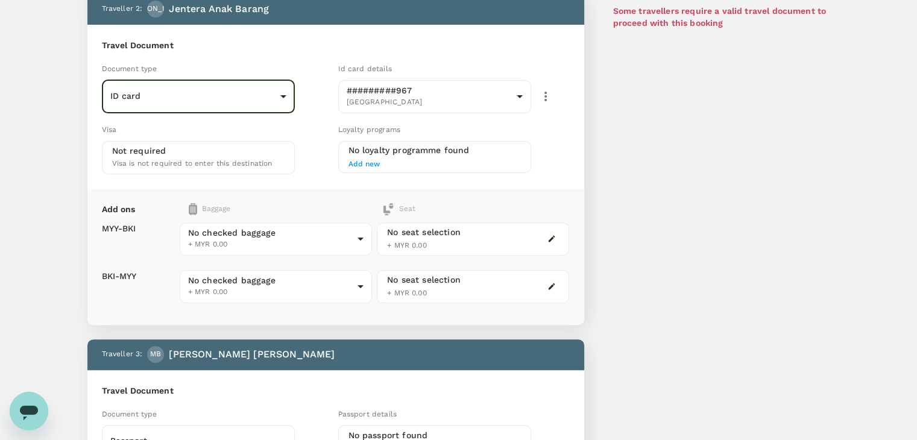
scroll to position [422, 0]
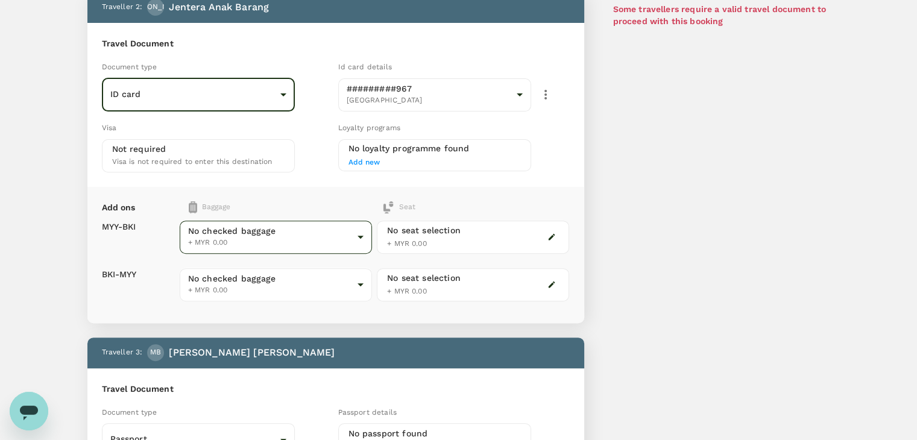
click at [250, 242] on body "Back to flight results Flight review Traveller(s) Traveller 1 : JT Jireh Tan Tr…" at bounding box center [458, 199] width 917 height 1243
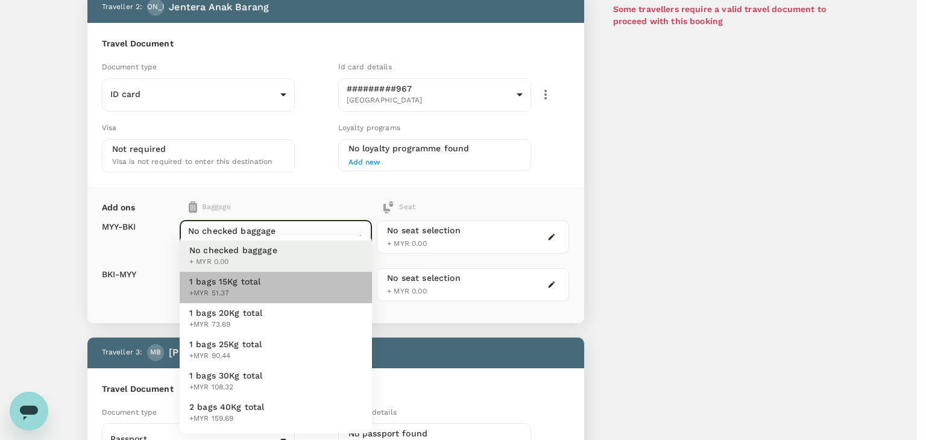
click at [242, 284] on span "1 bags 15Kg total" at bounding box center [225, 281] width 72 height 12
type input "1 - 51.37"
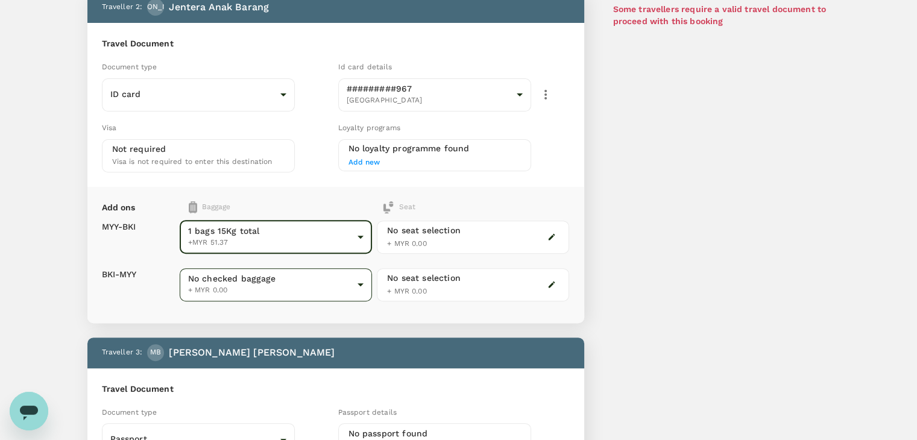
click at [240, 281] on body "Back to flight results Flight review Traveller(s) Traveller 1 : JT Jireh Tan Tr…" at bounding box center [458, 199] width 917 height 1243
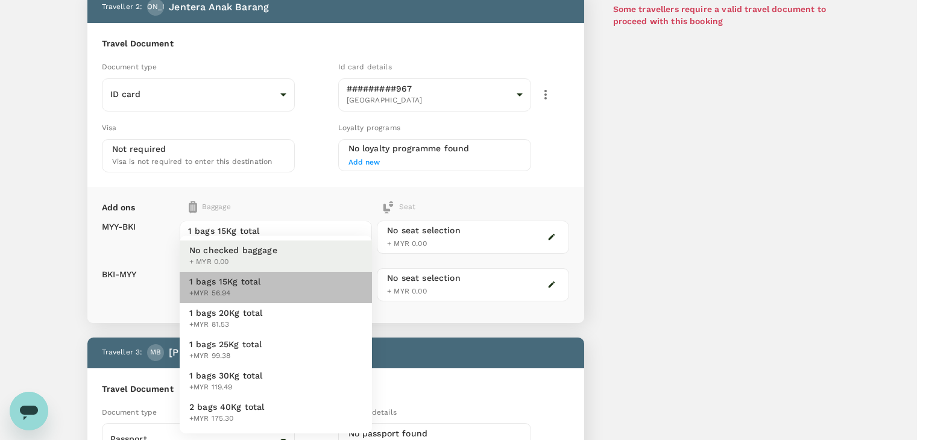
click at [239, 283] on span "1 bags 15Kg total" at bounding box center [225, 281] width 72 height 12
type input "1 - 56.94"
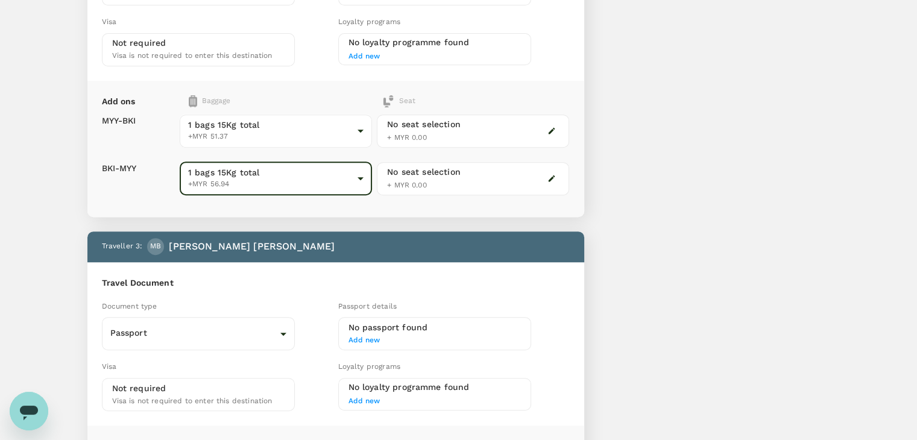
scroll to position [542, 0]
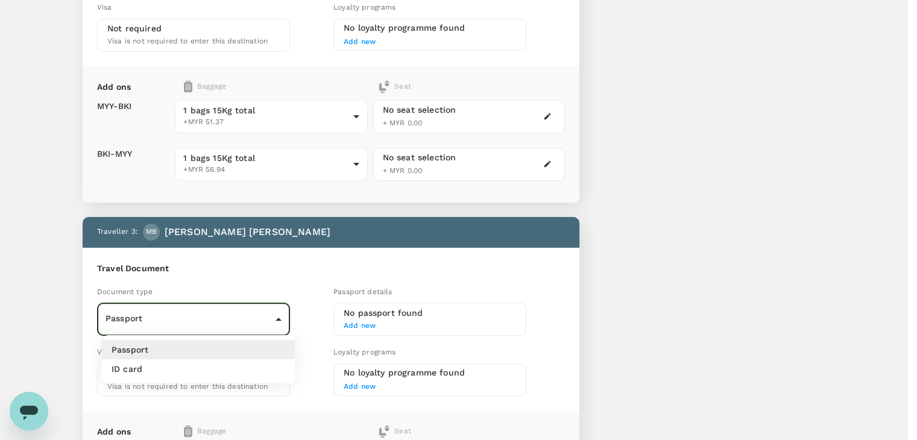
click at [245, 303] on body "Back to flight results Flight review Traveller(s) Traveller 1 : JT Jireh Tan Tr…" at bounding box center [458, 79] width 917 height 1243
click at [230, 367] on li "ID card" at bounding box center [198, 368] width 193 height 19
type input "Id card"
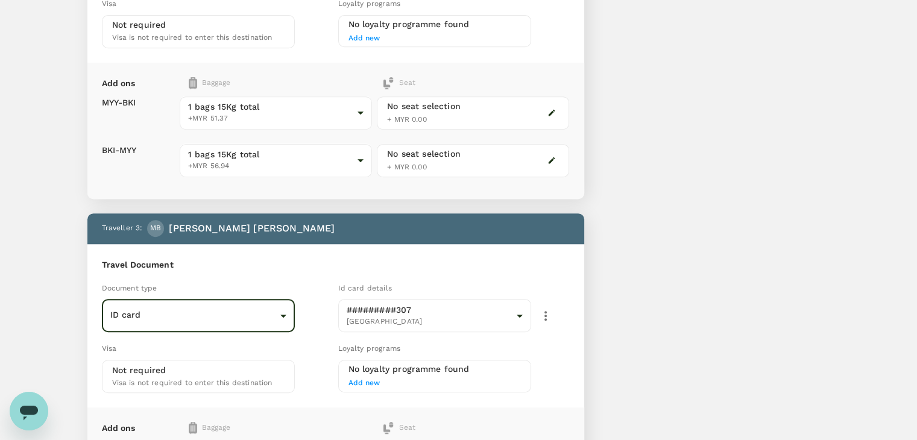
scroll to position [663, 0]
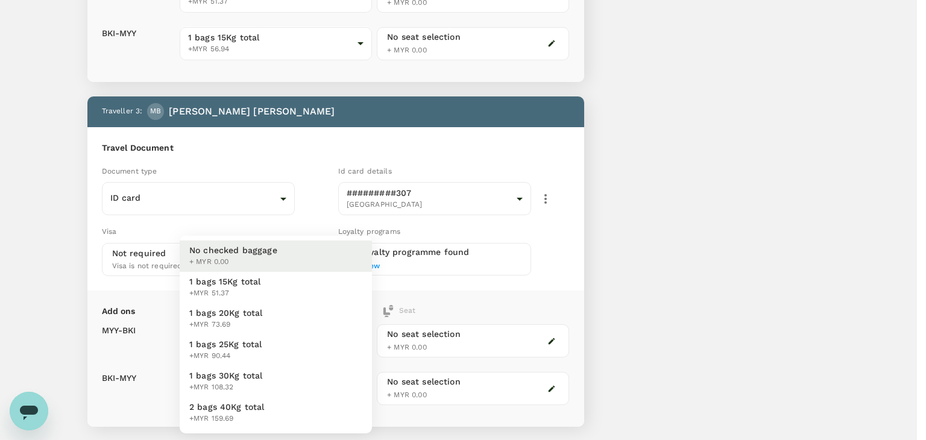
drag, startPoint x: 241, startPoint y: 286, endPoint x: 245, endPoint y: 295, distance: 10.3
click at [242, 287] on div "1 bags 15Kg total +MYR 51.37" at bounding box center [225, 287] width 72 height 24
type input "1 - 51.37"
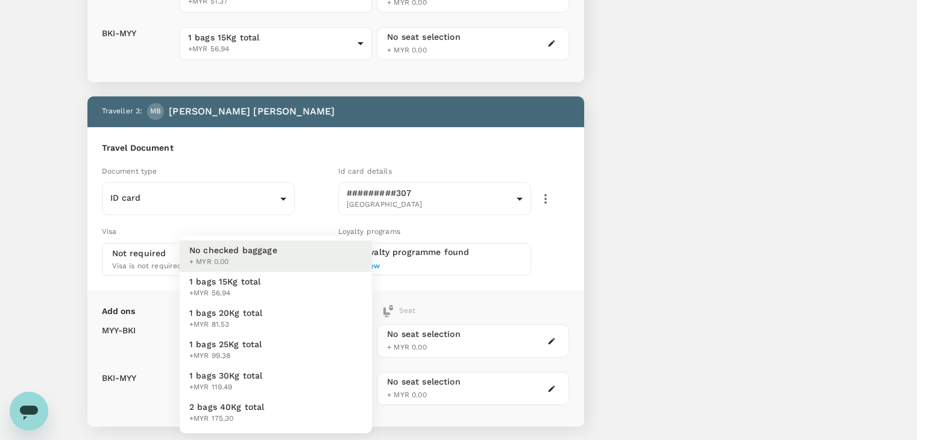
click at [234, 287] on span "+MYR 56.94" at bounding box center [225, 293] width 72 height 12
type input "1 - 56.94"
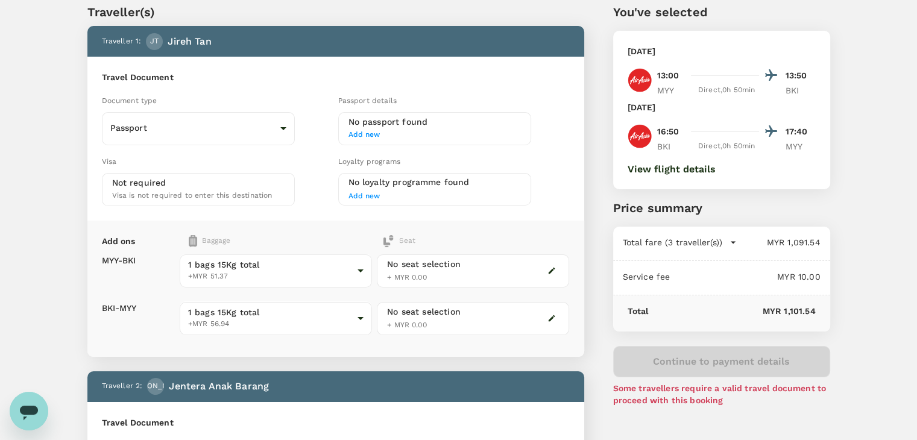
scroll to position [0, 0]
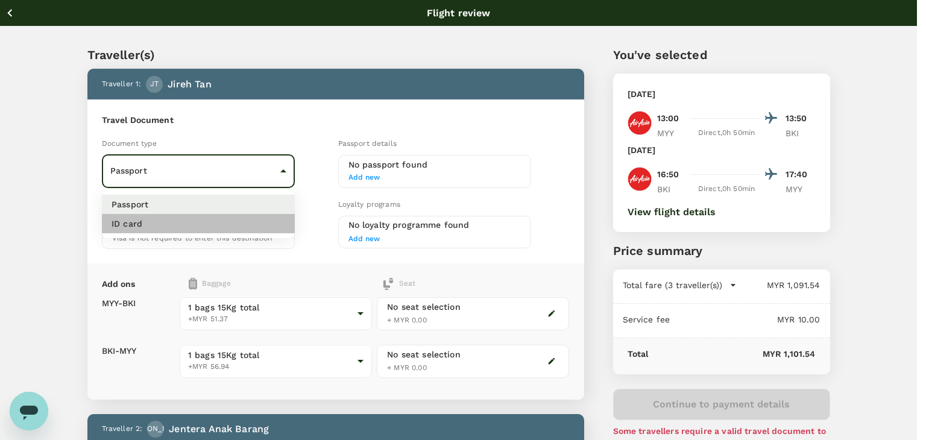
drag, startPoint x: 228, startPoint y: 219, endPoint x: 307, endPoint y: 209, distance: 79.7
click at [229, 218] on li "ID card" at bounding box center [198, 223] width 193 height 19
type input "Id card"
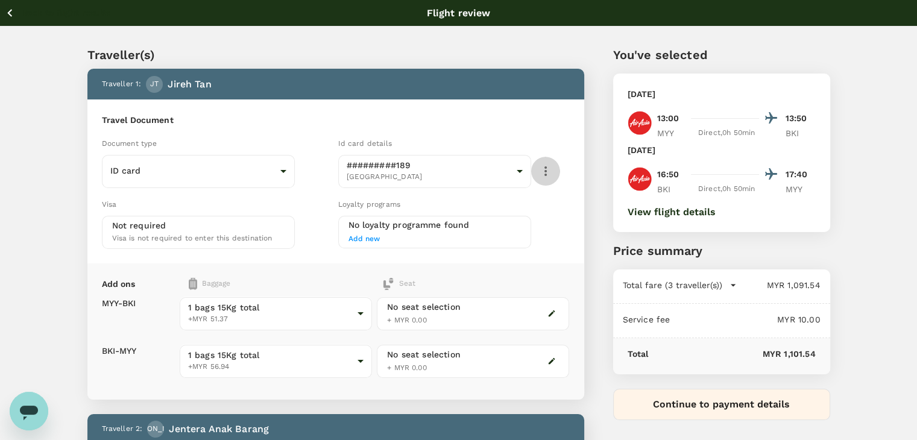
click at [542, 177] on icon "button" at bounding box center [545, 171] width 14 height 14
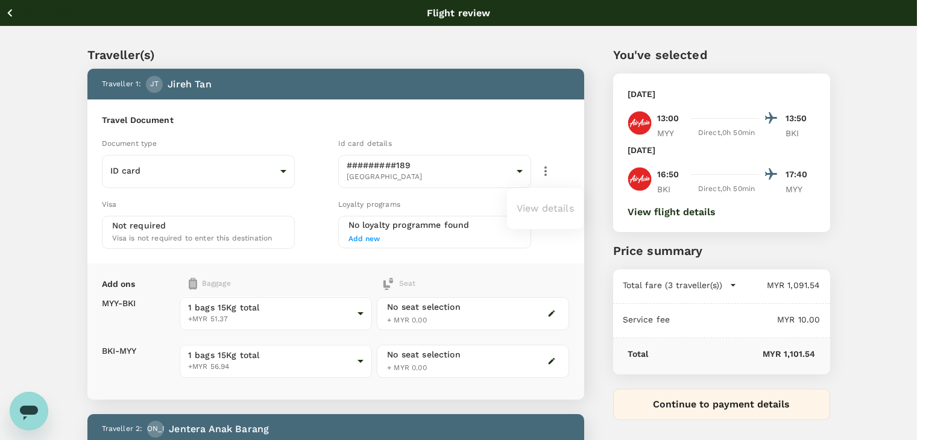
click at [542, 177] on div at bounding box center [463, 220] width 926 height 440
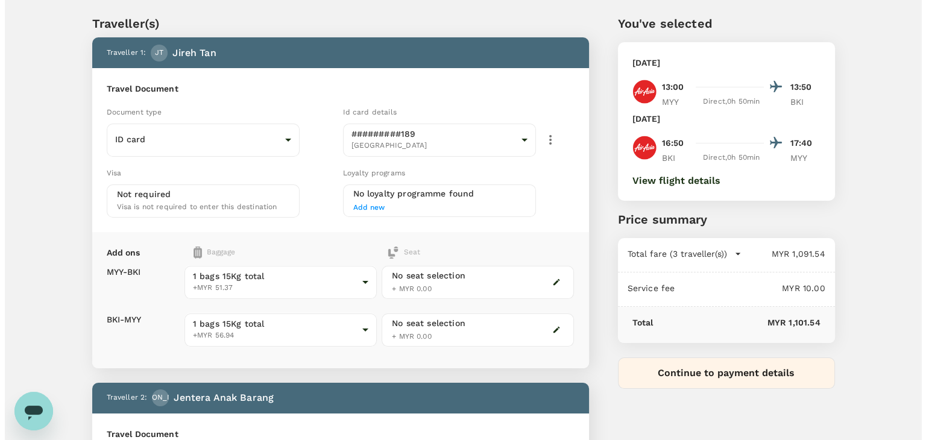
scroll to position [60, 0]
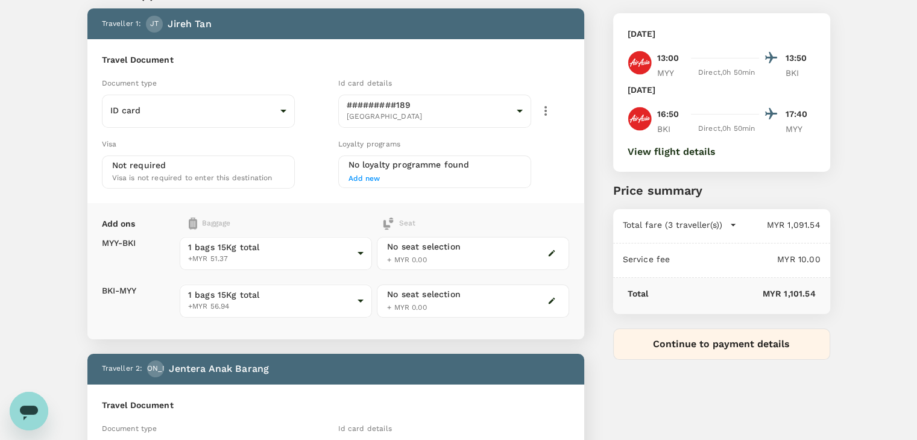
click at [689, 341] on button "Continue to payment details" at bounding box center [721, 343] width 217 height 31
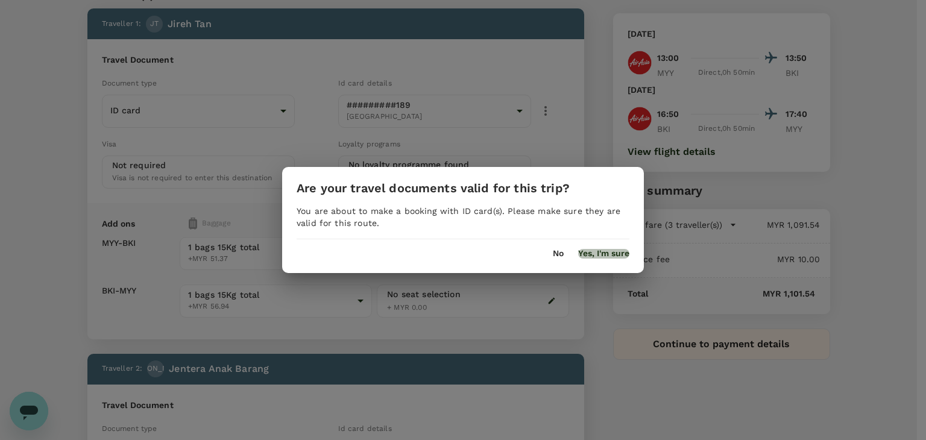
click at [605, 254] on button "Yes, I'm sure" at bounding box center [603, 254] width 51 height 10
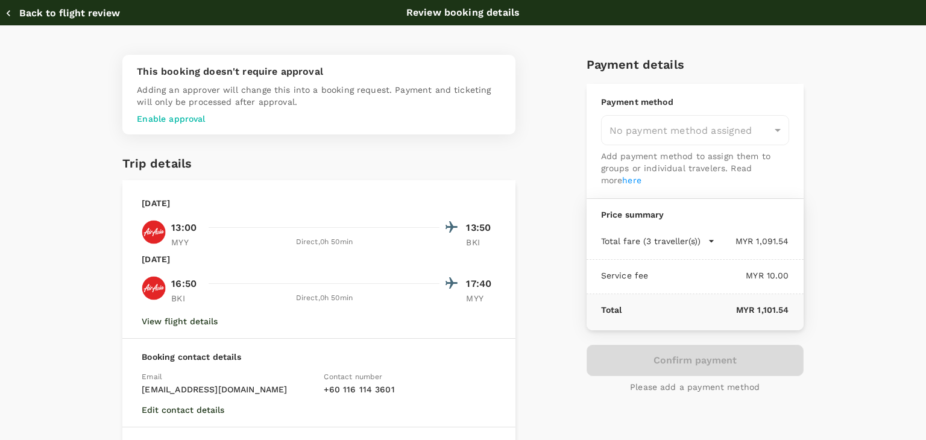
type input "9f734e1c-7c64-4d57-9351-fcdd23c027f8"
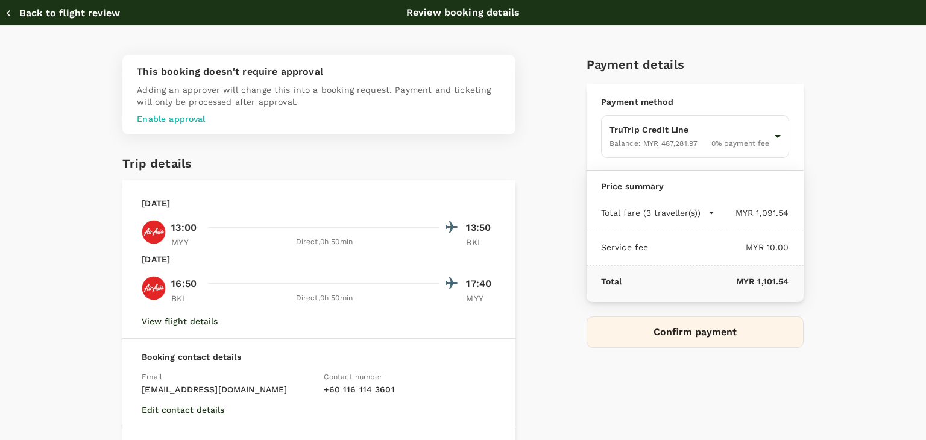
click at [705, 210] on icon "button" at bounding box center [711, 213] width 12 height 12
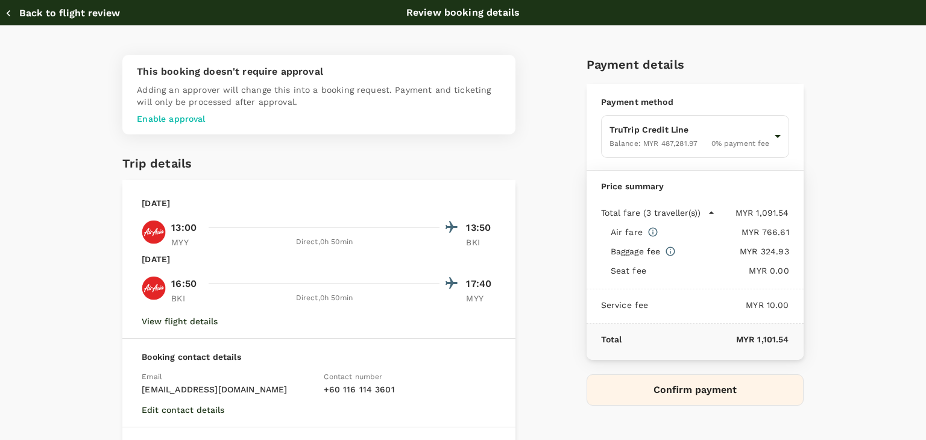
click at [705, 210] on icon "button" at bounding box center [711, 213] width 12 height 12
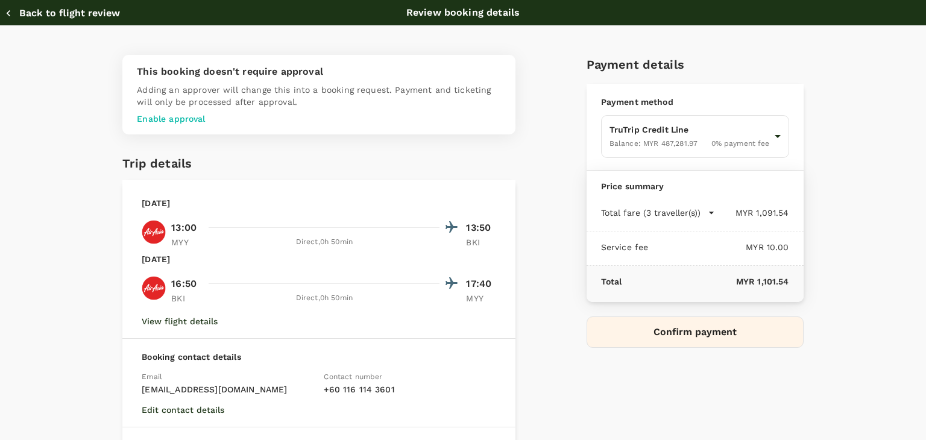
click at [699, 322] on button "Confirm payment" at bounding box center [694, 331] width 217 height 31
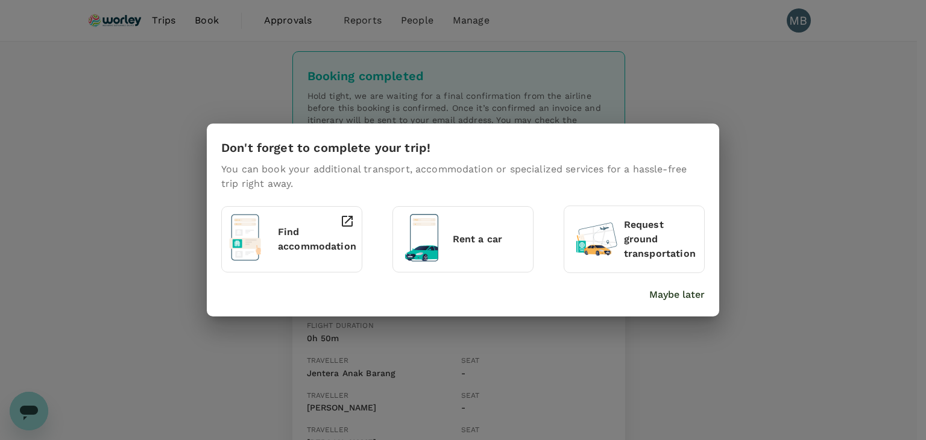
click at [665, 297] on p "Maybe later" at bounding box center [676, 294] width 55 height 14
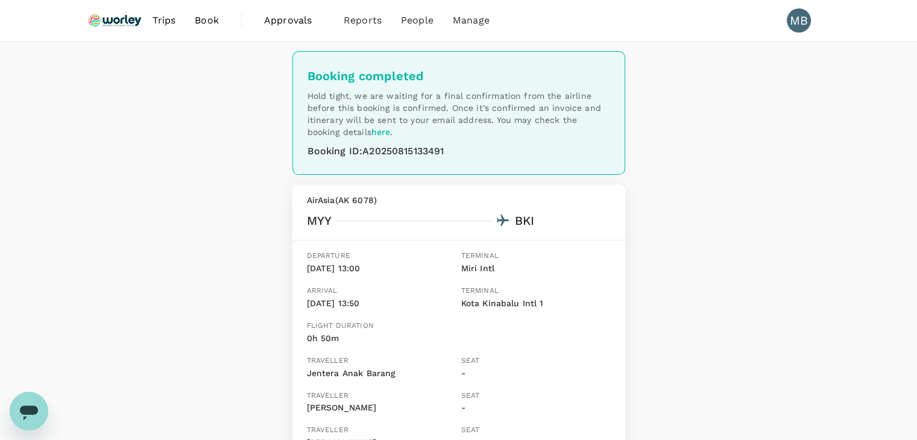
click at [114, 19] on img at bounding box center [114, 20] width 55 height 27
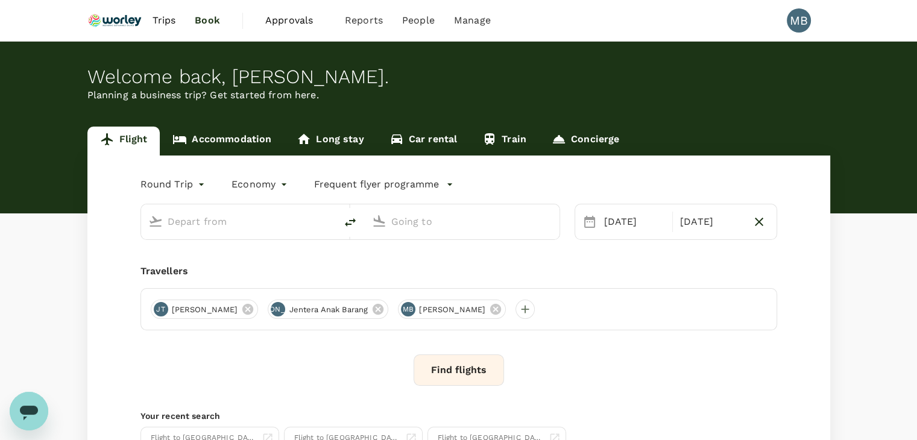
type input "Miri Intl (MYY)"
type input "Kota Kinabalu Intl (BKI)"
type input "Miri Intl (MYY)"
type input "Kota Kinabalu Intl (BKI)"
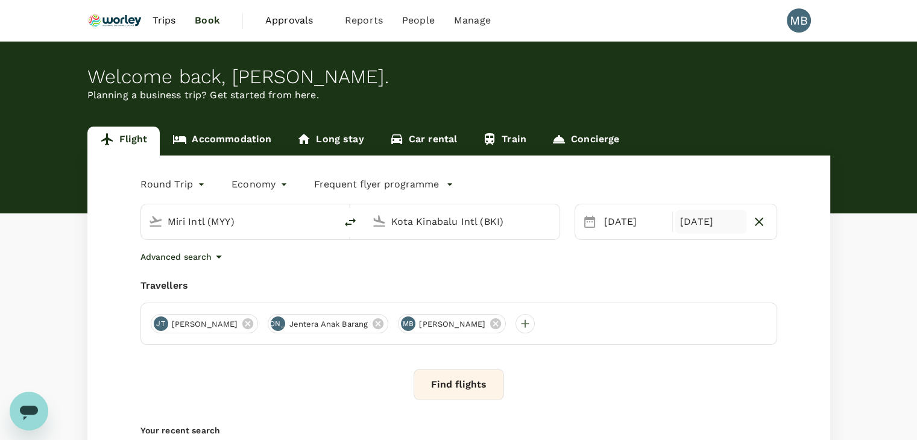
click at [715, 225] on div "[DATE]" at bounding box center [710, 222] width 71 height 24
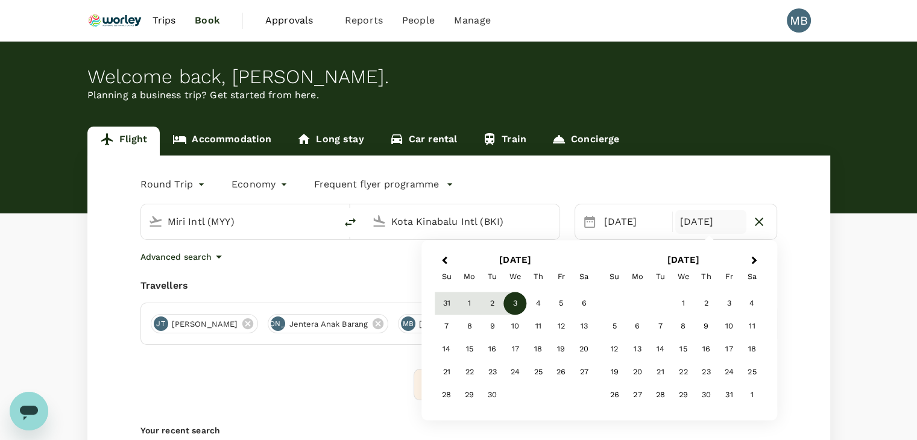
click at [444, 259] on span "Previous Month" at bounding box center [444, 261] width 0 height 14
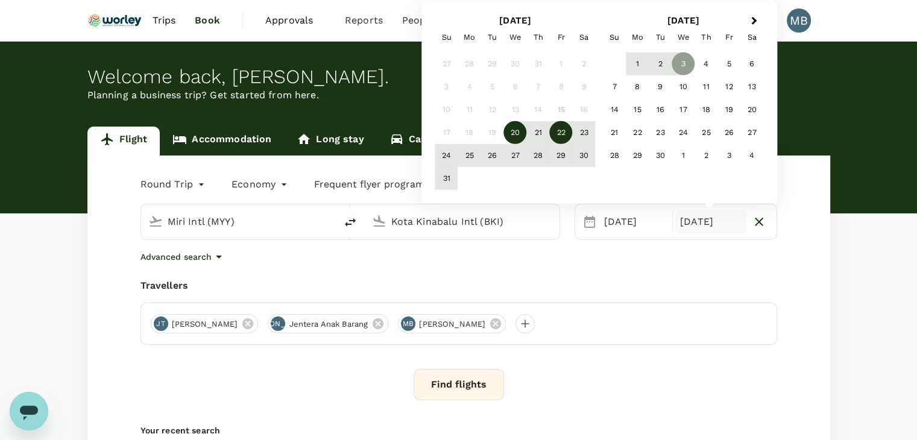
click at [556, 138] on div "22" at bounding box center [561, 132] width 23 height 23
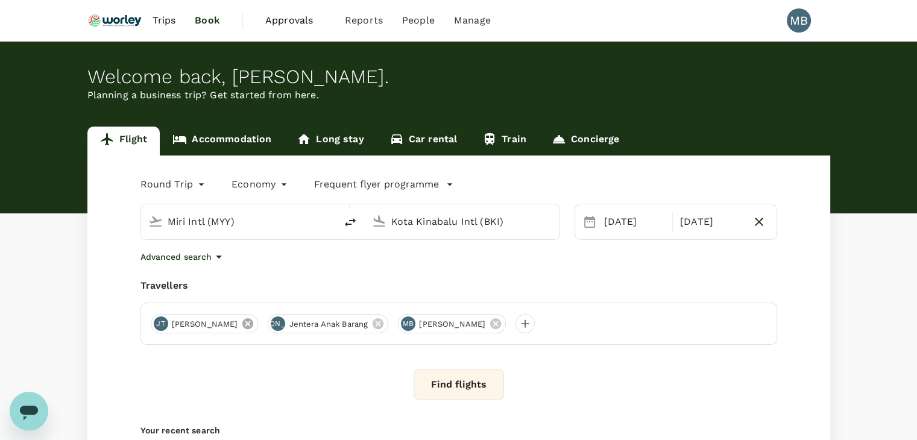
click at [242, 322] on icon at bounding box center [247, 323] width 11 height 11
click at [258, 323] on icon at bounding box center [260, 323] width 11 height 11
click at [254, 324] on icon at bounding box center [247, 323] width 13 height 13
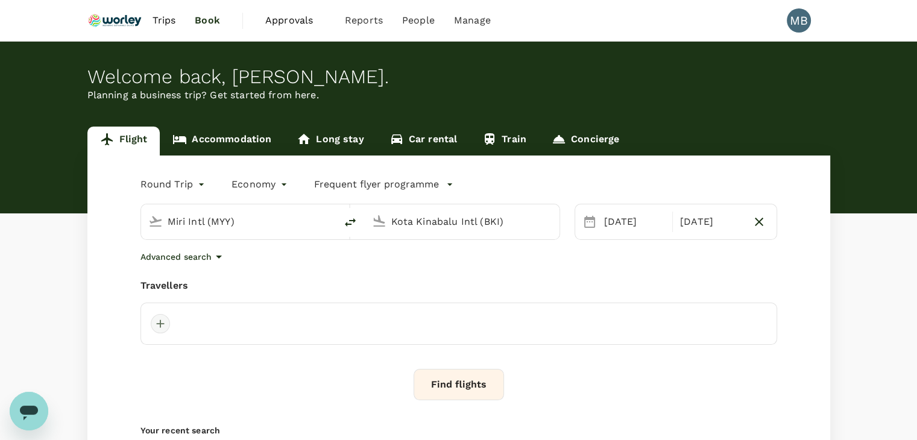
click at [162, 322] on div at bounding box center [160, 323] width 19 height 19
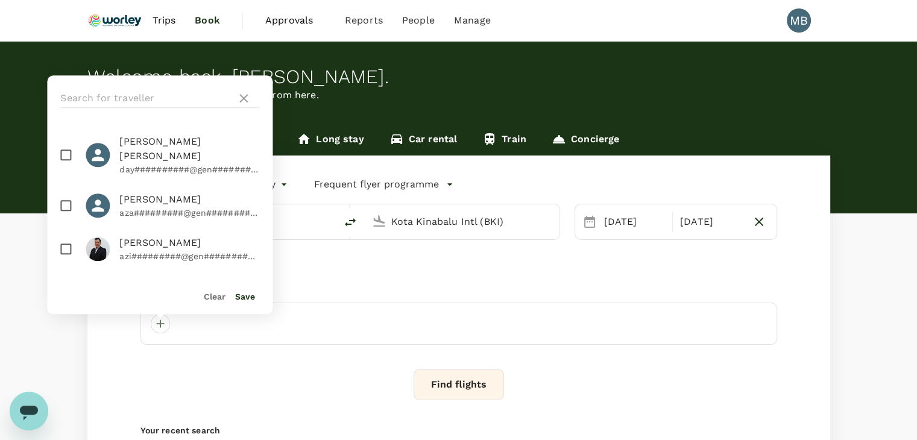
drag, startPoint x: 63, startPoint y: 143, endPoint x: 70, endPoint y: 149, distance: 9.4
click at [63, 144] on input "checkbox" at bounding box center [65, 154] width 25 height 25
checkbox input "true"
click at [240, 297] on button "Save" at bounding box center [245, 297] width 20 height 10
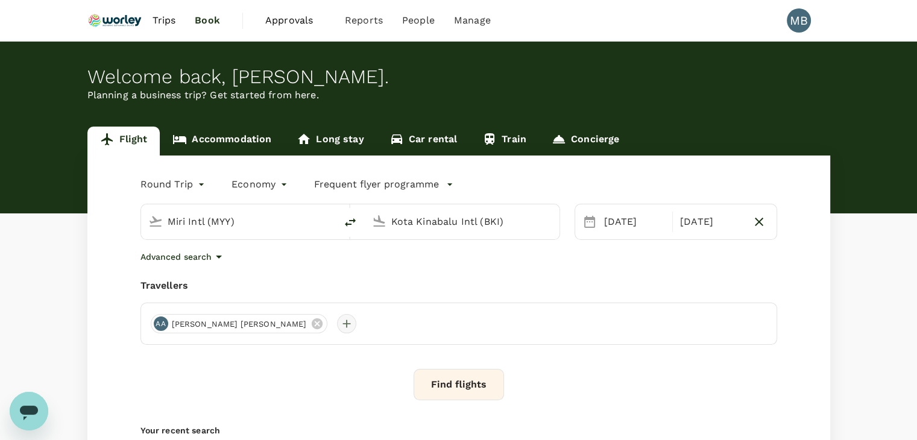
click at [337, 322] on div at bounding box center [346, 323] width 19 height 19
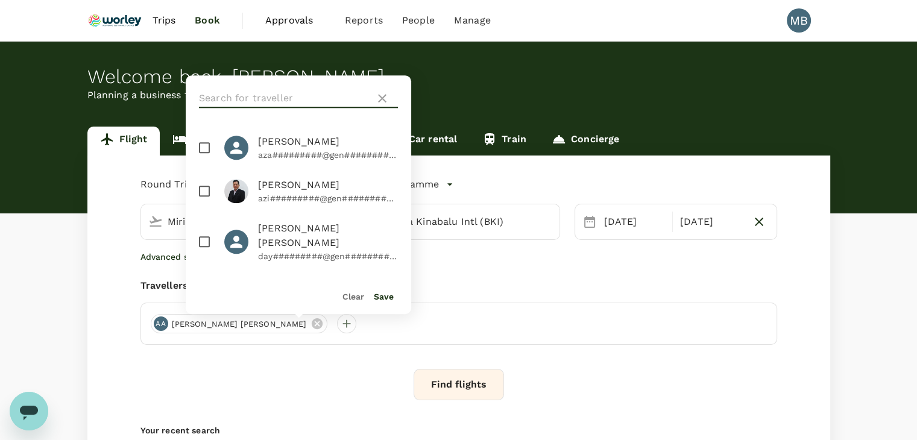
click at [270, 101] on input "text" at bounding box center [284, 98] width 171 height 19
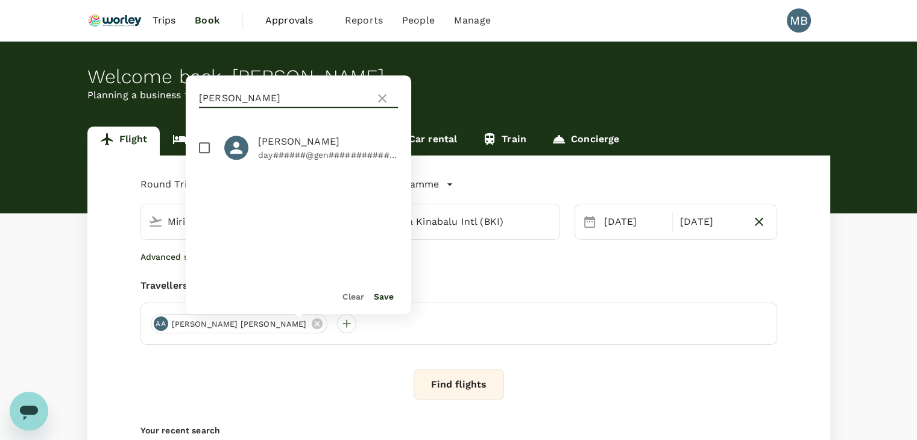
type input "[PERSON_NAME]"
drag, startPoint x: 203, startPoint y: 143, endPoint x: 207, endPoint y: 148, distance: 6.4
click at [203, 144] on input "checkbox" at bounding box center [204, 147] width 25 height 25
checkbox input "true"
drag, startPoint x: 383, startPoint y: 299, endPoint x: 403, endPoint y: 320, distance: 28.6
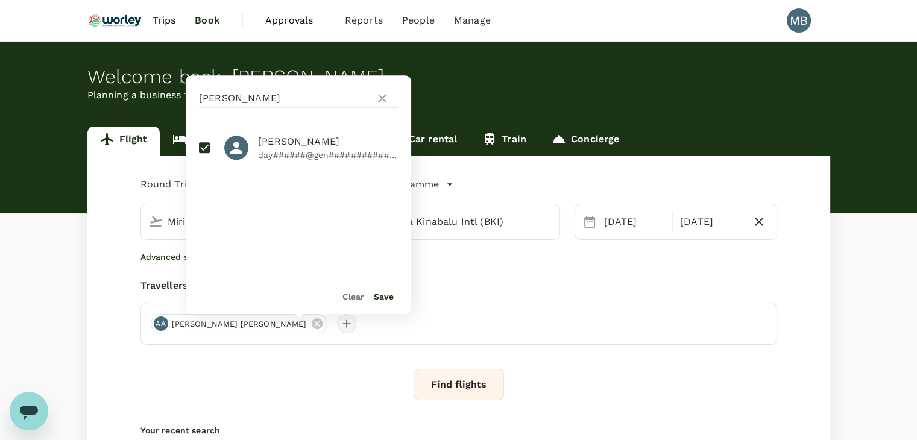
click at [383, 300] on button "Save" at bounding box center [384, 297] width 20 height 10
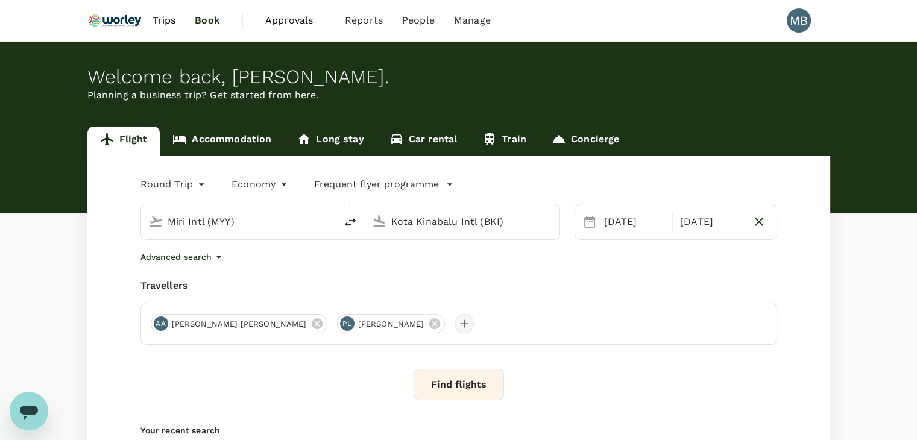
click at [454, 324] on div at bounding box center [463, 323] width 19 height 19
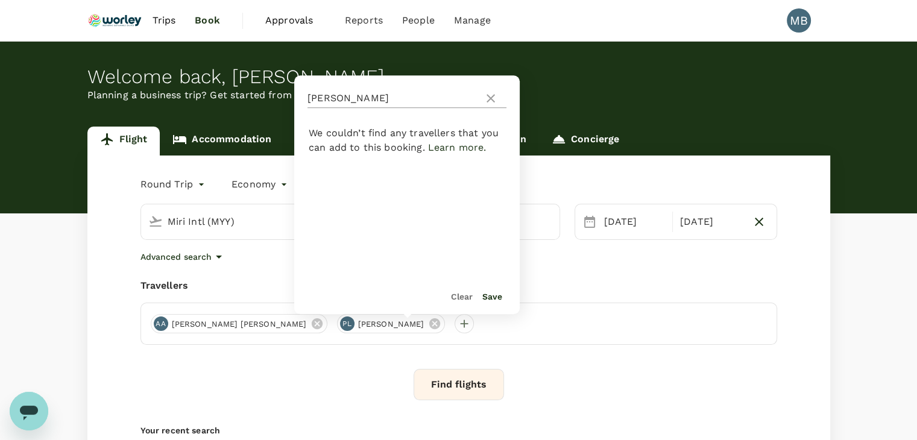
drag, startPoint x: 491, startPoint y: 96, endPoint x: 475, endPoint y: 95, distance: 16.3
click at [491, 96] on icon at bounding box center [490, 98] width 14 height 14
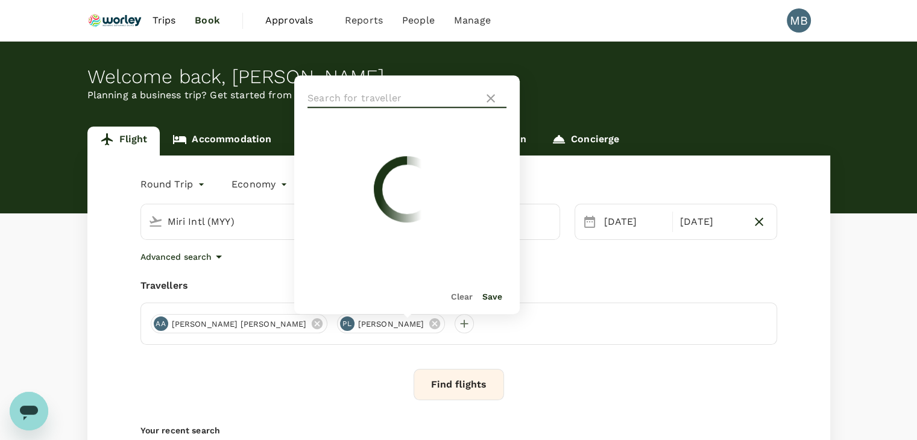
click at [459, 93] on input "text" at bounding box center [392, 98] width 171 height 19
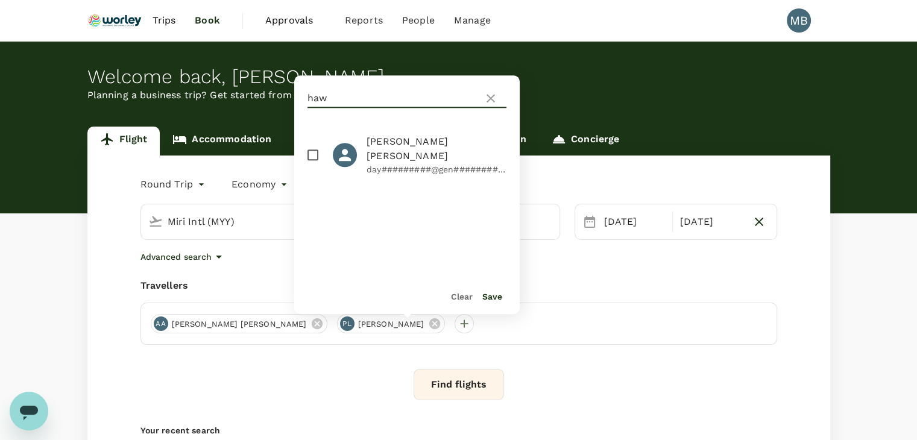
type input "haw"
click at [313, 143] on input "checkbox" at bounding box center [312, 154] width 25 height 25
checkbox input "true"
click at [491, 295] on button "Save" at bounding box center [492, 297] width 20 height 10
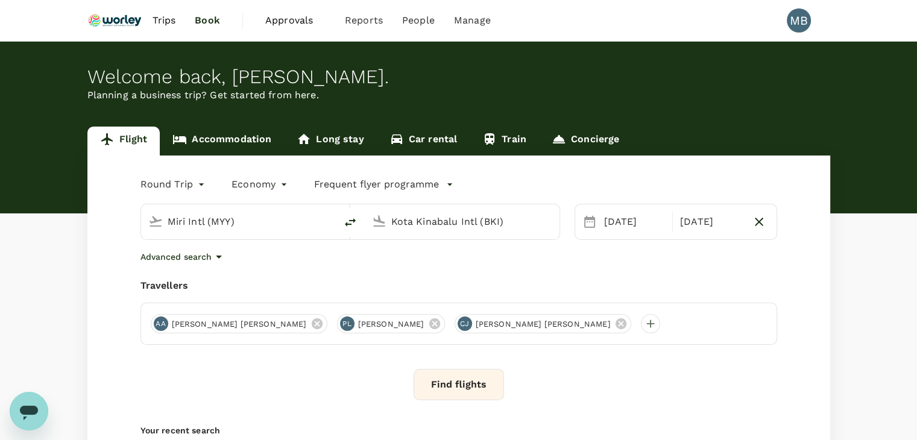
click at [171, 24] on span "Trips" at bounding box center [164, 20] width 24 height 14
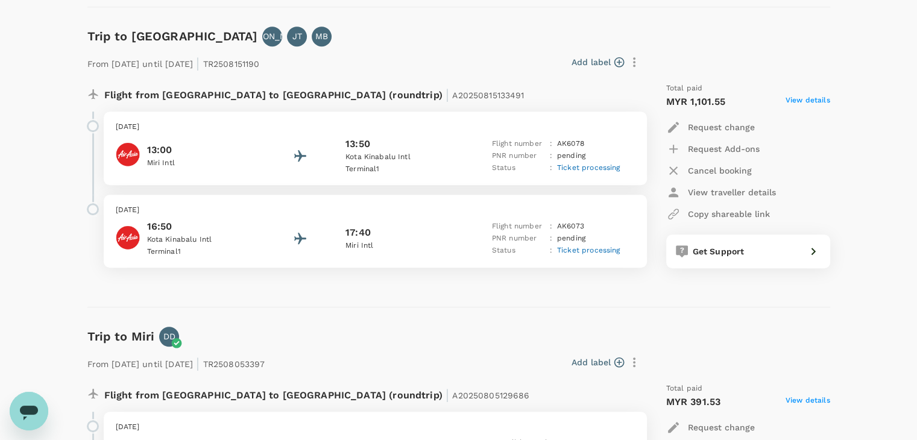
scroll to position [904, 0]
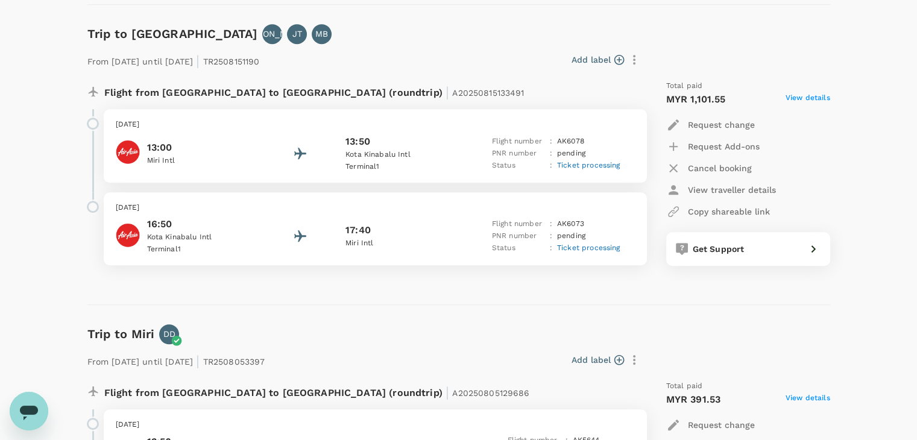
click at [394, 166] on p "Terminal 1" at bounding box center [399, 167] width 108 height 12
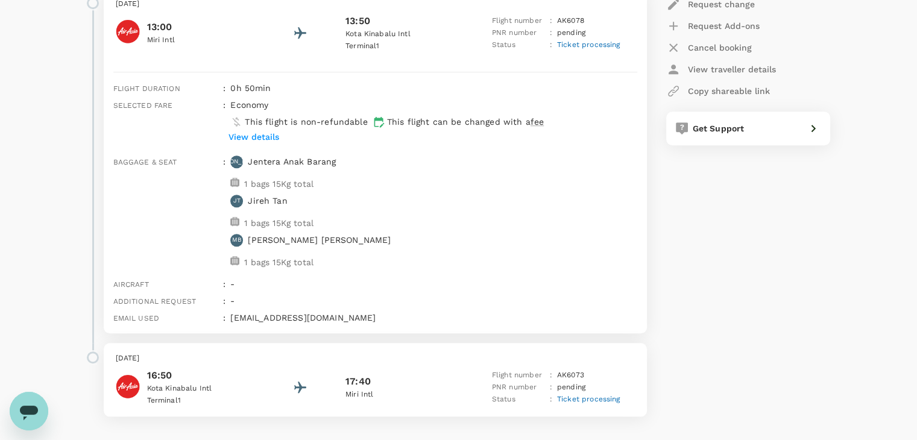
scroll to position [1085, 0]
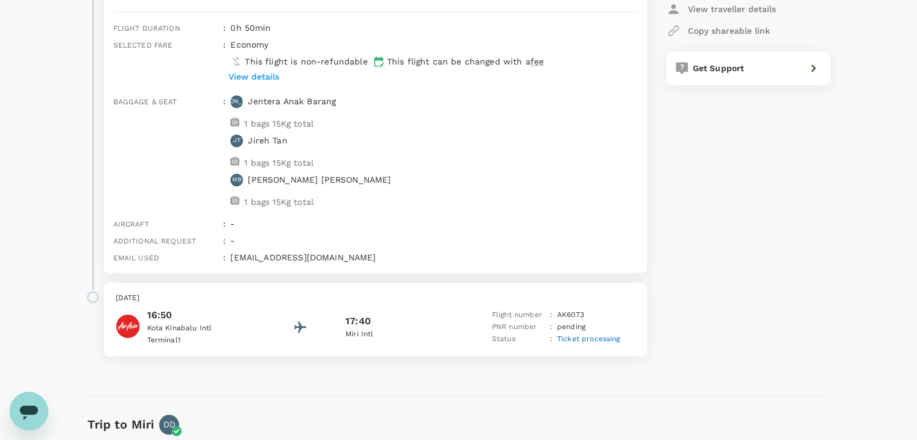
click at [407, 318] on div "17:40" at bounding box center [399, 321] width 108 height 14
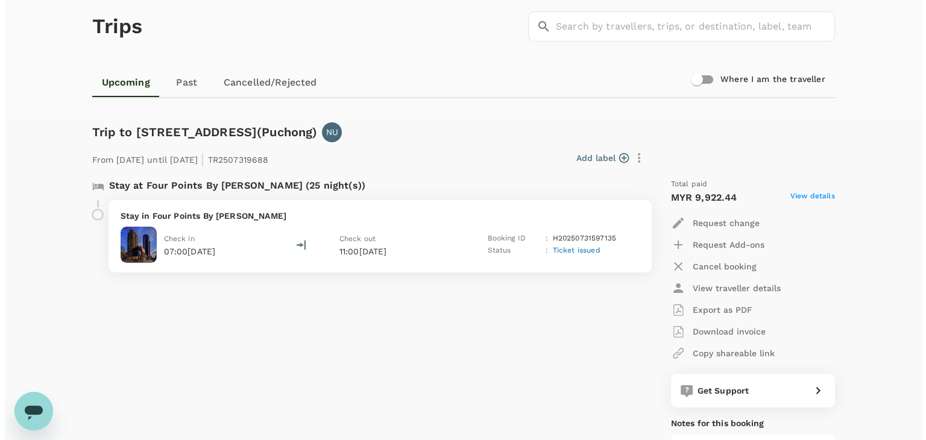
scroll to position [0, 0]
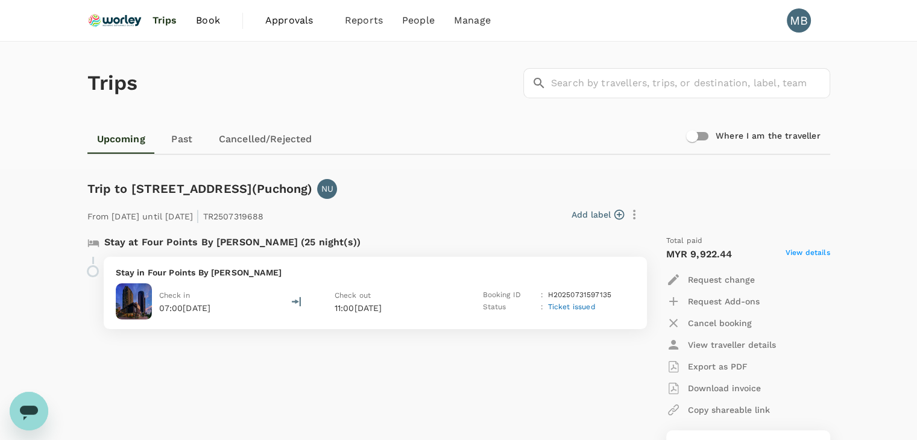
drag, startPoint x: 114, startPoint y: 24, endPoint x: 118, endPoint y: 31, distance: 7.9
click at [113, 24] on img at bounding box center [114, 20] width 55 height 27
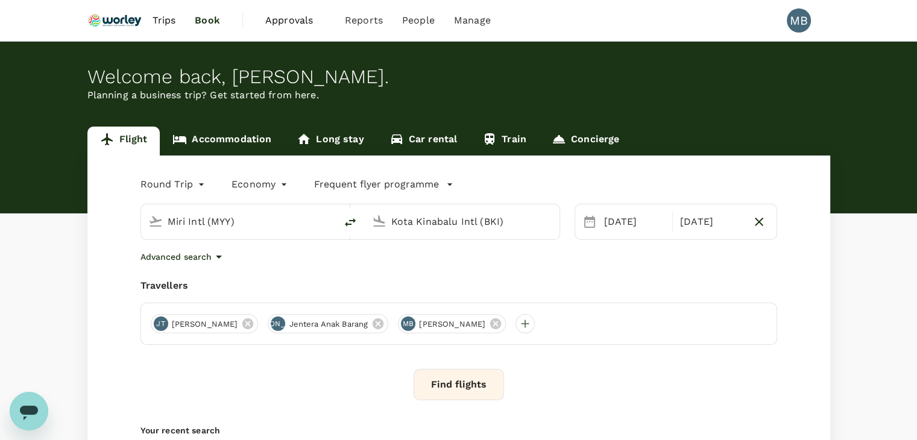
type input "Miri Intl (MYY)"
type input "Kota Kinabalu Intl (BKI)"
type input "Miri Intl (MYY)"
type input "Kota Kinabalu Intl (BKI)"
click at [758, 221] on icon "button" at bounding box center [759, 222] width 8 height 8
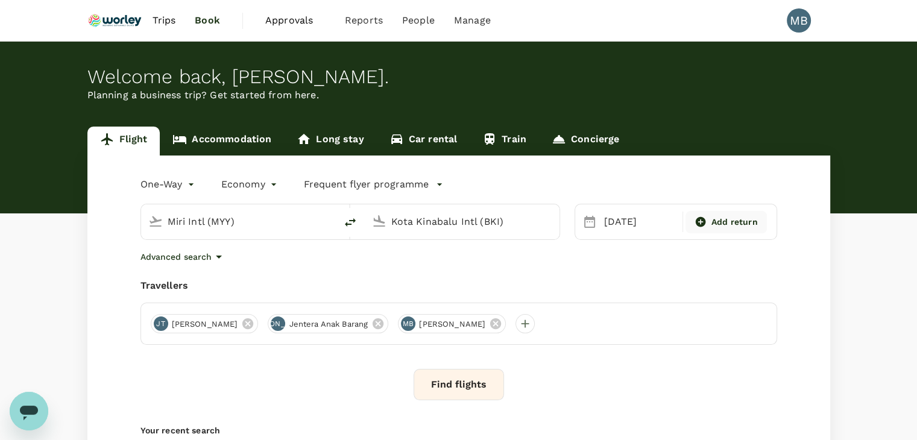
click at [714, 221] on span "Add return" at bounding box center [734, 222] width 46 height 13
type input "roundtrip"
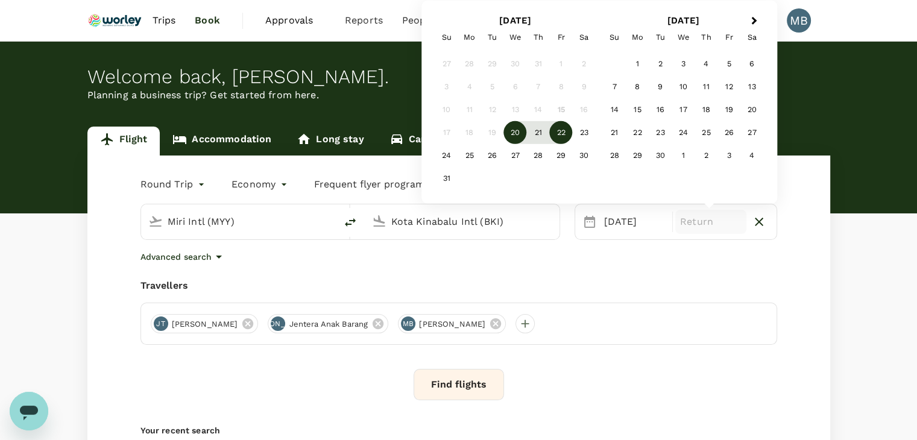
click at [562, 132] on div "22" at bounding box center [561, 132] width 23 height 23
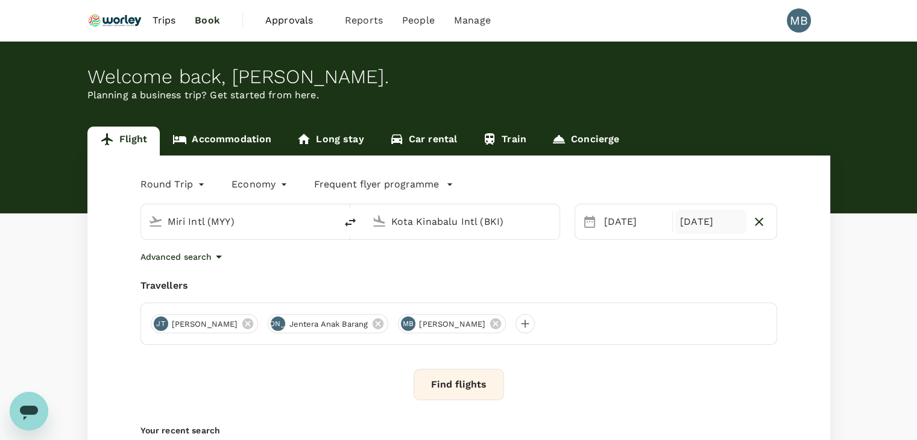
click at [241, 322] on icon at bounding box center [247, 323] width 13 height 13
click at [262, 321] on icon at bounding box center [260, 323] width 11 height 11
click at [253, 322] on icon at bounding box center [247, 323] width 11 height 11
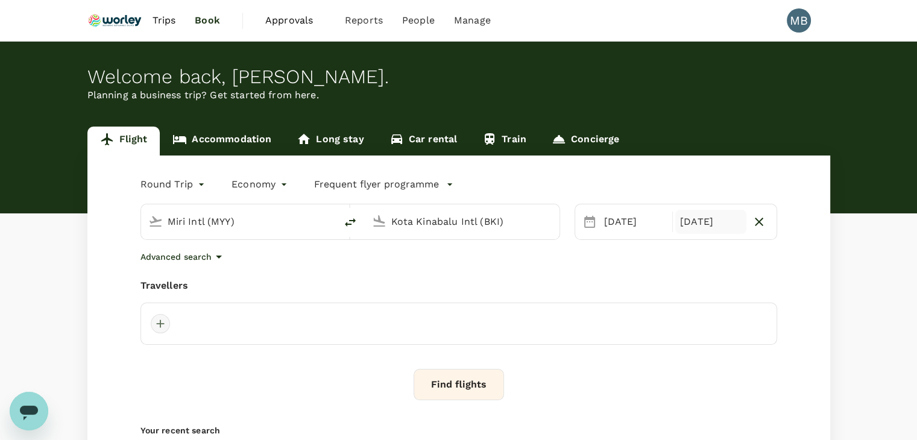
click at [162, 324] on div at bounding box center [160, 323] width 19 height 19
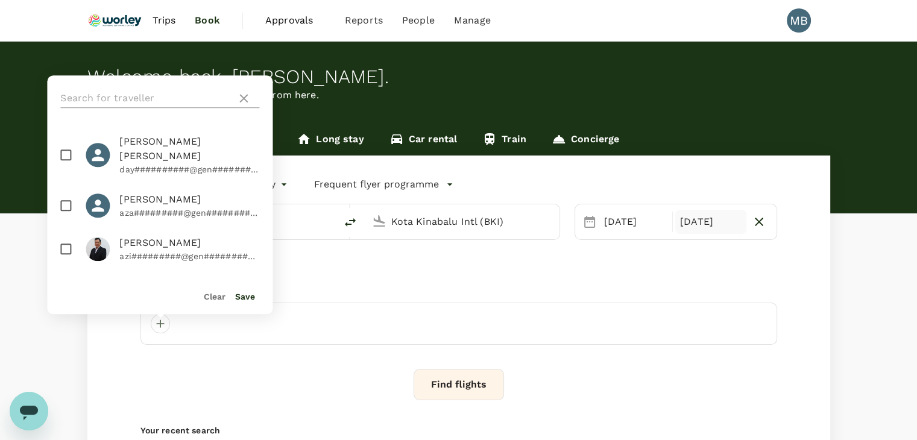
click at [142, 99] on input "text" at bounding box center [145, 98] width 171 height 19
type input "an"
click at [65, 143] on input "checkbox" at bounding box center [65, 154] width 25 height 25
checkbox input "true"
click at [239, 296] on button "Save" at bounding box center [245, 297] width 20 height 10
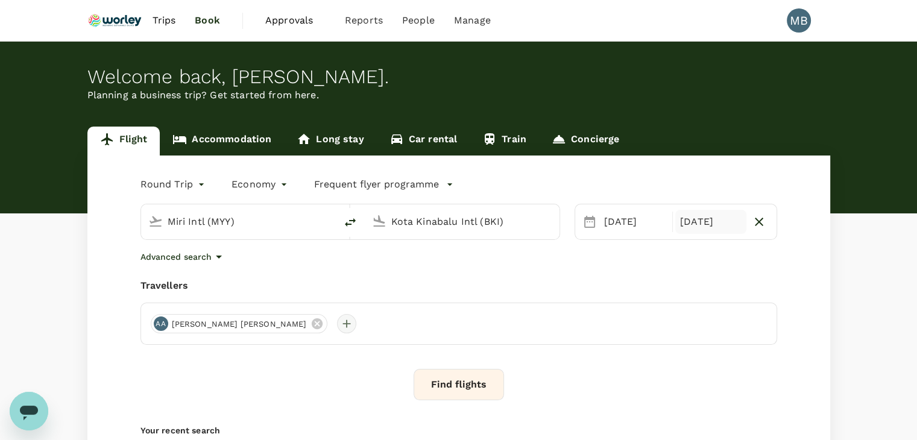
click at [337, 325] on div at bounding box center [346, 323] width 19 height 19
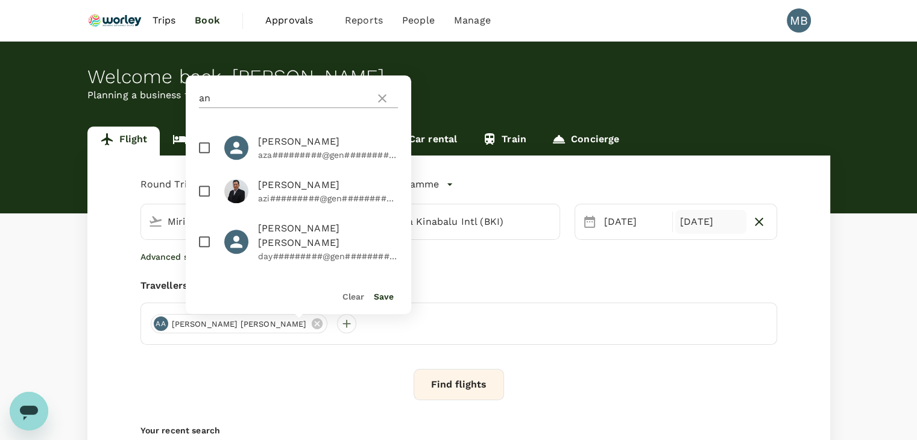
click at [381, 95] on icon at bounding box center [382, 98] width 14 height 14
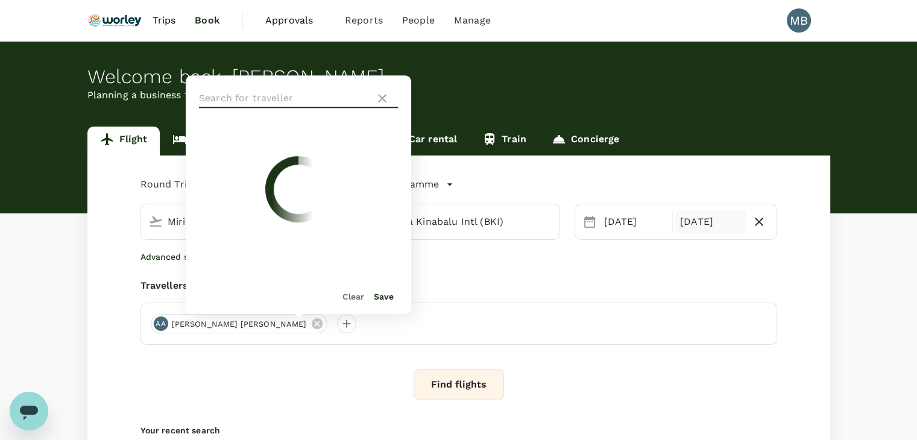
click at [362, 97] on input "text" at bounding box center [284, 98] width 171 height 19
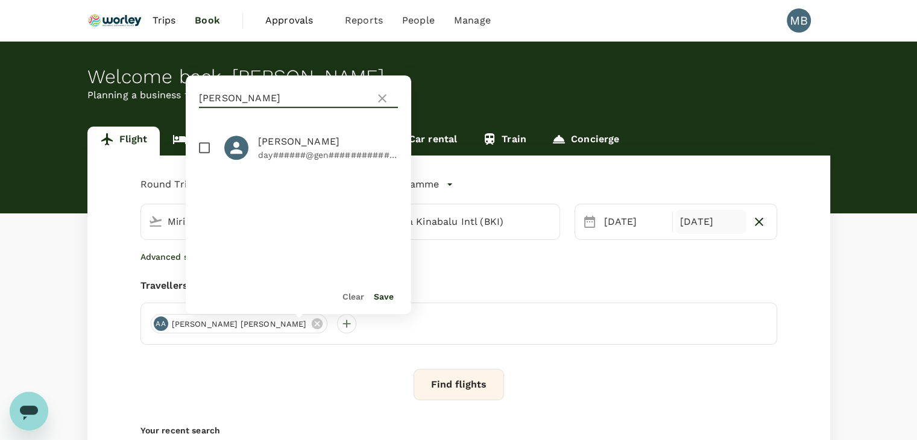
type input "lau"
click at [203, 140] on input "checkbox" at bounding box center [204, 147] width 25 height 25
checkbox input "true"
click at [374, 298] on button "Save" at bounding box center [384, 297] width 20 height 10
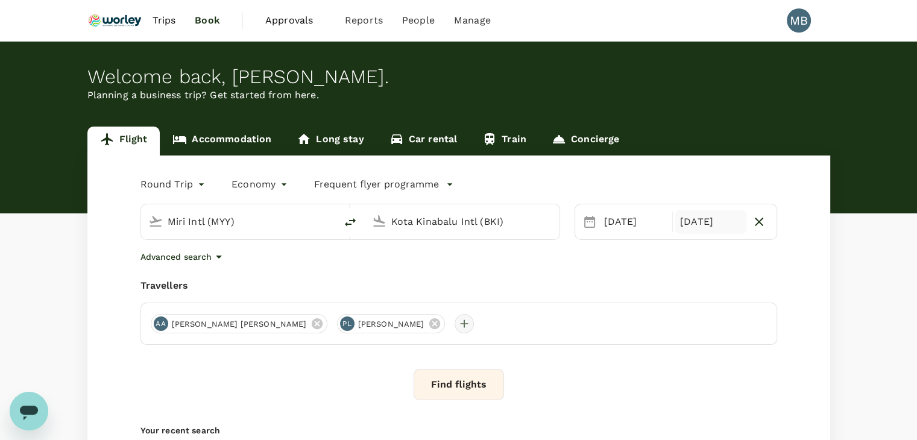
click at [454, 322] on div at bounding box center [463, 323] width 19 height 19
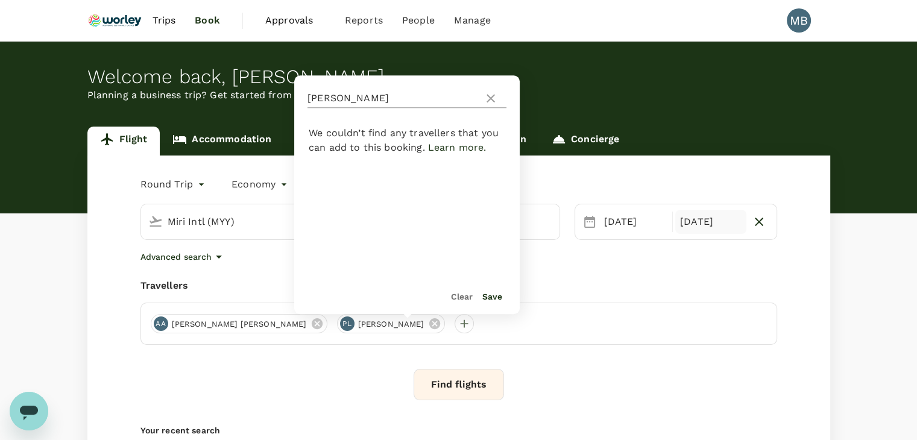
click at [491, 95] on icon at bounding box center [490, 98] width 14 height 14
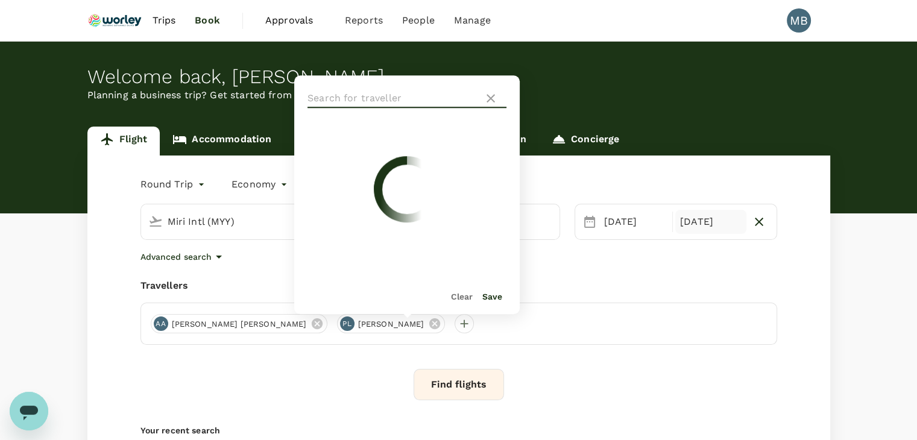
click at [465, 101] on input "text" at bounding box center [392, 98] width 171 height 19
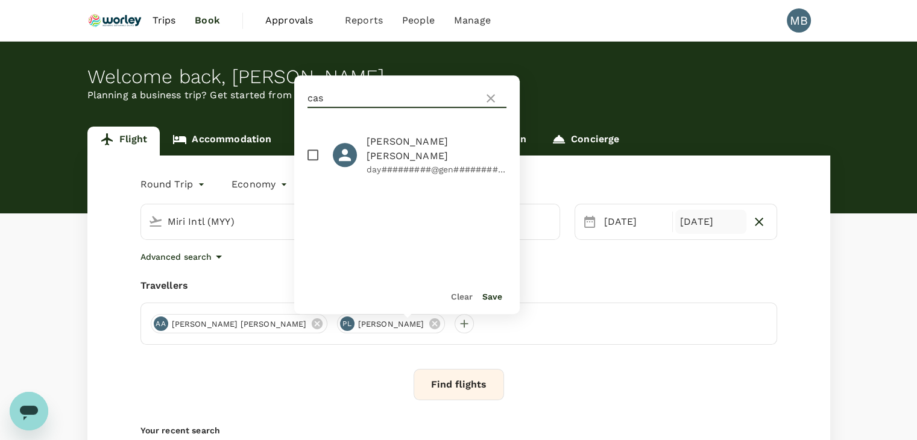
type input "cas"
click at [315, 143] on input "checkbox" at bounding box center [312, 154] width 25 height 25
checkbox input "true"
click at [488, 299] on button "Save" at bounding box center [492, 297] width 20 height 10
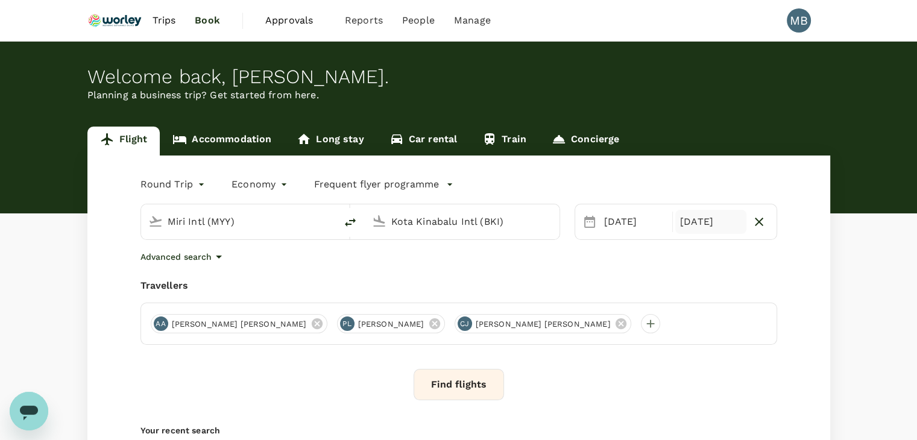
click at [498, 384] on button "Find flights" at bounding box center [458, 384] width 90 height 31
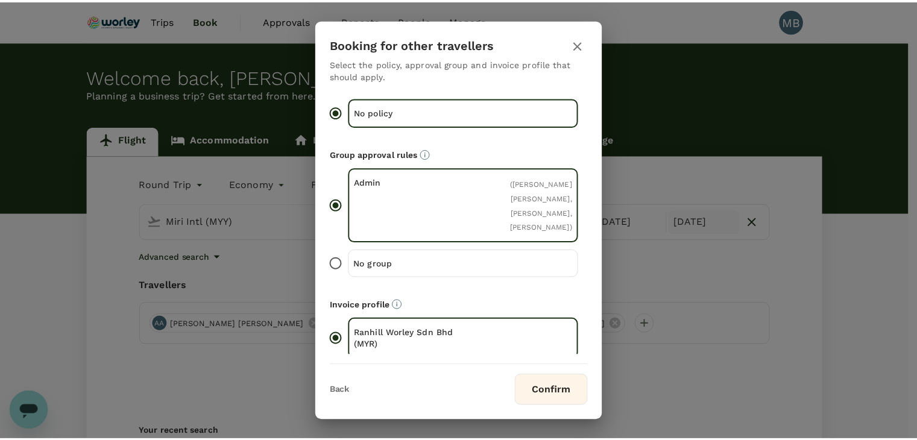
scroll to position [27, 0]
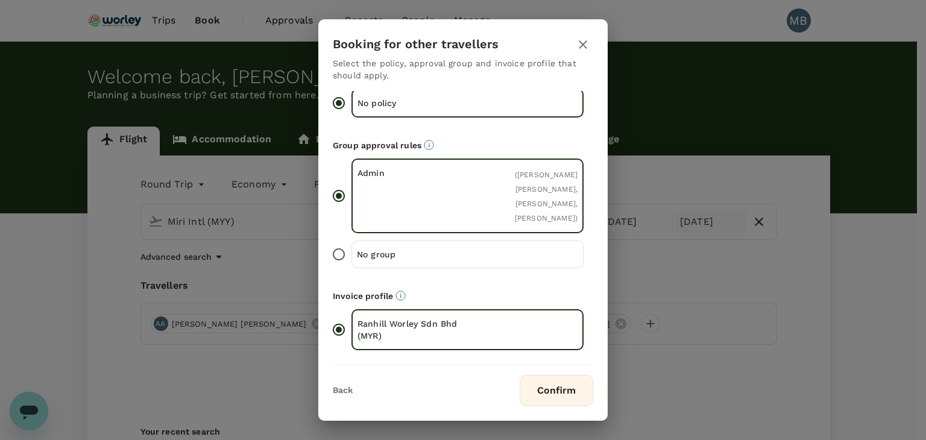
drag, startPoint x: 342, startPoint y: 254, endPoint x: 370, endPoint y: 267, distance: 30.7
click at [343, 254] on input "No group" at bounding box center [338, 254] width 25 height 25
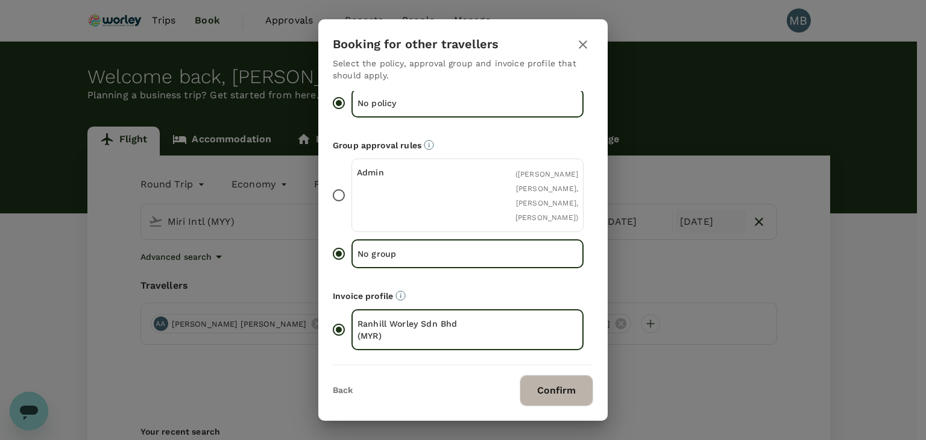
click at [571, 396] on button "Confirm" at bounding box center [557, 390] width 74 height 31
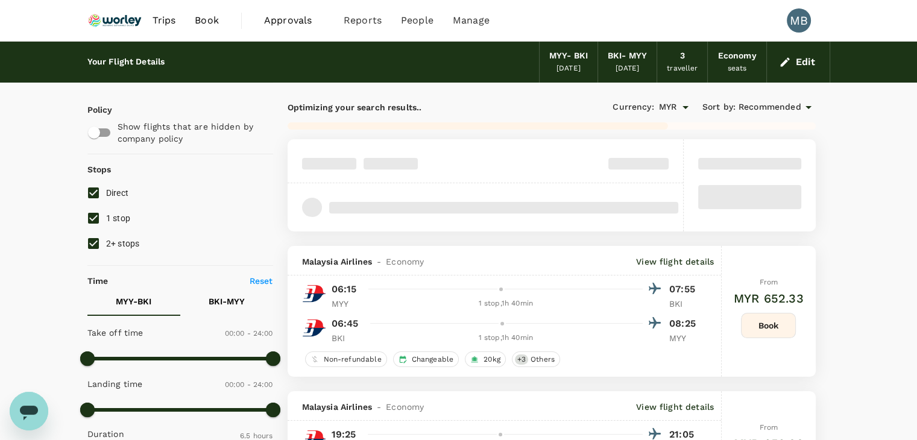
click at [94, 216] on input "1 stop" at bounding box center [93, 218] width 25 height 25
checkbox input "false"
click at [90, 236] on input "2+ stops" at bounding box center [93, 243] width 25 height 25
checkbox input "false"
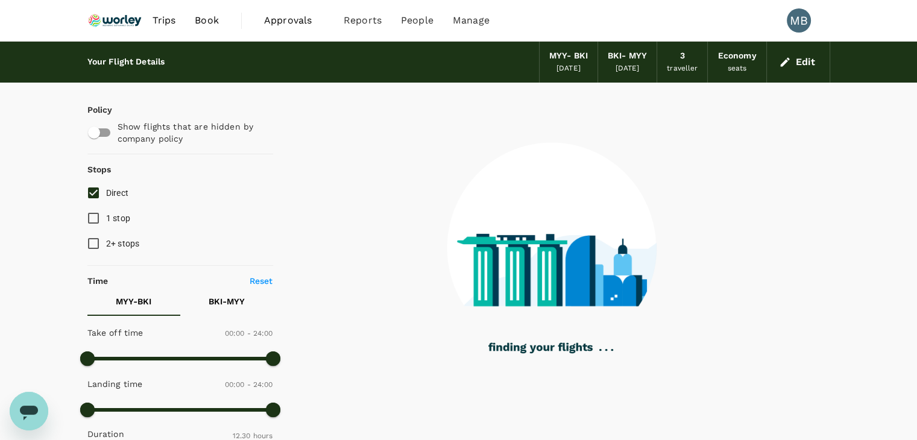
type input "750"
checkbox input "false"
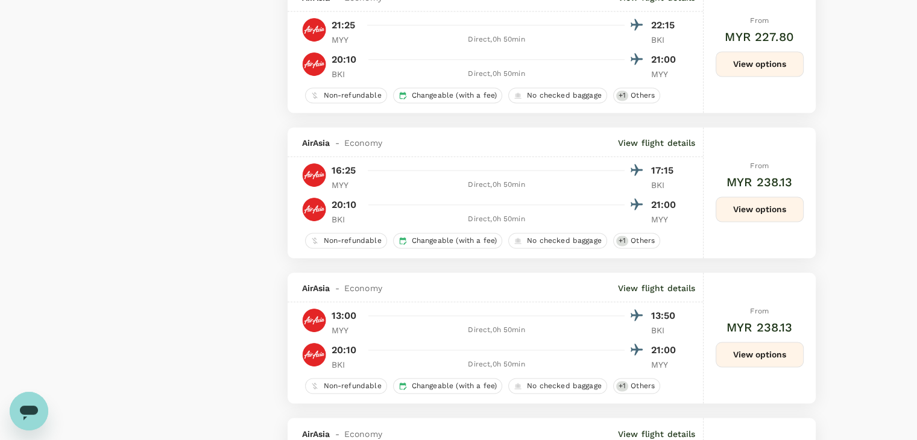
scroll to position [1929, 0]
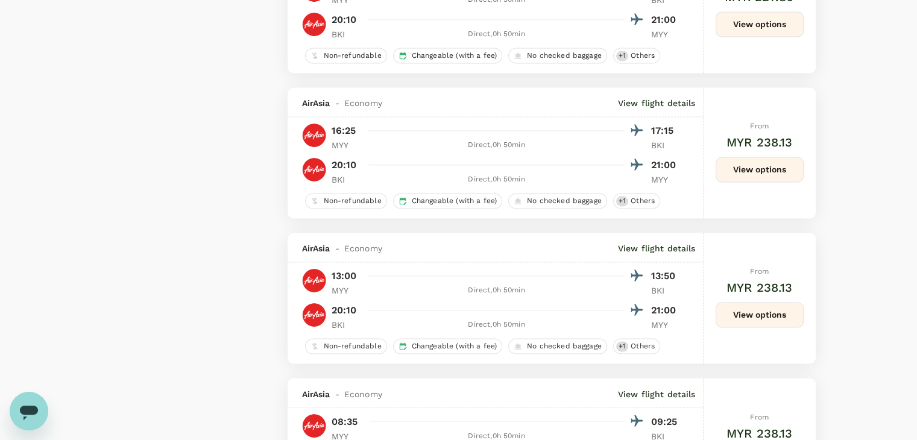
click at [762, 308] on button "View options" at bounding box center [759, 314] width 88 height 25
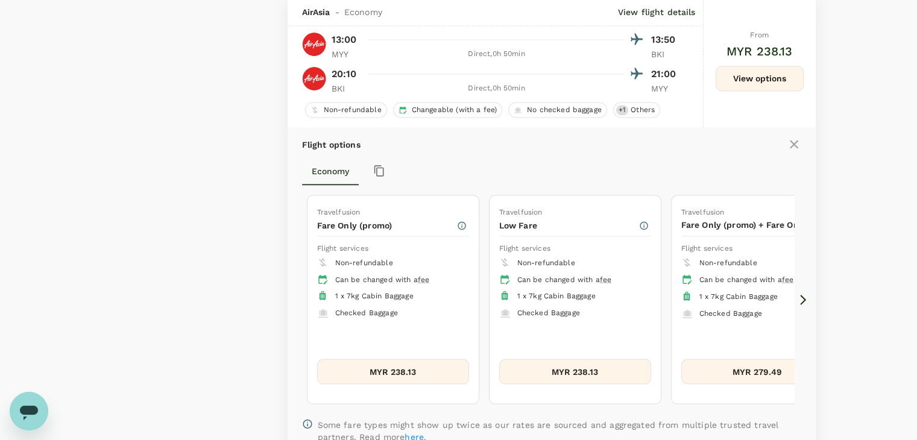
scroll to position [2166, 0]
click at [805, 301] on icon at bounding box center [803, 298] width 12 height 12
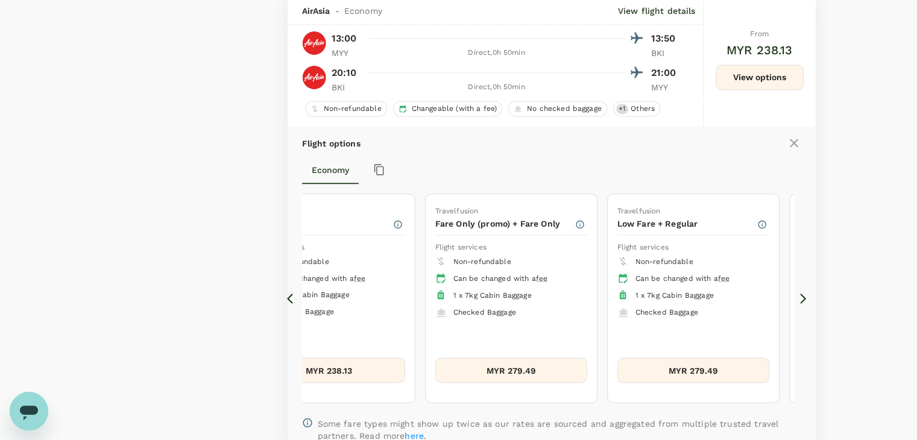
click at [800, 300] on icon at bounding box center [803, 298] width 12 height 12
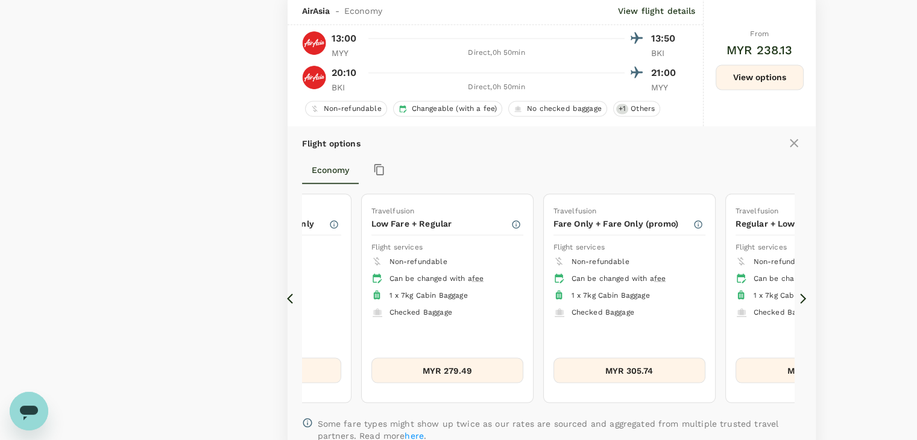
click at [800, 300] on icon at bounding box center [803, 298] width 12 height 12
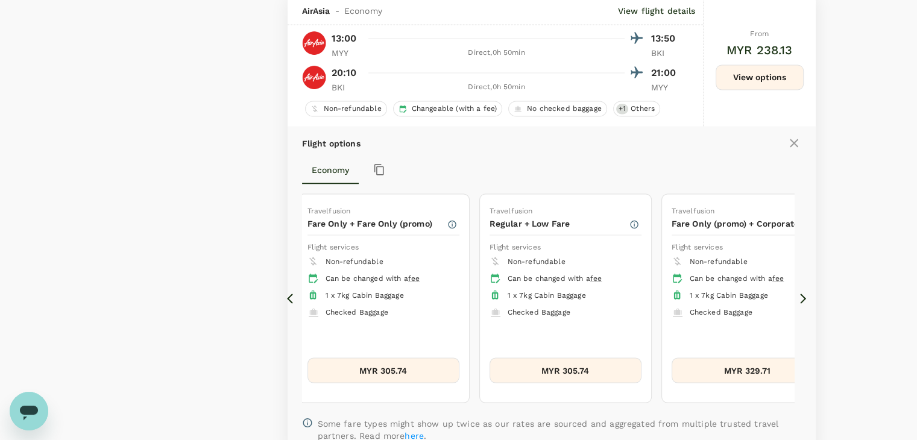
click at [605, 369] on button "MYR 305.74" at bounding box center [565, 369] width 152 height 25
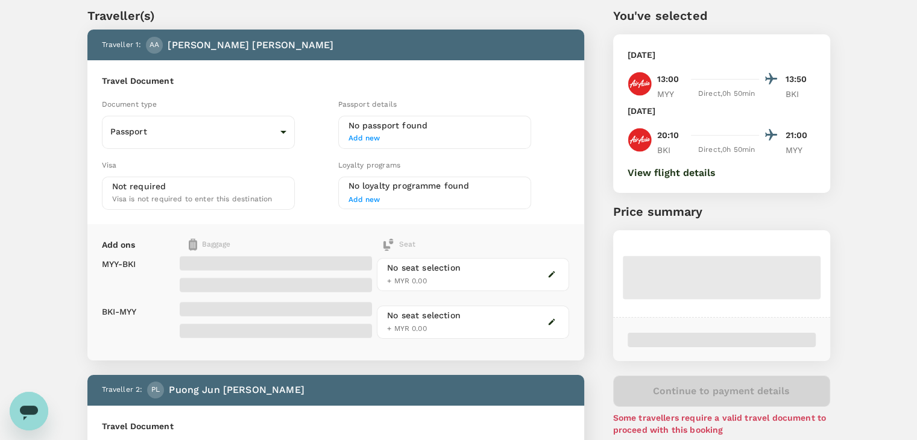
scroll to position [60, 0]
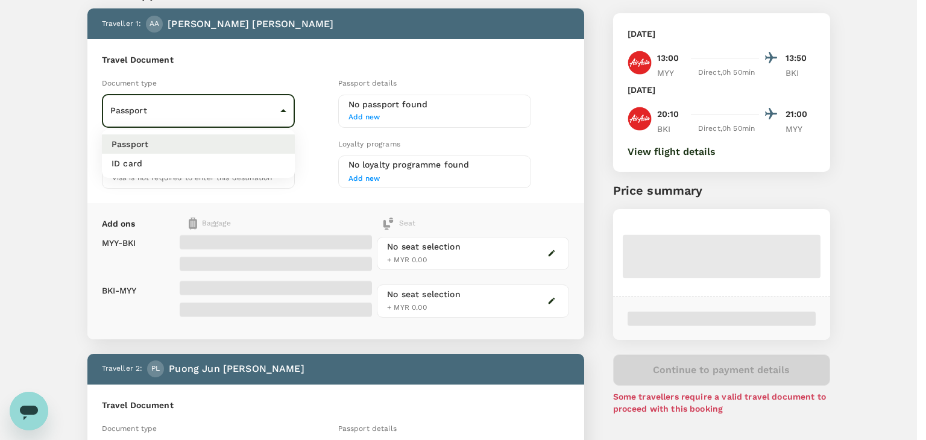
click at [240, 157] on li "ID card" at bounding box center [198, 163] width 193 height 19
type input "Id card"
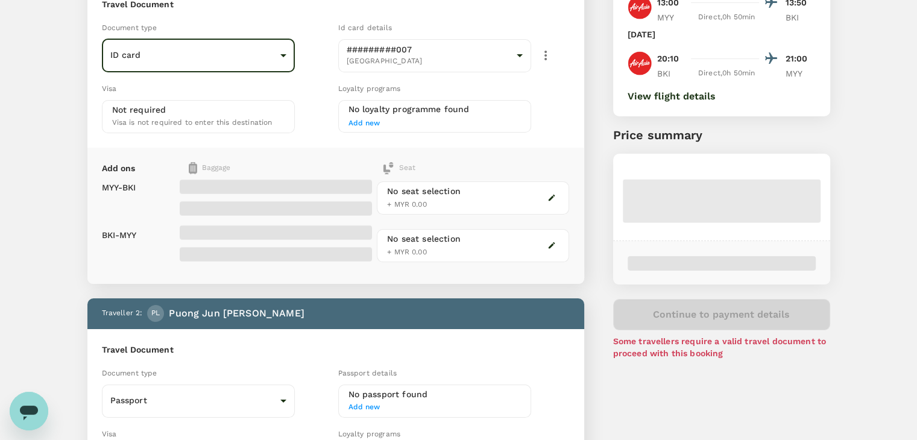
scroll to position [241, 0]
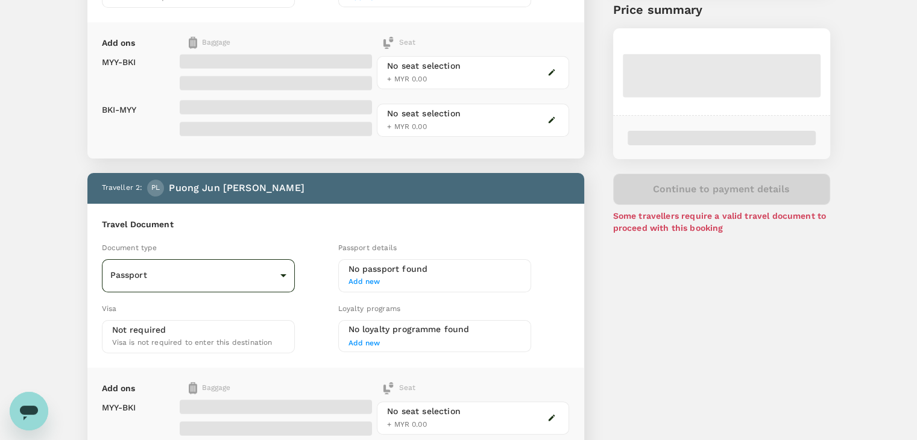
click at [284, 268] on body "Back to flight results Flight review Traveller(s) Traveller 1 : AA Anthony Chai…" at bounding box center [458, 380] width 917 height 1243
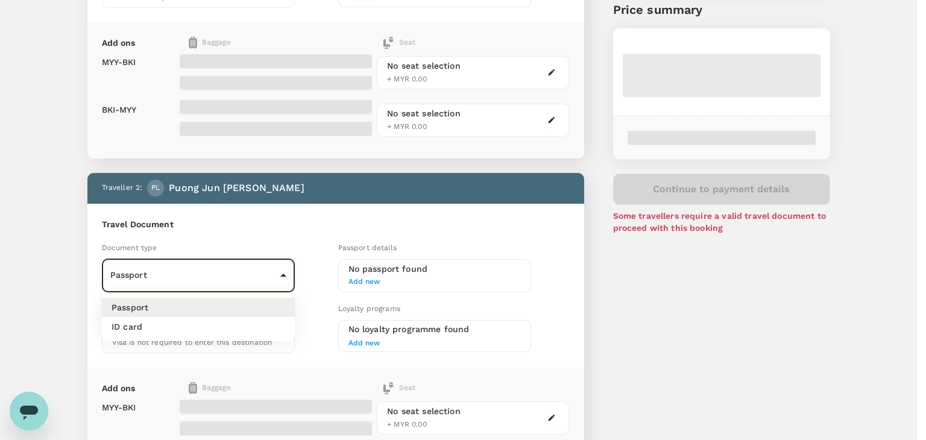
click at [236, 321] on li "ID card" at bounding box center [198, 326] width 193 height 19
type input "Id card"
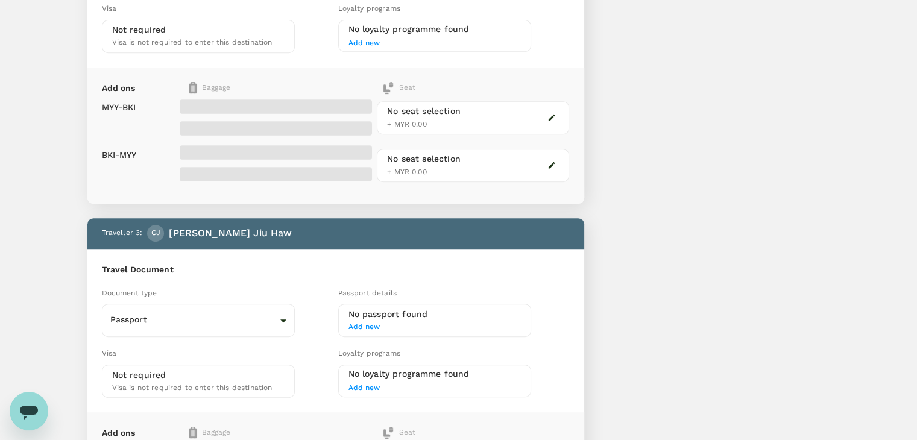
scroll to position [542, 0]
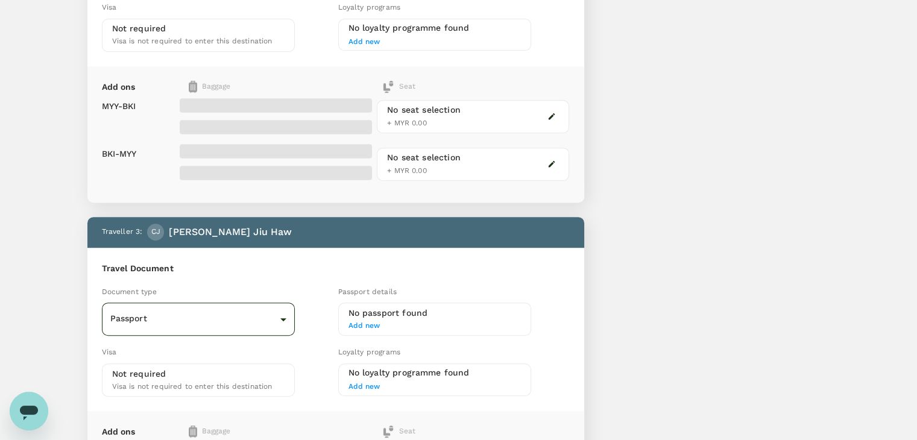
click at [263, 313] on body "Back to flight results Flight review Traveller(s) Traveller 1 : AA Anthony Chai…" at bounding box center [458, 79] width 917 height 1243
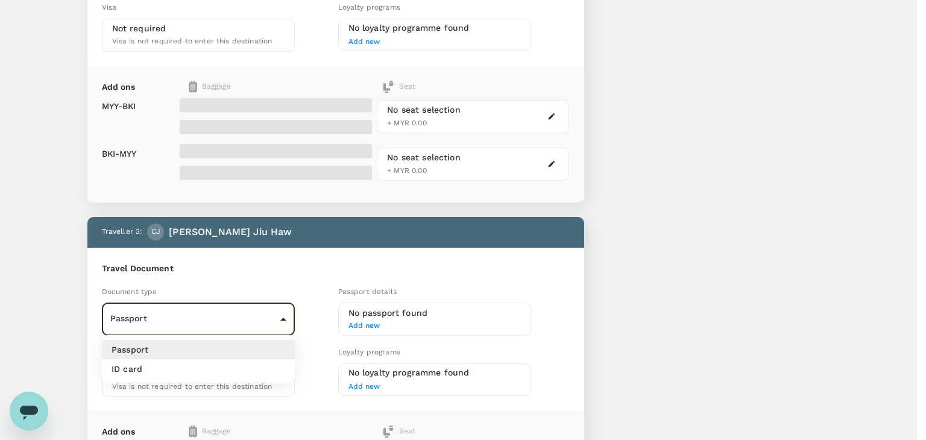
click at [224, 375] on li "ID card" at bounding box center [198, 368] width 193 height 19
type input "Id card"
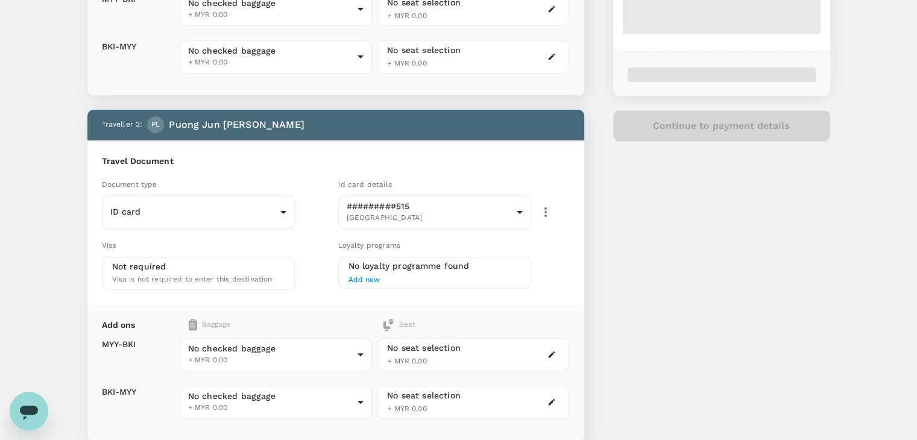
scroll to position [301, 0]
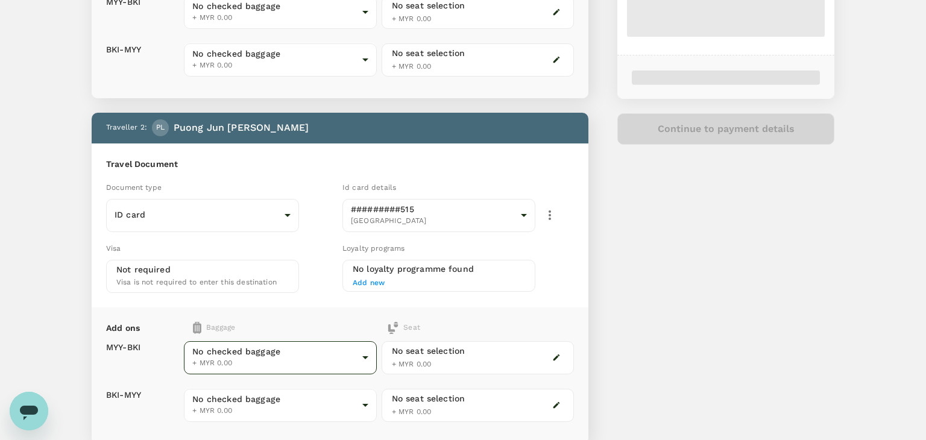
click at [253, 362] on body "Back to flight results Flight review Traveller(s) Traveller 1 : AA Anthony Chai…" at bounding box center [463, 320] width 926 height 1243
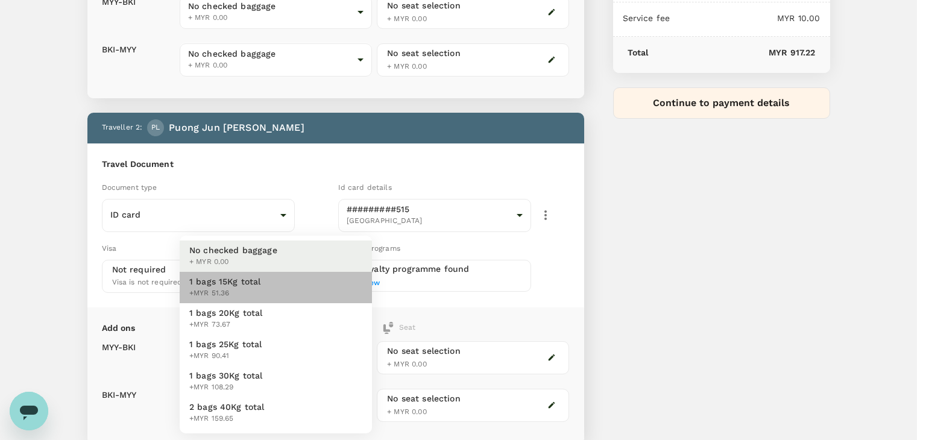
click at [245, 283] on span "1 bags 15Kg total" at bounding box center [225, 281] width 72 height 12
type input "1 - 51.36"
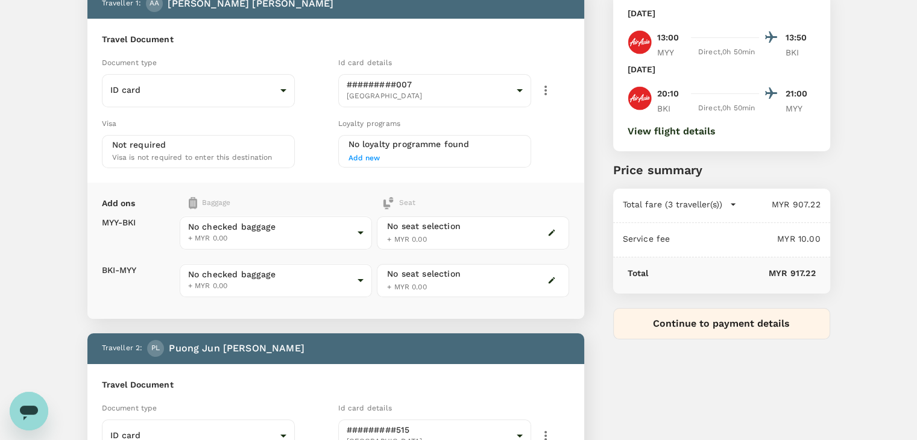
scroll to position [60, 0]
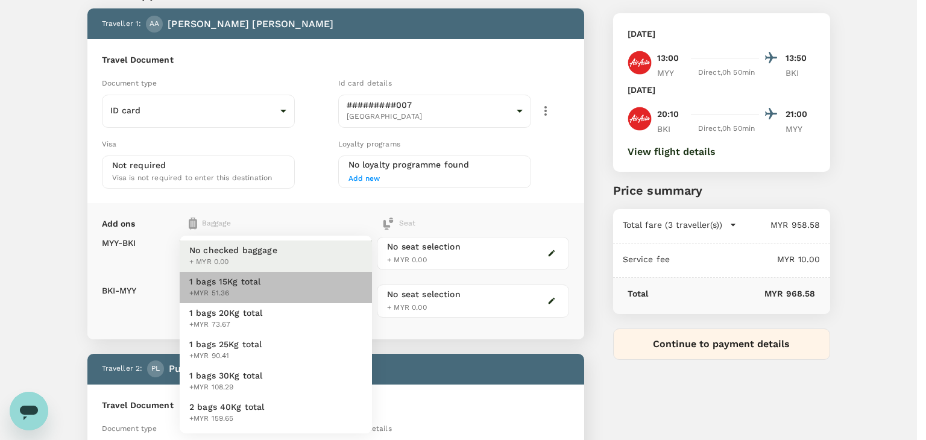
drag, startPoint x: 253, startPoint y: 285, endPoint x: 256, endPoint y: 295, distance: 10.1
click at [254, 287] on div "1 bags 15Kg total +MYR 51.36" at bounding box center [225, 287] width 72 height 24
type input "1 - 51.36"
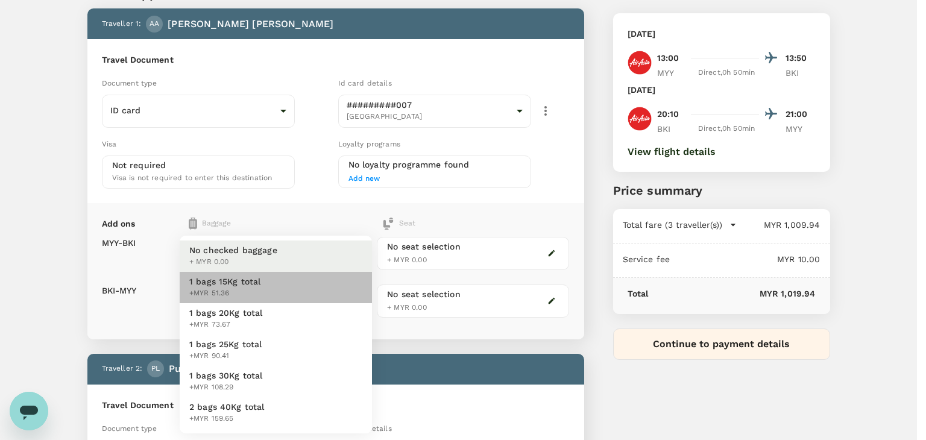
click at [246, 292] on span "+MYR 51.36" at bounding box center [225, 293] width 72 height 12
type input "1 - 51.36"
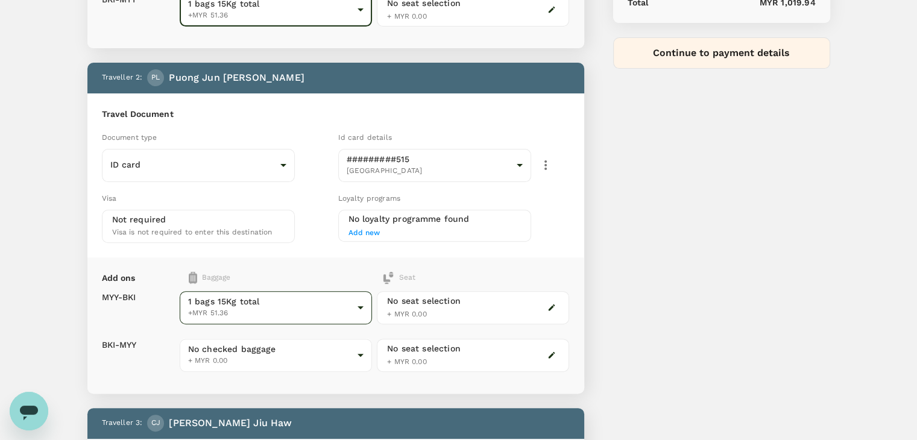
scroll to position [362, 0]
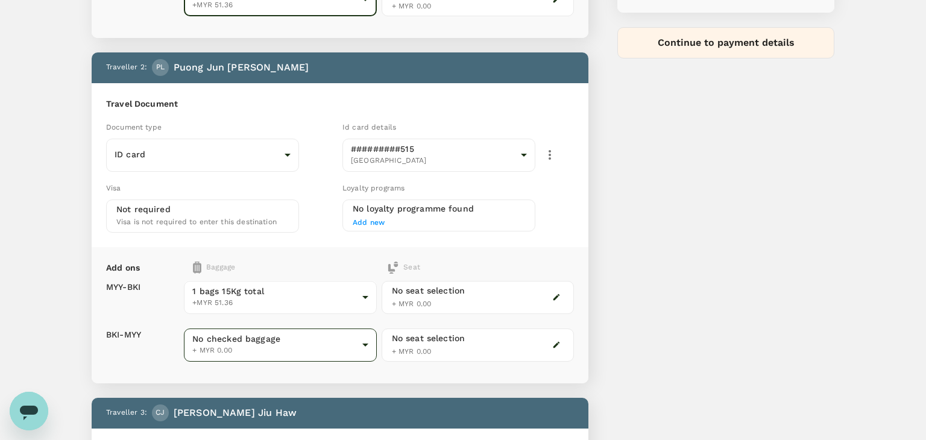
click at [260, 331] on body "Back to flight results Flight review Traveller(s) Traveller 1 : AA Anthony Chai…" at bounding box center [463, 259] width 926 height 1243
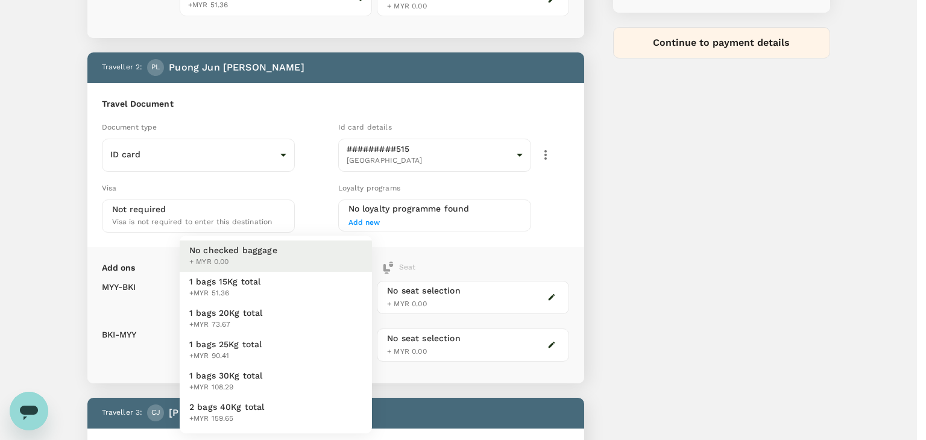
click at [253, 286] on span "1 bags 15Kg total" at bounding box center [225, 281] width 72 height 12
type input "1 - 51.36"
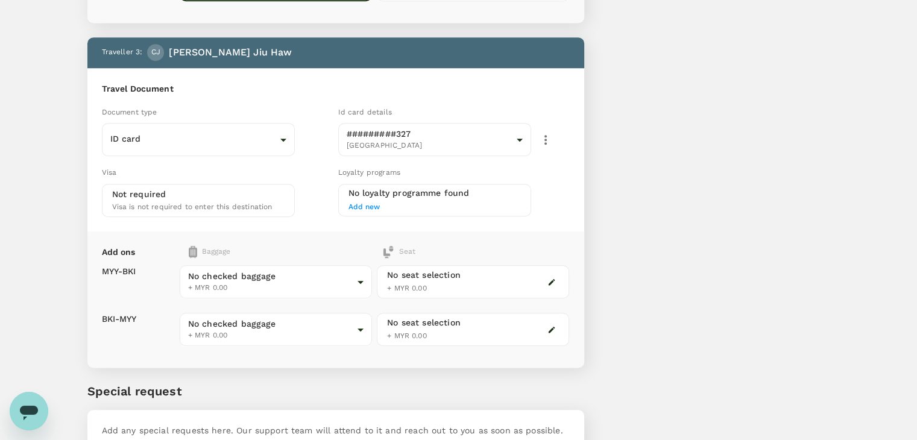
scroll to position [723, 0]
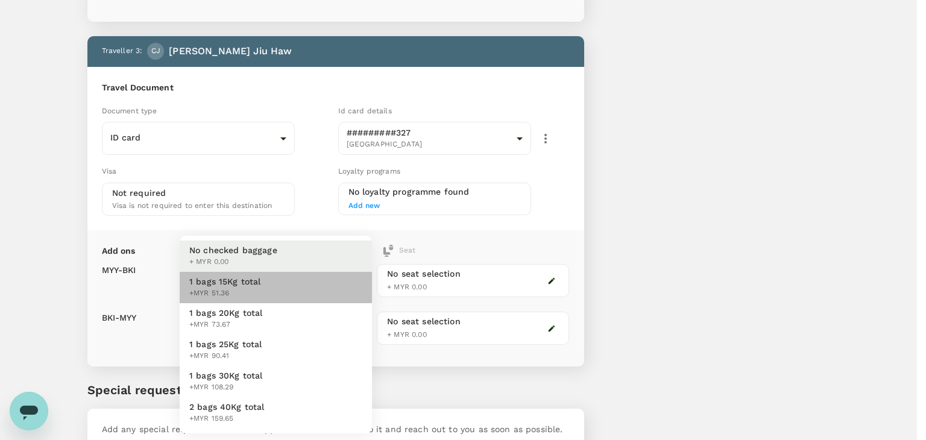
click at [253, 287] on span "+MYR 51.36" at bounding box center [225, 293] width 72 height 12
type input "1 - 51.36"
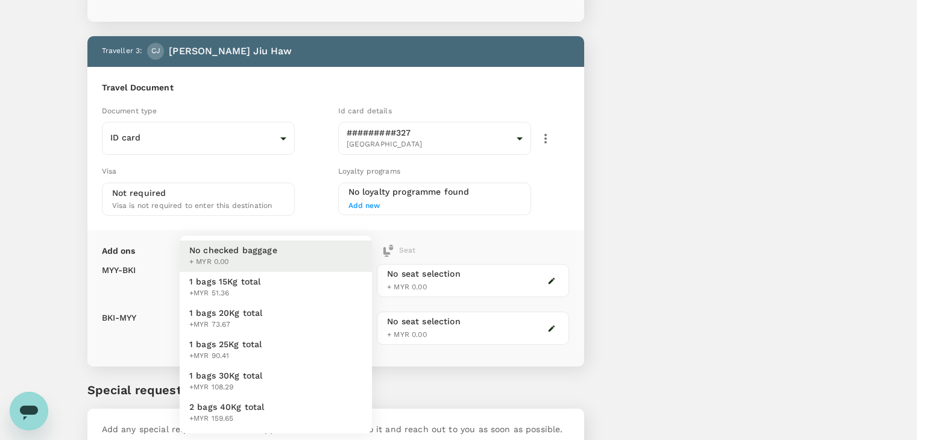
drag, startPoint x: 243, startPoint y: 286, endPoint x: 259, endPoint y: 290, distance: 15.6
click at [243, 287] on div "1 bags 15Kg total +MYR 51.36" at bounding box center [225, 287] width 72 height 24
type input "1 - 51.36"
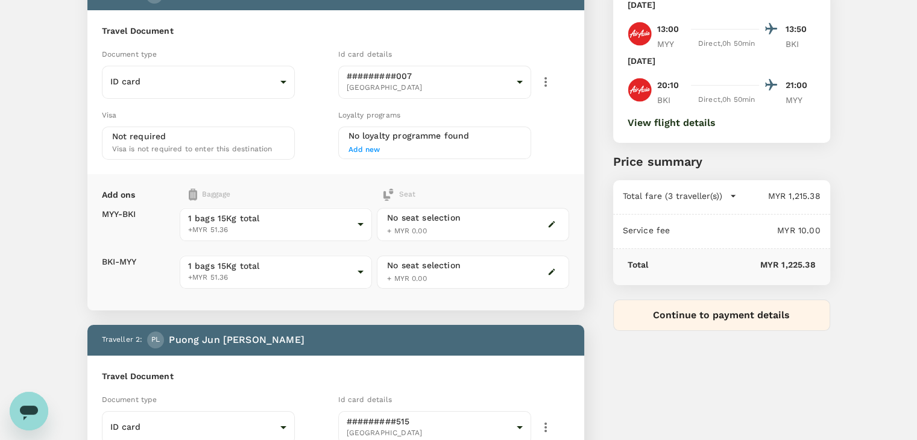
scroll to position [0, 0]
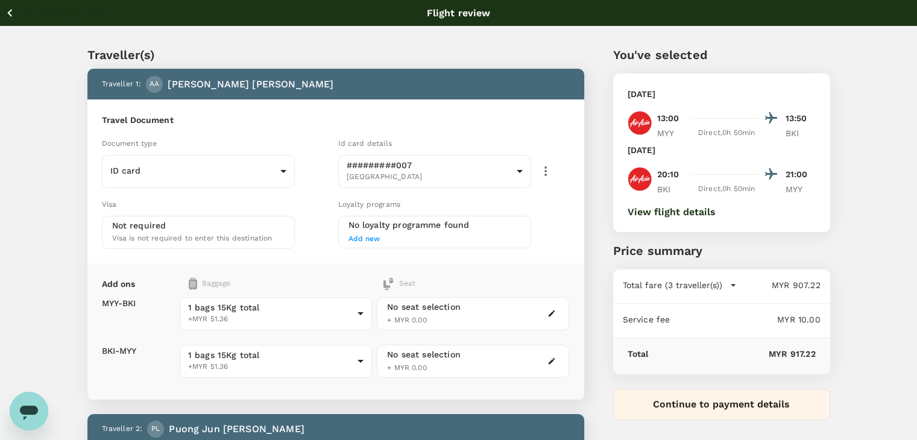
click at [728, 281] on icon "button" at bounding box center [733, 285] width 12 height 12
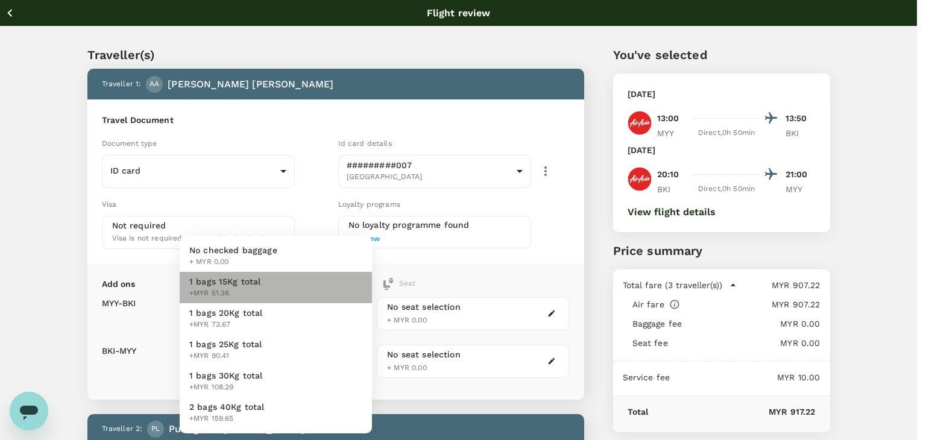
click at [335, 289] on li "1 bags 15Kg total +MYR 51.36" at bounding box center [276, 287] width 192 height 31
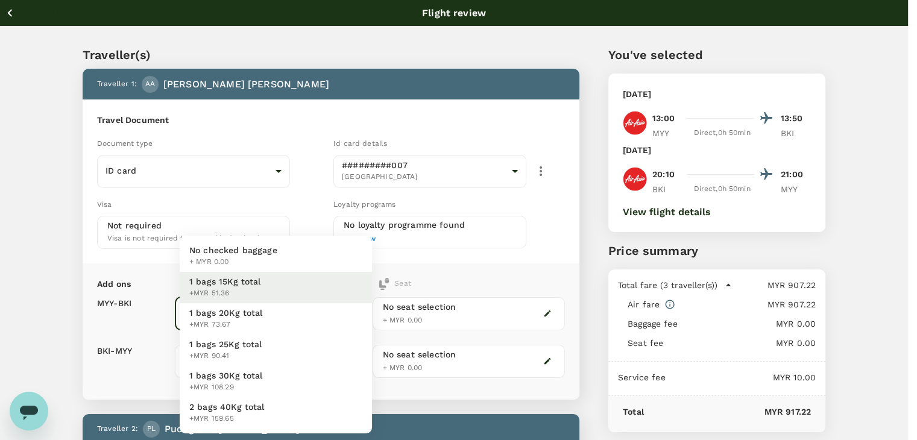
click at [299, 256] on li "No checked baggage + MYR 0.00" at bounding box center [276, 255] width 192 height 31
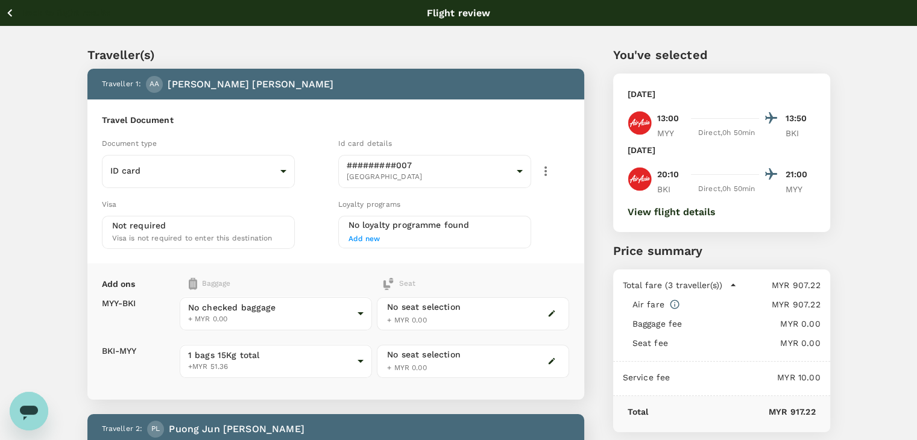
click at [275, 383] on div "1 bags 15Kg total +MYR 51.36 1 - 51.36 ​" at bounding box center [276, 362] width 192 height 48
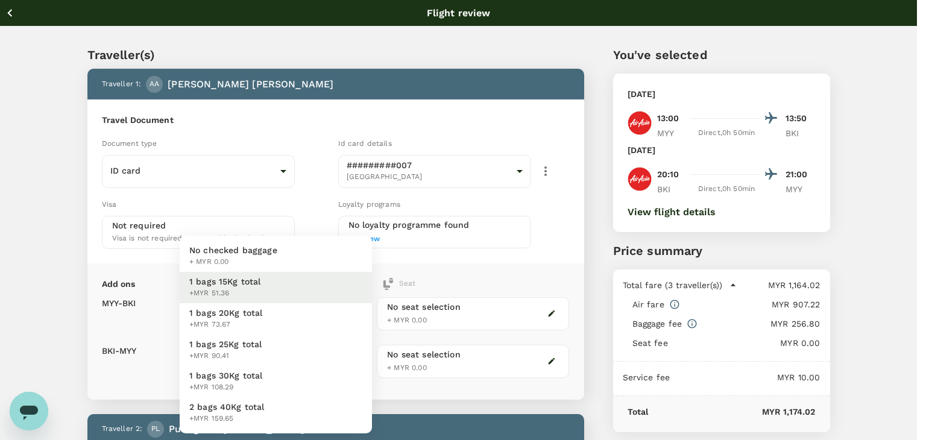
click at [251, 261] on span "+ MYR 0.00" at bounding box center [233, 262] width 88 height 12
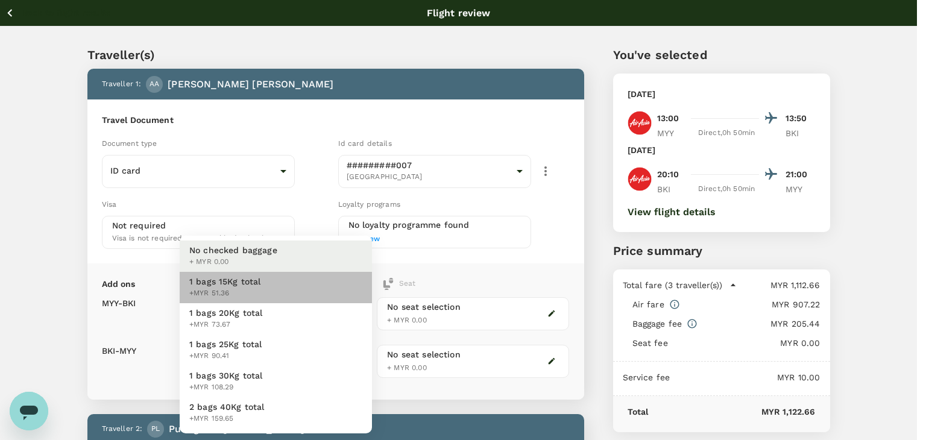
drag, startPoint x: 241, startPoint y: 286, endPoint x: 242, endPoint y: 332, distance: 45.8
click at [241, 287] on div "1 bags 15Kg total +MYR 51.36" at bounding box center [225, 287] width 72 height 24
type input "1 - 51.36"
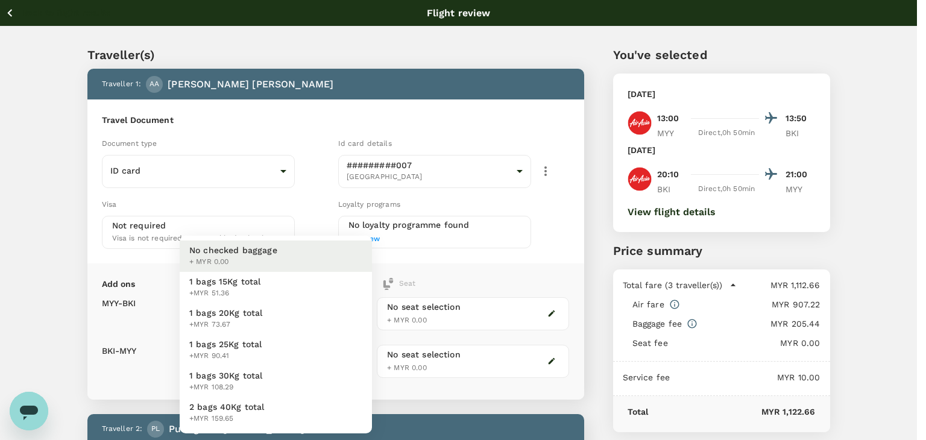
click at [241, 290] on span "+MYR 51.36" at bounding box center [225, 293] width 72 height 12
type input "1 - 51.36"
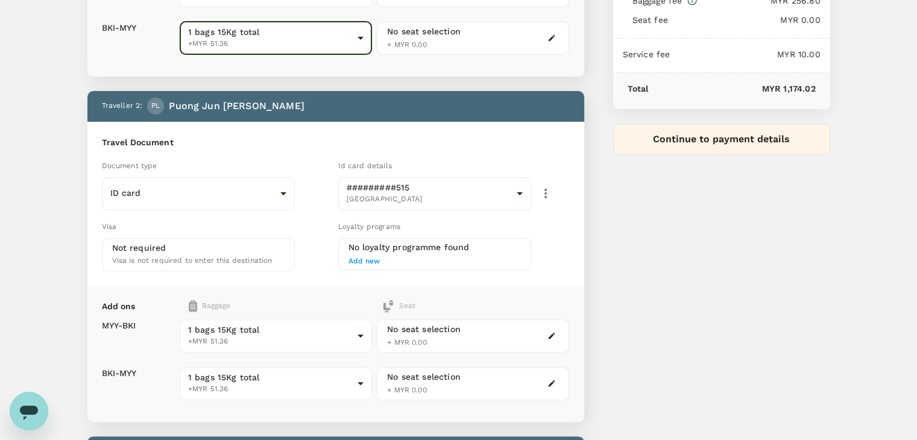
scroll to position [362, 0]
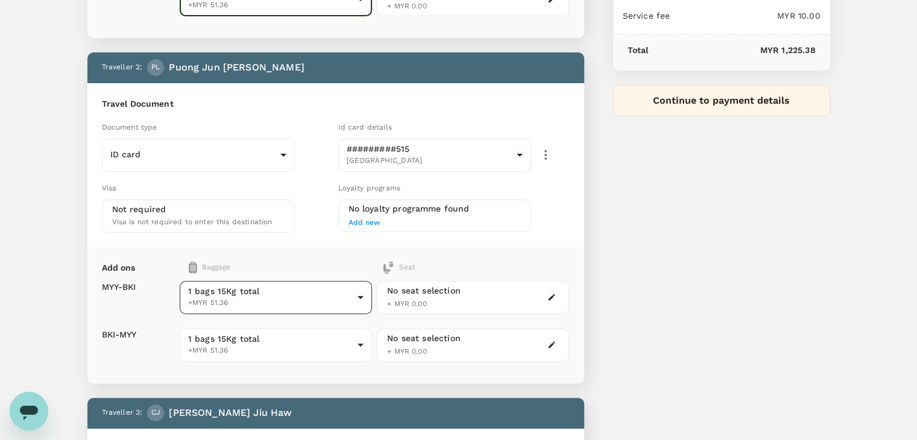
click at [240, 295] on body "Back to flight results Flight review Traveller(s) Traveller 1 : AA Anthony Chai…" at bounding box center [458, 259] width 917 height 1243
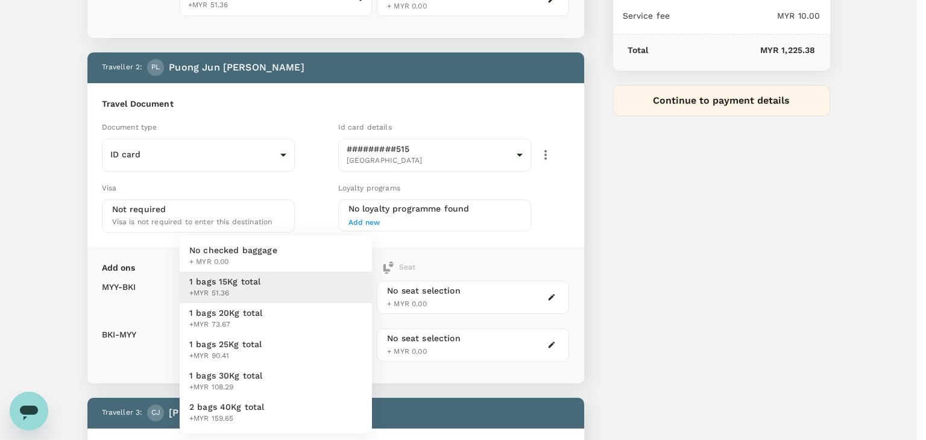
click at [241, 293] on span "+MYR 51.36" at bounding box center [225, 293] width 72 height 12
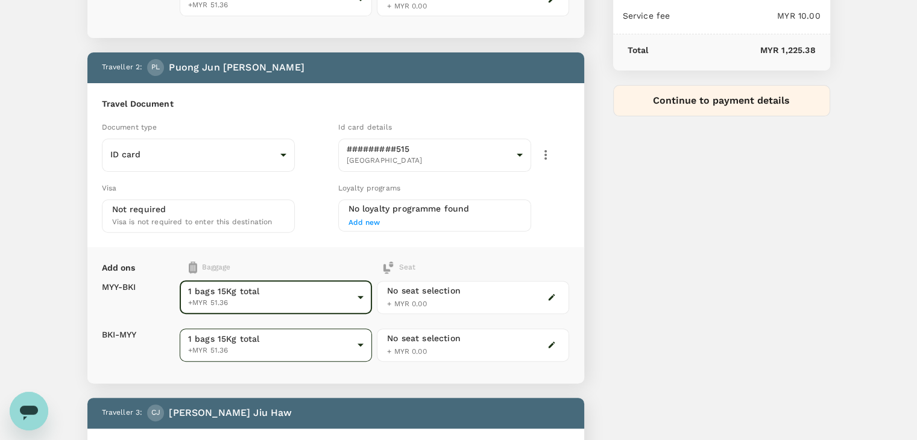
click at [241, 331] on body "Back to flight results Flight review Traveller(s) Traveller 1 : AA Anthony Chai…" at bounding box center [458, 259] width 917 height 1243
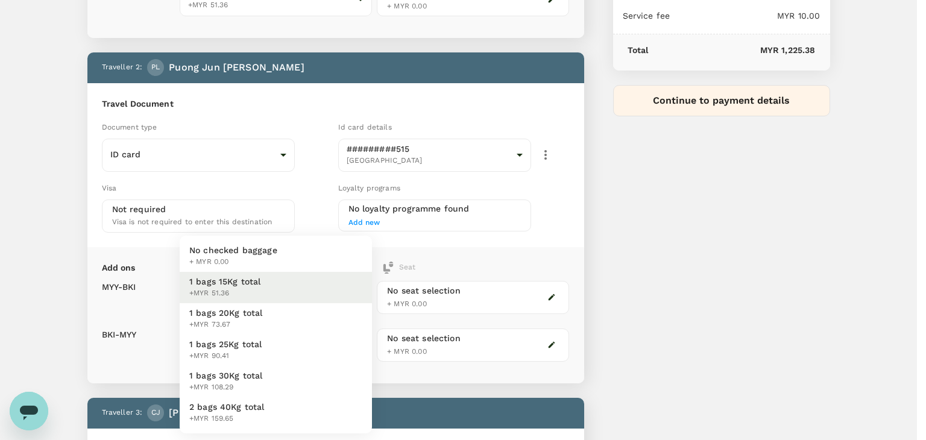
click at [243, 287] on div "1 bags 15Kg total +MYR 51.36" at bounding box center [225, 287] width 72 height 24
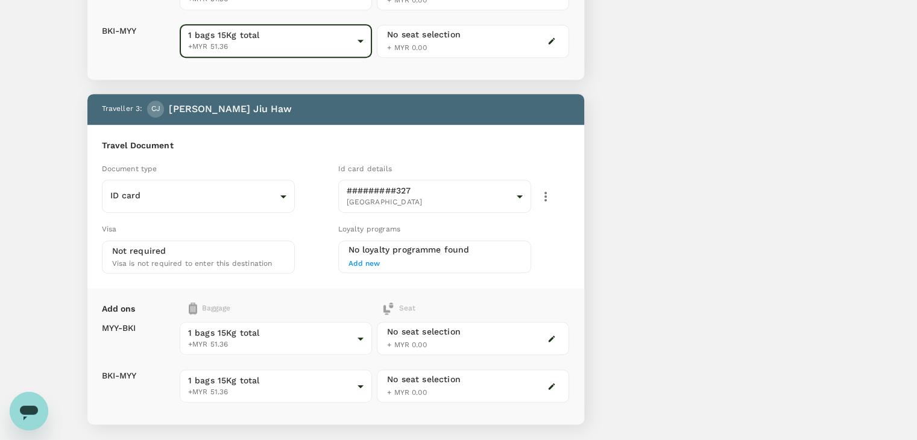
scroll to position [723, 0]
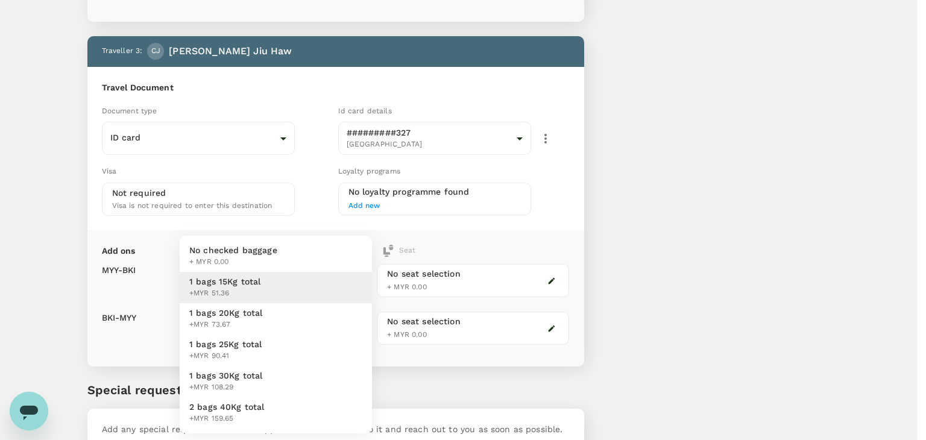
click at [254, 257] on span "+ MYR 0.00" at bounding box center [233, 262] width 88 height 12
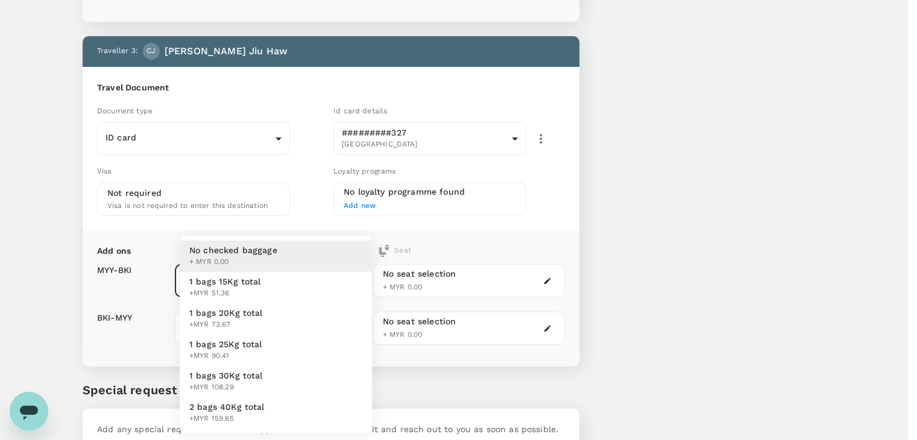
drag, startPoint x: 249, startPoint y: 274, endPoint x: 251, endPoint y: 285, distance: 11.0
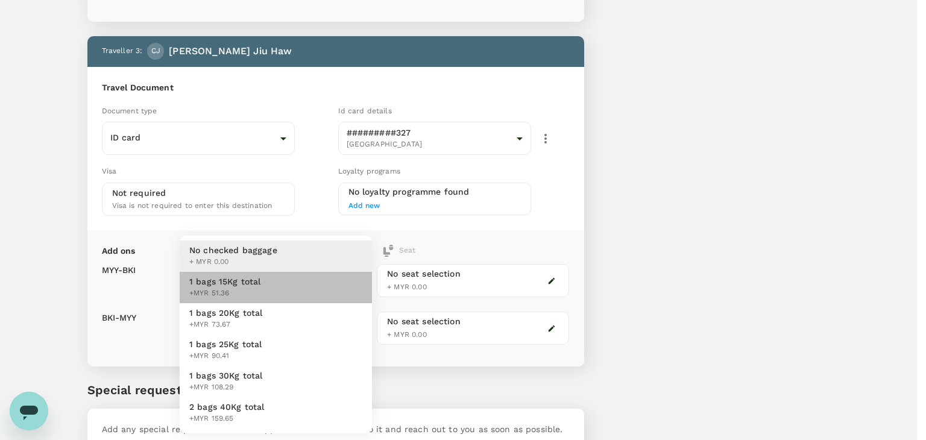
drag, startPoint x: 248, startPoint y: 293, endPoint x: 254, endPoint y: 325, distance: 32.4
click at [251, 300] on li "1 bags 15Kg total +MYR 51.36" at bounding box center [276, 287] width 192 height 31
type input "1 - 51.36"
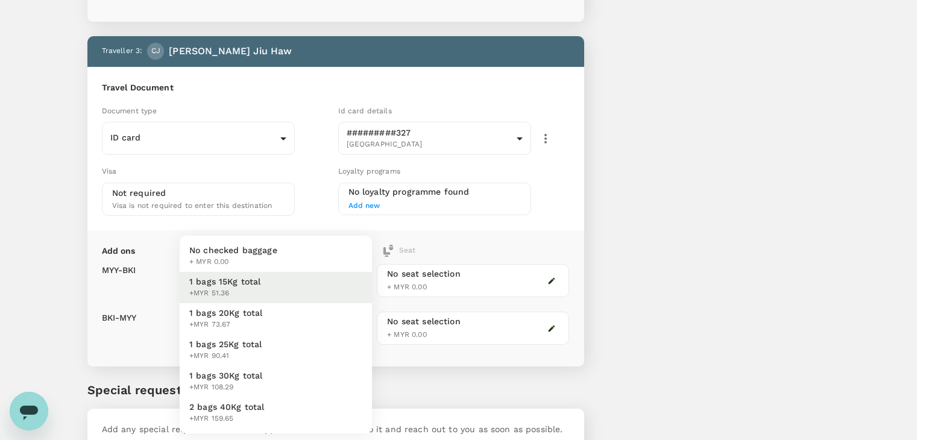
drag, startPoint x: 251, startPoint y: 322, endPoint x: 248, endPoint y: 309, distance: 13.6
click at [248, 289] on span "+MYR 51.36" at bounding box center [225, 293] width 72 height 12
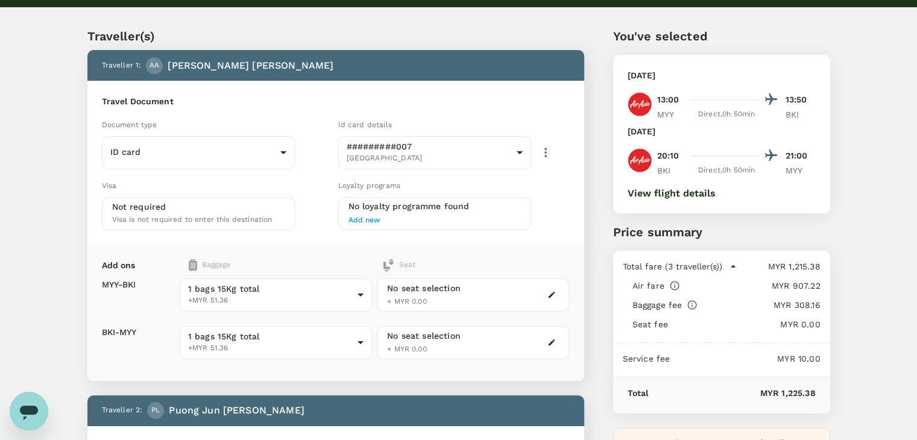
scroll to position [0, 0]
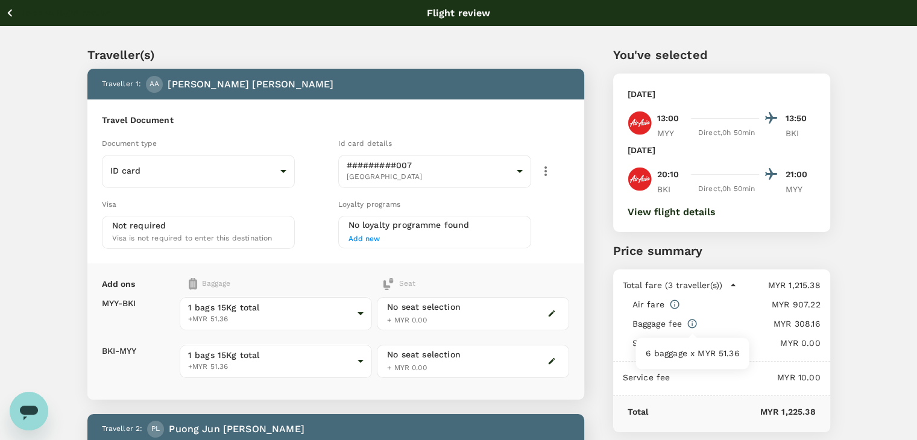
click at [689, 321] on icon at bounding box center [692, 323] width 9 height 9
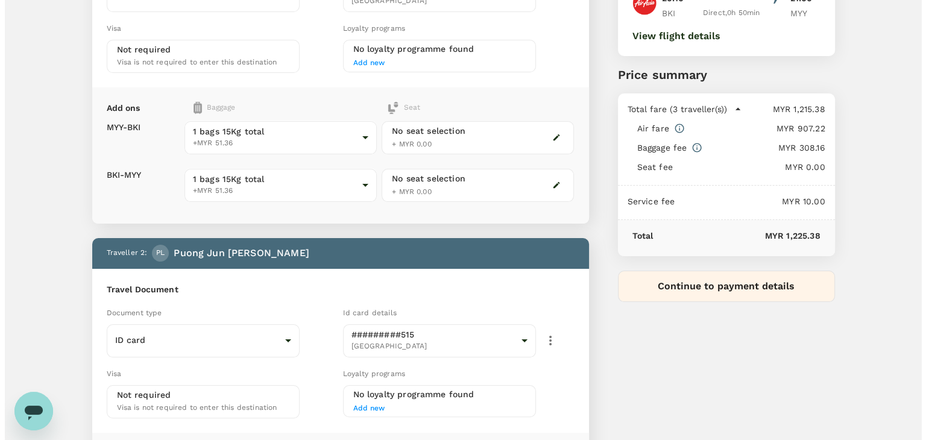
scroll to position [181, 0]
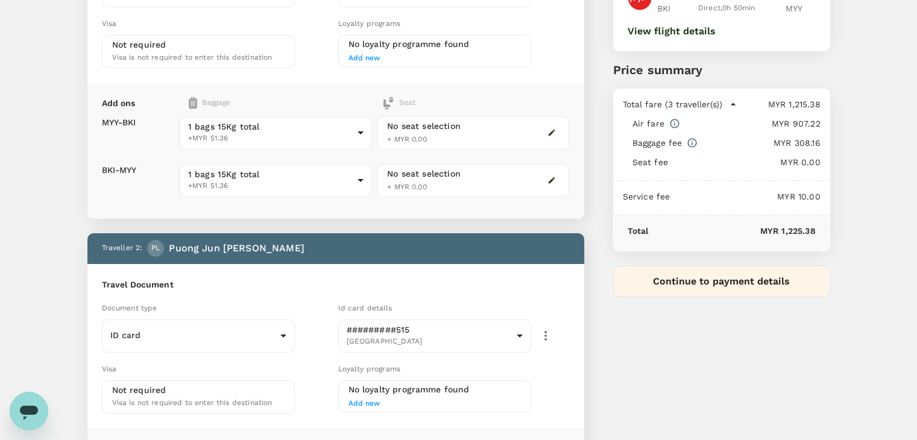
click at [689, 290] on button "Continue to payment details" at bounding box center [721, 281] width 217 height 31
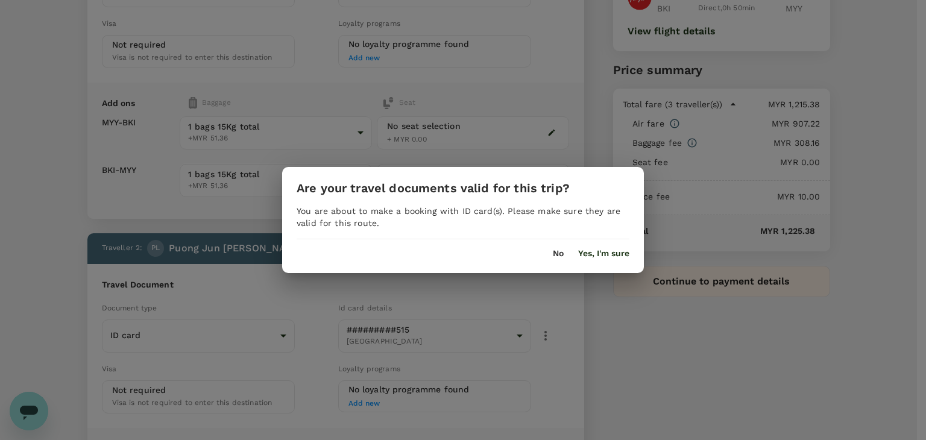
click at [614, 251] on button "Yes, I'm sure" at bounding box center [603, 254] width 51 height 10
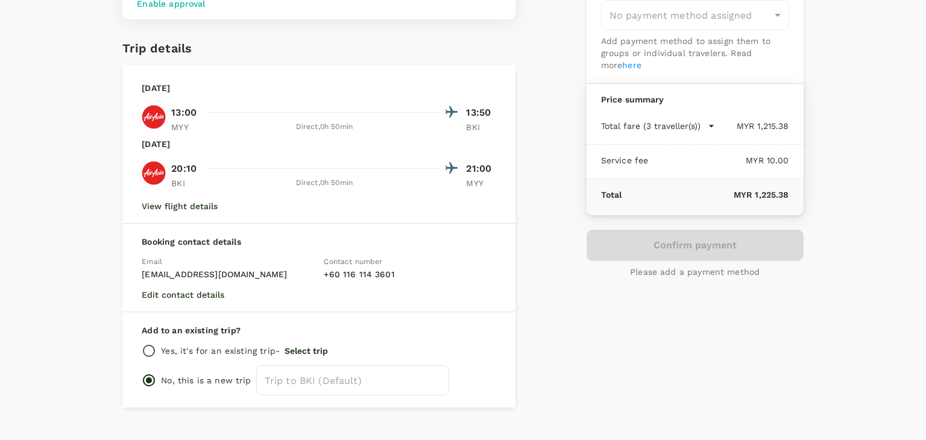
scroll to position [121, 0]
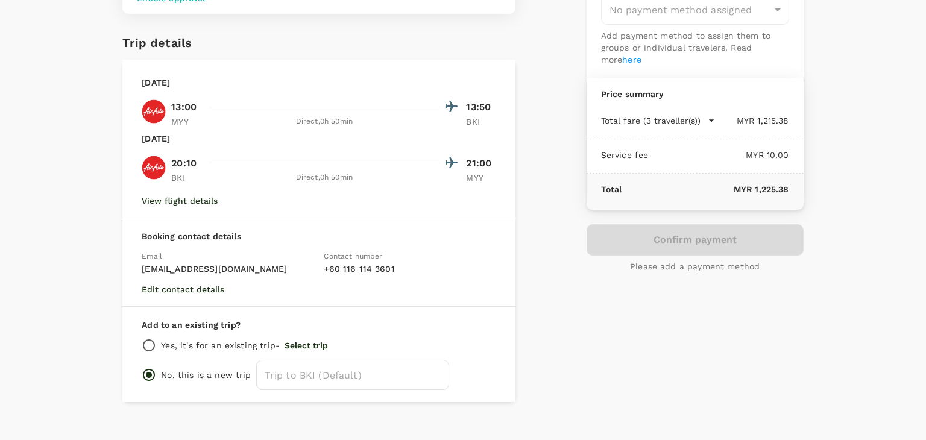
type input "9f734e1c-7c64-4d57-9351-fcdd23c027f8"
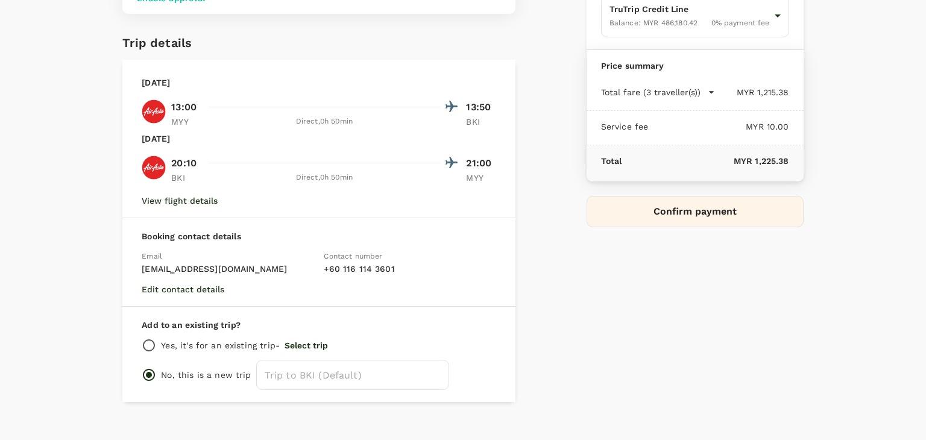
click at [598, 210] on button "Confirm payment" at bounding box center [694, 211] width 217 height 31
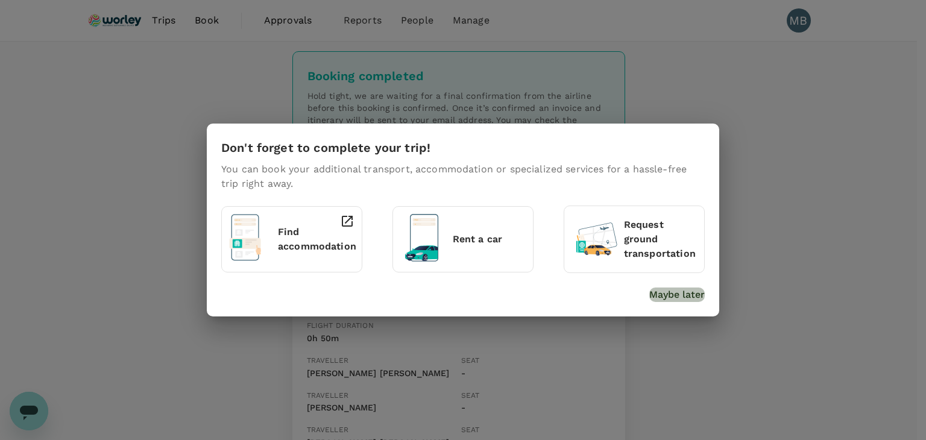
click at [670, 287] on p "Maybe later" at bounding box center [676, 294] width 55 height 14
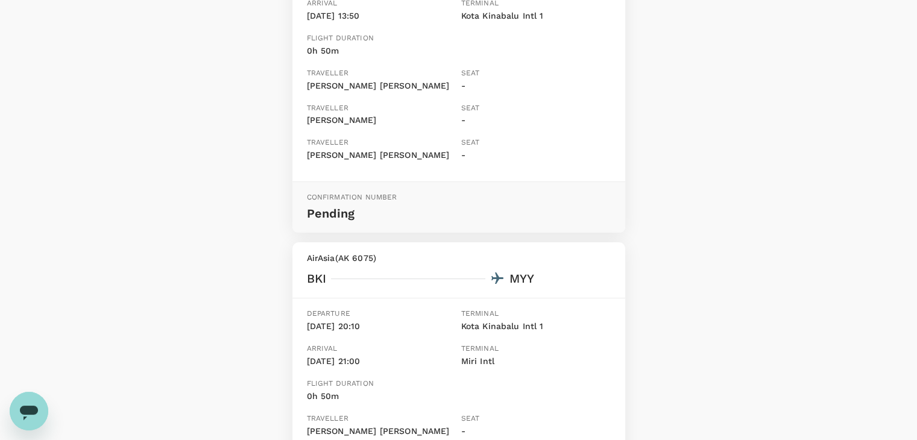
scroll to position [301, 0]
